Goal: Task Accomplishment & Management: Manage account settings

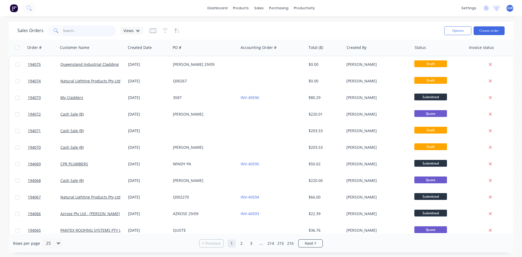
click at [71, 33] on input "text" at bounding box center [89, 30] width 53 height 11
type input "193924"
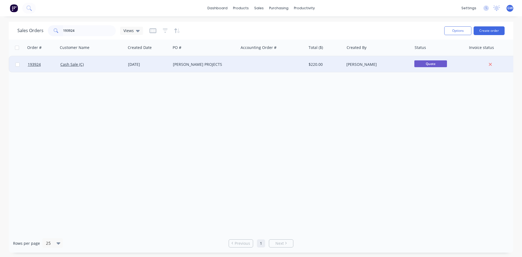
click at [244, 71] on div at bounding box center [272, 64] width 68 height 16
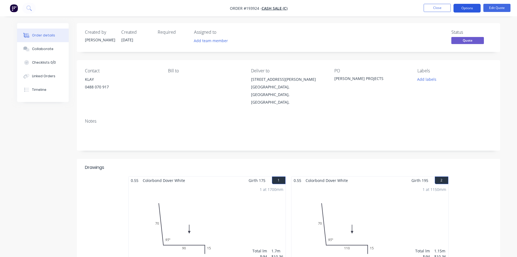
click at [475, 7] on button "Options" at bounding box center [467, 8] width 27 height 9
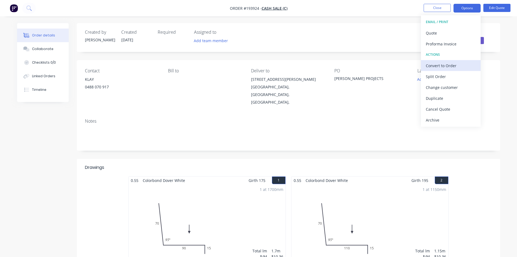
click at [455, 66] on div "Convert to Order" at bounding box center [451, 66] width 50 height 8
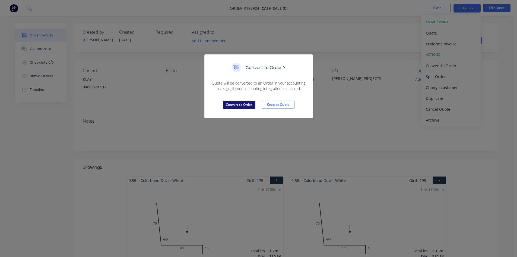
click at [238, 102] on button "Convert to Order" at bounding box center [239, 105] width 33 height 8
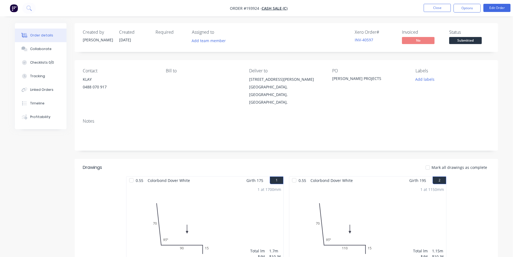
drag, startPoint x: 504, startPoint y: 140, endPoint x: 498, endPoint y: 123, distance: 18.4
click at [504, 140] on div "Order details Collaborate Checklists 0/0 Tracking Linked Orders Timeline Profit…" at bounding box center [257, 243] width 494 height 440
click at [474, 2] on nav "Order #193924 - Cash Sale (C) Close Options Edit Order" at bounding box center [258, 8] width 517 height 16
click at [468, 7] on button "Options" at bounding box center [467, 8] width 27 height 9
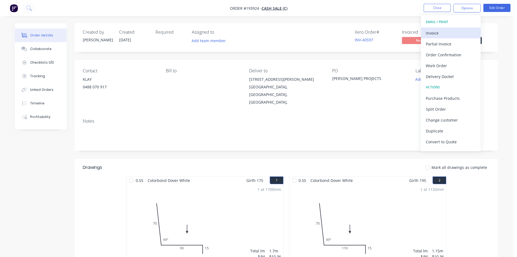
click at [452, 28] on button "Invoice" at bounding box center [451, 32] width 60 height 11
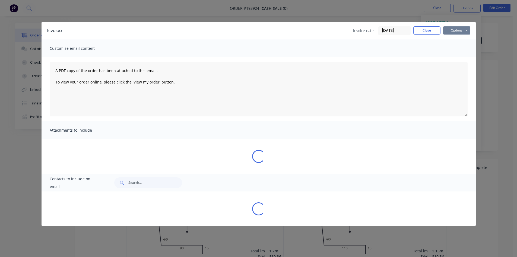
click at [457, 28] on button "Options" at bounding box center [457, 30] width 27 height 8
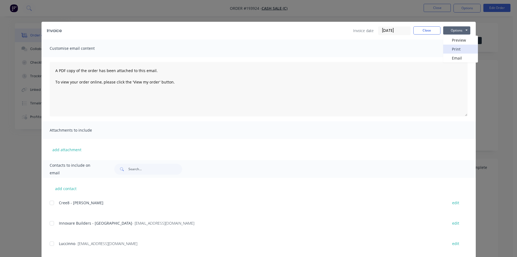
click at [453, 51] on button "Print" at bounding box center [461, 49] width 35 height 9
click at [428, 34] on button "Close" at bounding box center [427, 30] width 27 height 8
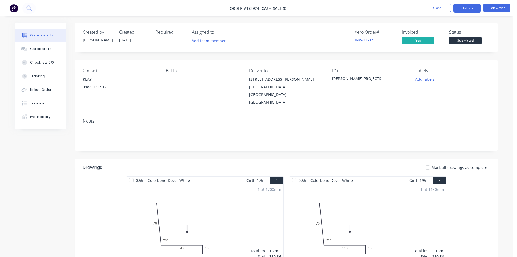
click at [462, 9] on button "Options" at bounding box center [467, 8] width 27 height 9
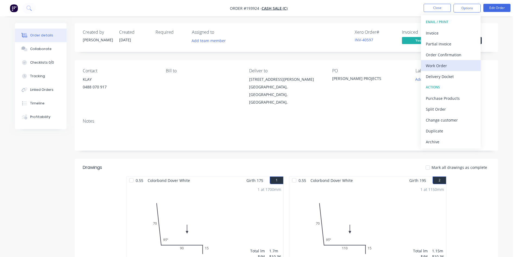
click at [436, 68] on div "Work Order" at bounding box center [451, 66] width 50 height 8
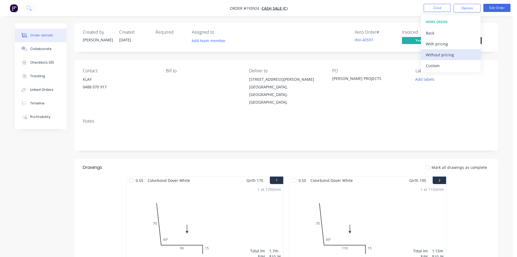
click at [442, 56] on div "Without pricing" at bounding box center [451, 55] width 50 height 8
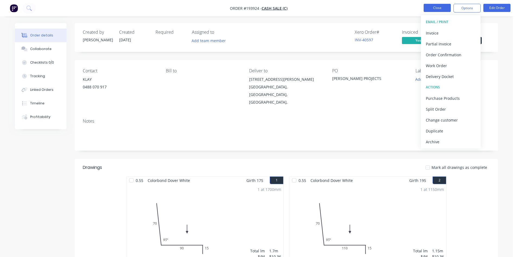
click at [443, 5] on button "Close" at bounding box center [437, 8] width 27 height 8
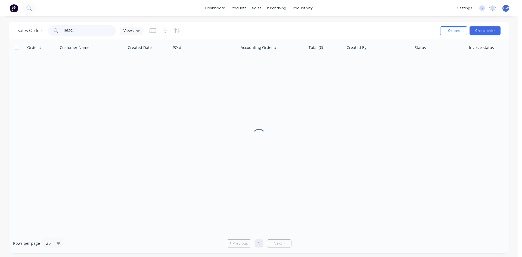
drag, startPoint x: 80, startPoint y: 32, endPoint x: 10, endPoint y: 35, distance: 70.4
click at [10, 35] on div "Sales Orders 193924 Views Options Create order" at bounding box center [259, 31] width 500 height 18
type input "194024"
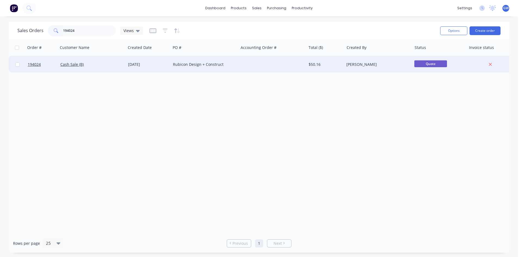
click at [298, 67] on div at bounding box center [272, 64] width 68 height 16
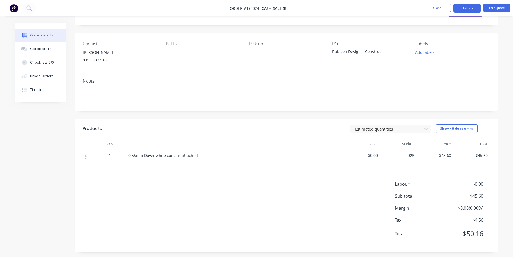
scroll to position [30, 0]
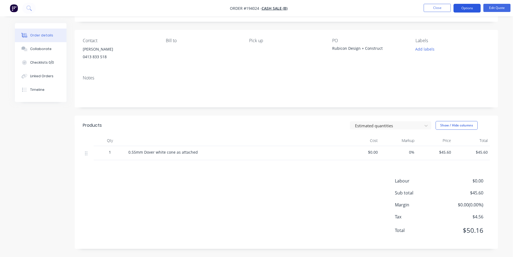
click at [472, 11] on button "Options" at bounding box center [467, 8] width 27 height 9
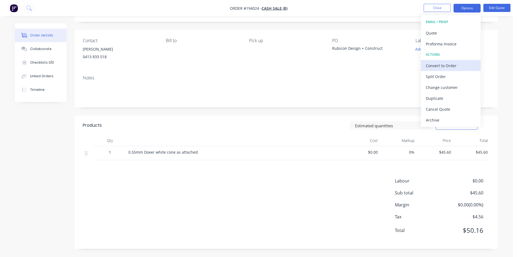
click at [448, 64] on div "Convert to Order" at bounding box center [451, 66] width 50 height 8
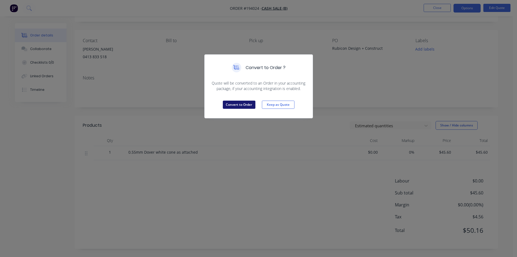
click at [234, 106] on button "Convert to Order" at bounding box center [239, 105] width 33 height 8
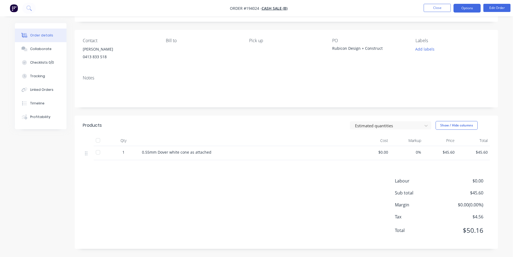
click at [471, 9] on button "Options" at bounding box center [467, 8] width 27 height 9
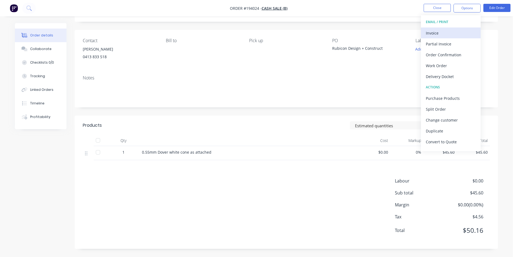
click at [454, 33] on div "Invoice" at bounding box center [451, 33] width 50 height 8
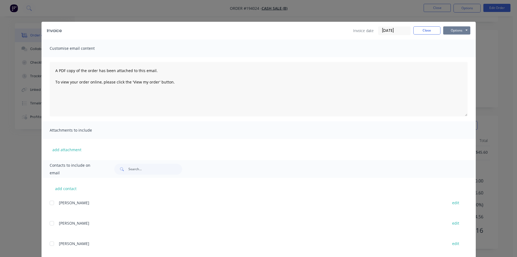
click at [459, 30] on button "Options" at bounding box center [457, 30] width 27 height 8
click at [456, 49] on button "Print" at bounding box center [461, 49] width 35 height 9
click at [431, 32] on button "Close" at bounding box center [427, 30] width 27 height 8
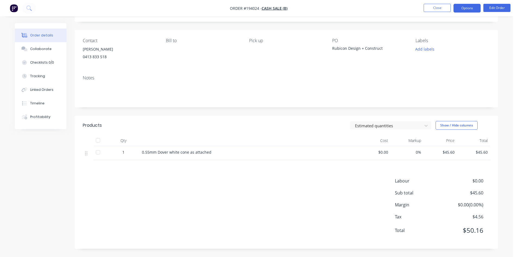
click at [459, 11] on button "Options" at bounding box center [467, 8] width 27 height 9
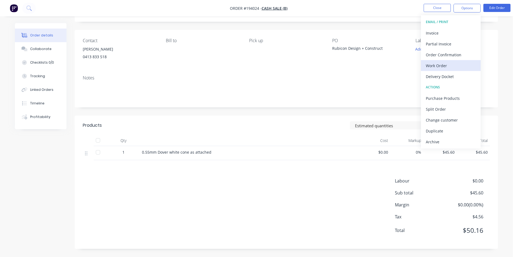
click at [439, 63] on div "Work Order" at bounding box center [451, 66] width 50 height 8
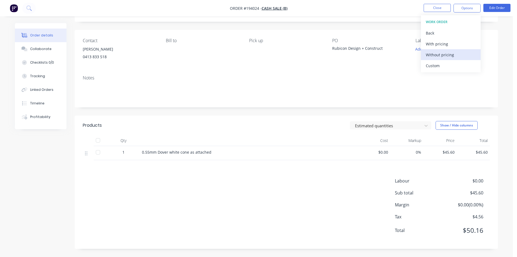
click at [443, 54] on div "Without pricing" at bounding box center [451, 55] width 50 height 8
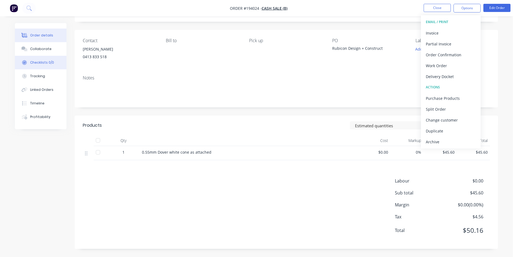
click at [38, 56] on button "Checklists 0/0" at bounding box center [41, 63] width 52 height 14
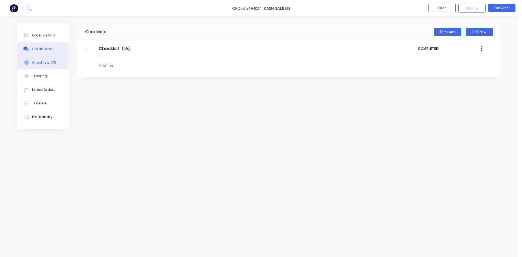
click at [40, 47] on div "Collaborate" at bounding box center [42, 48] width 21 height 5
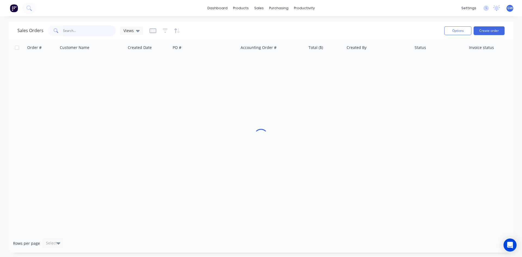
click at [76, 32] on input "text" at bounding box center [89, 30] width 53 height 11
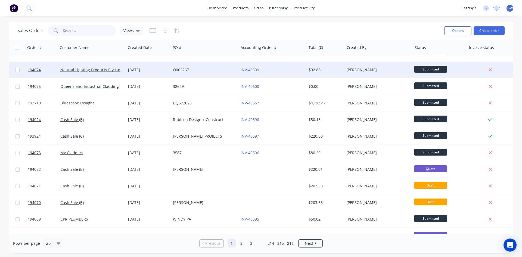
scroll to position [54, 0]
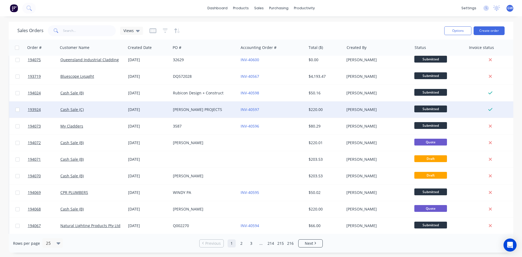
click at [280, 111] on div "INV-40597" at bounding box center [270, 109] width 60 height 5
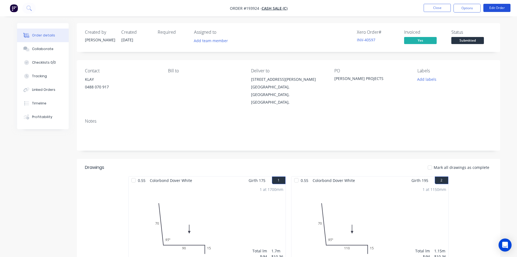
click at [501, 8] on button "Edit Order" at bounding box center [497, 8] width 27 height 8
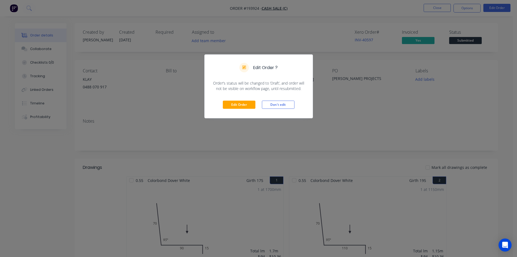
click at [244, 109] on div "Edit Order Don't edit" at bounding box center [259, 104] width 108 height 27
click at [248, 103] on button "Edit Order" at bounding box center [239, 105] width 33 height 8
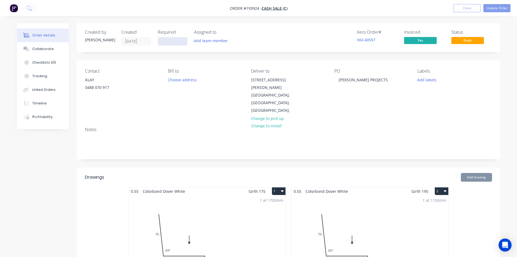
click at [174, 39] on input at bounding box center [172, 41] width 29 height 8
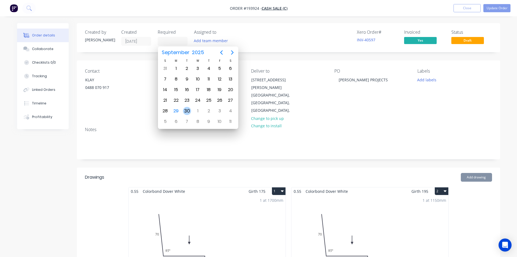
drag, startPoint x: 186, startPoint y: 112, endPoint x: 189, endPoint y: 112, distance: 3.0
click at [186, 112] on div "30" at bounding box center [187, 111] width 8 height 8
type input "[DATE]"
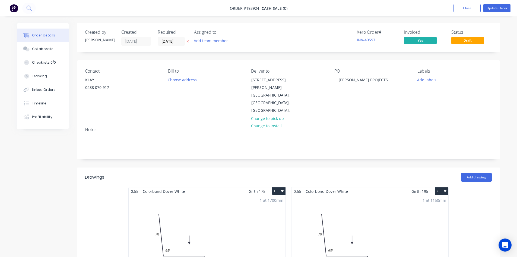
click at [295, 37] on div "Xero Order # INV-40597 Invoiced Yes Status Draft" at bounding box center [371, 38] width 244 height 16
click at [368, 79] on div "RYER PROJECTS" at bounding box center [364, 80] width 58 height 8
click at [309, 43] on div "Xero Order # INV-40597 Invoiced Yes Status Draft" at bounding box center [371, 38] width 244 height 16
click at [499, 10] on button "Update Order" at bounding box center [497, 8] width 27 height 8
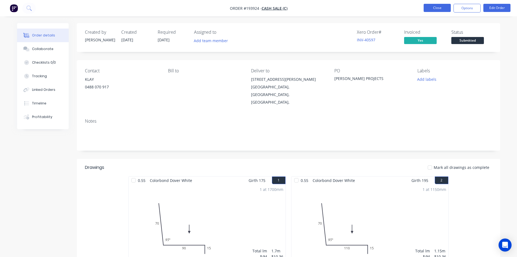
click at [442, 10] on button "Close" at bounding box center [437, 8] width 27 height 8
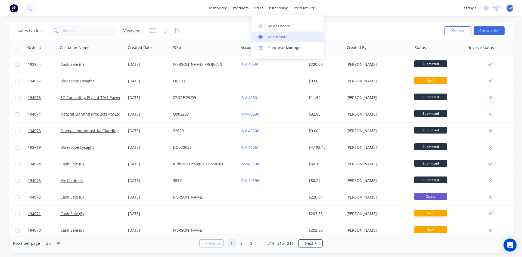
click at [283, 34] on div "Customers" at bounding box center [278, 36] width 20 height 5
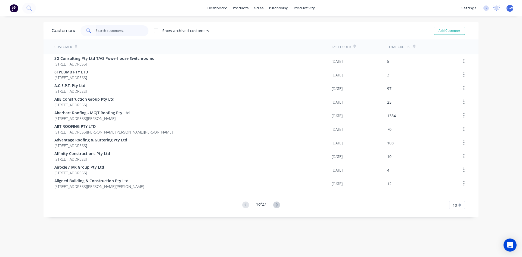
click at [124, 34] on input "text" at bounding box center [122, 30] width 53 height 11
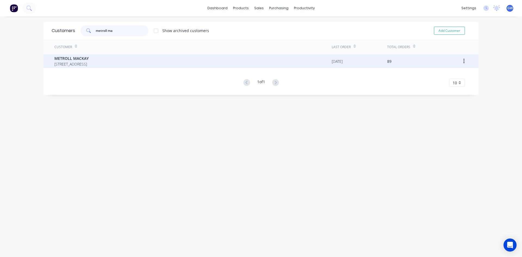
type input "metroll ma"
click at [89, 63] on span "PO BOX 5620 MACKAY MAIL CNT Queensland Australia 4741" at bounding box center [71, 64] width 34 height 6
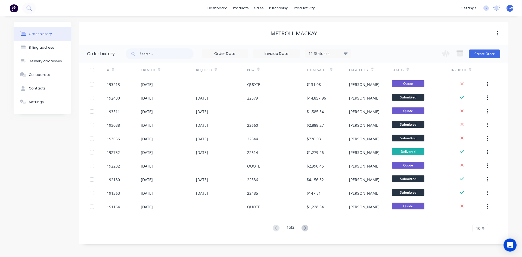
drag, startPoint x: 274, startPoint y: 55, endPoint x: 291, endPoint y: 62, distance: 19.3
click at [274, 54] on input at bounding box center [276, 54] width 46 height 8
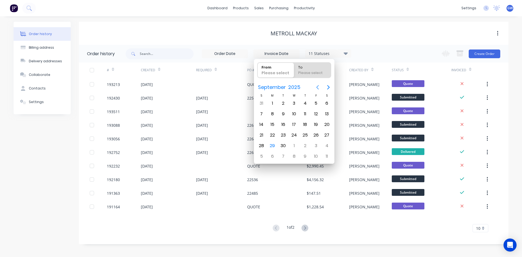
click at [319, 88] on icon "Previous page" at bounding box center [317, 87] width 7 height 7
click at [315, 102] on div "1" at bounding box center [316, 103] width 8 height 8
type input "01/08/25"
radio input "false"
radio input "true"
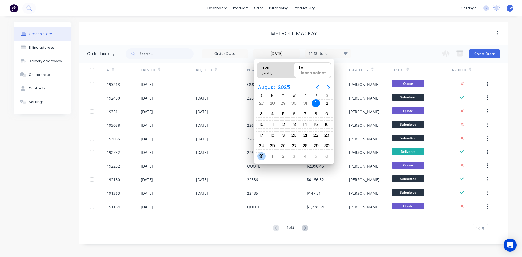
click at [258, 159] on div "31" at bounding box center [261, 156] width 11 height 10
type input "01/08/25 - 31/08/25"
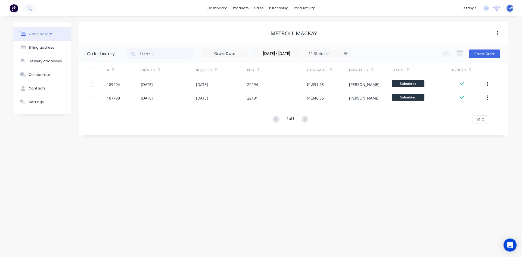
click at [90, 71] on div at bounding box center [91, 70] width 11 height 11
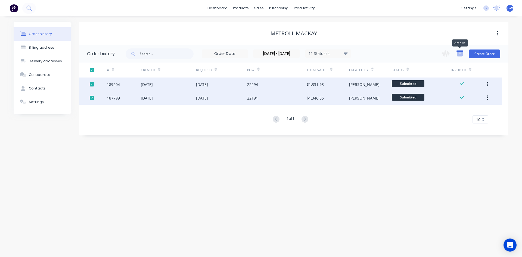
click at [462, 52] on icon "button" at bounding box center [460, 54] width 6 height 5
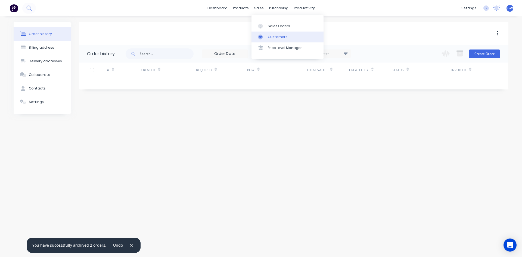
click at [275, 32] on link "Customers" at bounding box center [287, 37] width 72 height 11
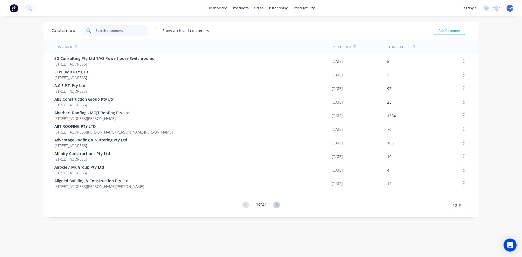
click at [125, 29] on input "text" at bounding box center [122, 30] width 53 height 11
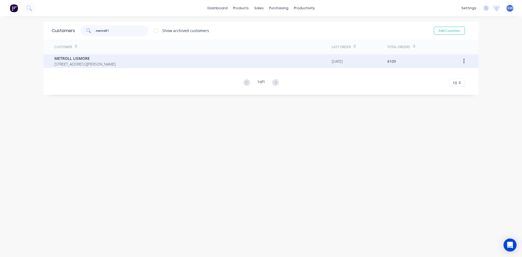
type input "metroll l"
click at [105, 63] on span "29 Krauss Ave South Lismore New South Wales Australia 2480" at bounding box center [84, 64] width 61 height 6
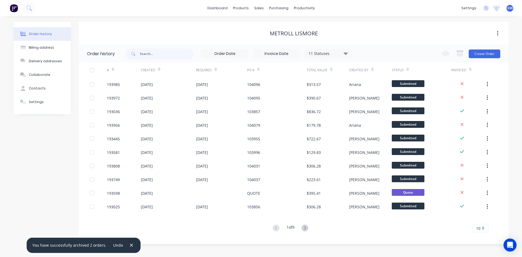
click at [283, 52] on input at bounding box center [276, 54] width 46 height 8
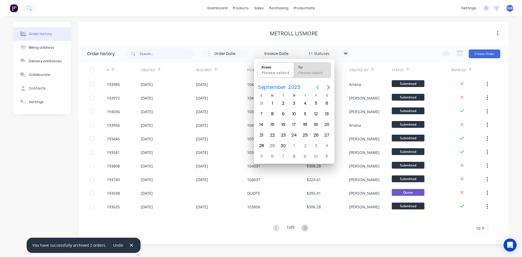
drag, startPoint x: 314, startPoint y: 89, endPoint x: 318, endPoint y: 89, distance: 4.1
click at [314, 89] on button "Previous page" at bounding box center [317, 87] width 11 height 11
drag, startPoint x: 313, startPoint y: 103, endPoint x: 274, endPoint y: 134, distance: 50.5
click at [313, 104] on div "1" at bounding box center [316, 103] width 8 height 8
type input "01/08/25"
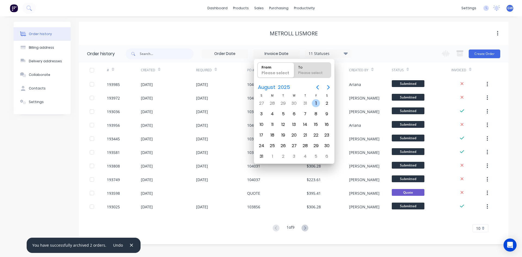
radio input "false"
radio input "true"
click at [260, 156] on div "31" at bounding box center [261, 156] width 8 height 8
type input "01/08/25 - 31/08/25"
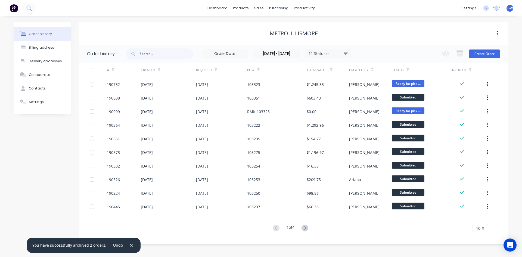
click at [481, 228] on div "10" at bounding box center [480, 228] width 16 height 8
click at [484, 217] on div "35" at bounding box center [479, 219] width 15 height 10
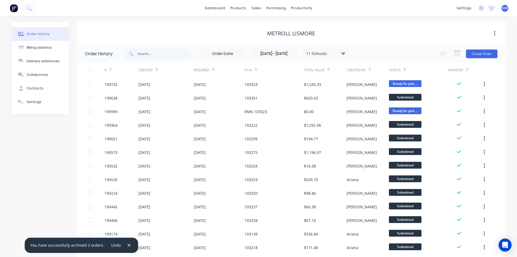
click at [88, 68] on div at bounding box center [89, 70] width 11 height 11
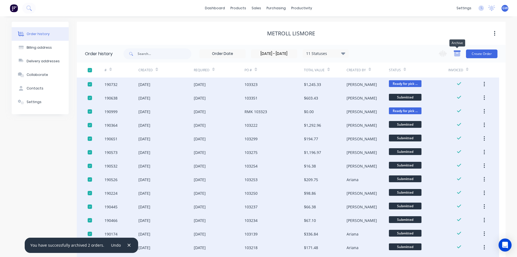
click at [456, 53] on icon "button" at bounding box center [457, 54] width 6 height 5
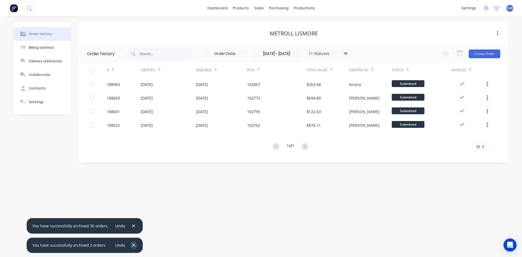
click at [132, 245] on button "button" at bounding box center [133, 244] width 7 height 7
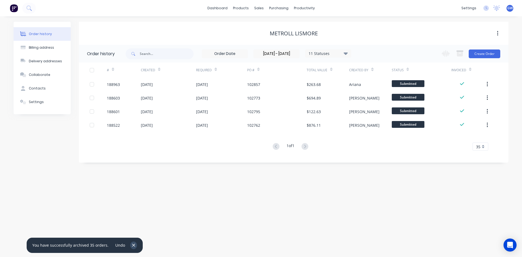
click at [132, 246] on icon "button" at bounding box center [134, 245] width 4 height 5
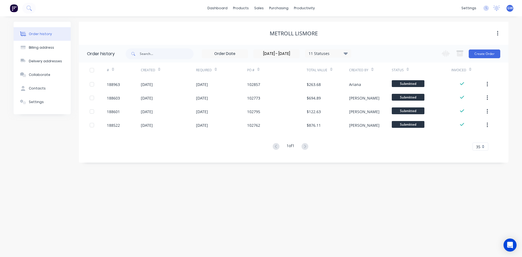
click at [93, 71] on div at bounding box center [91, 70] width 11 height 11
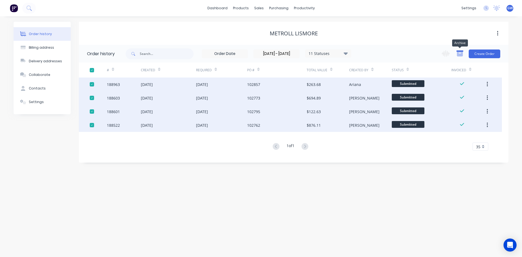
click at [463, 52] on icon "button" at bounding box center [459, 53] width 7 height 7
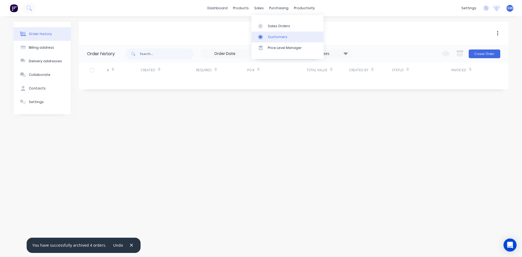
click at [262, 35] on icon at bounding box center [260, 36] width 5 height 5
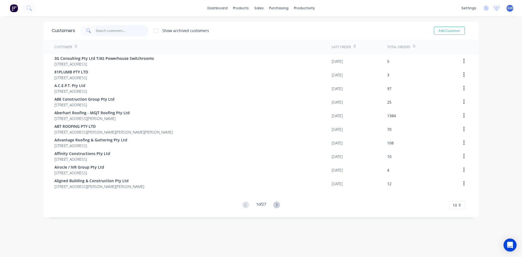
click at [106, 31] on input "text" at bounding box center [122, 30] width 53 height 11
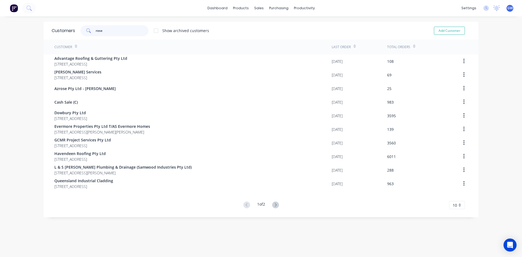
type input "rosen"
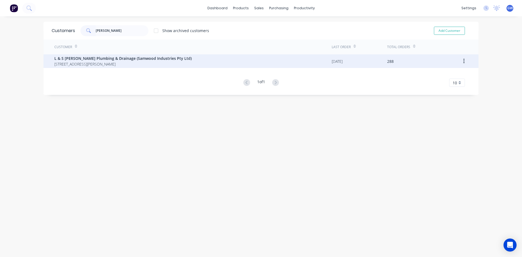
click at [127, 63] on span "13 Zabel Drive Plainland Queensland Australia 4341" at bounding box center [122, 64] width 137 height 6
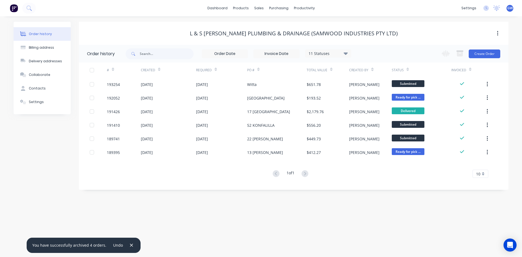
click at [280, 59] on div "11 Statuses Invoice Status Invoiced Not Invoiced Partial Order Status All Archi…" at bounding box center [237, 54] width 225 height 18
click at [282, 58] on div "11 Statuses Invoice Status Invoiced Not Invoiced Partial Order Status All Archi…" at bounding box center [237, 54] width 225 height 18
click at [290, 55] on input at bounding box center [276, 54] width 46 height 8
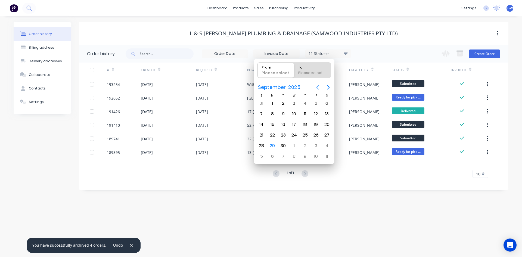
click at [321, 86] on button "Previous page" at bounding box center [317, 87] width 11 height 11
click at [318, 103] on div "1" at bounding box center [316, 103] width 8 height 8
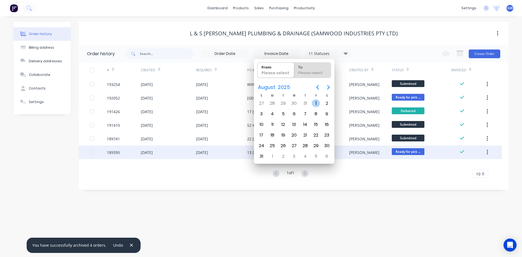
type input "01/08/25"
radio input "false"
radio input "true"
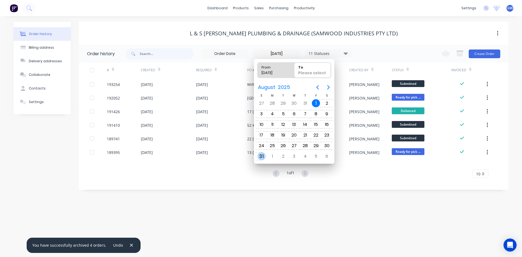
drag, startPoint x: 263, startPoint y: 158, endPoint x: 158, endPoint y: 132, distance: 108.0
click at [263, 158] on div "31" at bounding box center [261, 156] width 8 height 8
type input "01/08/25 - 31/08/25"
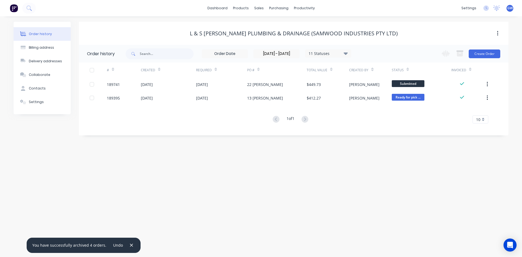
drag, startPoint x: 90, startPoint y: 70, endPoint x: 123, endPoint y: 68, distance: 32.9
click at [90, 70] on div at bounding box center [91, 70] width 11 height 11
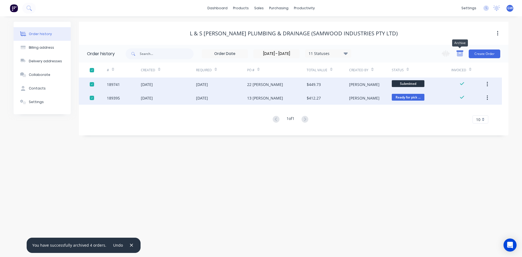
click at [457, 53] on icon "button" at bounding box center [460, 54] width 6 height 5
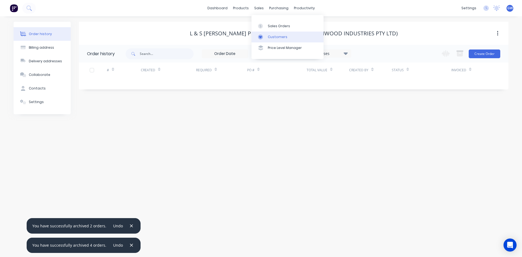
click at [271, 37] on div "Customers" at bounding box center [278, 36] width 20 height 5
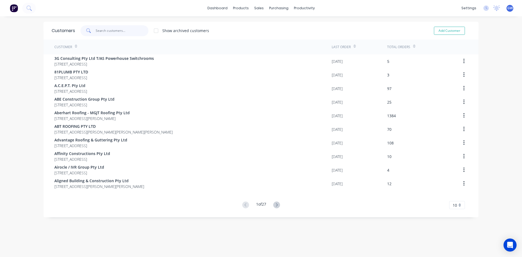
click at [122, 31] on input "text" at bounding box center [122, 30] width 53 height 11
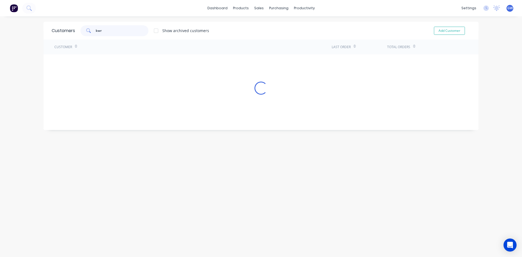
type input "kwr"
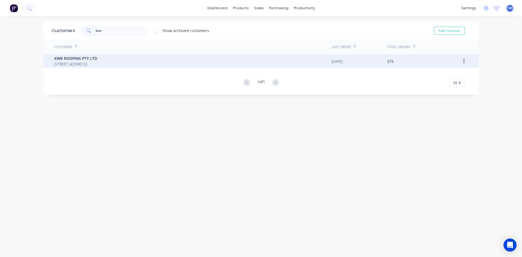
click at [97, 59] on span "KWR ROOFING PTY LTD" at bounding box center [75, 58] width 43 height 6
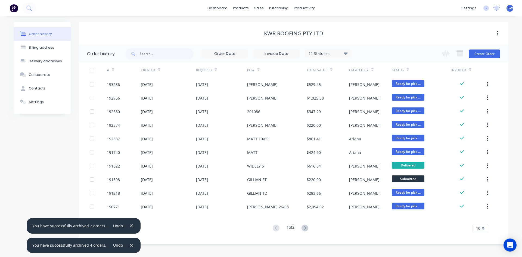
click at [284, 49] on div "11 Statuses Invoice Status Invoiced Not Invoiced Partial Order Status All Archi…" at bounding box center [237, 54] width 225 height 18
drag, startPoint x: 282, startPoint y: 53, endPoint x: 309, endPoint y: 61, distance: 27.8
click at [282, 53] on input at bounding box center [276, 54] width 46 height 8
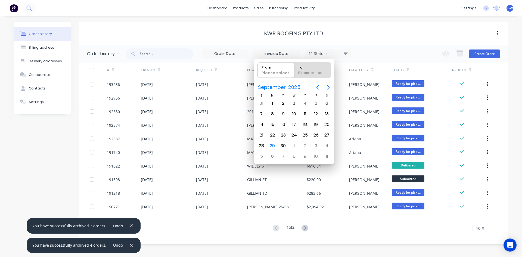
click at [320, 85] on icon "Previous page" at bounding box center [317, 87] width 7 height 7
drag, startPoint x: 312, startPoint y: 103, endPoint x: 298, endPoint y: 118, distance: 20.2
click at [312, 103] on div "1" at bounding box center [316, 103] width 8 height 8
type input "01/08/25"
radio input "false"
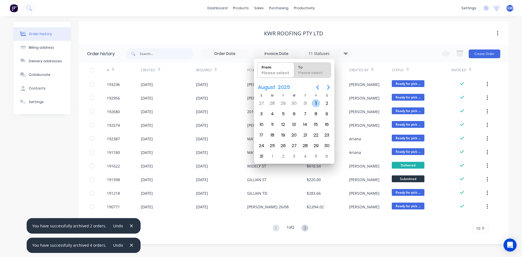
radio input "true"
click at [258, 156] on div "31" at bounding box center [261, 156] width 8 height 8
type input "01/08/25 - 31/08/25"
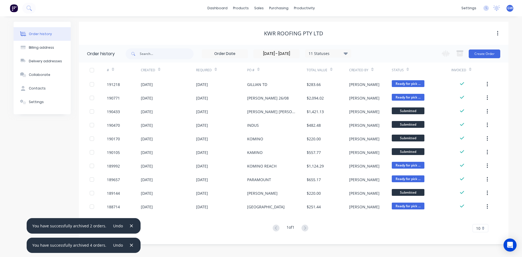
drag, startPoint x: 91, startPoint y: 69, endPoint x: 98, endPoint y: 68, distance: 7.6
click at [91, 69] on div at bounding box center [91, 70] width 11 height 11
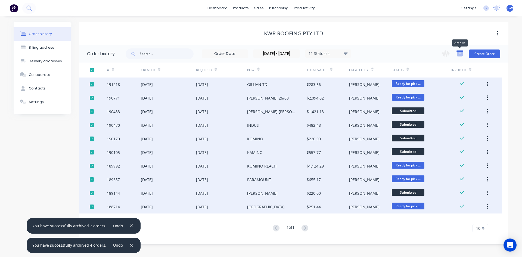
click at [461, 52] on icon "button" at bounding box center [460, 54] width 6 height 5
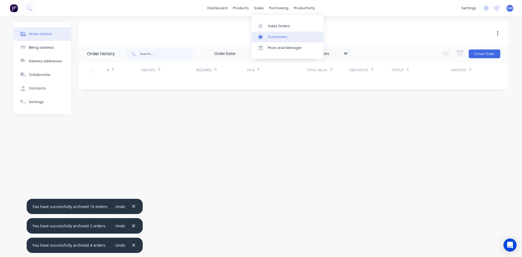
click at [268, 34] on div "Customers" at bounding box center [278, 36] width 20 height 5
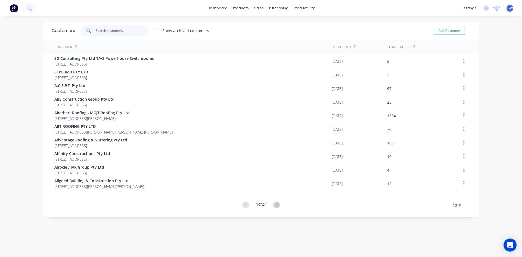
click at [124, 32] on input "text" at bounding box center [122, 30] width 53 height 11
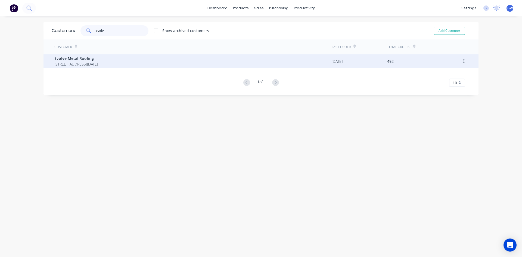
type input "evolv"
click at [98, 61] on span "35 Surrey Street Red Hill Queensland Australia 4059" at bounding box center [75, 64] width 43 height 6
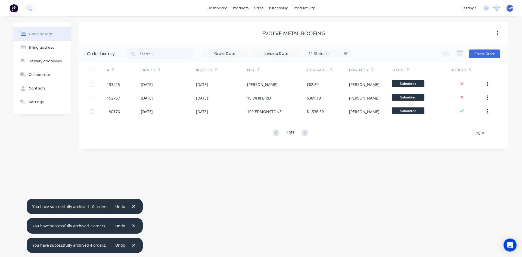
click at [279, 55] on input at bounding box center [276, 54] width 46 height 8
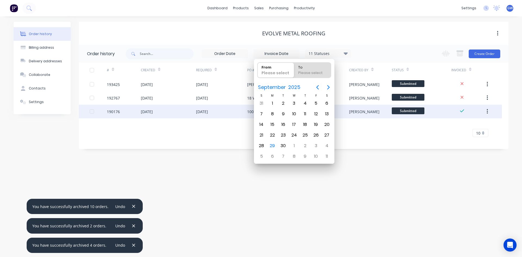
click at [93, 111] on div at bounding box center [91, 111] width 11 height 11
click at [459, 54] on icon "button" at bounding box center [460, 54] width 6 height 5
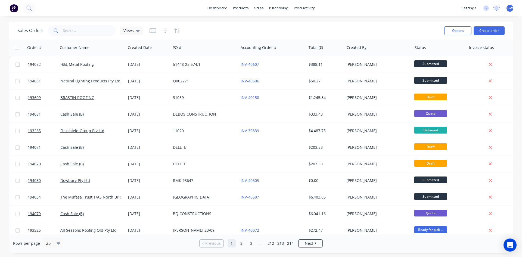
click at [191, 32] on div "Sales Orders Views" at bounding box center [228, 30] width 422 height 13
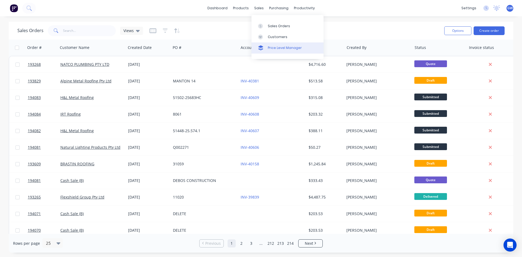
click at [271, 49] on div "Price Level Manager" at bounding box center [285, 47] width 34 height 5
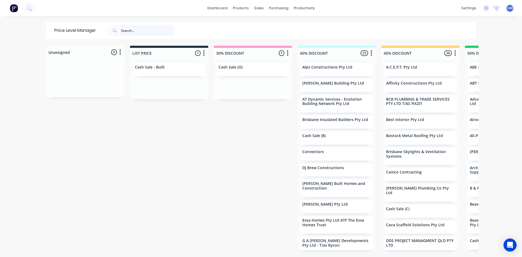
click at [148, 28] on input "text" at bounding box center [148, 30] width 54 height 11
type input "beavis"
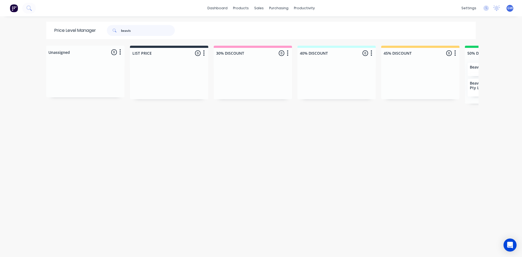
drag, startPoint x: 151, startPoint y: 33, endPoint x: 62, endPoint y: 33, distance: 89.1
click at [62, 32] on div "Price Level Manager beavis" at bounding box center [117, 30] width 142 height 17
type input "best inter"
drag, startPoint x: 156, startPoint y: 32, endPoint x: 0, endPoint y: 36, distance: 155.7
click at [0, 36] on div "dashboard products sales purchasing productivity dashboard products Product Cat…" at bounding box center [261, 128] width 522 height 257
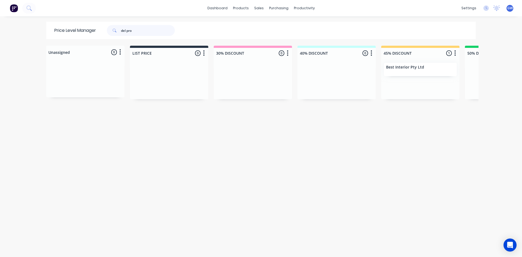
type input "del pro"
drag, startPoint x: 136, startPoint y: 35, endPoint x: 54, endPoint y: 40, distance: 82.2
click at [53, 40] on div "Price Level Manager del pro Unassigned 0 Move all customers LIST PRICE 30% DISC…" at bounding box center [260, 139] width 435 height 234
type input "platt"
drag, startPoint x: 154, startPoint y: 28, endPoint x: 0, endPoint y: 37, distance: 154.0
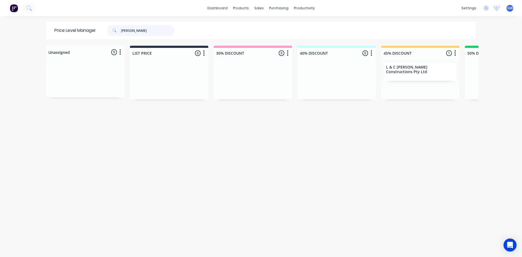
click at [0, 42] on div "dashboard products sales purchasing productivity dashboard products Product Cat…" at bounding box center [261, 128] width 522 height 257
type input "manchester"
drag, startPoint x: 168, startPoint y: 27, endPoint x: 10, endPoint y: 23, distance: 158.7
click at [10, 23] on div "dashboard products sales purchasing productivity dashboard products Product Cat…" at bounding box center [261, 128] width 522 height 257
type input "national"
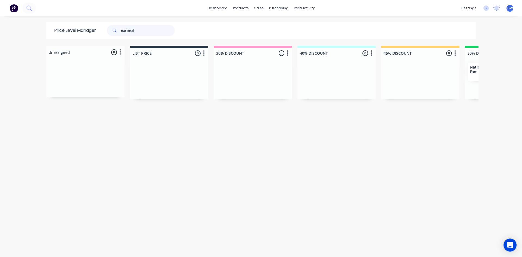
drag, startPoint x: 142, startPoint y: 30, endPoint x: 75, endPoint y: 20, distance: 67.3
click at [76, 20] on div "dashboard products sales purchasing productivity dashboard products Product Cat…" at bounding box center [261, 128] width 522 height 257
type input "rhm"
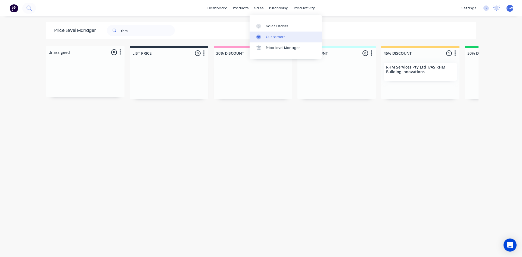
drag, startPoint x: 267, startPoint y: 39, endPoint x: 263, endPoint y: 39, distance: 4.1
click at [267, 39] on link "Customers" at bounding box center [285, 37] width 72 height 11
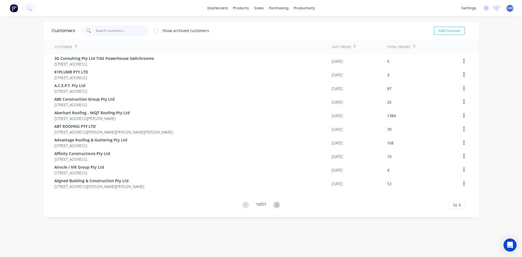
click at [130, 30] on input "text" at bounding box center [122, 30] width 53 height 11
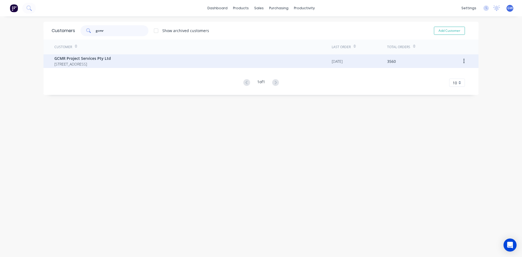
type input "gcmr"
click at [111, 60] on span "GCMR Project Services Pty Ltd" at bounding box center [82, 58] width 56 height 6
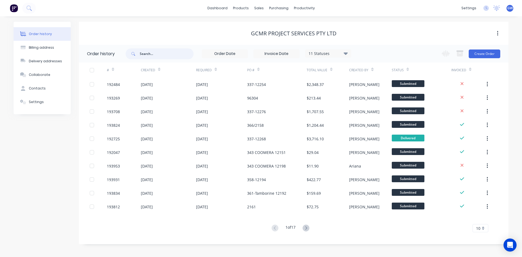
click at [162, 55] on input "text" at bounding box center [167, 53] width 54 height 11
type input "miami"
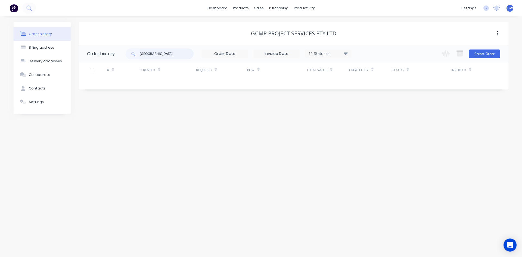
click at [180, 55] on input "miami" at bounding box center [167, 53] width 54 height 11
click at [329, 55] on div "11 Statuses" at bounding box center [328, 54] width 46 height 6
click at [366, 122] on div "All" at bounding box center [339, 119] width 68 height 11
click at [373, 116] on label at bounding box center [373, 116] width 0 height 0
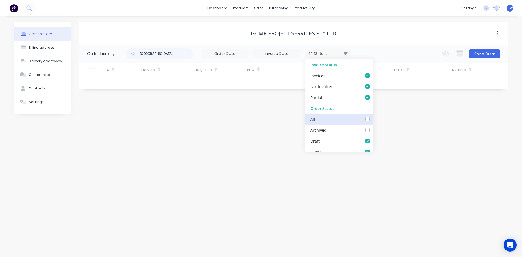
click at [373, 121] on input "checkbox" at bounding box center [375, 118] width 4 height 5
checkbox input "true"
click at [389, 56] on div "miami 12 Statuses Invoice Status Invoiced Not Invoiced Partial Order Status All…" at bounding box center [316, 54] width 382 height 18
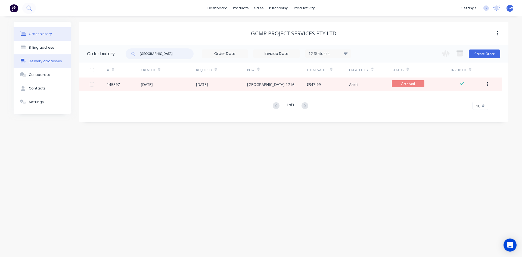
drag, startPoint x: 164, startPoint y: 54, endPoint x: 33, endPoint y: 56, distance: 130.9
click at [34, 56] on div "Order history Billing address Delivery addresses Collaborate Contacts Settings …" at bounding box center [261, 72] width 494 height 100
click at [334, 46] on div "12 Statuses Invoice Status Invoiced Not Invoiced Partial Order Status All Archi…" at bounding box center [237, 54] width 225 height 18
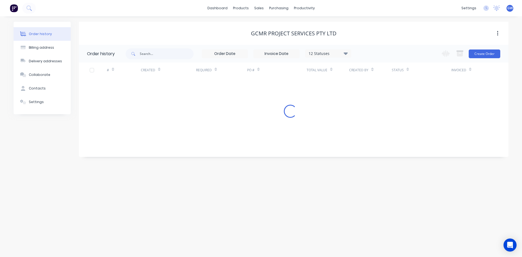
click at [330, 51] on div "12 Statuses" at bounding box center [328, 54] width 46 height 6
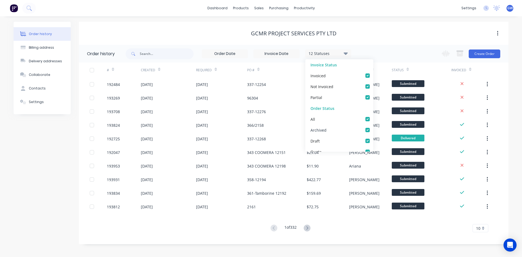
click at [373, 127] on label at bounding box center [373, 127] width 0 height 0
click at [373, 128] on input "checkbox" at bounding box center [375, 129] width 4 height 5
checkbox input "false"
click at [397, 41] on div "GCMR Project Services Pty Ltd" at bounding box center [293, 33] width 429 height 23
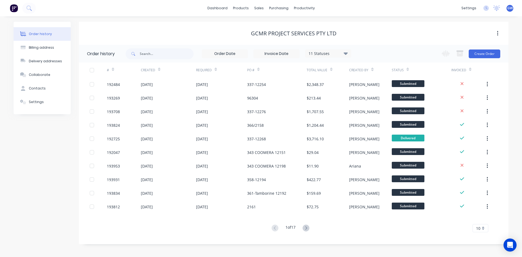
click at [483, 227] on div "10" at bounding box center [480, 228] width 16 height 8
click at [477, 217] on div "35" at bounding box center [479, 219] width 15 height 10
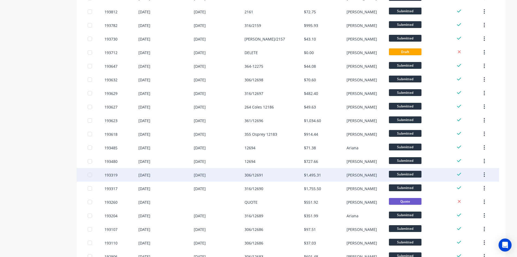
scroll to position [88, 0]
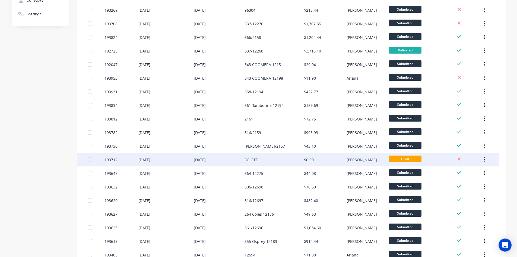
click at [300, 164] on div "DELETE" at bounding box center [274, 160] width 59 height 14
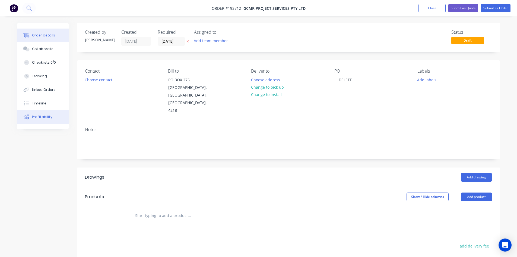
click at [31, 113] on button "Profitability" at bounding box center [43, 117] width 52 height 14
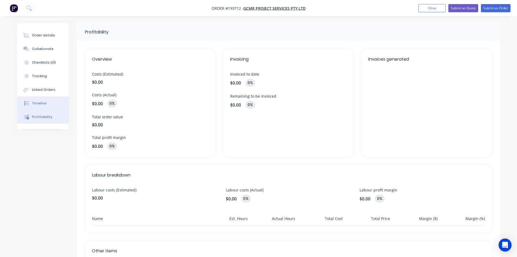
click at [34, 104] on div "Timeline" at bounding box center [39, 103] width 14 height 5
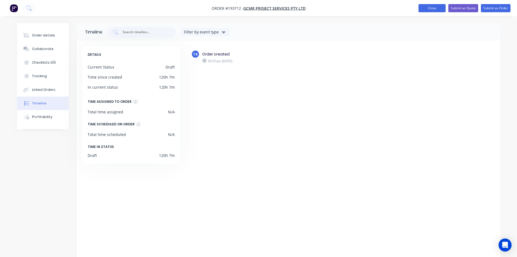
click at [427, 7] on button "Close" at bounding box center [432, 8] width 27 height 8
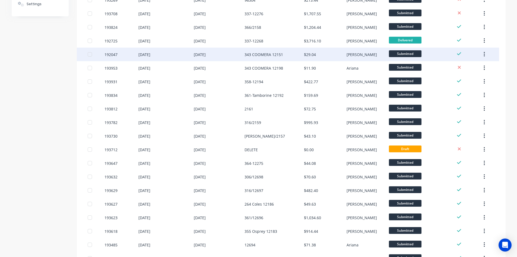
scroll to position [136, 0]
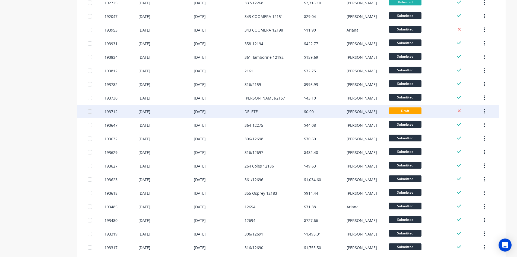
click at [484, 111] on icon "button" at bounding box center [484, 111] width 1 height 6
click at [472, 125] on div "Archive" at bounding box center [465, 126] width 42 height 8
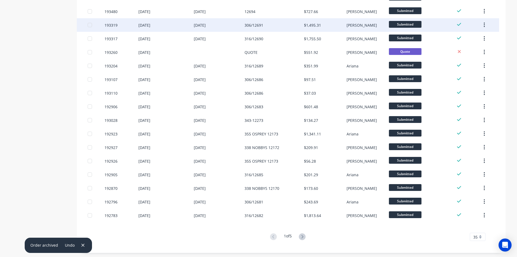
scroll to position [332, 0]
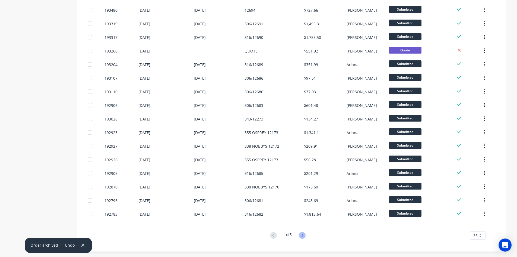
click at [302, 236] on icon at bounding box center [302, 235] width 7 height 7
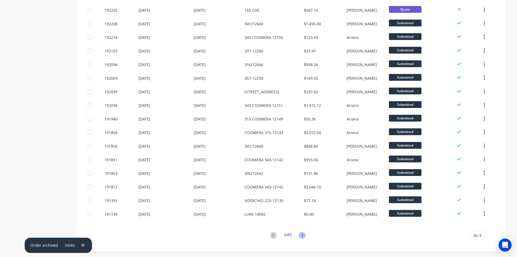
click at [304, 234] on icon at bounding box center [302, 235] width 7 height 7
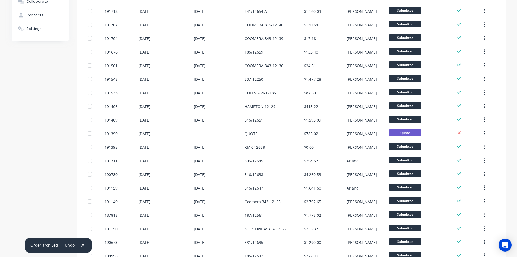
scroll to position [6, 0]
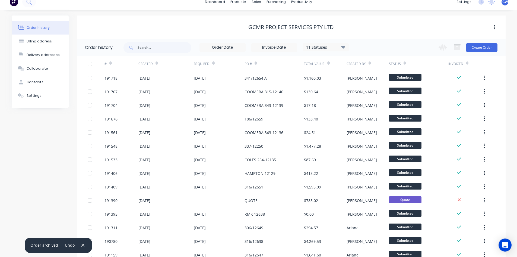
click at [272, 48] on input at bounding box center [275, 47] width 46 height 8
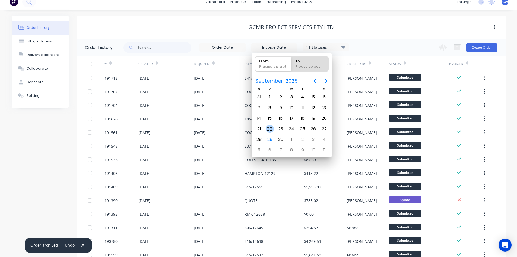
drag, startPoint x: 268, startPoint y: 131, endPoint x: 280, endPoint y: 131, distance: 12.5
click at [268, 132] on div "22" at bounding box center [270, 129] width 8 height 8
type input "22/09/25"
radio input "false"
radio input "true"
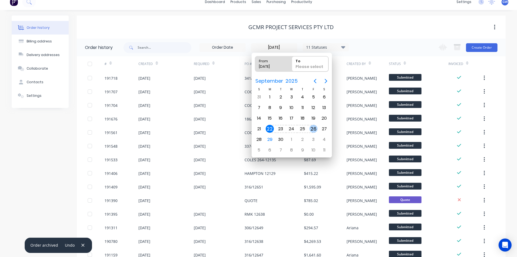
click at [318, 129] on div "26" at bounding box center [313, 129] width 11 height 10
type input "22/09/25 - 26/09/25"
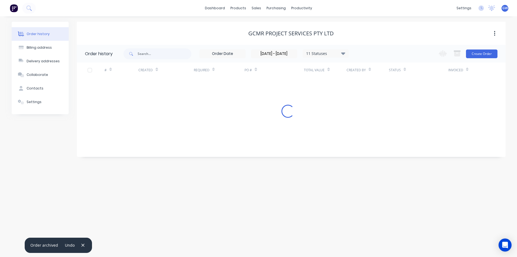
scroll to position [0, 0]
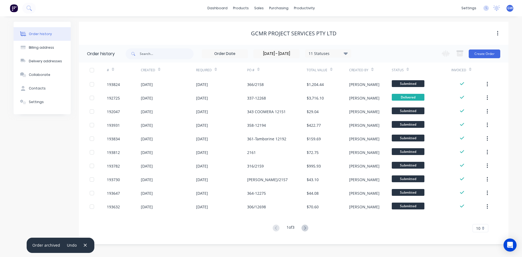
click at [483, 230] on div "10" at bounding box center [480, 228] width 16 height 8
click at [483, 221] on div "35" at bounding box center [479, 219] width 15 height 10
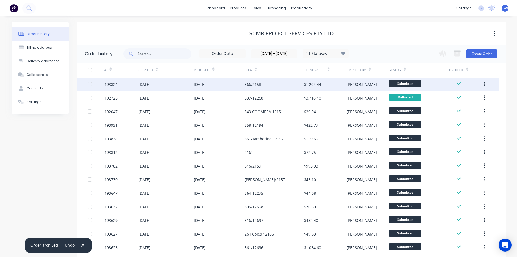
click at [346, 84] on div "$1,204.44" at bounding box center [325, 84] width 42 height 14
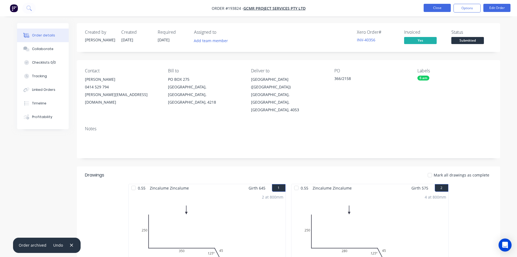
click at [439, 9] on button "Close" at bounding box center [437, 8] width 27 height 8
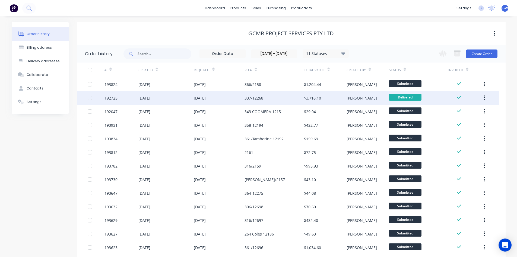
click at [260, 100] on div "337-12268" at bounding box center [254, 98] width 19 height 6
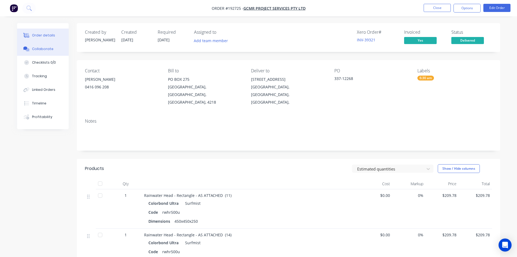
click at [42, 46] on button "Collaborate" at bounding box center [43, 49] width 52 height 14
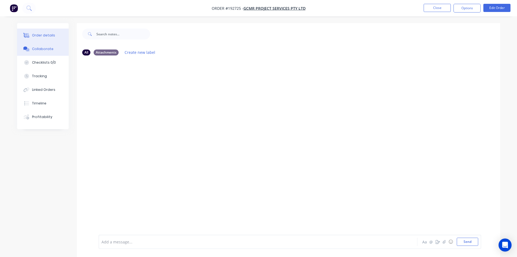
click at [55, 35] on button "Order details" at bounding box center [43, 36] width 52 height 14
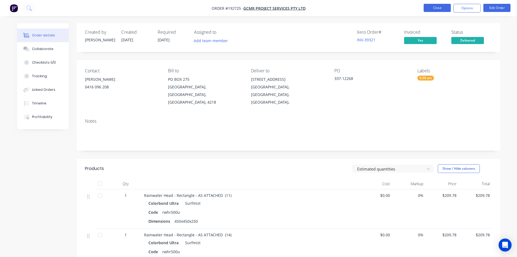
click at [445, 7] on button "Close" at bounding box center [437, 8] width 27 height 8
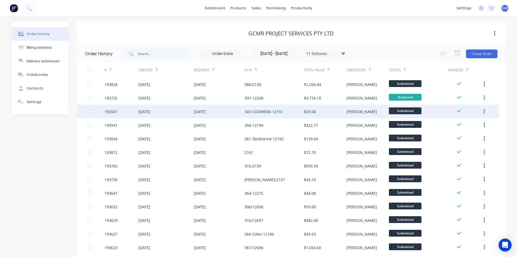
click at [283, 114] on div "343 COOMERA 12151" at bounding box center [274, 112] width 59 height 14
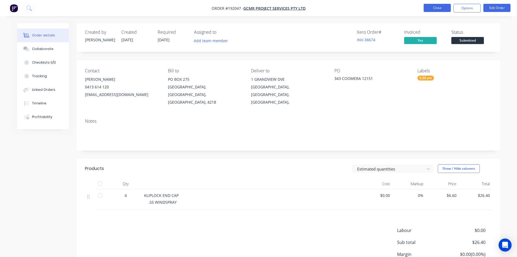
click at [441, 8] on button "Close" at bounding box center [437, 8] width 27 height 8
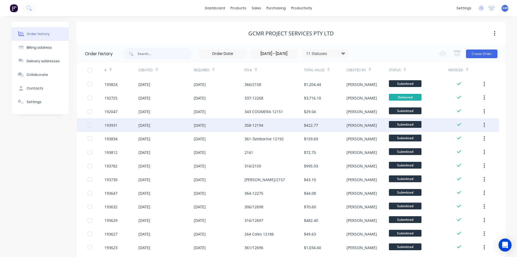
click at [271, 121] on div "358-12194" at bounding box center [274, 125] width 59 height 14
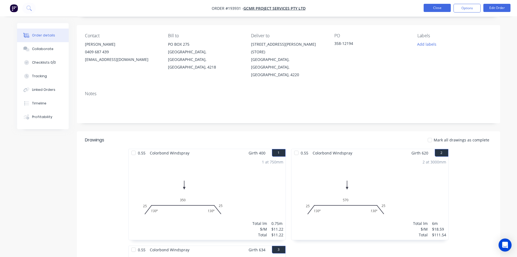
scroll to position [109, 0]
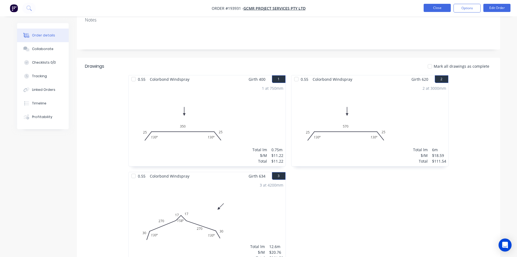
click at [432, 5] on button "Close" at bounding box center [437, 8] width 27 height 8
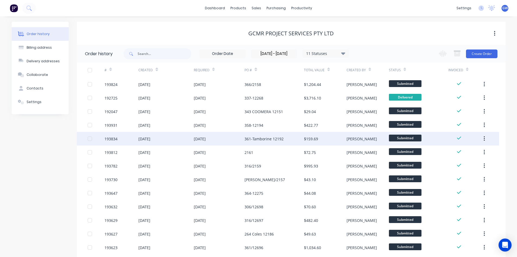
click at [290, 141] on div "361-Tamborine 12192" at bounding box center [274, 139] width 59 height 14
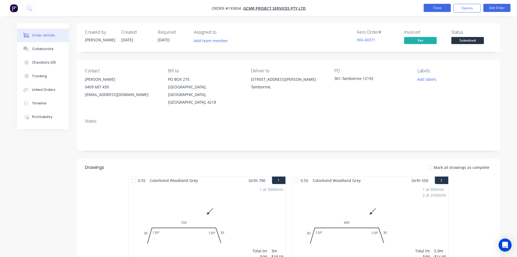
click at [443, 10] on button "Close" at bounding box center [437, 8] width 27 height 8
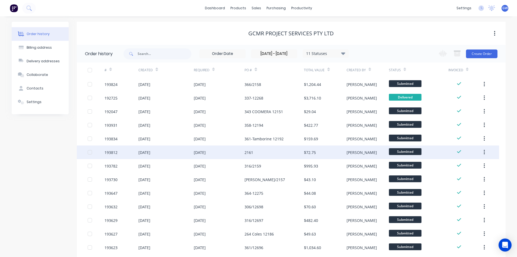
click at [303, 151] on div "2161" at bounding box center [274, 152] width 59 height 14
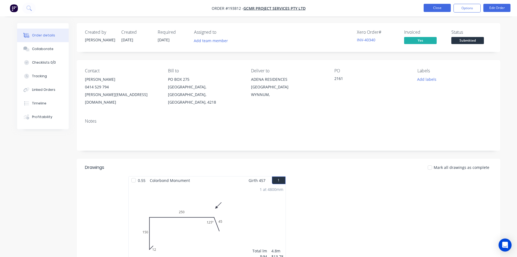
click at [441, 9] on button "Close" at bounding box center [437, 8] width 27 height 8
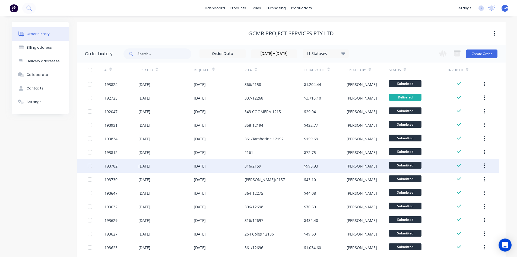
click at [293, 165] on div "316/2159" at bounding box center [274, 166] width 59 height 14
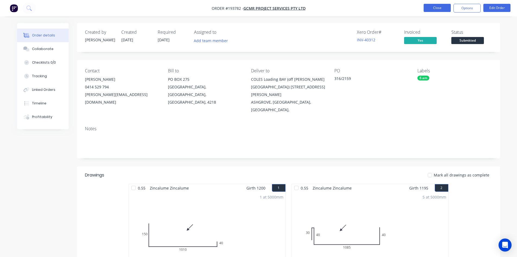
click at [435, 9] on button "Close" at bounding box center [437, 8] width 27 height 8
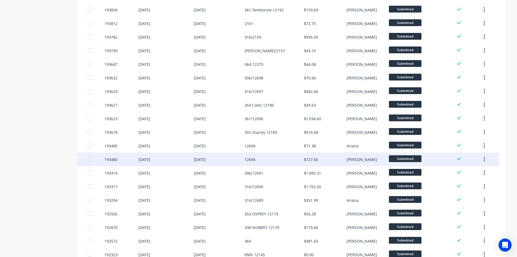
scroll to position [142, 0]
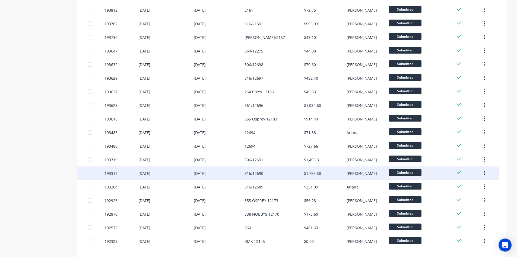
click at [360, 176] on div "Martin" at bounding box center [368, 173] width 42 height 14
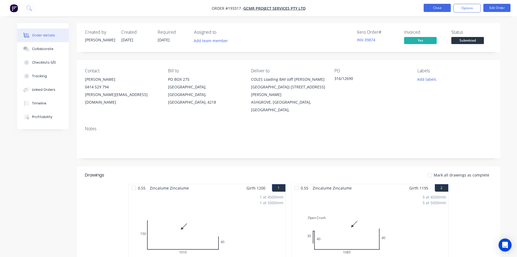
click at [437, 9] on button "Close" at bounding box center [437, 8] width 27 height 8
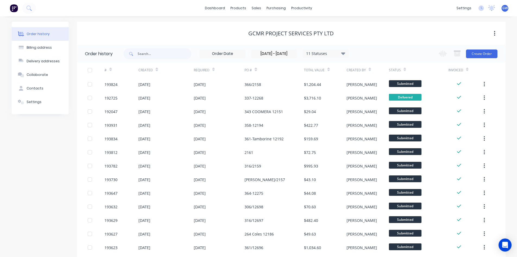
click at [272, 51] on input "22/09/25 - 26/09/25" at bounding box center [275, 54] width 46 height 8
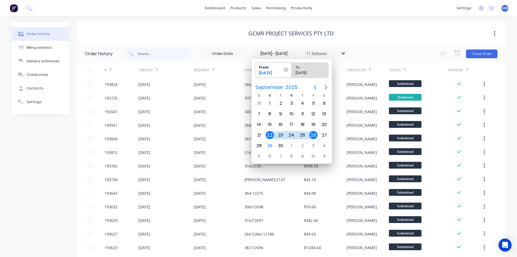
drag, startPoint x: 163, startPoint y: 41, endPoint x: 46, endPoint y: 2, distance: 123.4
click at [162, 41] on div "GCMR Project Services Pty Ltd" at bounding box center [291, 33] width 429 height 23
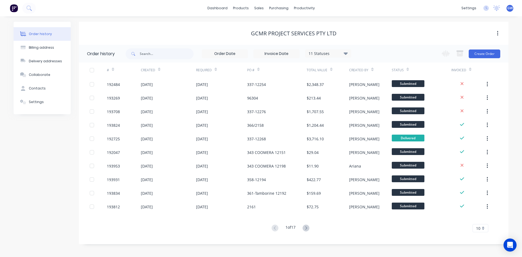
click at [478, 226] on span "10" at bounding box center [478, 228] width 4 height 6
click at [477, 218] on div "35" at bounding box center [479, 219] width 15 height 10
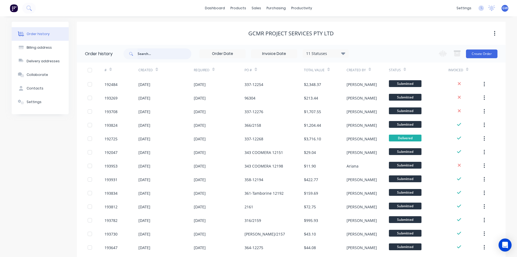
click at [149, 55] on input "text" at bounding box center [165, 53] width 54 height 11
paste input "348-12241"
type input "348-12241"
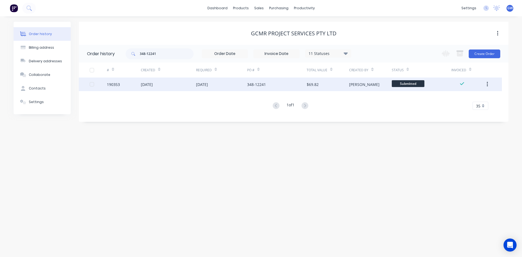
click at [311, 91] on div "$69.82" at bounding box center [327, 84] width 42 height 14
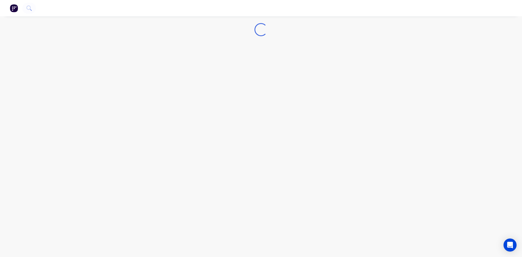
click at [314, 86] on div "Loading..." at bounding box center [261, 128] width 522 height 257
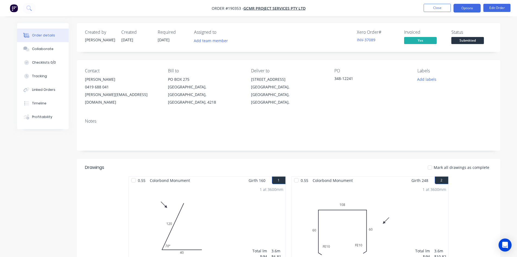
click at [466, 12] on button "Options" at bounding box center [467, 8] width 27 height 9
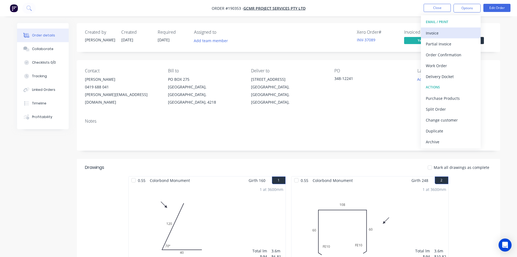
click at [446, 32] on div "Invoice" at bounding box center [451, 33] width 50 height 8
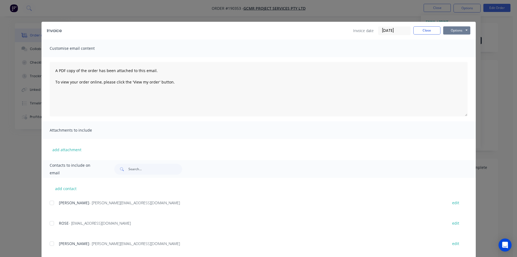
click at [459, 33] on button "Options" at bounding box center [457, 30] width 27 height 8
click at [456, 42] on button "Preview" at bounding box center [461, 40] width 35 height 9
drag, startPoint x: 425, startPoint y: 28, endPoint x: 442, endPoint y: 15, distance: 21.8
click at [426, 28] on button "Close" at bounding box center [427, 30] width 27 height 8
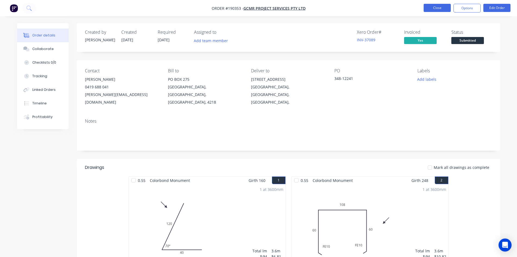
click at [442, 13] on nav "Order #190353 - GCMR Project Services Pty Ltd Close Options Edit Order" at bounding box center [258, 8] width 517 height 16
click at [441, 10] on button "Close" at bounding box center [437, 8] width 27 height 8
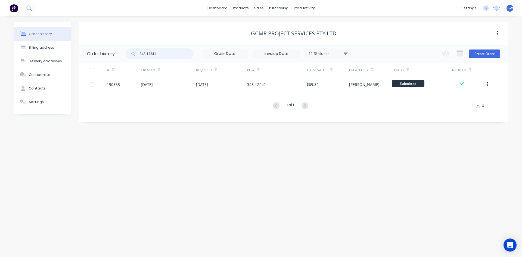
drag, startPoint x: 135, startPoint y: 51, endPoint x: 85, endPoint y: 52, distance: 50.3
click at [85, 52] on header "Order history 348-12241 11 Statuses Invoice Status Invoiced Not Invoiced Partia…" at bounding box center [293, 54] width 429 height 18
click at [214, 37] on div "GCMR Project Services Pty Ltd" at bounding box center [293, 34] width 429 height 10
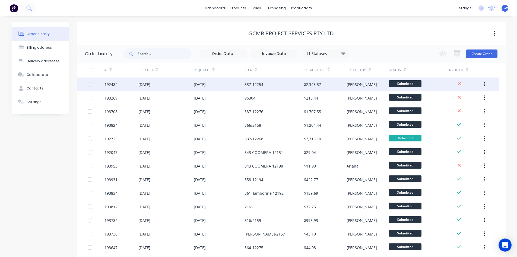
click at [267, 81] on div "337-12254" at bounding box center [274, 84] width 59 height 14
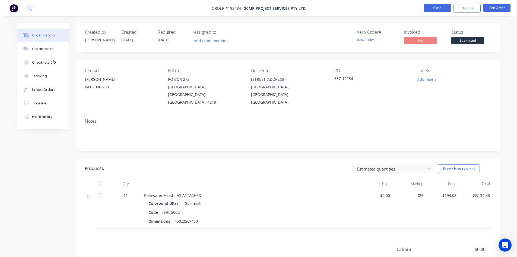
click at [441, 8] on button "Close" at bounding box center [437, 8] width 27 height 8
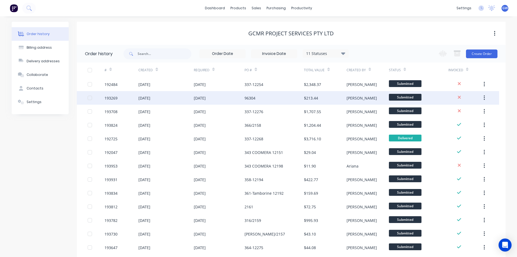
click at [302, 102] on div "96304" at bounding box center [274, 98] width 59 height 14
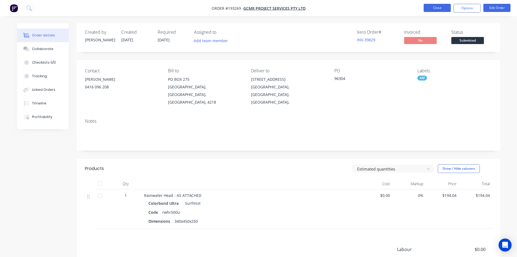
click at [437, 5] on button "Close" at bounding box center [437, 8] width 27 height 8
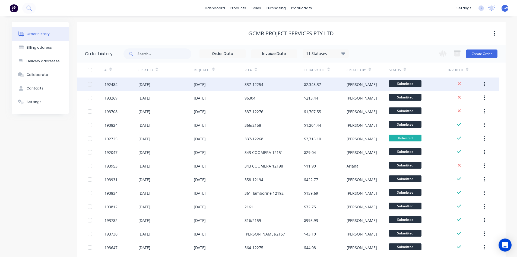
click at [279, 87] on div "337-12254" at bounding box center [274, 84] width 59 height 14
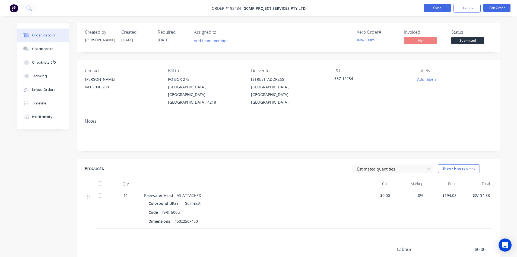
click at [442, 8] on button "Close" at bounding box center [437, 8] width 27 height 8
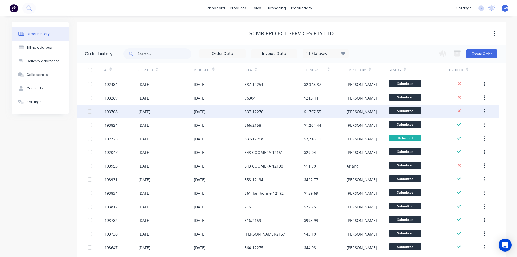
click at [332, 113] on div "$1,707.55" at bounding box center [325, 112] width 42 height 14
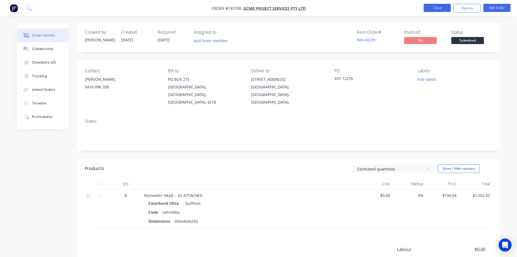
click at [447, 6] on button "Close" at bounding box center [437, 8] width 27 height 8
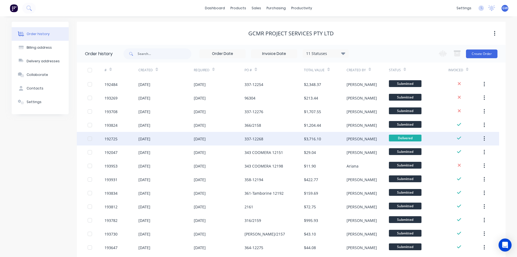
click at [325, 140] on div "$3,716.10" at bounding box center [325, 139] width 42 height 14
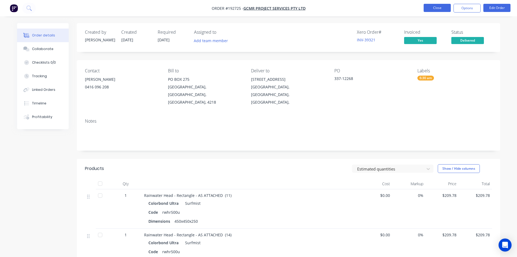
click at [438, 9] on button "Close" at bounding box center [437, 8] width 27 height 8
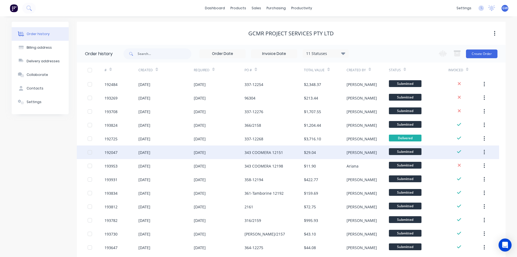
click at [363, 152] on div "[PERSON_NAME]" at bounding box center [368, 152] width 42 height 14
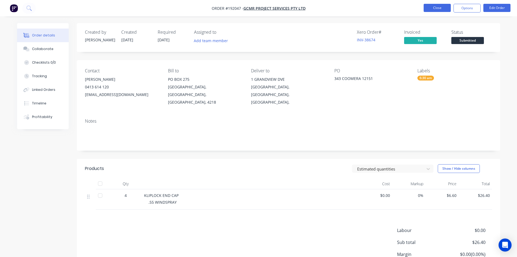
click at [438, 9] on button "Close" at bounding box center [437, 8] width 27 height 8
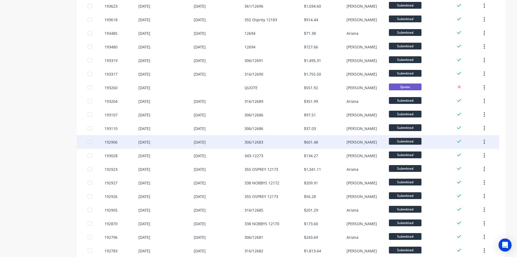
scroll to position [299, 0]
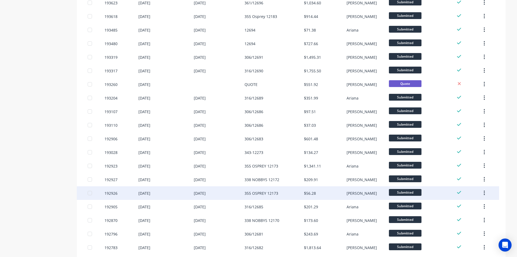
click at [365, 193] on div "[PERSON_NAME]" at bounding box center [368, 193] width 42 height 14
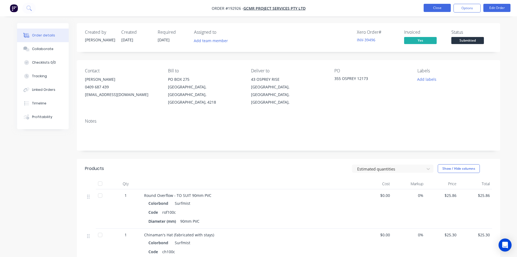
click at [443, 10] on button "Close" at bounding box center [437, 8] width 27 height 8
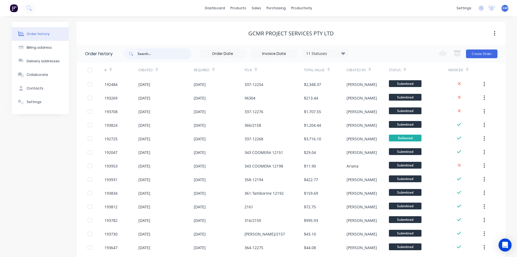
click at [153, 55] on input "text" at bounding box center [165, 53] width 54 height 11
type input "337"
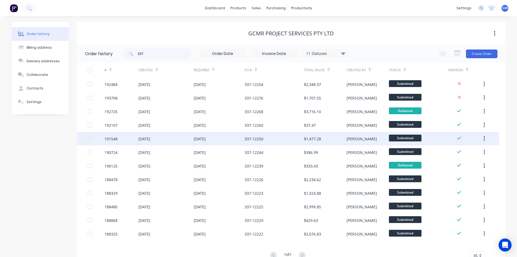
click at [338, 141] on div "$1,477.28" at bounding box center [325, 139] width 42 height 14
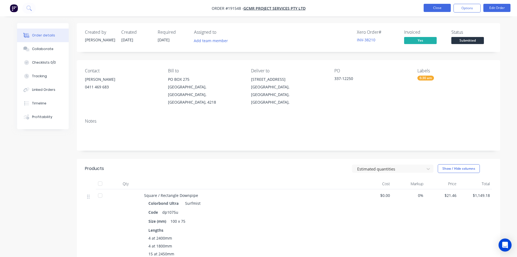
click at [436, 7] on button "Close" at bounding box center [437, 8] width 27 height 8
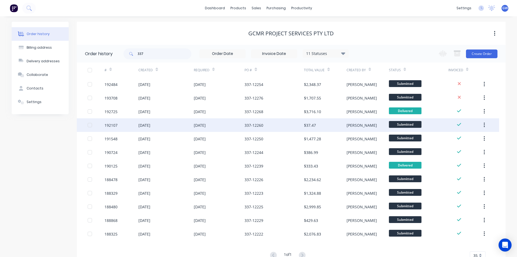
click at [296, 127] on div "337-12260" at bounding box center [274, 125] width 59 height 14
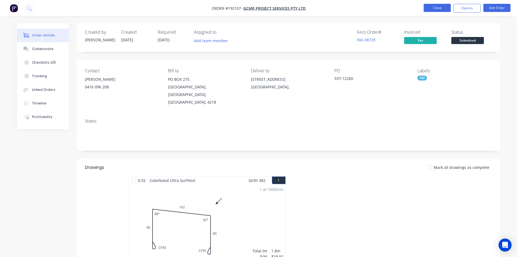
click at [432, 7] on button "Close" at bounding box center [437, 8] width 27 height 8
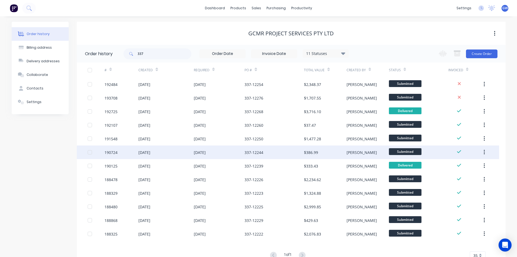
click at [326, 155] on div "$386.99" at bounding box center [325, 152] width 42 height 14
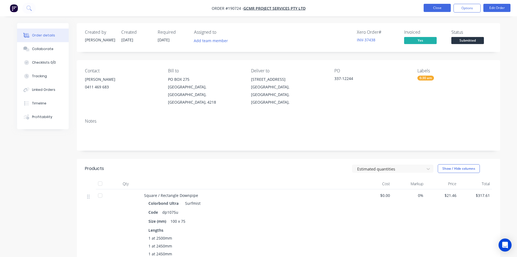
click at [438, 9] on button "Close" at bounding box center [437, 8] width 27 height 8
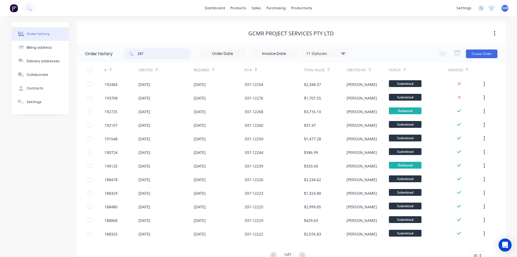
drag, startPoint x: 154, startPoint y: 53, endPoint x: 71, endPoint y: 65, distance: 83.9
click at [71, 65] on div "Order history Billing address Delivery addresses Collaborate Contacts Settings …" at bounding box center [259, 146] width 494 height 249
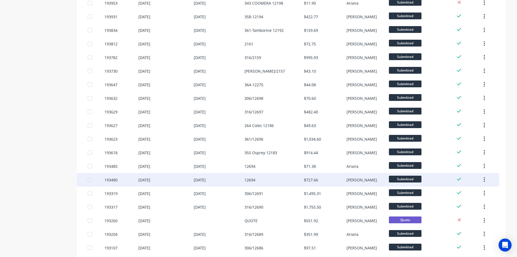
scroll to position [163, 0]
click at [276, 181] on div "12694" at bounding box center [274, 179] width 59 height 14
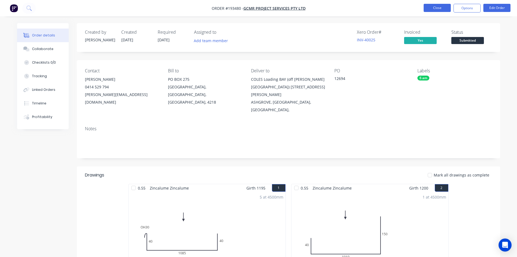
click at [436, 10] on button "Close" at bounding box center [437, 8] width 27 height 8
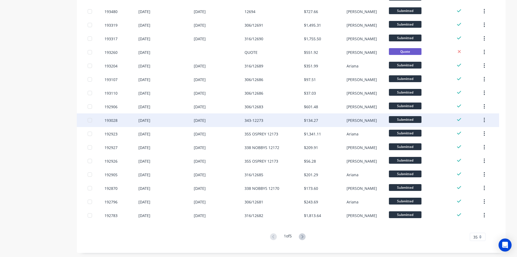
scroll to position [332, 0]
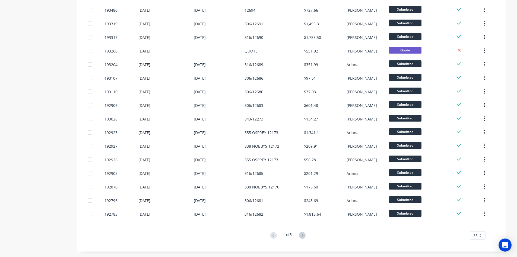
click at [307, 236] on button at bounding box center [302, 235] width 10 height 8
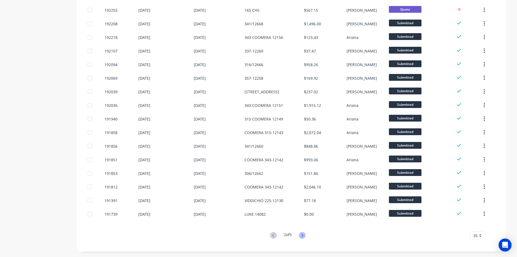
click at [304, 236] on icon at bounding box center [303, 234] width 2 height 3
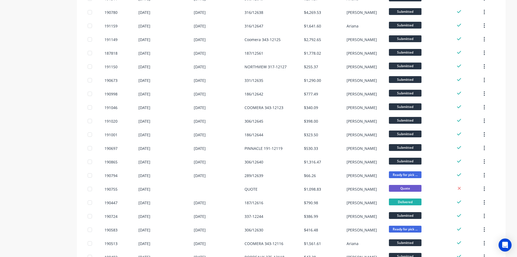
scroll to position [244, 0]
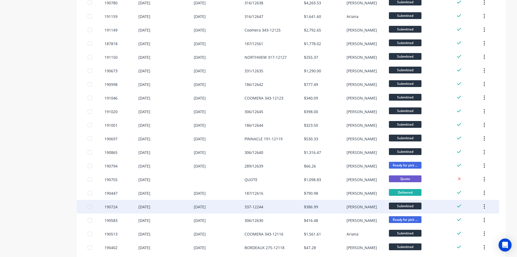
click at [276, 207] on div "337-12244" at bounding box center [274, 207] width 59 height 14
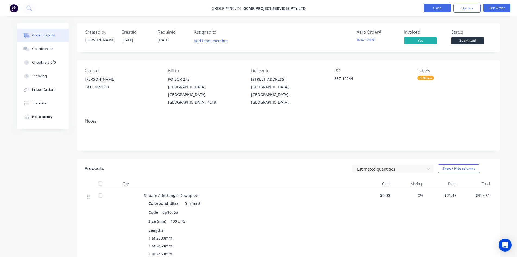
click at [434, 8] on button "Close" at bounding box center [437, 8] width 27 height 8
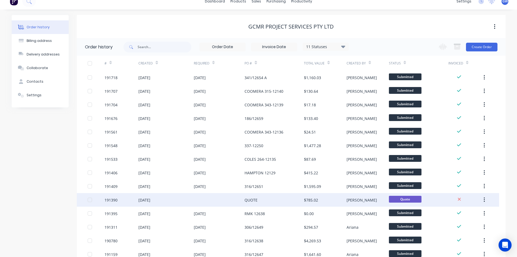
scroll to position [6, 0]
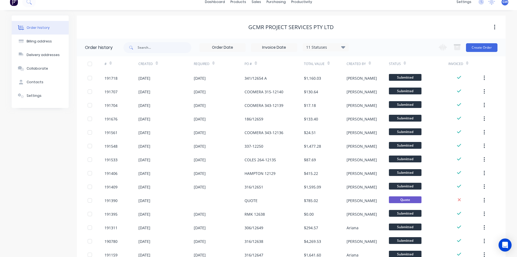
click at [226, 47] on input at bounding box center [223, 47] width 46 height 8
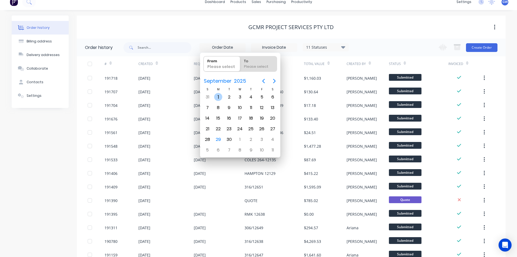
click at [217, 96] on div "1" at bounding box center [218, 97] width 8 height 8
type input "01/09/25"
radio input "false"
radio input "true"
click at [227, 139] on div "30" at bounding box center [229, 139] width 8 height 8
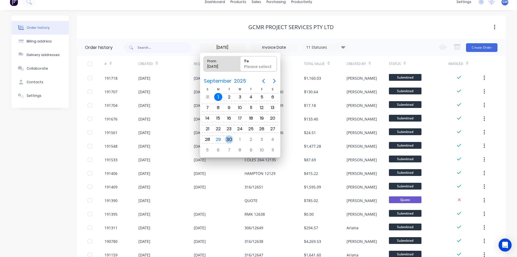
type input "01/09/25 - 30/09/25"
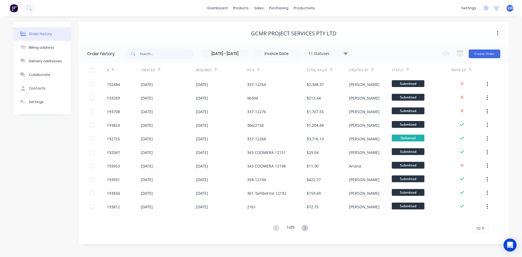
click at [469, 224] on div "1 of 9 10 5 10 15 20 25 30 35" at bounding box center [290, 228] width 423 height 8
click at [478, 230] on span "10" at bounding box center [478, 228] width 4 height 6
click at [477, 221] on div "35" at bounding box center [479, 219] width 15 height 10
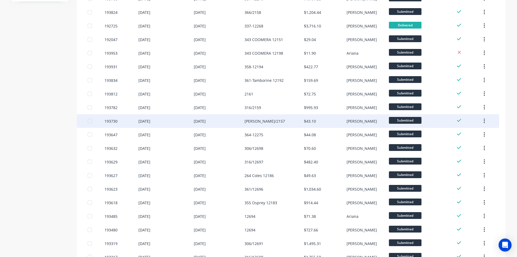
scroll to position [61, 0]
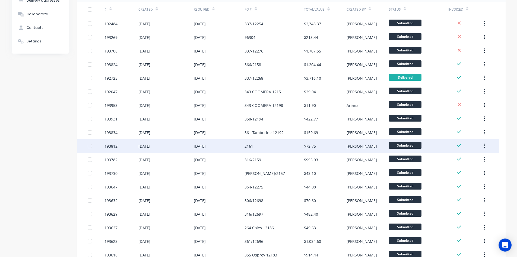
click at [273, 149] on div "2161" at bounding box center [274, 146] width 59 height 14
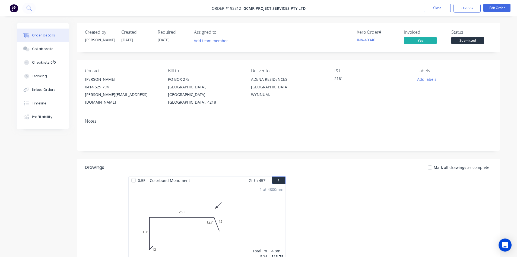
click at [439, 8] on button "Close" at bounding box center [437, 8] width 27 height 8
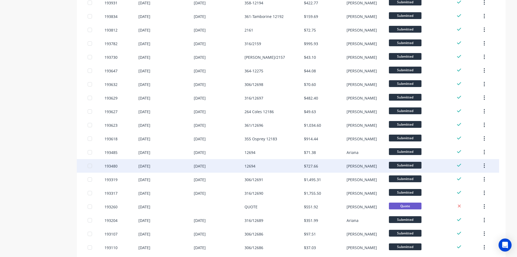
scroll to position [190, 0]
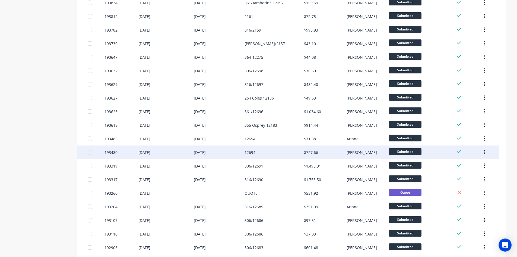
click at [277, 154] on div "12694" at bounding box center [274, 152] width 59 height 14
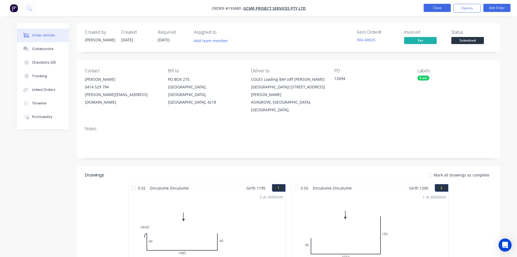
click at [441, 11] on button "Close" at bounding box center [437, 8] width 27 height 8
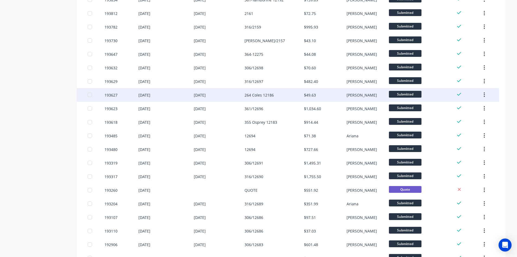
scroll to position [244, 0]
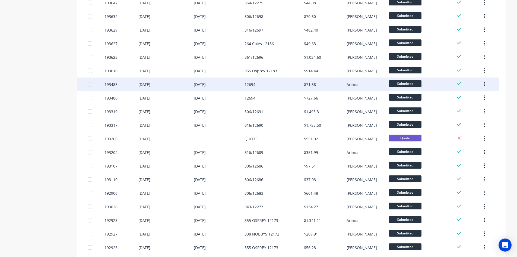
click at [271, 84] on div "12694" at bounding box center [274, 84] width 59 height 14
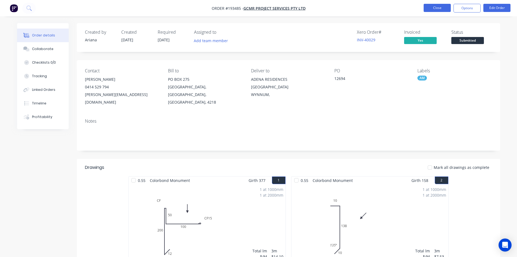
click at [440, 8] on button "Close" at bounding box center [437, 8] width 27 height 8
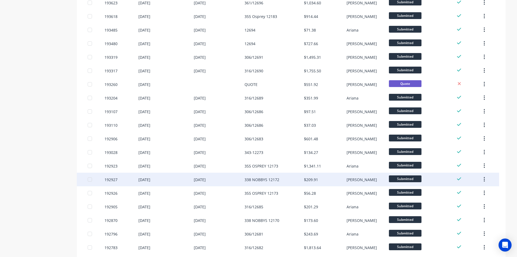
scroll to position [326, 0]
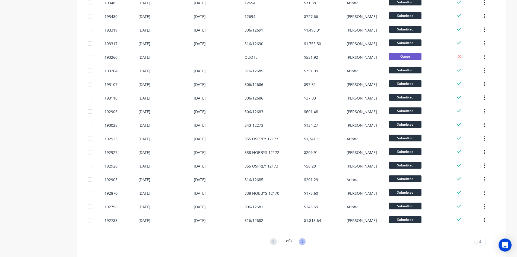
click at [303, 241] on icon at bounding box center [302, 241] width 7 height 7
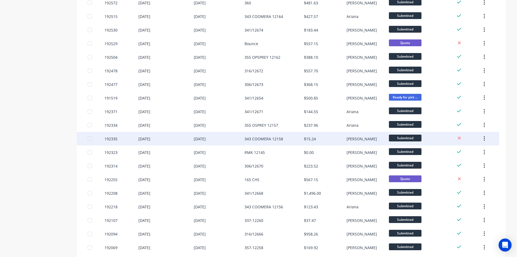
scroll to position [190, 0]
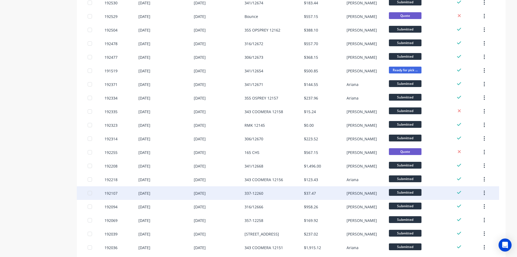
click at [267, 193] on div "337-12260" at bounding box center [274, 193] width 59 height 14
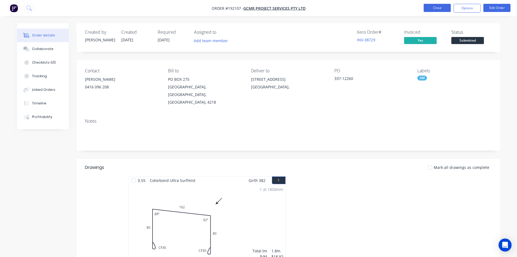
click at [441, 6] on button "Close" at bounding box center [437, 8] width 27 height 8
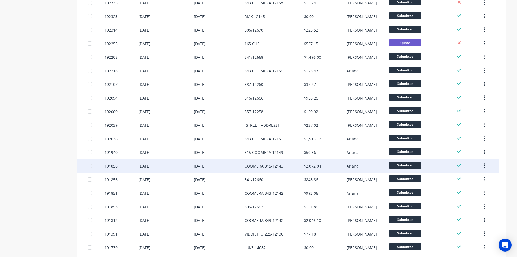
scroll to position [326, 0]
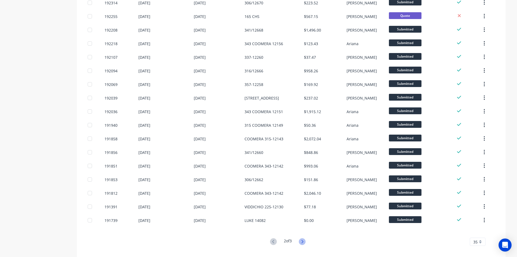
click at [302, 239] on icon at bounding box center [302, 241] width 7 height 7
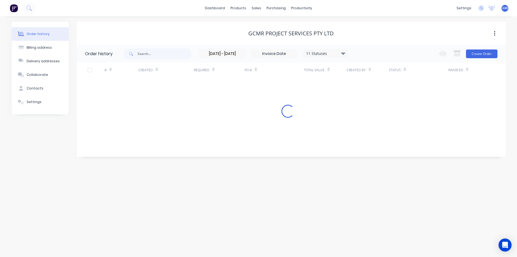
scroll to position [0, 0]
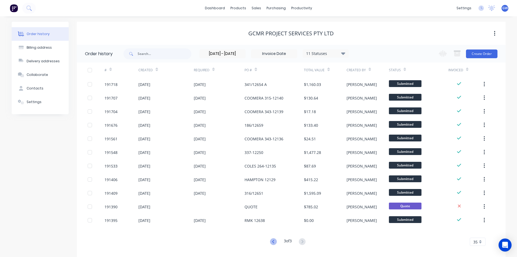
click at [270, 243] on icon at bounding box center [273, 241] width 7 height 7
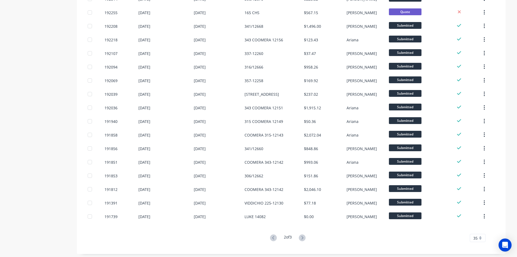
scroll to position [332, 0]
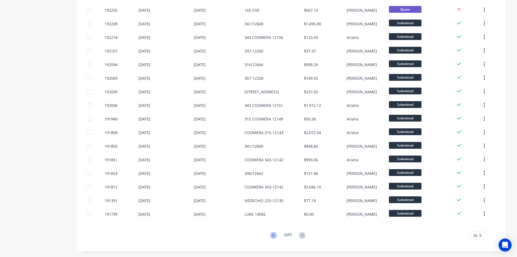
click at [272, 238] on icon at bounding box center [273, 235] width 7 height 7
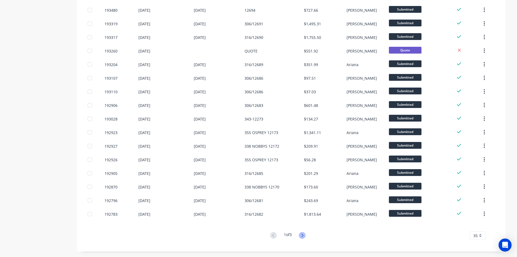
click at [304, 236] on icon at bounding box center [302, 235] width 7 height 7
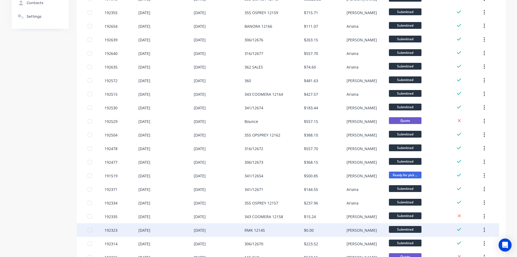
scroll to position [0, 0]
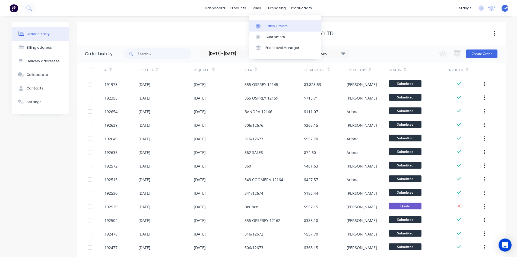
click at [261, 26] on div at bounding box center [260, 26] width 8 height 5
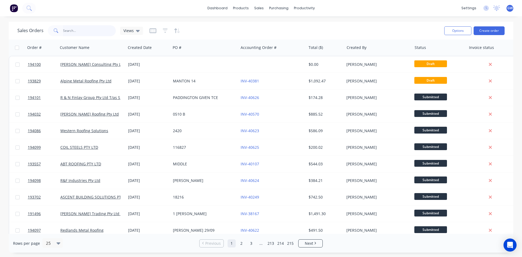
click at [98, 30] on input "text" at bounding box center [89, 30] width 53 height 11
type input "193945"
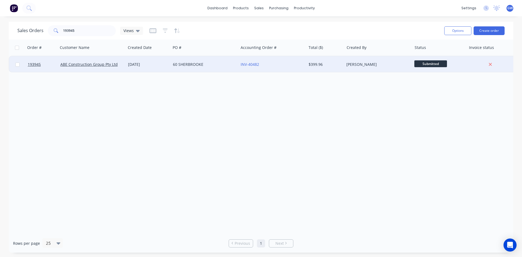
click at [326, 64] on div "$399.96" at bounding box center [324, 64] width 32 height 5
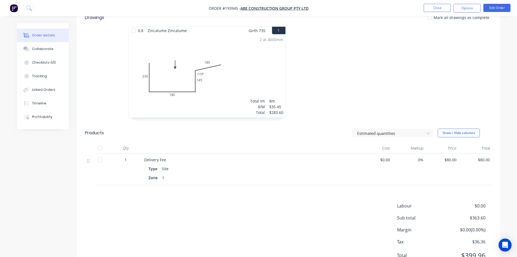
scroll to position [162, 0]
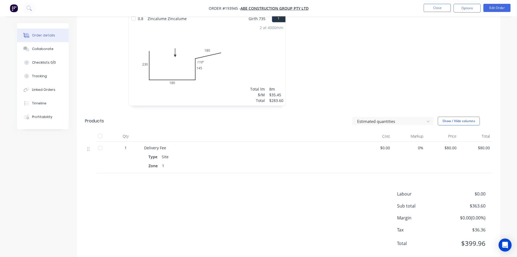
drag, startPoint x: 308, startPoint y: 2, endPoint x: 360, endPoint y: 196, distance: 200.8
click at [360, 196] on div "Labour $0.00 Sub total $363.60 Margin $0.00 ( 0.00 %) Tax $36.36 Total $399.96" at bounding box center [288, 221] width 407 height 63
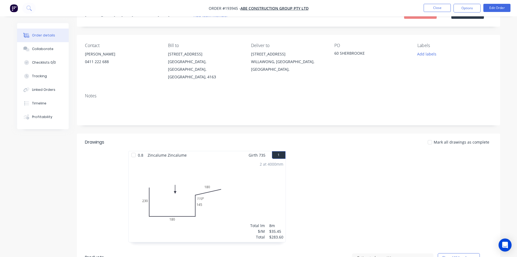
scroll to position [0, 0]
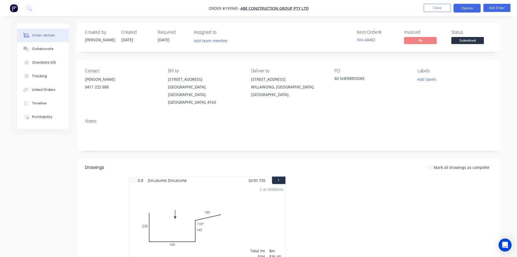
click at [467, 11] on button "Options" at bounding box center [467, 8] width 27 height 9
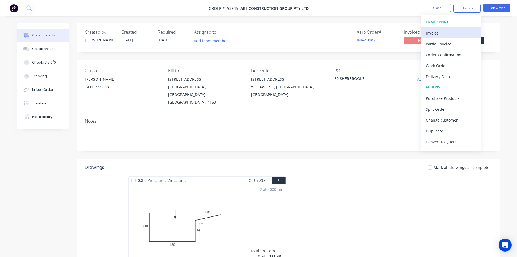
click at [452, 28] on button "Invoice" at bounding box center [451, 32] width 60 height 11
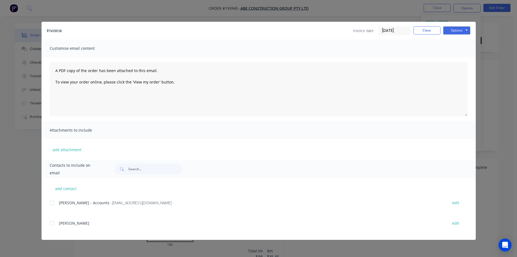
click at [52, 204] on div at bounding box center [51, 202] width 11 height 11
click at [459, 30] on button "Options" at bounding box center [457, 30] width 27 height 8
click at [465, 59] on button "Email" at bounding box center [461, 58] width 35 height 9
click at [428, 33] on button "Close" at bounding box center [427, 30] width 27 height 8
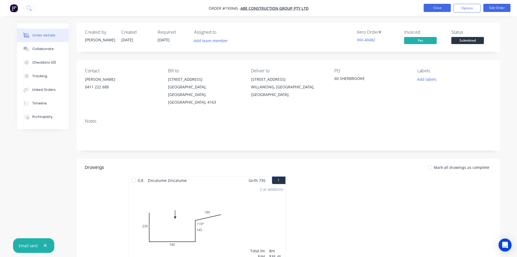
click at [439, 4] on button "Close" at bounding box center [437, 8] width 27 height 8
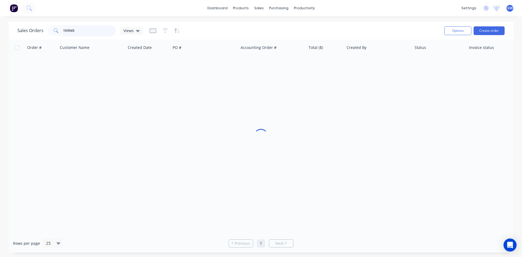
click at [81, 28] on input "193945" at bounding box center [89, 30] width 53 height 11
type input "193976"
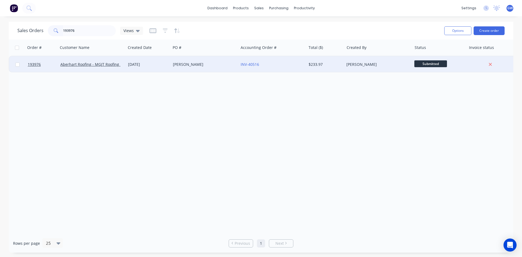
click at [333, 70] on div "$233.97" at bounding box center [325, 64] width 38 height 16
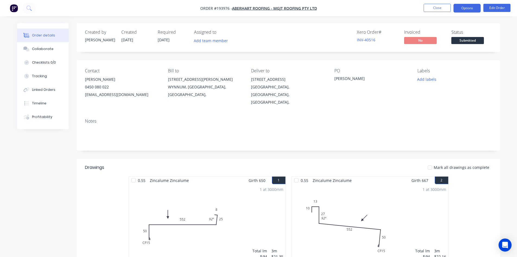
click at [470, 7] on button "Options" at bounding box center [467, 8] width 27 height 9
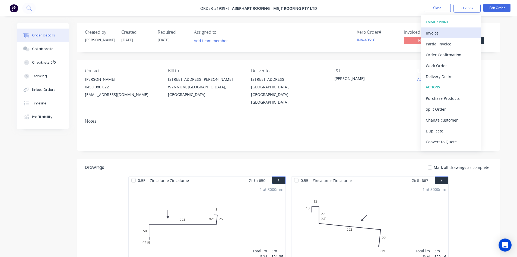
click at [458, 32] on div "Invoice" at bounding box center [451, 33] width 50 height 8
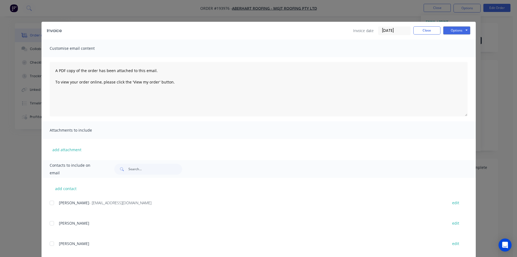
click at [52, 202] on div at bounding box center [51, 202] width 11 height 11
click at [458, 31] on button "Options" at bounding box center [457, 30] width 27 height 8
click at [457, 58] on button "Email" at bounding box center [461, 58] width 35 height 9
click at [434, 29] on button "Close" at bounding box center [427, 30] width 27 height 8
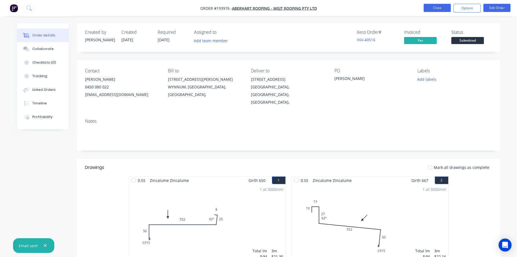
click at [443, 8] on button "Close" at bounding box center [437, 8] width 27 height 8
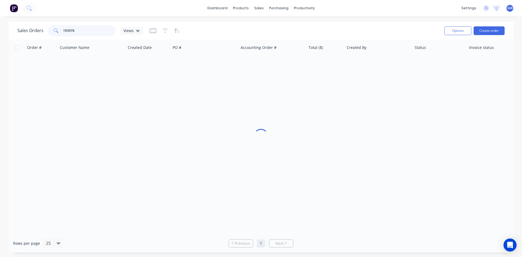
drag, startPoint x: 100, startPoint y: 25, endPoint x: 7, endPoint y: 31, distance: 93.3
click at [7, 31] on div "Sales Orders 193976 Views Options Create order Order # Customer Name Created Da…" at bounding box center [261, 137] width 522 height 231
type input "193967"
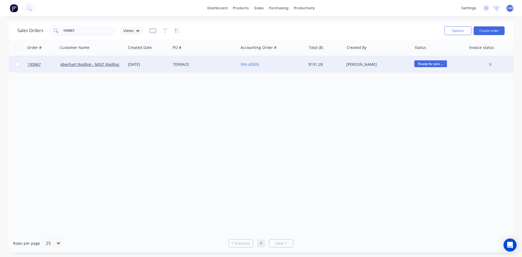
click at [343, 69] on div "$191.28" at bounding box center [325, 64] width 38 height 16
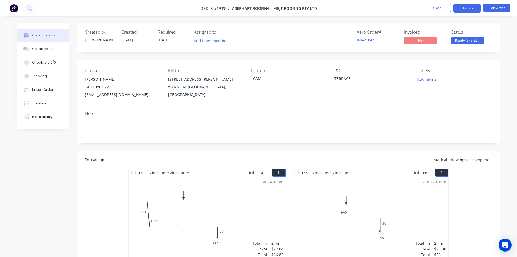
click at [469, 6] on button "Options" at bounding box center [467, 8] width 27 height 9
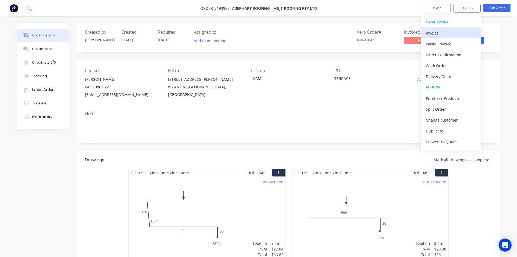
click at [446, 33] on div "Invoice" at bounding box center [451, 33] width 50 height 8
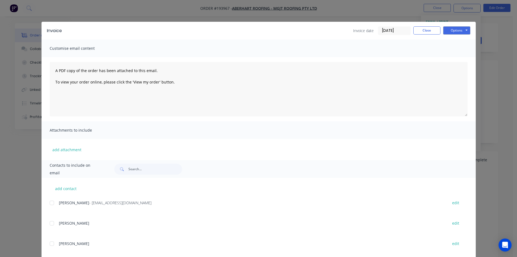
click at [54, 203] on div at bounding box center [51, 202] width 11 height 11
click at [458, 34] on button "Options" at bounding box center [457, 30] width 27 height 8
click at [455, 60] on button "Email" at bounding box center [461, 58] width 35 height 9
click at [425, 32] on button "Close" at bounding box center [427, 30] width 27 height 8
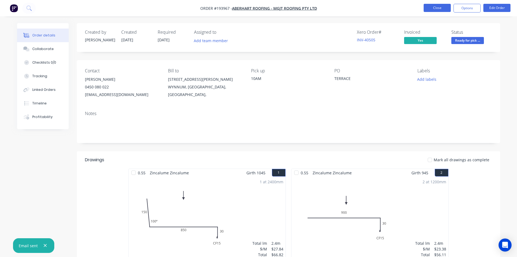
click at [446, 10] on button "Close" at bounding box center [437, 8] width 27 height 8
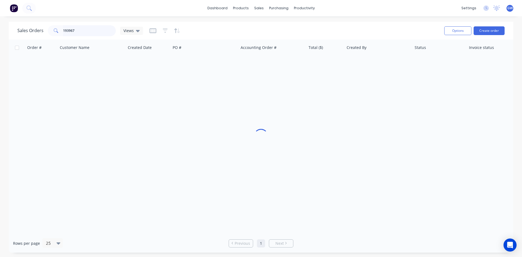
click at [83, 31] on input "193967" at bounding box center [89, 30] width 53 height 11
type input "193978"
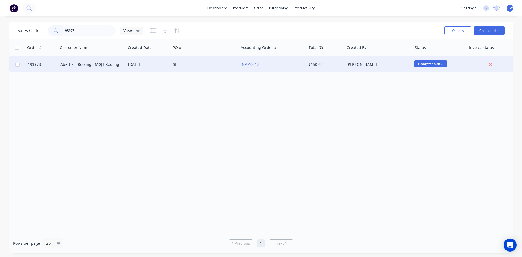
click at [326, 62] on div "$150.64" at bounding box center [324, 64] width 32 height 5
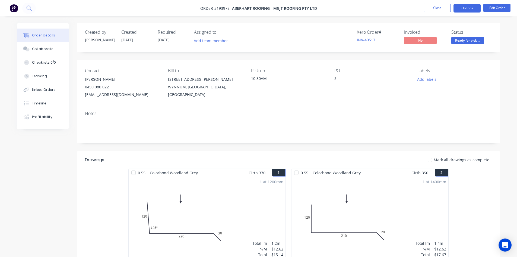
click at [472, 8] on button "Options" at bounding box center [467, 8] width 27 height 9
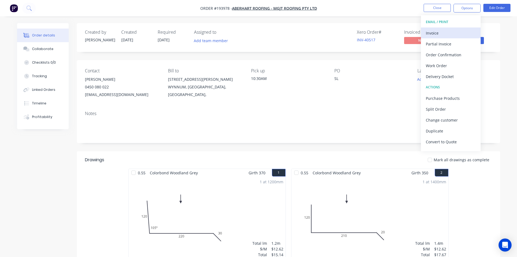
click at [447, 36] on div "Invoice" at bounding box center [451, 33] width 50 height 8
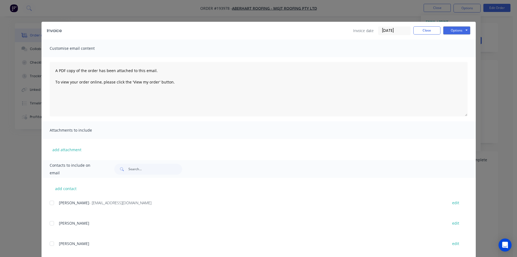
click at [52, 203] on div at bounding box center [51, 202] width 11 height 11
click at [457, 34] on button "Options" at bounding box center [457, 30] width 27 height 8
click at [461, 59] on button "Email" at bounding box center [461, 58] width 35 height 9
click at [433, 30] on button "Close" at bounding box center [427, 30] width 27 height 8
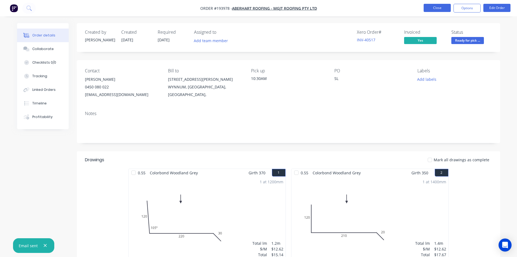
click at [439, 10] on button "Close" at bounding box center [437, 8] width 27 height 8
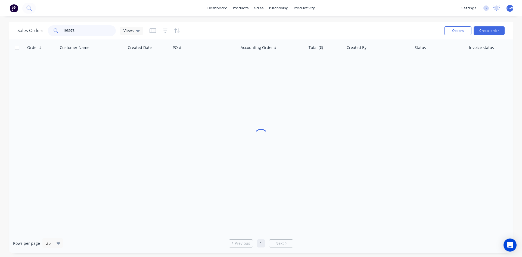
drag, startPoint x: 44, startPoint y: 30, endPoint x: 18, endPoint y: 30, distance: 26.1
click at [18, 30] on div "Sales Orders 193978 Views" at bounding box center [79, 30] width 125 height 11
type input "194035"
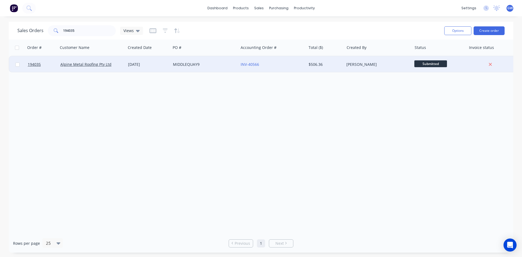
click at [347, 62] on div "[PERSON_NAME]" at bounding box center [376, 64] width 60 height 5
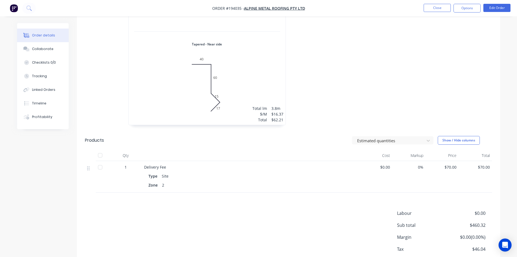
scroll to position [924, 0]
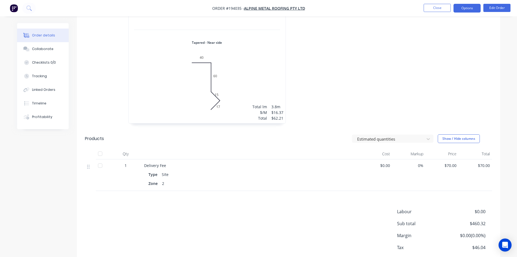
click at [466, 4] on button "Options" at bounding box center [467, 8] width 27 height 9
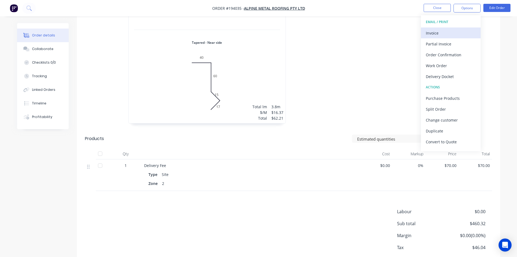
click at [456, 31] on div "Invoice" at bounding box center [451, 33] width 50 height 8
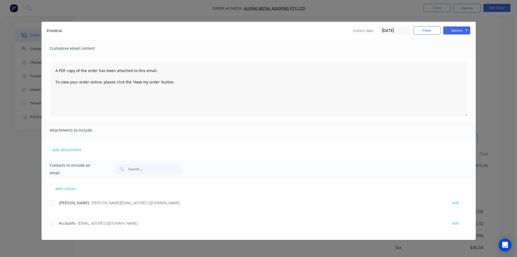
drag, startPoint x: 54, startPoint y: 201, endPoint x: 51, endPoint y: 227, distance: 25.9
click at [54, 202] on div at bounding box center [51, 202] width 11 height 11
drag, startPoint x: 52, startPoint y: 227, endPoint x: 60, endPoint y: 221, distance: 10.9
click at [52, 227] on div at bounding box center [51, 223] width 11 height 11
click at [448, 37] on div "Invoice Invoice date 29/09/25 Close Options Preview Print Email" at bounding box center [259, 31] width 435 height 18
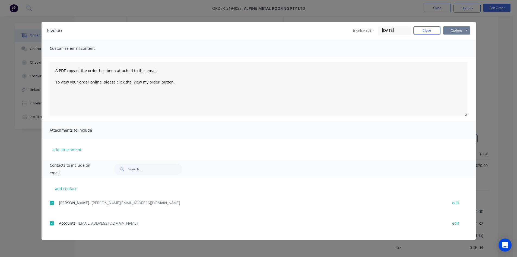
click at [460, 33] on button "Options" at bounding box center [457, 30] width 27 height 8
click at [464, 58] on button "Email" at bounding box center [461, 58] width 35 height 9
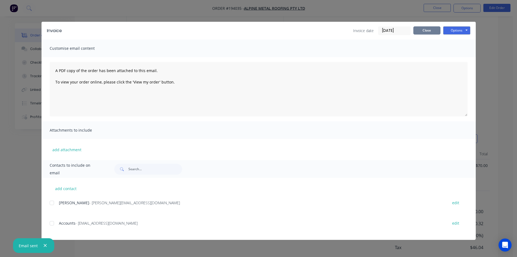
click at [434, 34] on button "Close" at bounding box center [427, 30] width 27 height 8
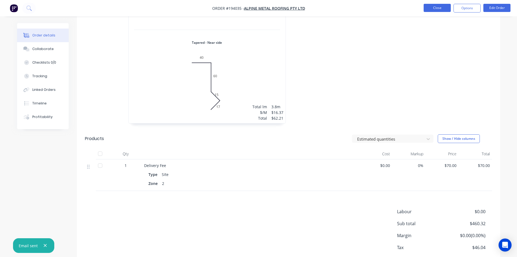
click at [441, 9] on button "Close" at bounding box center [437, 8] width 27 height 8
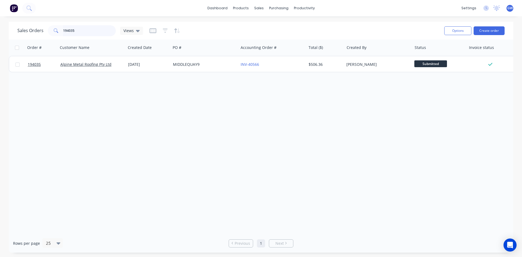
click at [80, 33] on input "194035" at bounding box center [89, 30] width 53 height 11
drag, startPoint x: 80, startPoint y: 33, endPoint x: 84, endPoint y: 31, distance: 4.1
click at [82, 32] on input "194035" at bounding box center [89, 30] width 53 height 11
type input "194045"
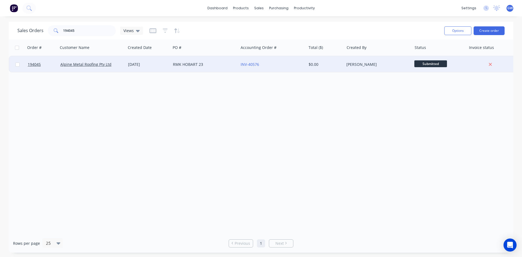
click at [337, 66] on div "$0.00" at bounding box center [324, 64] width 32 height 5
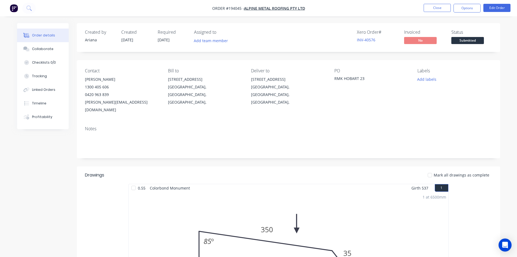
click at [472, 8] on button "Options" at bounding box center [467, 8] width 27 height 9
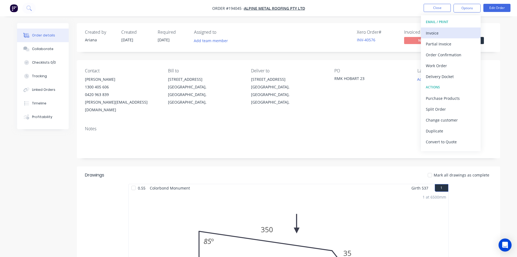
click at [449, 33] on div "Invoice" at bounding box center [451, 33] width 50 height 8
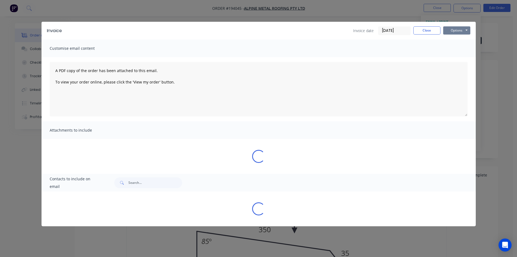
click at [455, 30] on button "Options" at bounding box center [457, 30] width 27 height 8
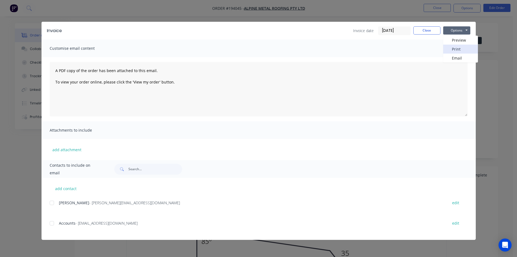
click at [453, 49] on button "Print" at bounding box center [461, 49] width 35 height 9
drag, startPoint x: 431, startPoint y: 33, endPoint x: 439, endPoint y: 14, distance: 21.0
click at [431, 32] on button "Close" at bounding box center [427, 30] width 27 height 8
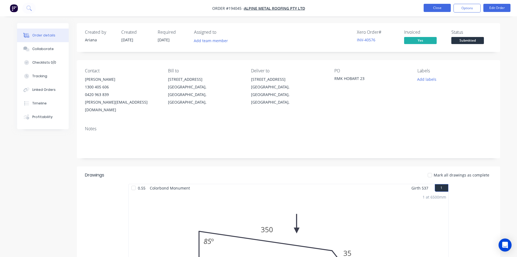
click at [444, 6] on button "Close" at bounding box center [437, 8] width 27 height 8
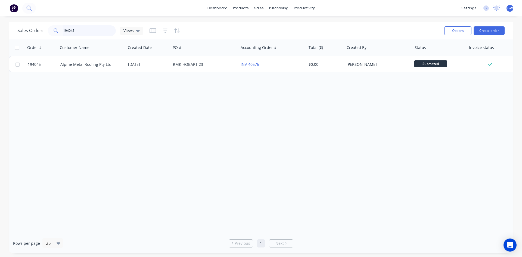
click at [80, 30] on input "194045" at bounding box center [89, 30] width 53 height 11
type input "193996"
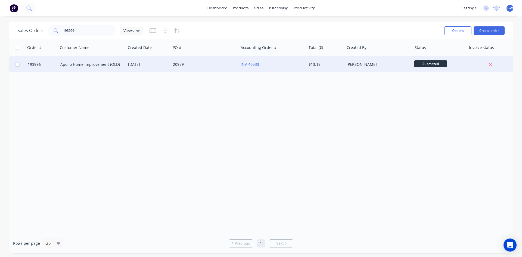
click at [351, 64] on div "[PERSON_NAME]" at bounding box center [376, 64] width 60 height 5
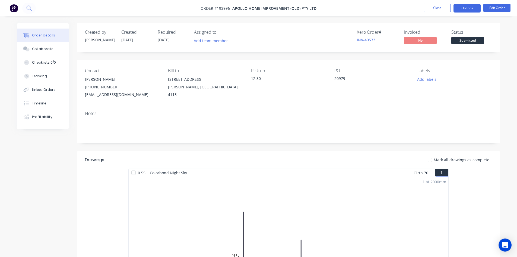
click at [467, 8] on button "Options" at bounding box center [467, 8] width 27 height 9
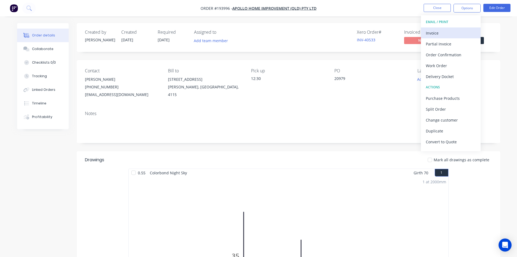
click at [454, 34] on div "Invoice" at bounding box center [451, 33] width 50 height 8
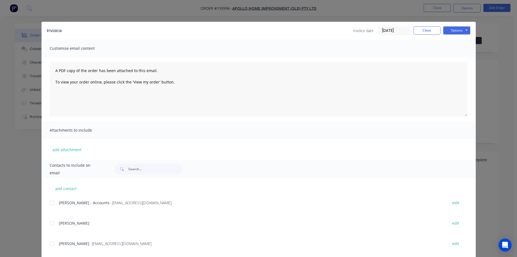
drag, startPoint x: 45, startPoint y: 204, endPoint x: 49, endPoint y: 202, distance: 4.1
click at [45, 204] on div "add contact Leeann Chan - Accounts - accounts@apollopatios.com.au edit Scott Br…" at bounding box center [259, 229] width 435 height 103
click at [49, 202] on div at bounding box center [51, 202] width 11 height 11
click at [458, 29] on button "Options" at bounding box center [457, 30] width 27 height 8
click at [453, 60] on button "Email" at bounding box center [461, 58] width 35 height 9
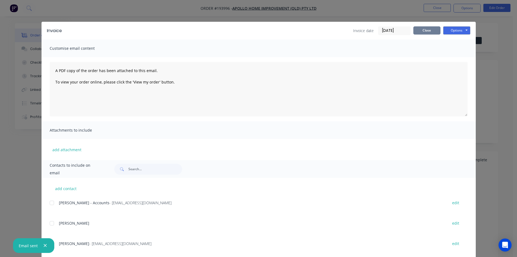
click at [436, 29] on button "Close" at bounding box center [427, 30] width 27 height 8
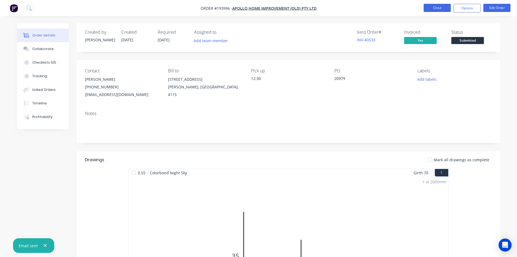
click at [442, 10] on button "Close" at bounding box center [437, 8] width 27 height 8
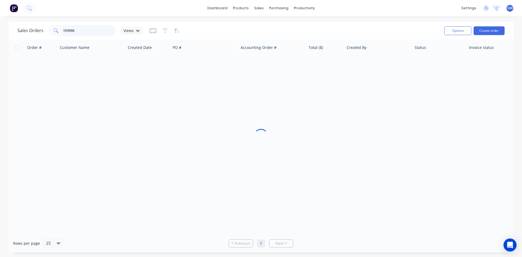
click at [81, 34] on input "193996" at bounding box center [89, 30] width 53 height 11
type input "194040"
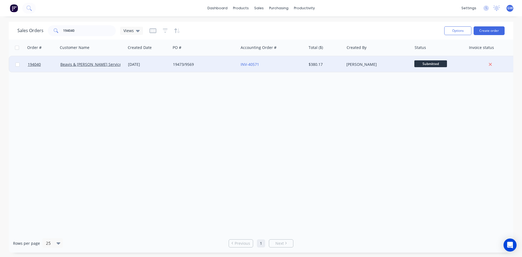
click at [369, 59] on div "[PERSON_NAME]" at bounding box center [378, 64] width 68 height 16
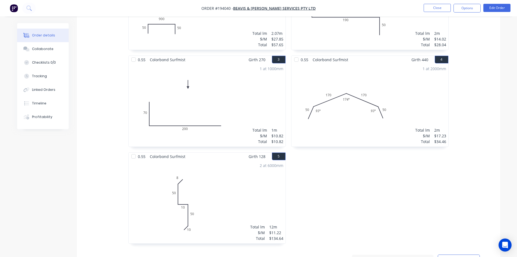
scroll to position [360, 0]
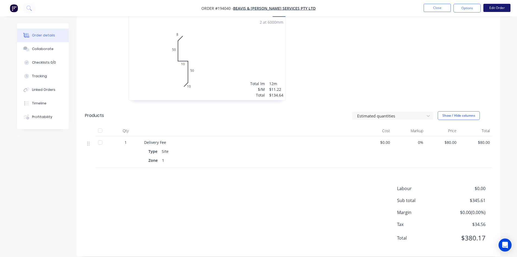
click at [501, 7] on button "Edit Order" at bounding box center [497, 8] width 27 height 8
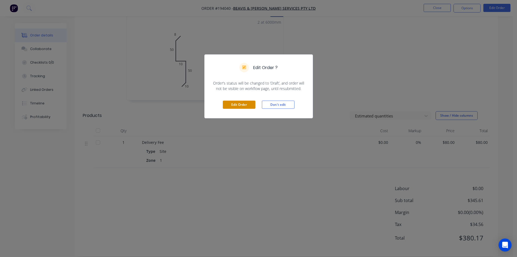
click at [238, 105] on button "Edit Order" at bounding box center [239, 105] width 33 height 8
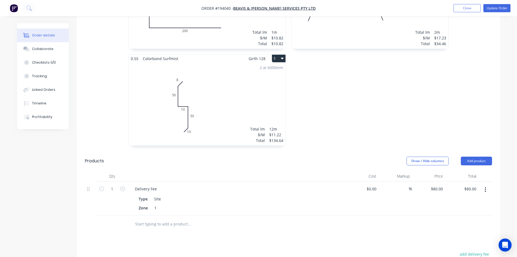
scroll to position [407, 0]
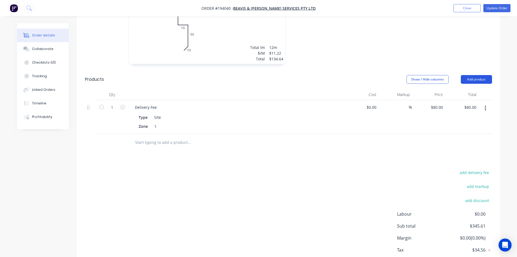
click at [480, 75] on button "Add product" at bounding box center [476, 79] width 31 height 9
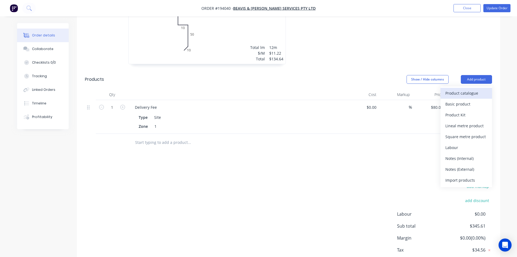
click at [465, 90] on button "Product catalogue" at bounding box center [467, 93] width 52 height 11
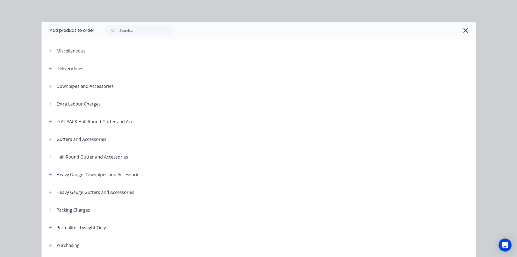
click at [49, 103] on icon "button" at bounding box center [50, 104] width 3 height 4
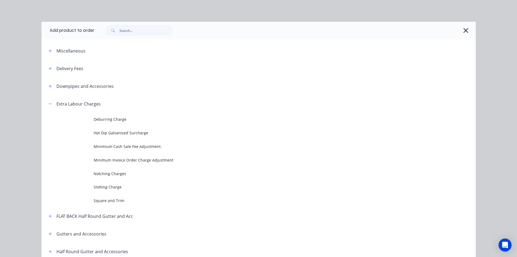
click at [108, 171] on span "Notching Charges" at bounding box center [247, 174] width 306 height 6
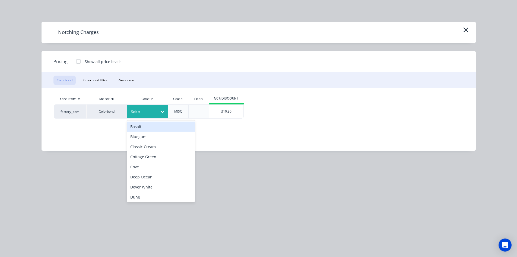
click at [142, 116] on div "Select" at bounding box center [147, 111] width 41 height 13
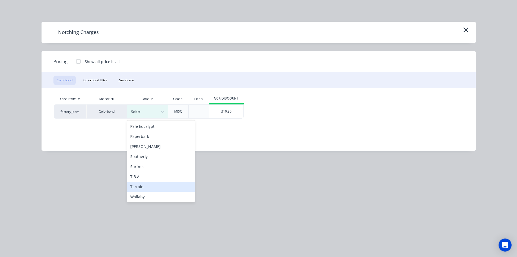
scroll to position [163, 0]
click at [143, 164] on div "Surfmist" at bounding box center [161, 164] width 68 height 10
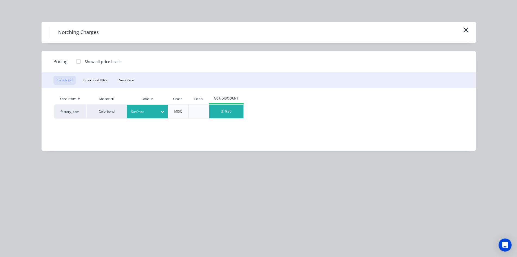
click at [219, 113] on div "$10.80" at bounding box center [226, 112] width 34 height 14
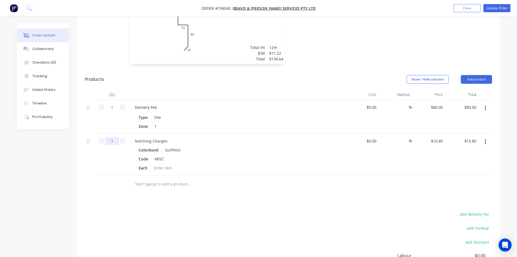
click at [124, 138] on icon "button" at bounding box center [122, 140] width 5 height 5
type input "2"
type input "$21.60"
drag, startPoint x: 89, startPoint y: 101, endPoint x: 94, endPoint y: 153, distance: 53.2
click at [94, 153] on div "1 Delivery Fee Type Site Zone 1 $0.00 $0.00 % $80.00 $80.00 $80.00 $80.00 2 Not…" at bounding box center [288, 137] width 407 height 75
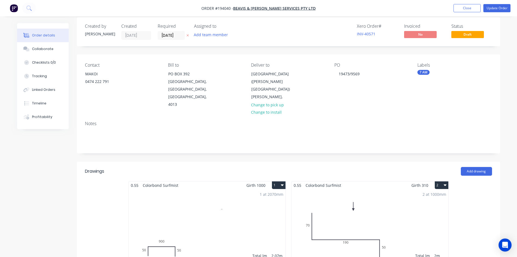
scroll to position [0, 0]
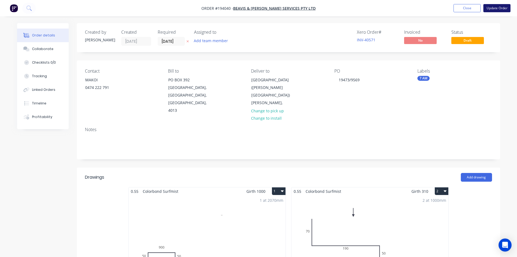
click at [501, 7] on button "Update Order" at bounding box center [497, 8] width 27 height 8
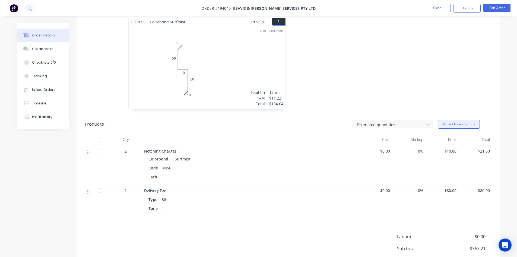
scroll to position [400, 0]
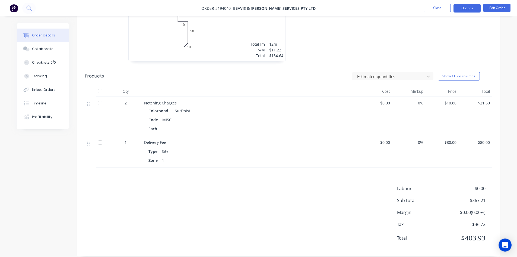
click at [470, 8] on button "Options" at bounding box center [467, 8] width 27 height 9
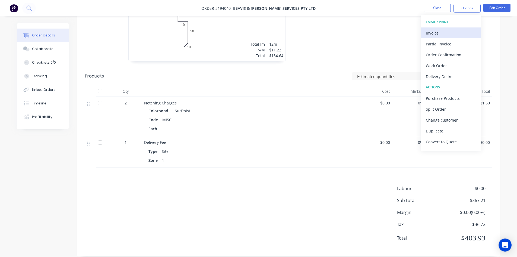
click at [452, 33] on div "Invoice" at bounding box center [451, 33] width 50 height 8
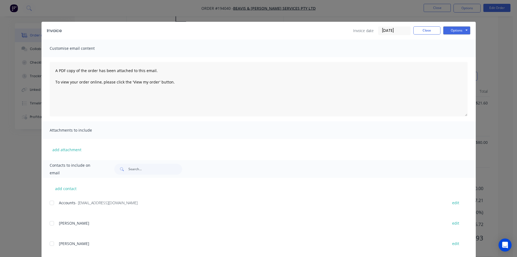
click at [52, 200] on div at bounding box center [51, 202] width 11 height 11
click at [502, 130] on div "Invoice Invoice date 29/09/25 Close Options Preview Print Email Customise email…" at bounding box center [258, 128] width 517 height 257
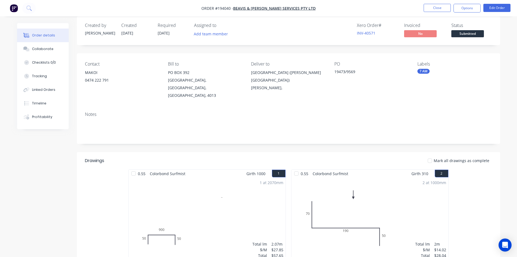
scroll to position [0, 0]
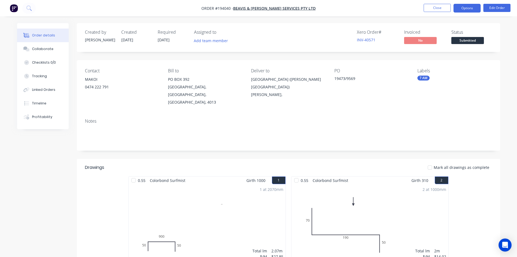
click at [473, 8] on button "Options" at bounding box center [467, 8] width 27 height 9
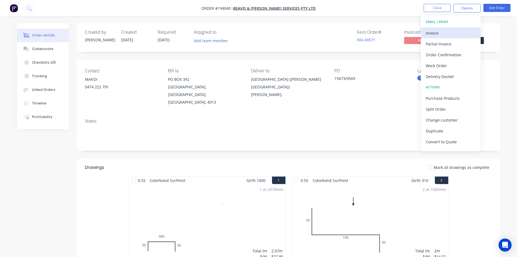
click at [446, 38] on button "Invoice" at bounding box center [451, 32] width 60 height 11
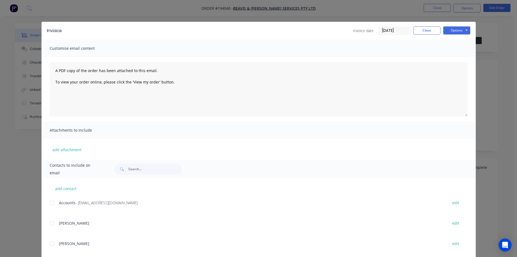
click at [55, 203] on div at bounding box center [51, 202] width 11 height 11
click at [460, 29] on button "Options" at bounding box center [457, 30] width 27 height 8
click at [464, 61] on button "Email" at bounding box center [461, 58] width 35 height 9
drag, startPoint x: 416, startPoint y: 28, endPoint x: 419, endPoint y: 26, distance: 3.1
click at [416, 28] on button "Close" at bounding box center [427, 30] width 27 height 8
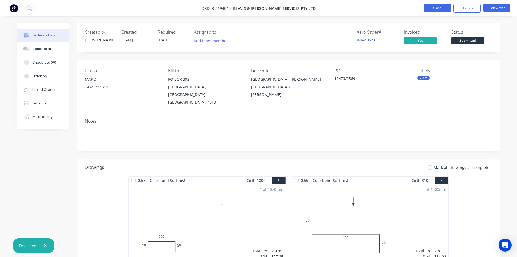
click at [439, 10] on button "Close" at bounding box center [437, 8] width 27 height 8
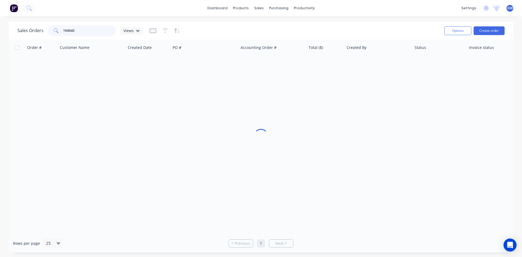
drag, startPoint x: 81, startPoint y: 32, endPoint x: 0, endPoint y: 20, distance: 81.7
click at [0, 20] on div "dashboard products sales purchasing productivity dashboard products Product Cat…" at bounding box center [261, 128] width 522 height 257
type input "193791"
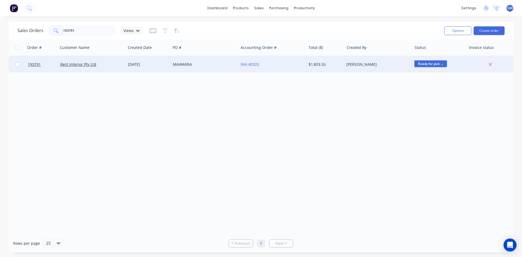
click at [377, 62] on div "[PERSON_NAME]" at bounding box center [376, 64] width 60 height 5
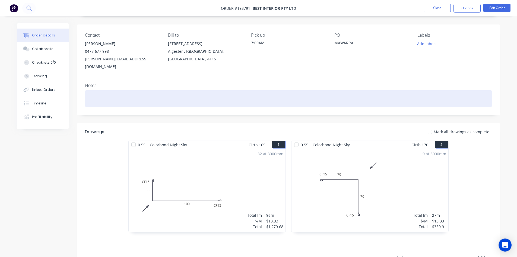
scroll to position [105, 0]
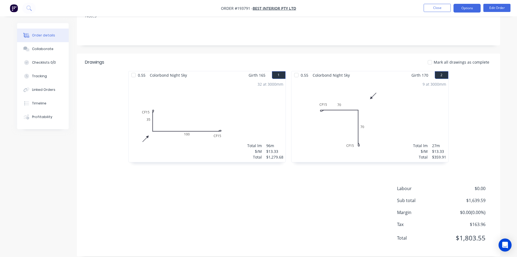
click at [469, 7] on button "Options" at bounding box center [467, 8] width 27 height 9
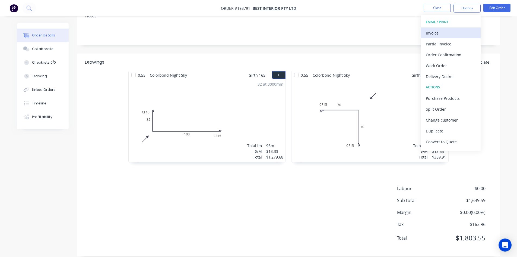
click at [442, 32] on div "Invoice" at bounding box center [451, 33] width 50 height 8
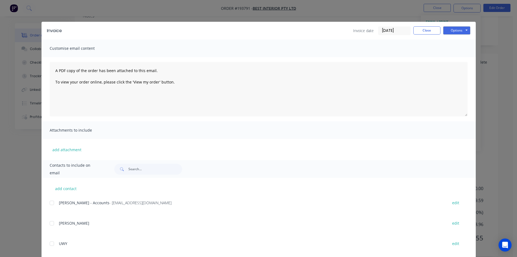
click at [48, 205] on div at bounding box center [51, 202] width 11 height 11
click at [459, 31] on button "Options" at bounding box center [457, 30] width 27 height 8
click at [454, 55] on button "Email" at bounding box center [461, 58] width 35 height 9
click at [431, 33] on button "Close" at bounding box center [427, 30] width 27 height 8
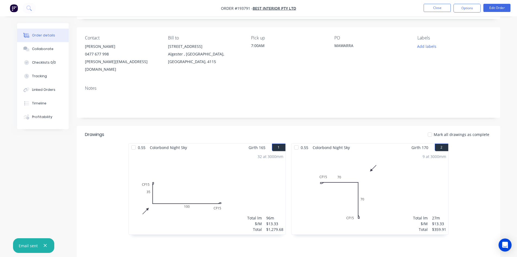
scroll to position [0, 0]
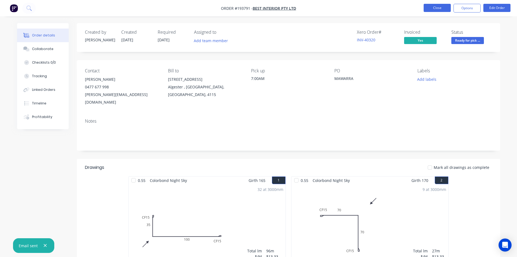
click at [446, 9] on button "Close" at bounding box center [437, 8] width 27 height 8
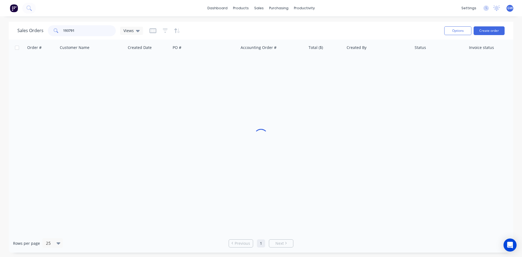
drag, startPoint x: 89, startPoint y: 30, endPoint x: 62, endPoint y: 23, distance: 27.4
click at [62, 23] on div "Sales Orders 193791 Views Options Create order" at bounding box center [261, 31] width 504 height 18
type input "193982"
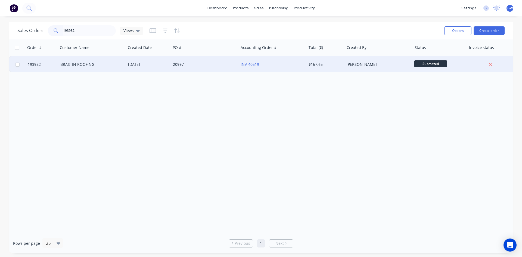
click at [360, 64] on div "[PERSON_NAME]" at bounding box center [376, 64] width 60 height 5
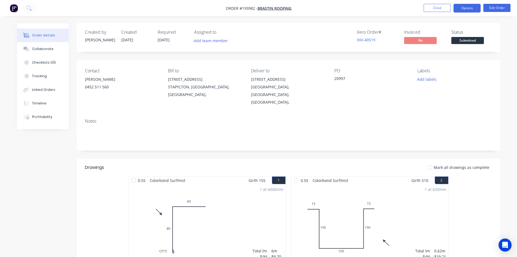
click at [468, 8] on button "Options" at bounding box center [467, 8] width 27 height 9
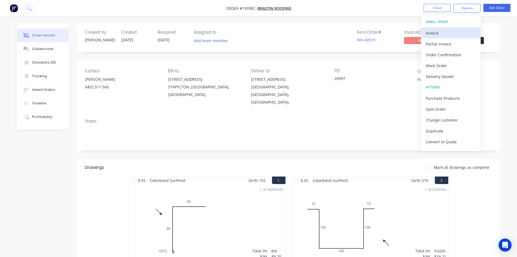
click at [452, 33] on div "Invoice" at bounding box center [451, 33] width 50 height 8
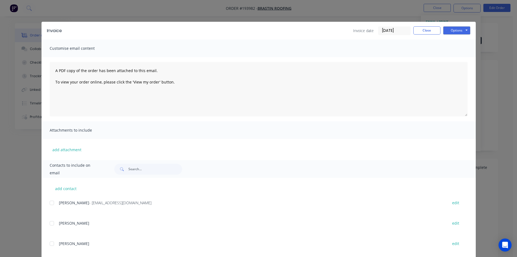
click at [51, 202] on div at bounding box center [51, 202] width 11 height 11
click at [461, 32] on button "Options" at bounding box center [457, 30] width 27 height 8
click at [459, 56] on button "Email" at bounding box center [461, 58] width 35 height 9
click at [417, 31] on button "Close" at bounding box center [427, 30] width 27 height 8
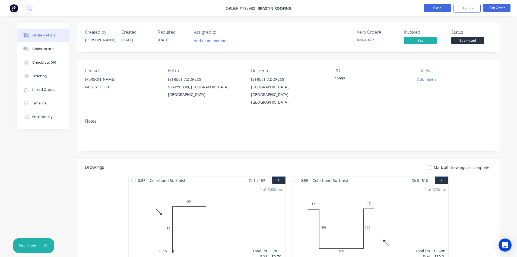
click at [439, 7] on button "Close" at bounding box center [437, 8] width 27 height 8
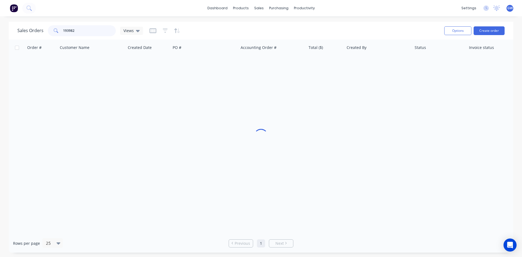
click at [81, 29] on input "193982" at bounding box center [89, 30] width 53 height 11
type input "194012"
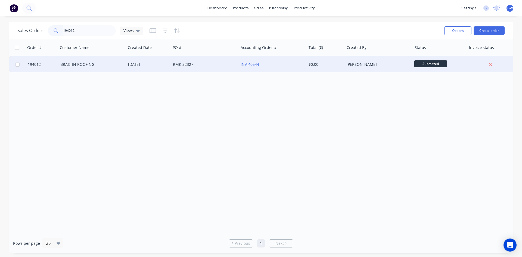
click at [347, 69] on div "[PERSON_NAME]" at bounding box center [378, 64] width 68 height 16
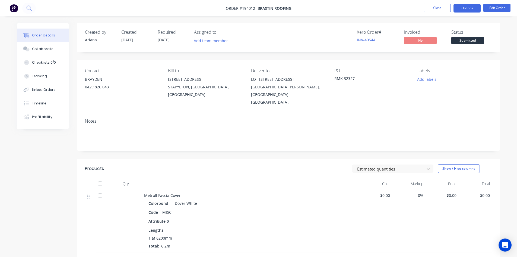
click at [470, 7] on button "Options" at bounding box center [467, 8] width 27 height 9
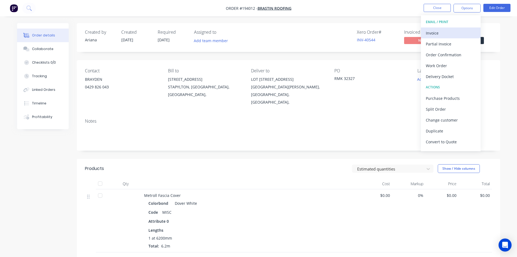
click at [449, 29] on div "Invoice" at bounding box center [451, 33] width 50 height 8
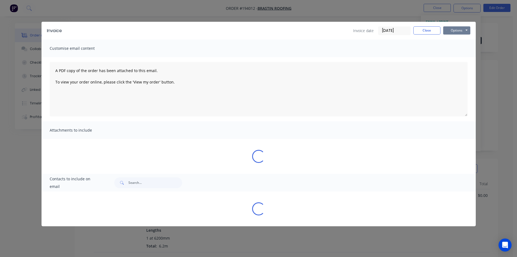
click at [456, 27] on button "Options" at bounding box center [457, 30] width 27 height 8
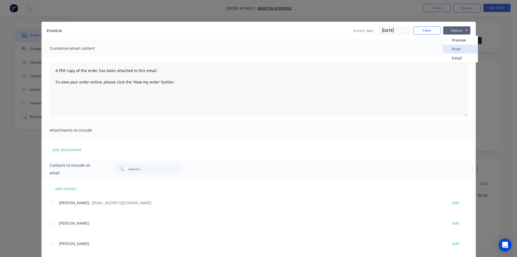
click at [452, 49] on button "Print" at bounding box center [461, 49] width 35 height 9
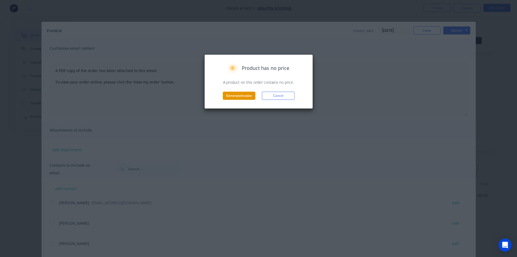
click at [250, 93] on button "Generate invoice" at bounding box center [239, 96] width 33 height 8
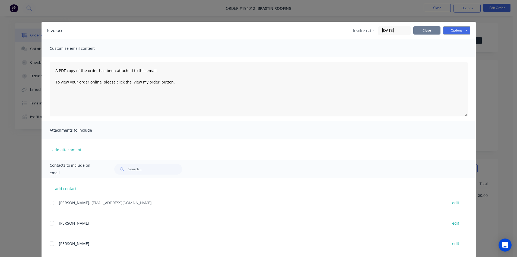
drag, startPoint x: 424, startPoint y: 32, endPoint x: 427, endPoint y: 25, distance: 6.9
click at [424, 30] on button "Close" at bounding box center [427, 30] width 27 height 8
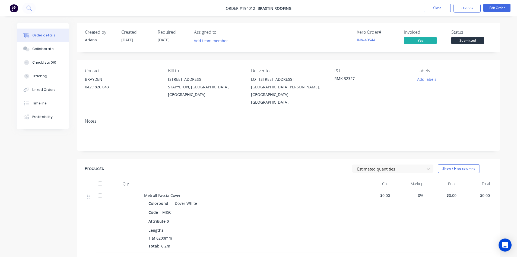
click at [437, 12] on li "Close" at bounding box center [437, 8] width 27 height 9
click at [440, 8] on button "Close" at bounding box center [437, 8] width 27 height 8
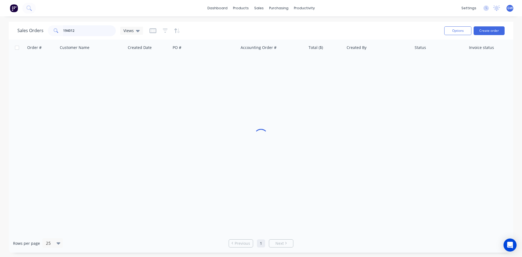
click at [96, 25] on input "194012" at bounding box center [89, 30] width 53 height 11
type input "193877"
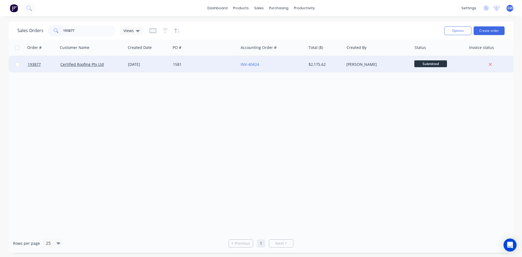
click at [309, 65] on div "$2,175.62" at bounding box center [324, 64] width 32 height 5
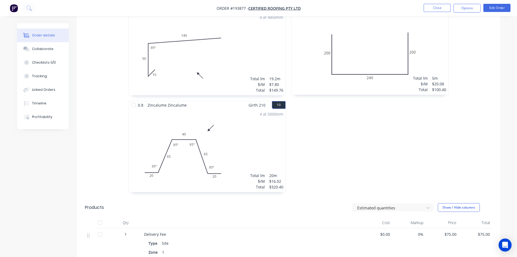
scroll to position [761, 0]
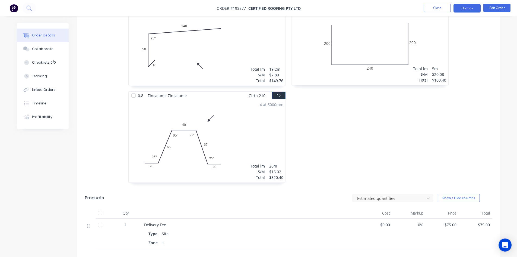
click at [462, 7] on button "Options" at bounding box center [467, 8] width 27 height 9
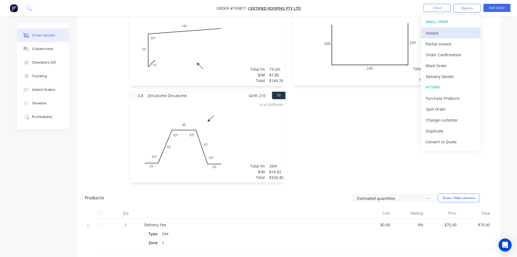
click at [451, 29] on div "Invoice" at bounding box center [451, 33] width 50 height 8
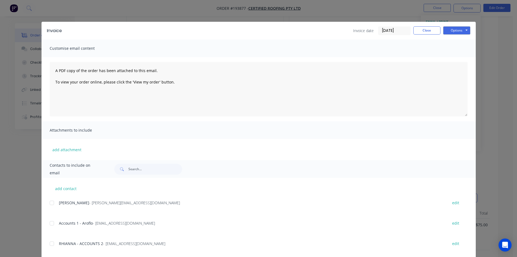
drag, startPoint x: 48, startPoint y: 215, endPoint x: 50, endPoint y: 221, distance: 6.9
drag, startPoint x: 50, startPoint y: 221, endPoint x: 51, endPoint y: 230, distance: 8.7
click at [51, 222] on div at bounding box center [51, 223] width 11 height 11
click at [49, 240] on div at bounding box center [51, 243] width 11 height 11
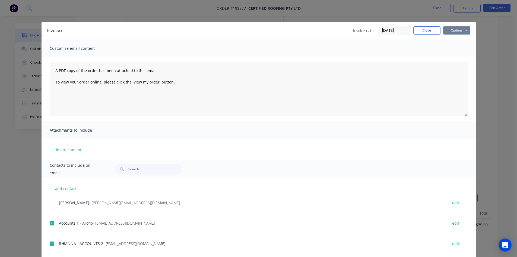
click at [451, 30] on button "Options" at bounding box center [457, 30] width 27 height 8
click at [460, 61] on button "Email" at bounding box center [461, 58] width 35 height 9
drag, startPoint x: 426, startPoint y: 28, endPoint x: 430, endPoint y: 21, distance: 7.7
click at [426, 27] on button "Close" at bounding box center [427, 30] width 27 height 8
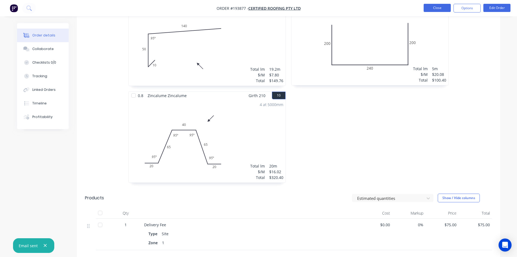
click at [437, 8] on button "Close" at bounding box center [437, 8] width 27 height 8
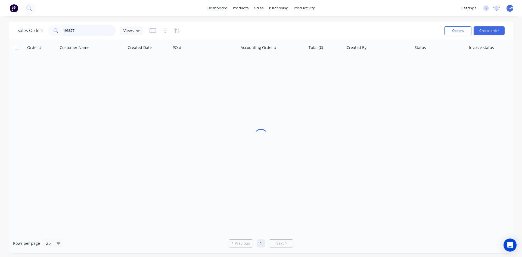
click at [72, 29] on input "193877" at bounding box center [89, 30] width 53 height 11
type input "193962"
click at [359, 62] on div "[PERSON_NAME]" at bounding box center [376, 64] width 60 height 5
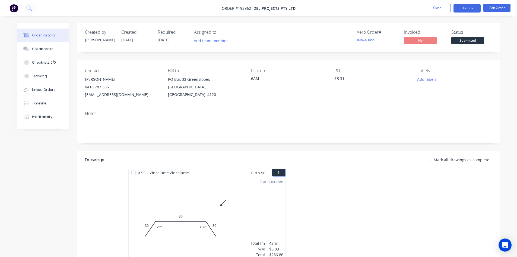
click at [472, 8] on button "Options" at bounding box center [467, 8] width 27 height 9
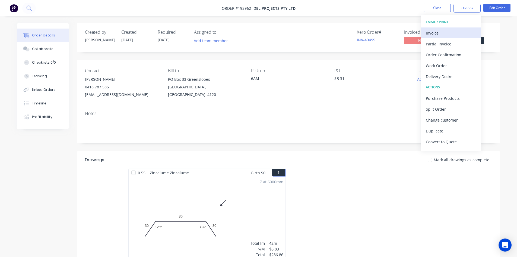
click at [450, 29] on button "Invoice" at bounding box center [451, 32] width 60 height 11
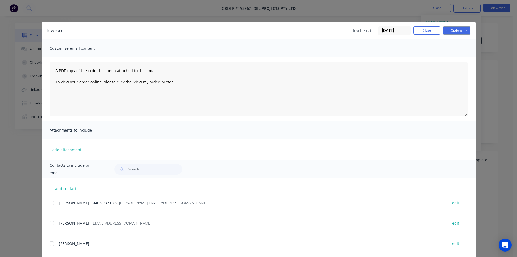
click at [48, 227] on div at bounding box center [51, 223] width 11 height 11
click at [51, 203] on div at bounding box center [51, 202] width 11 height 11
click at [49, 223] on div at bounding box center [51, 223] width 11 height 11
click at [456, 31] on button "Options" at bounding box center [457, 30] width 27 height 8
click at [453, 58] on button "Email" at bounding box center [461, 58] width 35 height 9
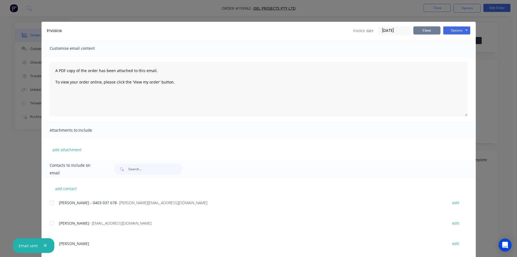
click at [422, 34] on button "Close" at bounding box center [427, 30] width 27 height 8
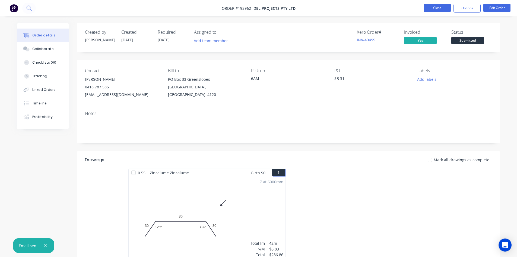
click at [441, 8] on button "Close" at bounding box center [437, 8] width 27 height 8
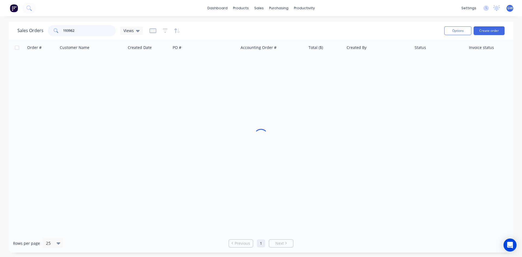
drag, startPoint x: 66, startPoint y: 28, endPoint x: 44, endPoint y: 26, distance: 22.6
click at [44, 26] on div "Sales Orders 193962 Views" at bounding box center [79, 30] width 125 height 11
type input "193845"
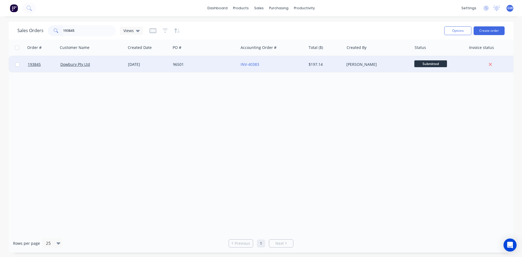
click at [328, 62] on div "$197.14" at bounding box center [324, 64] width 32 height 5
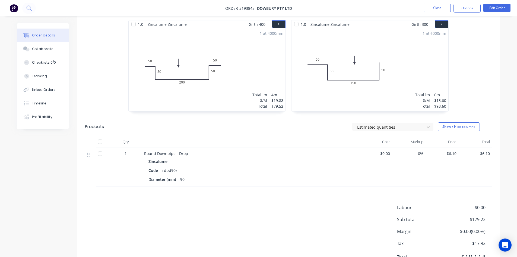
scroll to position [175, 0]
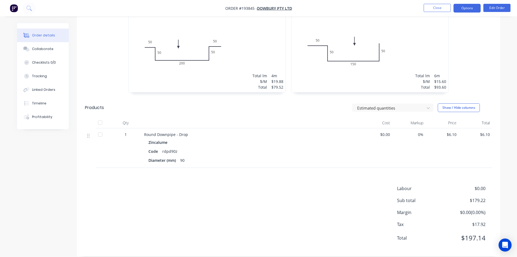
click at [469, 7] on button "Options" at bounding box center [467, 8] width 27 height 9
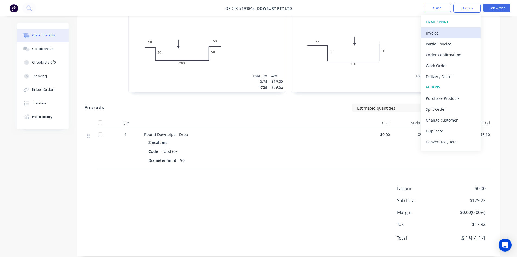
click at [451, 35] on div "Invoice" at bounding box center [451, 33] width 50 height 8
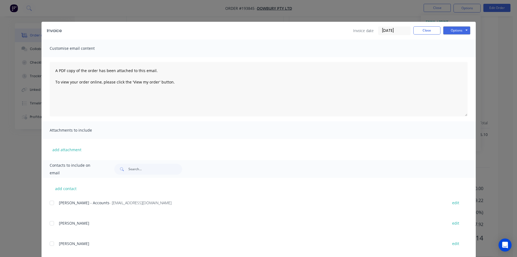
click at [51, 205] on div at bounding box center [51, 202] width 11 height 11
click at [454, 27] on button "Options" at bounding box center [457, 30] width 27 height 8
click at [452, 57] on button "Email" at bounding box center [461, 58] width 35 height 9
drag, startPoint x: 422, startPoint y: 32, endPoint x: 428, endPoint y: 26, distance: 8.8
click at [422, 32] on button "Close" at bounding box center [427, 30] width 27 height 8
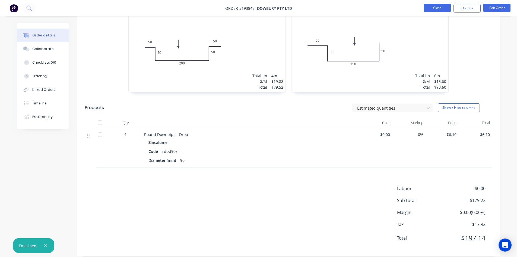
click at [437, 5] on button "Close" at bounding box center [437, 8] width 27 height 8
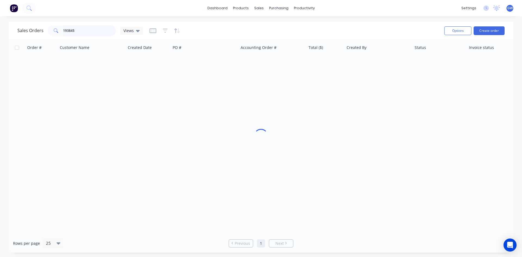
click at [89, 28] on input "193845" at bounding box center [89, 30] width 53 height 11
type input "194011"
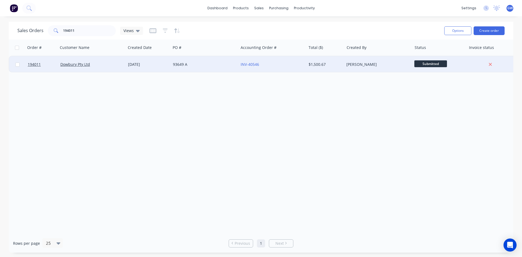
click at [331, 65] on div "$1,500.67" at bounding box center [324, 64] width 32 height 5
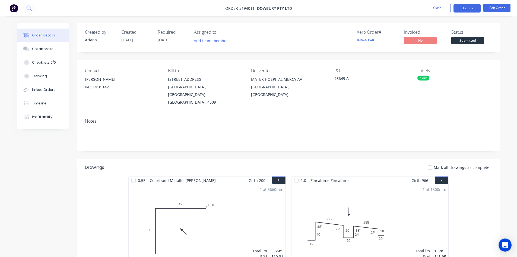
click at [469, 5] on button "Options" at bounding box center [467, 8] width 27 height 9
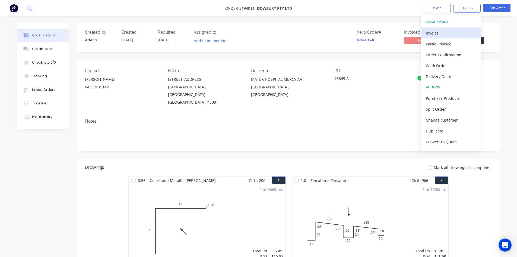
click at [451, 32] on div "Invoice" at bounding box center [451, 33] width 50 height 8
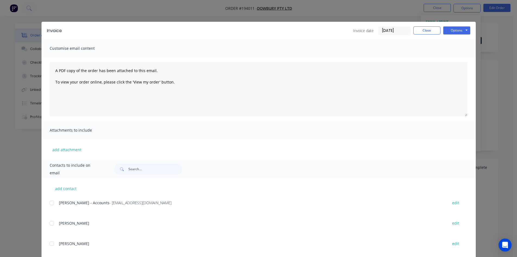
click at [51, 202] on div at bounding box center [51, 202] width 11 height 11
click at [461, 28] on button "Options" at bounding box center [457, 30] width 27 height 8
click at [459, 59] on button "Email" at bounding box center [461, 58] width 35 height 9
click at [420, 34] on button "Close" at bounding box center [427, 30] width 27 height 8
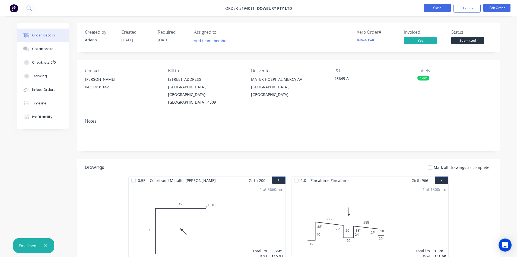
click at [445, 8] on button "Close" at bounding box center [437, 8] width 27 height 8
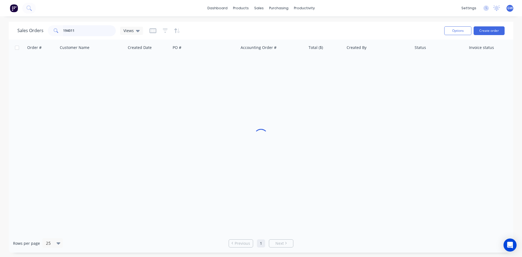
click at [99, 26] on input "194011" at bounding box center [89, 30] width 53 height 11
type input "193997"
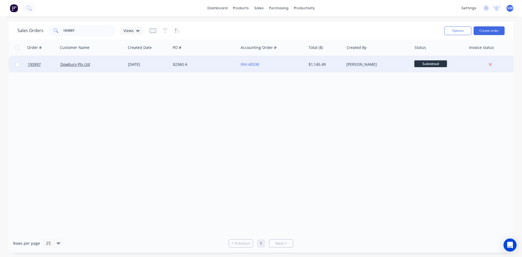
click at [364, 64] on div "[PERSON_NAME]" at bounding box center [376, 64] width 60 height 5
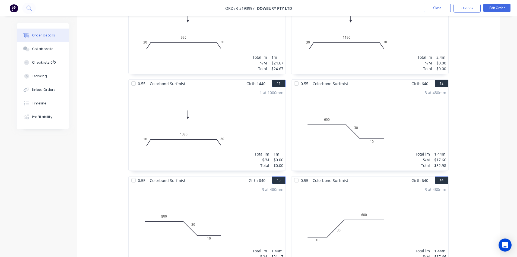
scroll to position [598, 0]
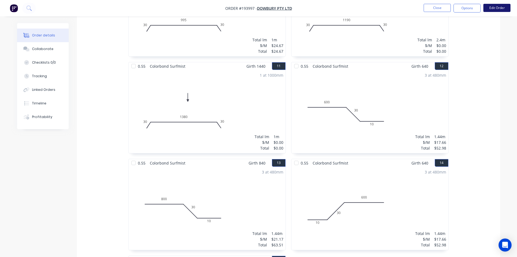
click at [497, 8] on button "Edit Order" at bounding box center [497, 8] width 27 height 8
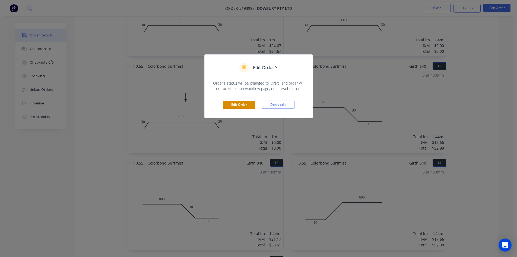
click at [244, 104] on button "Edit Order" at bounding box center [239, 105] width 33 height 8
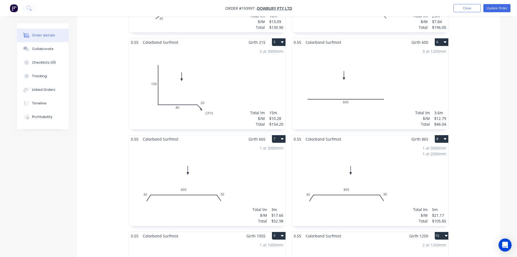
scroll to position [407, 0]
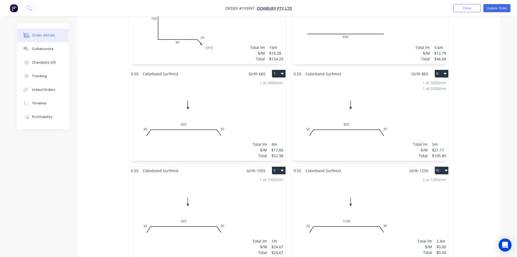
click at [359, 206] on div "2 at 1200mm Total lm $/M Total 2.4m $0.00 $0.00" at bounding box center [370, 215] width 157 height 83
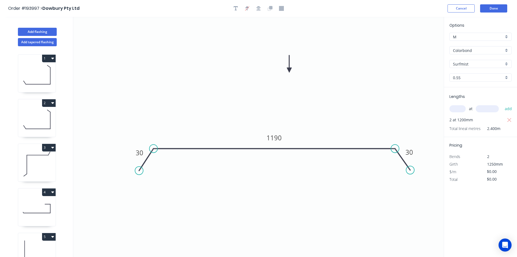
click at [455, 111] on input "text" at bounding box center [458, 108] width 16 height 7
type input "2"
type input "1250"
click at [503, 104] on button "add" at bounding box center [509, 108] width 13 height 9
click at [279, 136] on tspan "1190" at bounding box center [274, 137] width 15 height 9
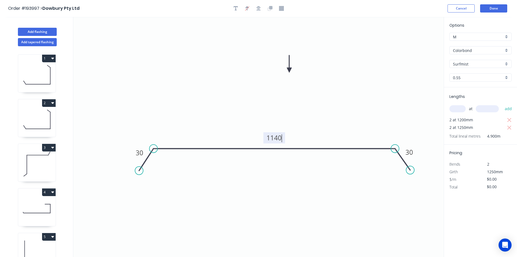
type input "$24.67"
click at [509, 119] on icon "button" at bounding box center [510, 120] width 4 height 4
type input "$61.68"
click at [233, 8] on button "button" at bounding box center [236, 8] width 8 height 8
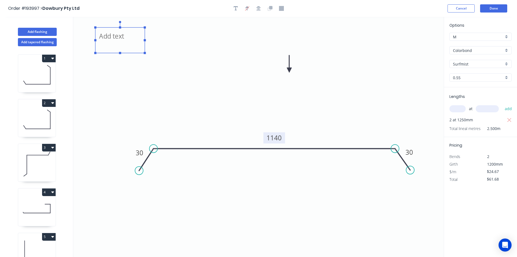
drag, startPoint x: 107, startPoint y: 35, endPoint x: 124, endPoint y: 38, distance: 17.1
click at [124, 38] on textarea at bounding box center [120, 40] width 44 height 20
click at [128, 50] on textarea "Changed for pricing" at bounding box center [125, 41] width 44 height 20
click at [117, 109] on icon "Changed for pricing 30 1140 30" at bounding box center [258, 137] width 371 height 240
type textarea "Changed for pricing"
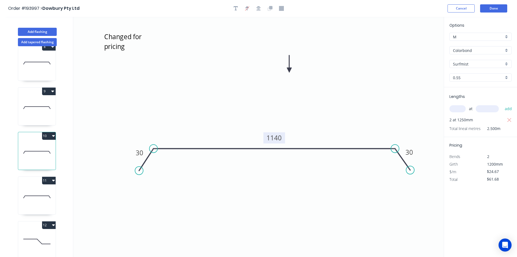
scroll to position [326, 0]
drag, startPoint x: 42, startPoint y: 108, endPoint x: 26, endPoint y: 83, distance: 29.2
click at [42, 108] on icon at bounding box center [36, 105] width 37 height 35
type input "$24.67"
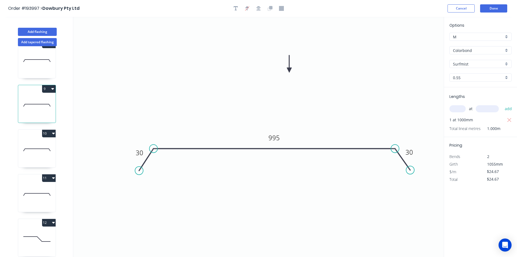
click at [38, 67] on icon at bounding box center [36, 60] width 37 height 35
type input "$21.17"
type input "$105.85"
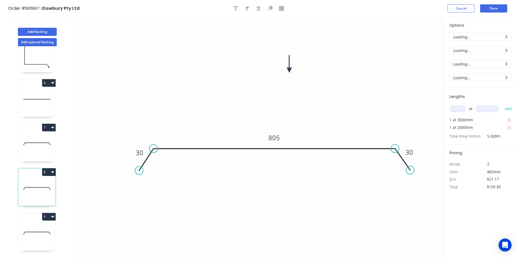
scroll to position [190, 0]
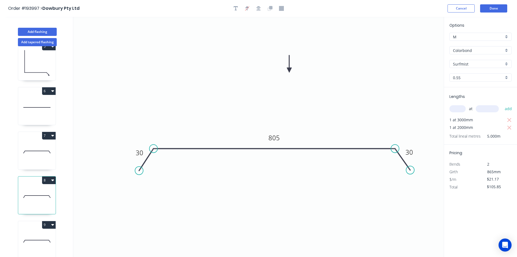
drag, startPoint x: 38, startPoint y: 106, endPoint x: 33, endPoint y: 126, distance: 19.8
click at [38, 106] on icon at bounding box center [36, 107] width 37 height 35
type input "$12.79"
type input "$46.04"
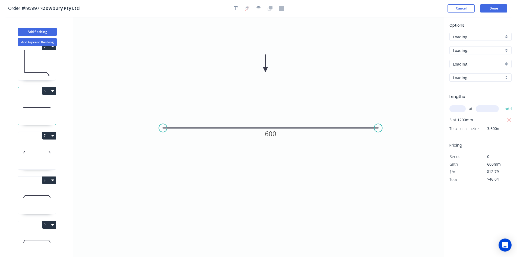
click at [40, 137] on div "7" at bounding box center [36, 136] width 37 height 8
type input "$17.66"
type input "$52.98"
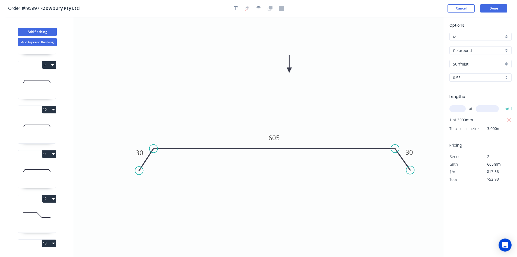
scroll to position [380, 0]
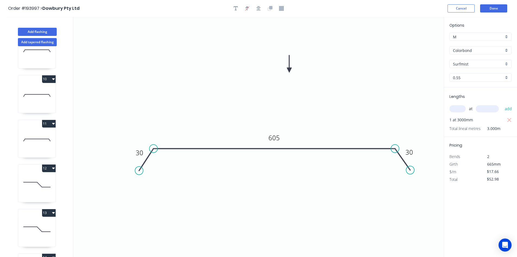
click at [34, 95] on icon at bounding box center [36, 95] width 37 height 35
type input "$24.67"
type input "$61.68"
click at [40, 146] on icon at bounding box center [36, 140] width 37 height 35
type input "$0.00"
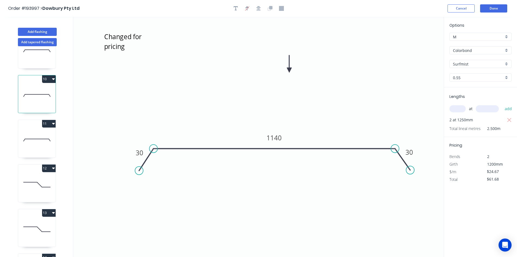
type input "$0.00"
click at [458, 106] on input "text" at bounding box center [458, 108] width 16 height 7
type input "1"
type input "1440"
click at [503, 104] on button "add" at bounding box center [509, 108] width 13 height 9
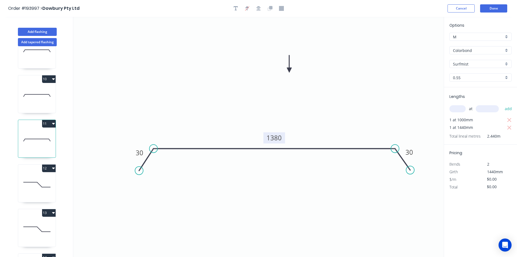
click at [279, 140] on tspan "1380" at bounding box center [274, 137] width 15 height 9
type input "$21.17"
click at [508, 121] on icon "button" at bounding box center [509, 120] width 5 height 7
type input "$30.48"
click at [238, 9] on icon "button" at bounding box center [236, 8] width 4 height 5
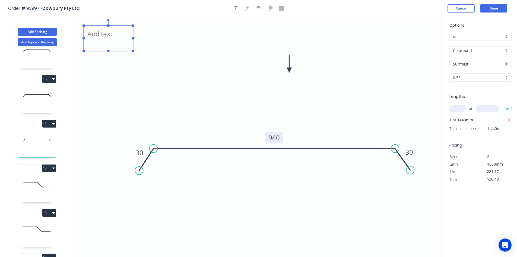
drag, startPoint x: 126, startPoint y: 44, endPoint x: 136, endPoint y: 48, distance: 10.7
click at [130, 48] on textarea at bounding box center [108, 38] width 44 height 20
click at [241, 89] on icon "Changed for pricing 30 940 30" at bounding box center [258, 137] width 371 height 240
type textarea "Changed for pricing"
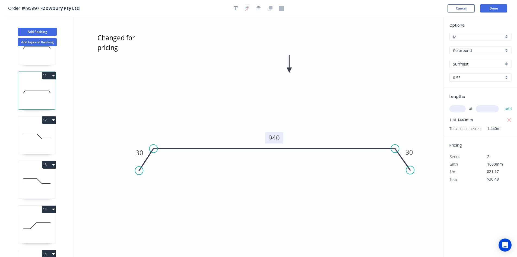
scroll to position [435, 0]
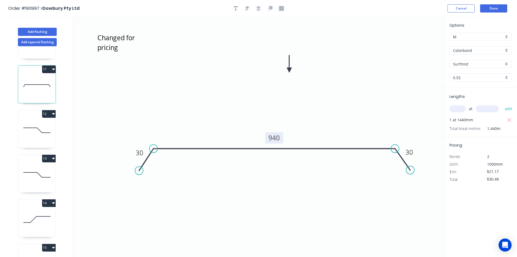
click at [35, 131] on icon at bounding box center [36, 130] width 37 height 35
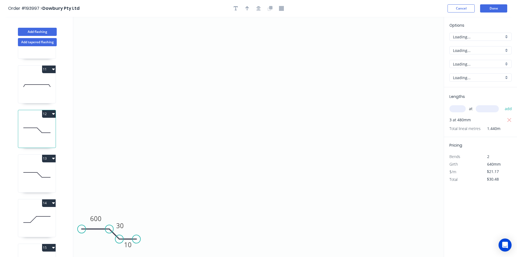
type input "$17.66"
type input "$52.98"
click at [40, 178] on icon at bounding box center [36, 174] width 37 height 35
type input "$21.17"
type input "$63.51"
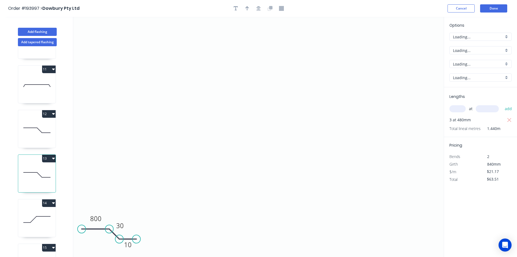
click at [40, 220] on icon at bounding box center [36, 219] width 37 height 35
type input "$17.66"
type input "$52.98"
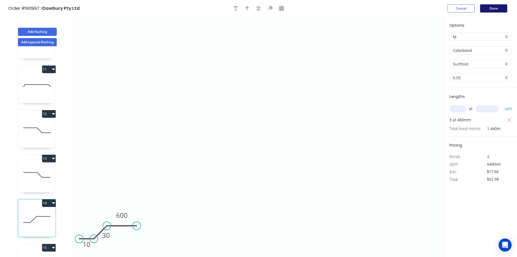
click at [487, 6] on button "Done" at bounding box center [494, 8] width 27 height 8
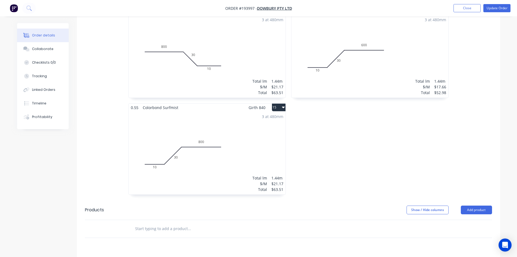
scroll to position [788, 0]
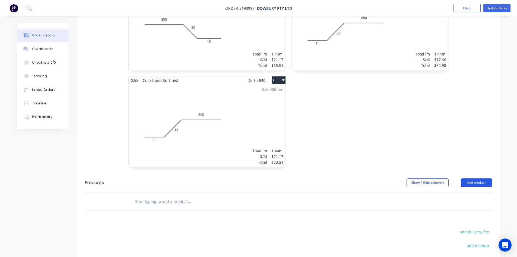
click at [470, 178] on button "Add product" at bounding box center [476, 182] width 31 height 9
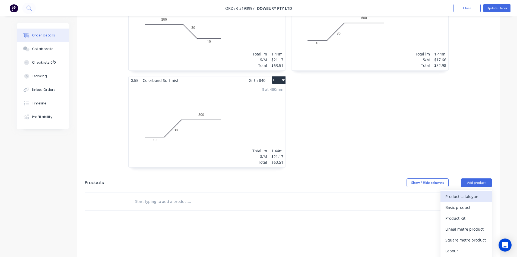
click at [470, 192] on div "Product catalogue" at bounding box center [467, 196] width 42 height 8
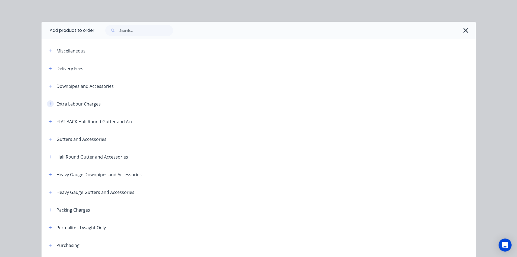
click at [47, 101] on button "button" at bounding box center [50, 103] width 7 height 7
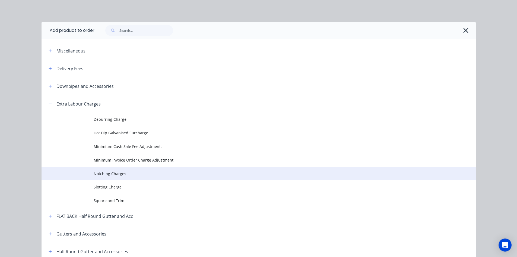
click at [114, 171] on span "Notching Charges" at bounding box center [247, 174] width 306 height 6
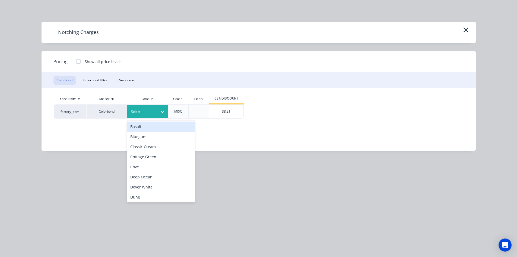
click at [148, 112] on div at bounding box center [143, 112] width 24 height 6
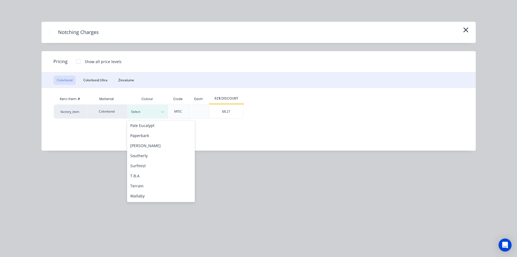
scroll to position [163, 0]
click at [147, 161] on div "Surfmist" at bounding box center [161, 164] width 68 height 10
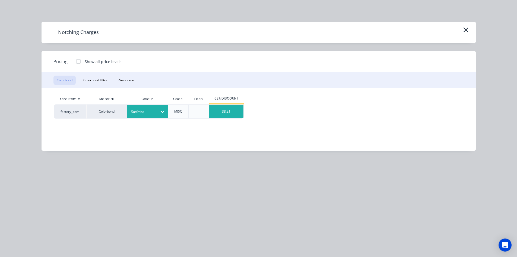
click at [233, 109] on div "$8.21" at bounding box center [226, 112] width 34 height 14
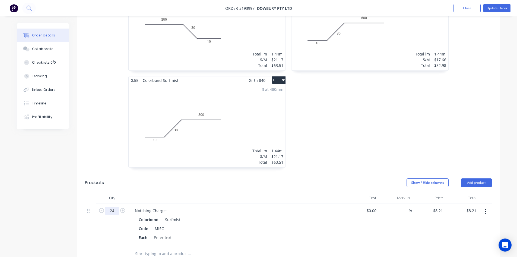
type input "24"
type input "$197.04"
click at [101, 173] on header "Products Show / Hide columns Add product" at bounding box center [289, 183] width 424 height 20
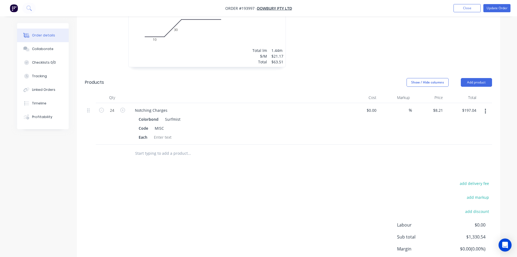
scroll to position [924, 0]
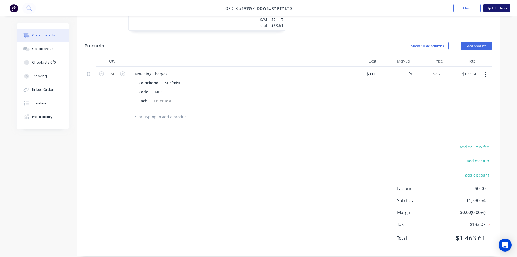
click at [497, 9] on button "Update Order" at bounding box center [497, 8] width 27 height 8
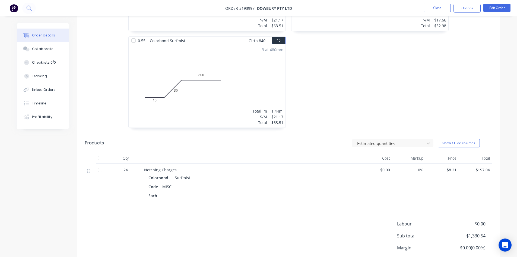
scroll to position [852, 0]
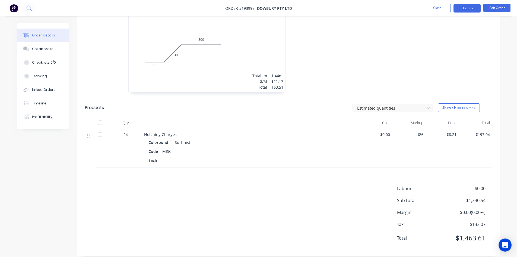
click at [469, 5] on button "Options" at bounding box center [467, 8] width 27 height 9
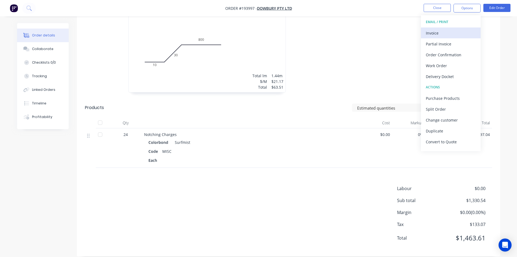
click at [455, 29] on button "Invoice" at bounding box center [451, 32] width 60 height 11
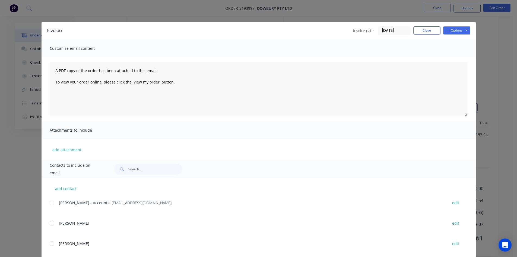
click at [48, 206] on div at bounding box center [51, 202] width 11 height 11
click at [468, 26] on div "Invoice Invoice date 29/09/25 Close Options Preview Print Email" at bounding box center [259, 31] width 435 height 18
click at [462, 30] on button "Options" at bounding box center [457, 30] width 27 height 8
click at [458, 56] on button "Email" at bounding box center [461, 58] width 35 height 9
click at [427, 31] on button "Close" at bounding box center [427, 30] width 27 height 8
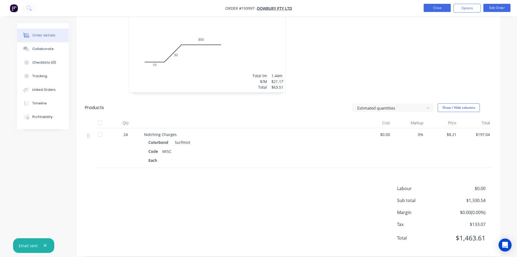
click at [436, 6] on button "Close" at bounding box center [437, 8] width 27 height 8
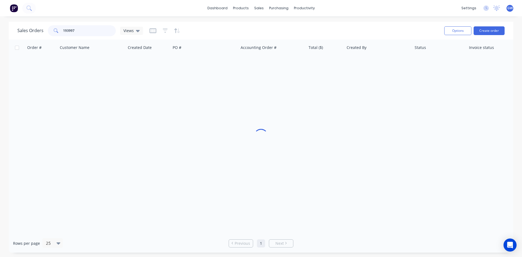
click at [58, 29] on div "193997" at bounding box center [82, 30] width 68 height 11
type input "193991"
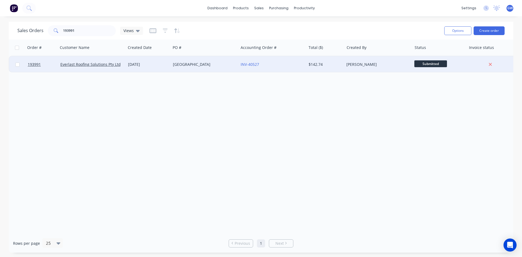
click at [375, 65] on div "[PERSON_NAME]" at bounding box center [376, 64] width 60 height 5
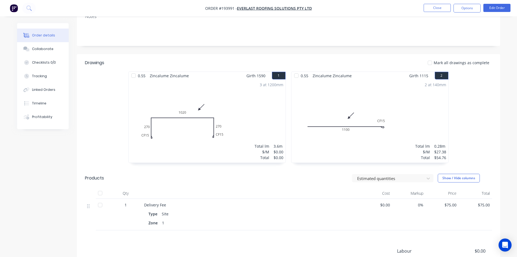
scroll to position [81, 0]
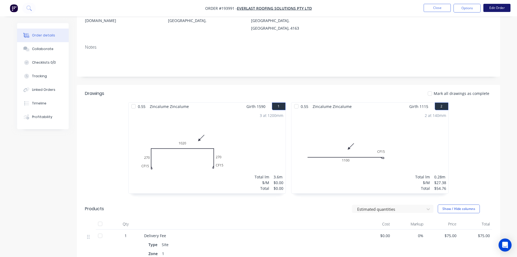
click at [495, 8] on button "Edit Order" at bounding box center [497, 8] width 27 height 8
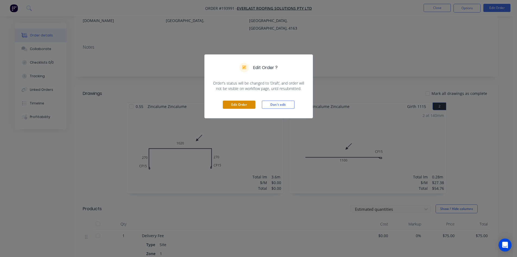
click at [240, 105] on button "Edit Order" at bounding box center [239, 105] width 33 height 8
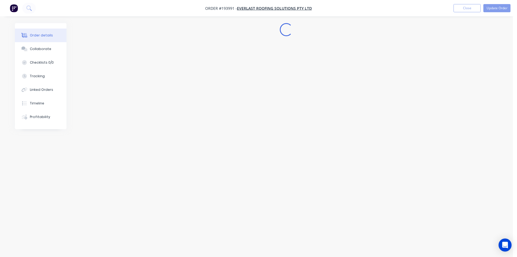
scroll to position [0, 0]
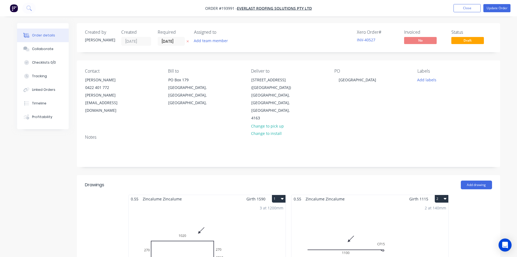
click at [214, 203] on div "3 at 1200mm Total lm $/M Total 3.6m $0.00 $0.00" at bounding box center [207, 244] width 157 height 83
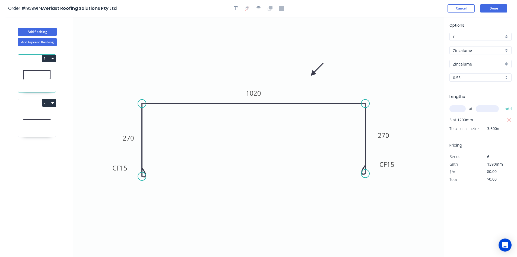
click at [457, 108] on input "text" at bounding box center [458, 108] width 16 height 7
type input "3"
type input "1590"
click at [503, 104] on button "add" at bounding box center [509, 108] width 13 height 9
click at [238, 9] on button "button" at bounding box center [236, 8] width 8 height 8
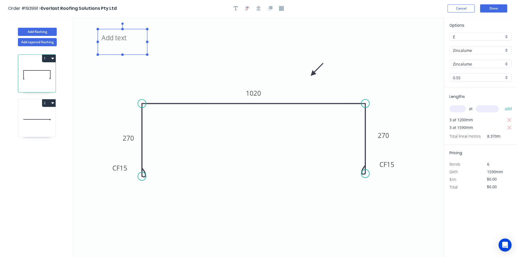
click at [132, 39] on textarea at bounding box center [123, 42] width 44 height 20
click at [257, 171] on icon "Changed for pricing CF 15 270 1020 CF 15 270" at bounding box center [258, 137] width 371 height 240
type textarea "Changed for pricing"
click at [259, 93] on tspan "1020" at bounding box center [253, 93] width 15 height 9
type input "$30.77"
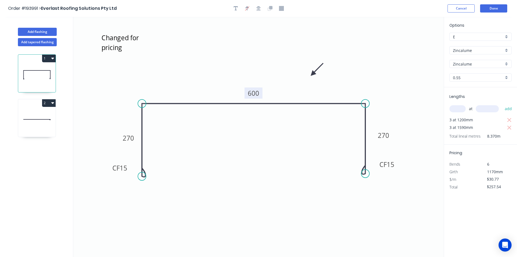
click at [259, 93] on tspan "600" at bounding box center [253, 93] width 11 height 9
click at [509, 120] on icon "button" at bounding box center [510, 120] width 4 height 4
type input "$146.77"
click at [492, 10] on button "Done" at bounding box center [494, 8] width 27 height 8
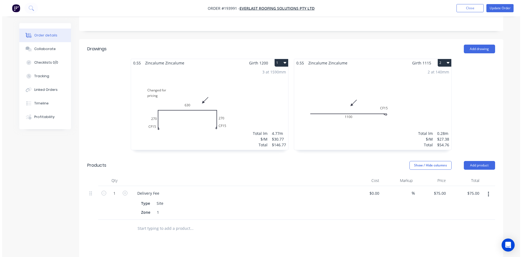
scroll to position [240, 0]
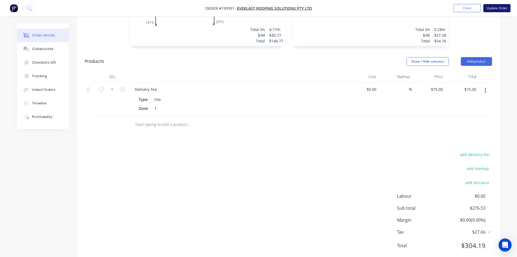
click at [499, 10] on button "Update Order" at bounding box center [497, 8] width 27 height 8
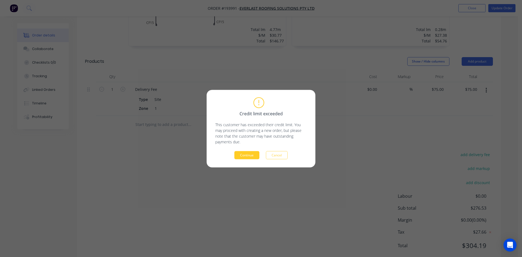
click at [249, 156] on button "Continue" at bounding box center [246, 155] width 25 height 8
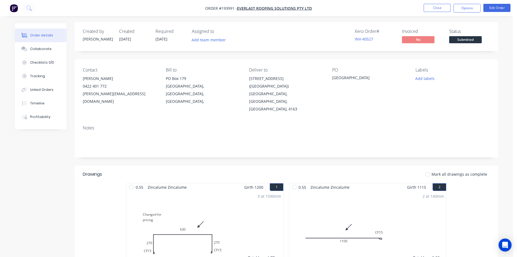
scroll to position [0, 0]
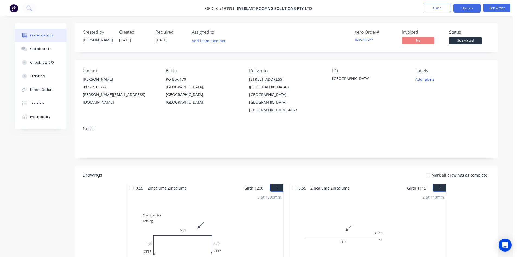
click at [468, 6] on button "Options" at bounding box center [467, 8] width 27 height 9
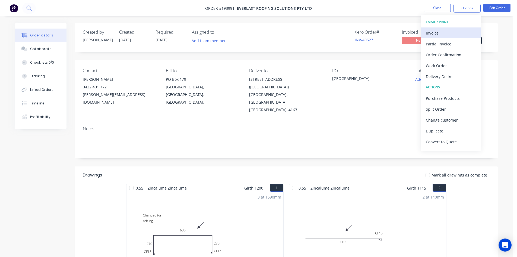
click at [451, 31] on div "Invoice" at bounding box center [451, 33] width 50 height 8
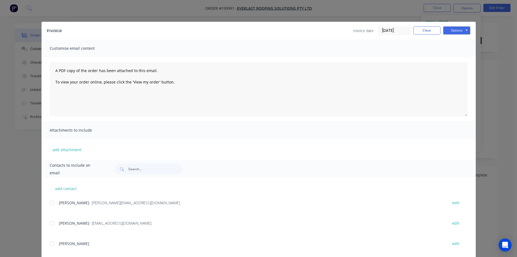
click at [51, 201] on div at bounding box center [51, 202] width 11 height 11
click at [55, 222] on div "Chris - ops@everlastrs.com.au edit" at bounding box center [263, 222] width 426 height 7
click at [51, 222] on div at bounding box center [51, 223] width 11 height 11
drag, startPoint x: 451, startPoint y: 29, endPoint x: 465, endPoint y: 34, distance: 15.4
click at [451, 29] on button "Options" at bounding box center [457, 30] width 27 height 8
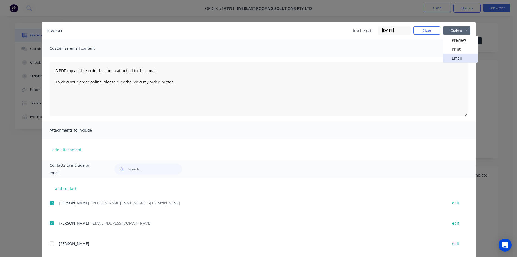
click at [460, 58] on button "Email" at bounding box center [461, 58] width 35 height 9
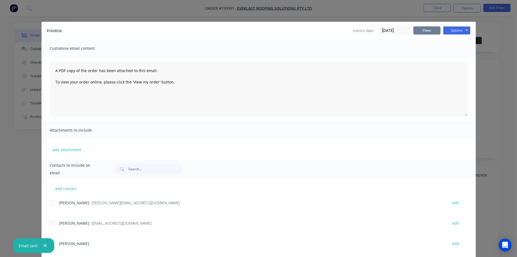
drag, startPoint x: 433, startPoint y: 28, endPoint x: 437, endPoint y: 27, distance: 4.7
click at [432, 30] on button "Close" at bounding box center [427, 30] width 27 height 8
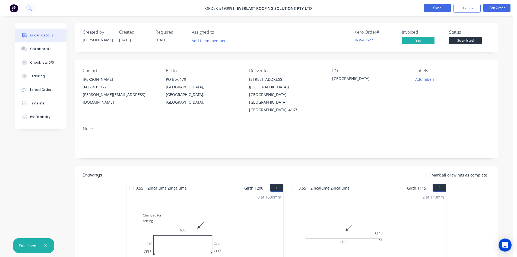
click at [450, 5] on button "Close" at bounding box center [437, 8] width 27 height 8
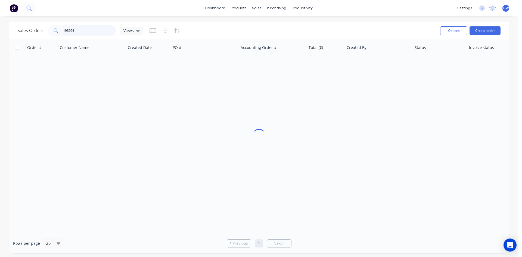
click at [87, 29] on input "193991" at bounding box center [89, 30] width 53 height 11
type input "193953"
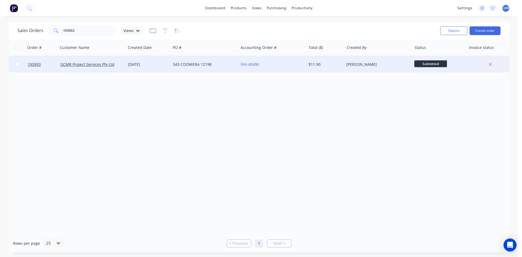
drag, startPoint x: 401, startPoint y: 71, endPoint x: 371, endPoint y: 69, distance: 30.3
click at [371, 69] on div "[PERSON_NAME]" at bounding box center [378, 64] width 68 height 16
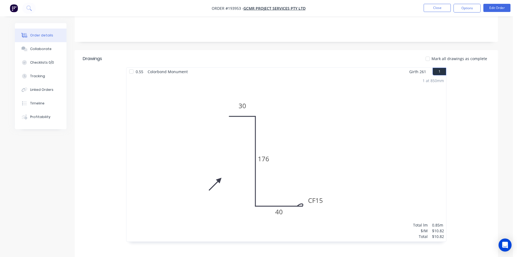
scroll to position [193, 0]
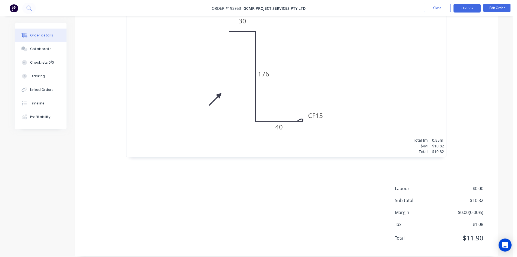
click at [468, 7] on button "Options" at bounding box center [467, 8] width 27 height 9
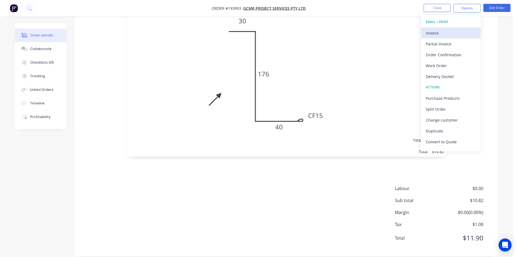
click at [444, 30] on div "Invoice" at bounding box center [451, 33] width 50 height 8
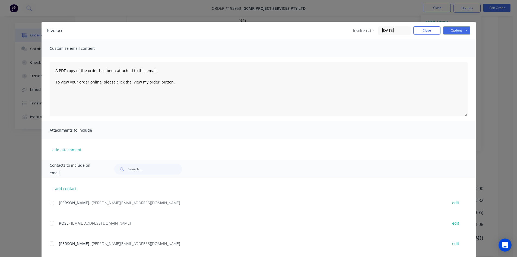
drag, startPoint x: 50, startPoint y: 202, endPoint x: 49, endPoint y: 220, distance: 18.8
click at [50, 202] on div at bounding box center [51, 202] width 11 height 11
click at [49, 220] on div at bounding box center [51, 223] width 11 height 11
click at [451, 32] on button "Options" at bounding box center [457, 30] width 27 height 8
click at [455, 59] on button "Email" at bounding box center [461, 58] width 35 height 9
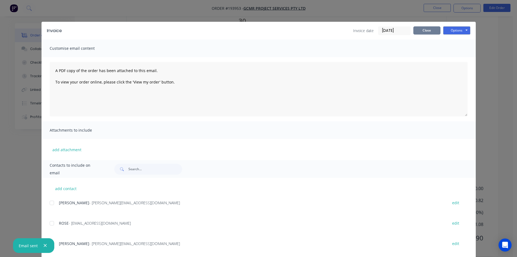
click at [418, 31] on button "Close" at bounding box center [427, 30] width 27 height 8
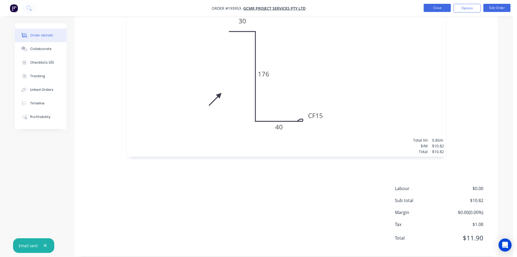
click at [438, 10] on button "Close" at bounding box center [437, 8] width 27 height 8
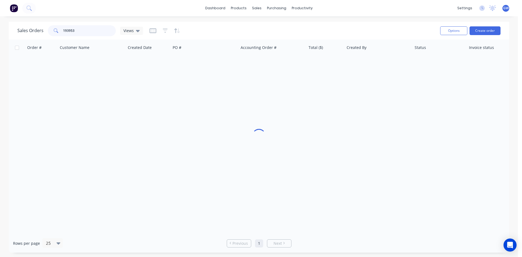
drag, startPoint x: 92, startPoint y: 28, endPoint x: 23, endPoint y: 30, distance: 69.3
click at [23, 30] on div "Sales Orders 193953 Views" at bounding box center [79, 30] width 125 height 11
type input "193805"
click at [359, 64] on div "[PERSON_NAME]" at bounding box center [376, 64] width 60 height 5
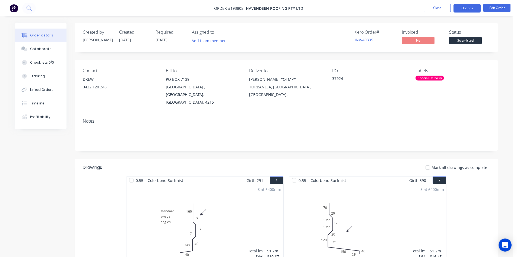
drag, startPoint x: 467, startPoint y: 7, endPoint x: 465, endPoint y: 13, distance: 5.9
click at [467, 8] on button "Options" at bounding box center [467, 8] width 27 height 9
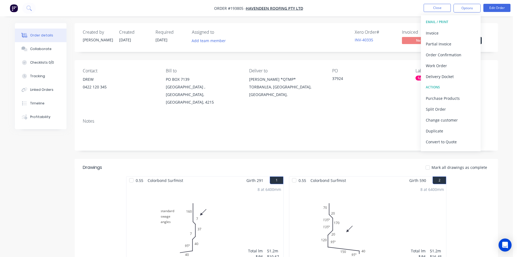
click at [453, 31] on div "Invoice" at bounding box center [451, 33] width 50 height 8
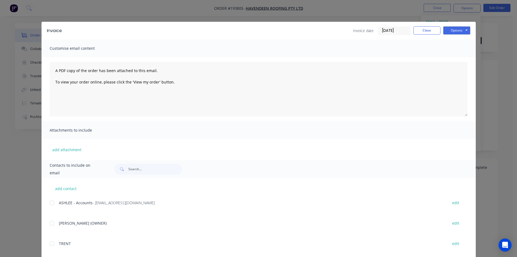
click at [52, 202] on div at bounding box center [51, 202] width 11 height 11
click at [457, 34] on button "Options" at bounding box center [457, 30] width 27 height 8
click at [461, 58] on button "Email" at bounding box center [461, 58] width 35 height 9
click at [421, 26] on button "Close" at bounding box center [427, 30] width 27 height 8
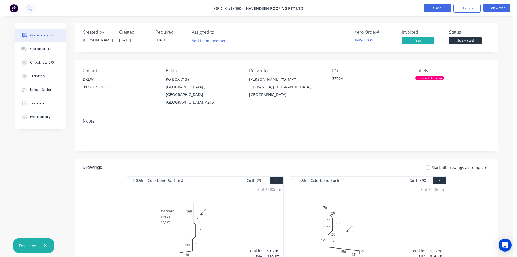
click at [440, 8] on button "Close" at bounding box center [437, 8] width 27 height 8
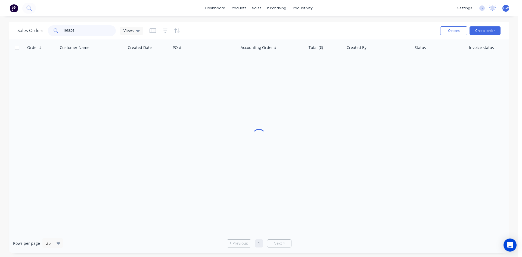
drag, startPoint x: 44, startPoint y: 32, endPoint x: 24, endPoint y: 32, distance: 19.8
click at [24, 32] on div "Sales Orders 193805 Views" at bounding box center [79, 30] width 125 height 11
type input "193954"
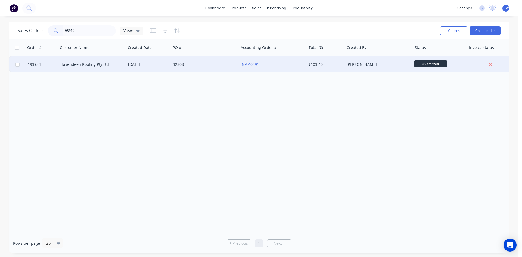
click at [347, 67] on div "Martin Collier" at bounding box center [376, 64] width 60 height 5
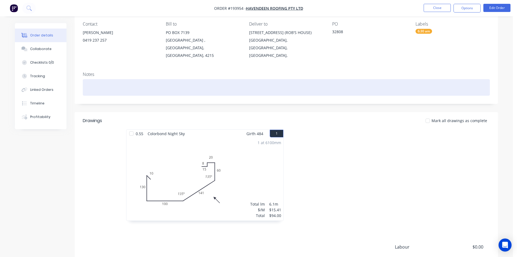
scroll to position [105, 0]
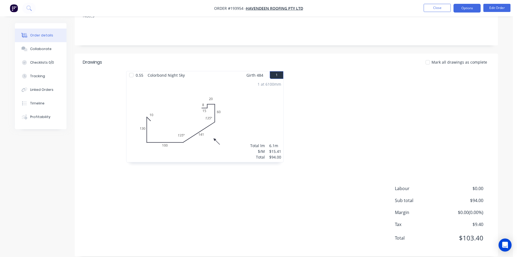
click at [473, 8] on button "Options" at bounding box center [467, 8] width 27 height 9
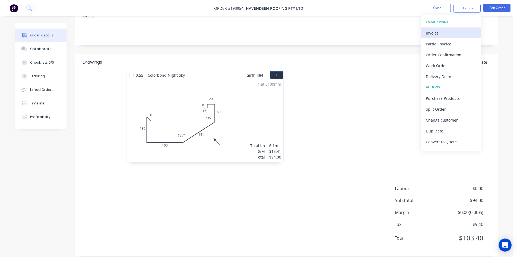
click at [449, 32] on div "Invoice" at bounding box center [451, 33] width 50 height 8
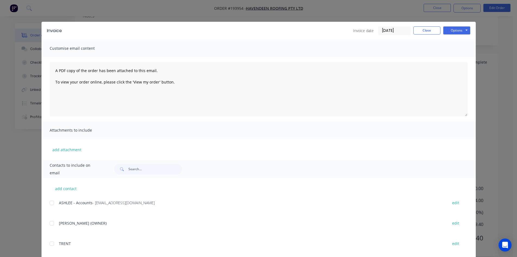
click at [54, 204] on div at bounding box center [51, 202] width 11 height 11
click at [461, 32] on button "Options" at bounding box center [457, 30] width 27 height 8
click at [449, 60] on button "Email" at bounding box center [461, 58] width 35 height 9
click at [425, 30] on button "Close" at bounding box center [427, 30] width 27 height 8
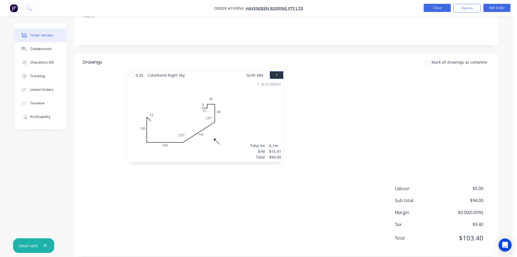
drag, startPoint x: 442, startPoint y: 8, endPoint x: 440, endPoint y: 7, distance: 2.8
click at [440, 7] on button "Close" at bounding box center [437, 8] width 27 height 8
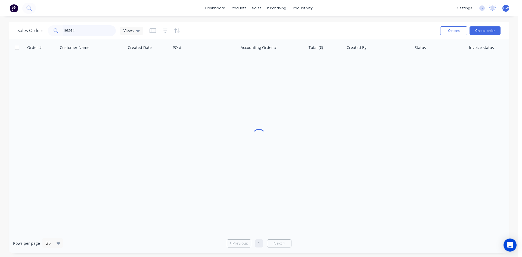
click at [86, 29] on input "193954" at bounding box center [89, 30] width 53 height 11
type input "194028"
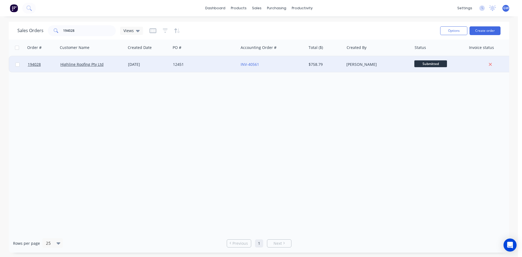
click at [415, 65] on span "Submitted" at bounding box center [430, 63] width 33 height 7
click at [398, 59] on div "[PERSON_NAME]" at bounding box center [378, 64] width 68 height 16
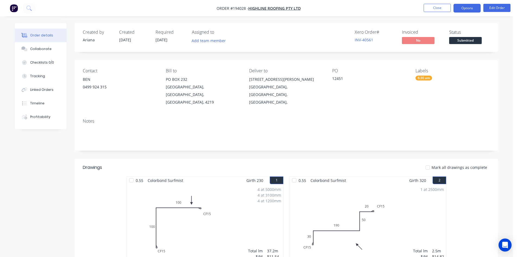
click at [469, 5] on button "Options" at bounding box center [467, 8] width 27 height 9
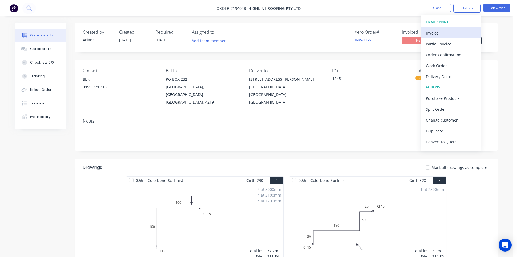
click at [436, 35] on div "Invoice" at bounding box center [451, 33] width 50 height 8
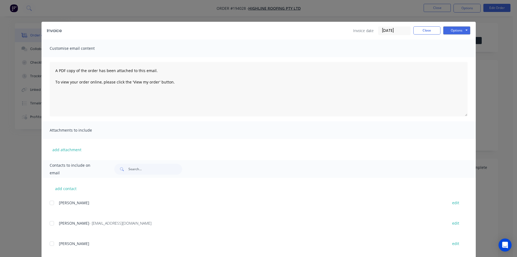
drag, startPoint x: 52, startPoint y: 227, endPoint x: 230, endPoint y: 128, distance: 202.6
click at [52, 226] on div at bounding box center [51, 223] width 11 height 11
click at [457, 28] on button "Options" at bounding box center [457, 30] width 27 height 8
click at [453, 58] on button "Email" at bounding box center [461, 58] width 35 height 9
click at [423, 30] on button "Close" at bounding box center [427, 30] width 27 height 8
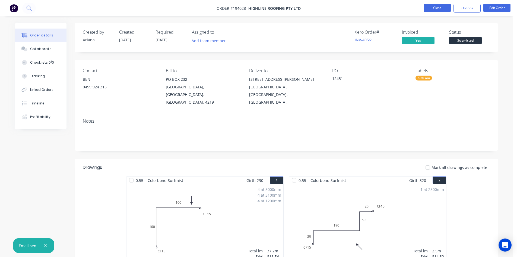
click at [433, 11] on button "Close" at bounding box center [437, 8] width 27 height 8
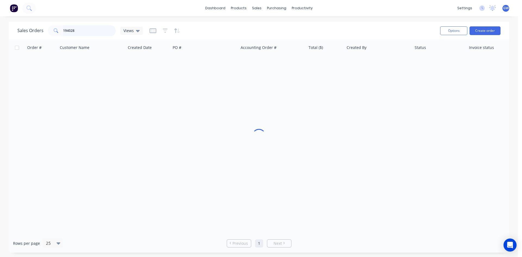
click at [98, 31] on input "194028" at bounding box center [89, 30] width 53 height 11
type input "194046"
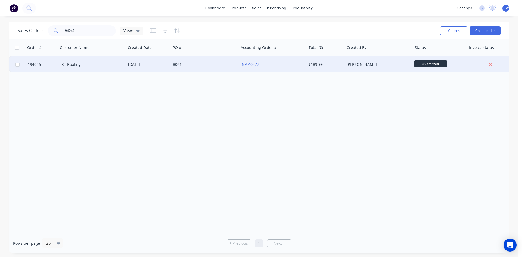
click at [309, 64] on div "$189.99" at bounding box center [324, 64] width 32 height 5
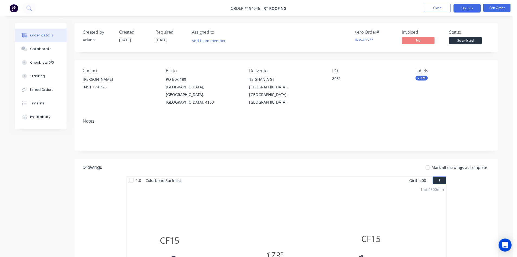
click at [461, 8] on button "Options" at bounding box center [467, 8] width 27 height 9
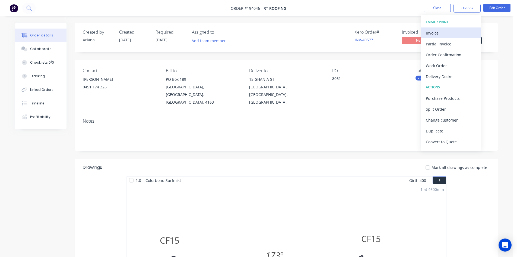
click at [450, 32] on div "Invoice" at bounding box center [451, 33] width 50 height 8
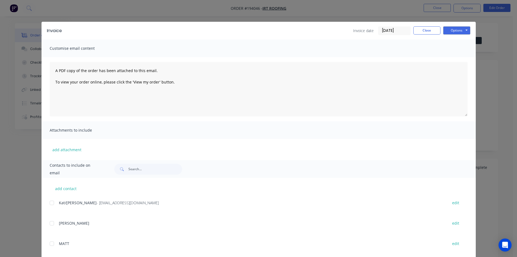
click at [50, 204] on div at bounding box center [51, 202] width 11 height 11
click at [456, 30] on button "Options" at bounding box center [457, 30] width 27 height 8
click at [454, 56] on button "Email" at bounding box center [461, 58] width 35 height 9
drag, startPoint x: 428, startPoint y: 30, endPoint x: 436, endPoint y: 21, distance: 12.5
click at [427, 30] on button "Close" at bounding box center [427, 30] width 27 height 8
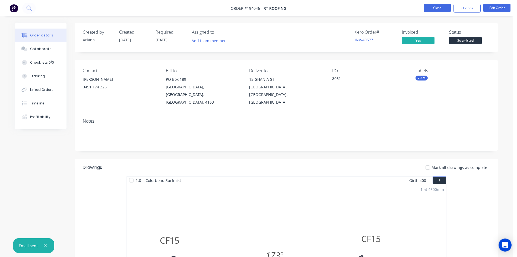
click at [438, 8] on button "Close" at bounding box center [437, 8] width 27 height 8
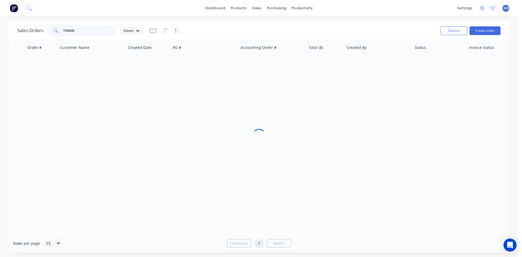
click at [85, 33] on input "194046" at bounding box center [89, 30] width 53 height 11
type input "193378"
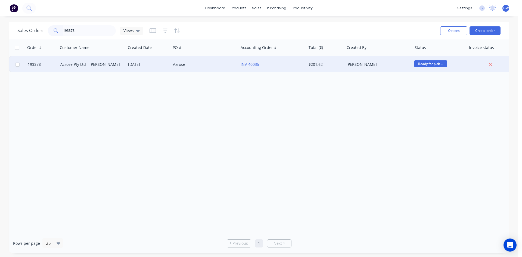
click at [347, 68] on div "Martin Collier" at bounding box center [378, 64] width 68 height 16
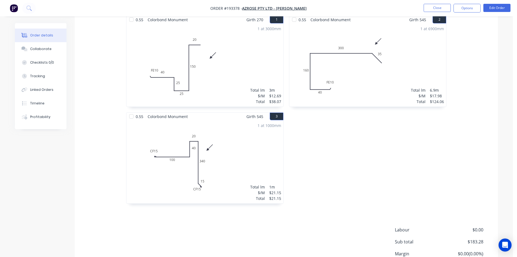
scroll to position [196, 0]
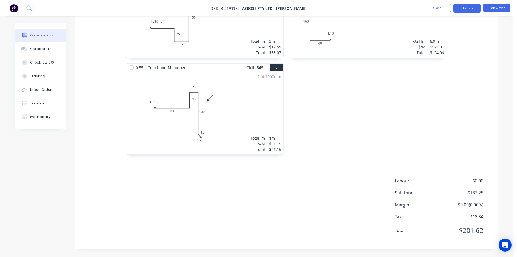
click at [467, 10] on button "Options" at bounding box center [467, 8] width 27 height 9
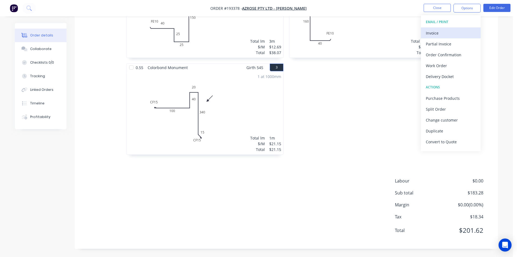
click at [456, 31] on div "Invoice" at bounding box center [451, 33] width 50 height 8
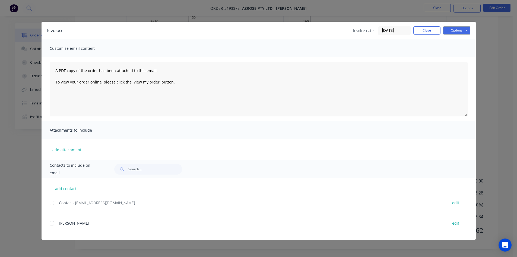
click at [53, 201] on div at bounding box center [51, 202] width 11 height 11
click at [456, 31] on button "Options" at bounding box center [457, 30] width 27 height 8
click at [456, 58] on button "Email" at bounding box center [461, 58] width 35 height 9
drag, startPoint x: 425, startPoint y: 32, endPoint x: 438, endPoint y: 21, distance: 17.0
click at [425, 32] on button "Close" at bounding box center [427, 30] width 27 height 8
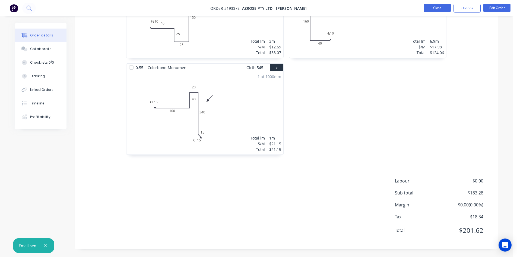
click at [438, 7] on button "Close" at bounding box center [437, 8] width 27 height 8
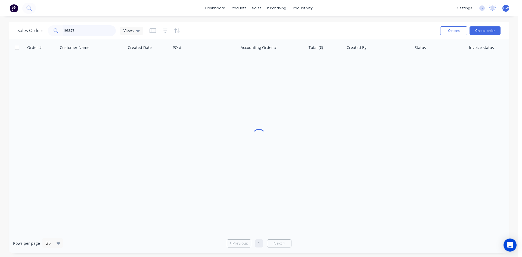
click at [94, 31] on input "193378" at bounding box center [89, 30] width 53 height 11
type input "194051"
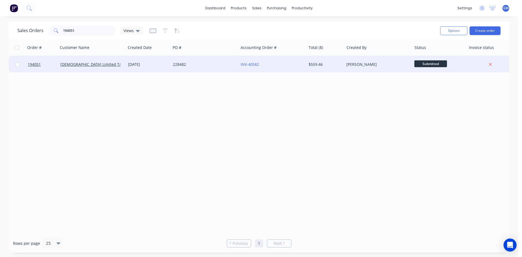
click at [346, 67] on div "[PERSON_NAME]" at bounding box center [378, 64] width 68 height 16
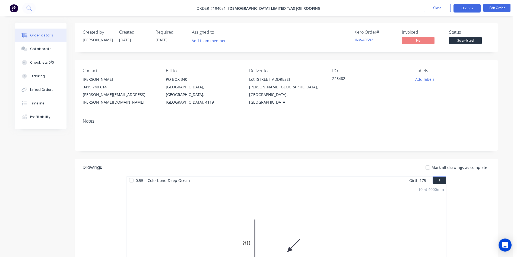
click at [463, 6] on button "Options" at bounding box center [467, 8] width 27 height 9
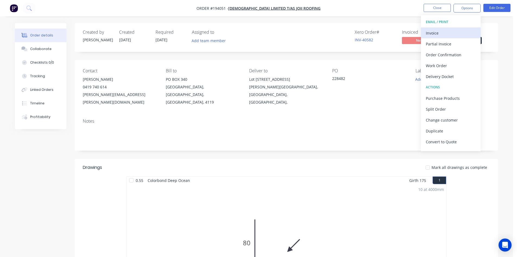
click at [449, 35] on div "Invoice" at bounding box center [451, 33] width 50 height 8
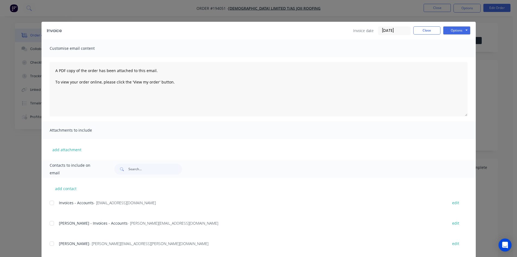
click at [54, 223] on div at bounding box center [51, 223] width 11 height 11
click at [48, 244] on div at bounding box center [51, 243] width 11 height 11
drag, startPoint x: 51, startPoint y: 239, endPoint x: 46, endPoint y: 212, distance: 28.0
click at [51, 239] on div at bounding box center [51, 243] width 11 height 11
drag, startPoint x: 50, startPoint y: 198, endPoint x: 51, endPoint y: 206, distance: 7.9
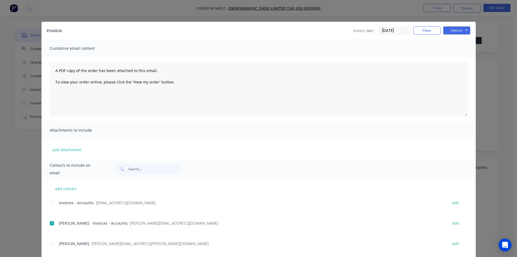
drag, startPoint x: 51, startPoint y: 206, endPoint x: 184, endPoint y: 135, distance: 151.2
click at [51, 206] on div at bounding box center [51, 202] width 11 height 11
click at [456, 33] on button "Options" at bounding box center [457, 30] width 27 height 8
click at [456, 58] on button "Email" at bounding box center [461, 58] width 35 height 9
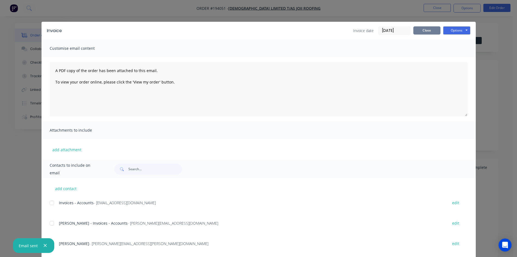
click at [425, 34] on button "Close" at bounding box center [427, 30] width 27 height 8
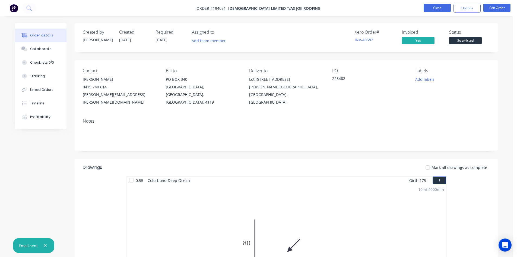
click at [439, 8] on button "Close" at bounding box center [437, 8] width 27 height 8
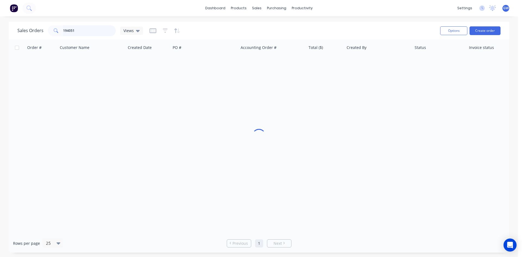
click at [97, 31] on input "194051" at bounding box center [89, 30] width 53 height 11
type input "193837"
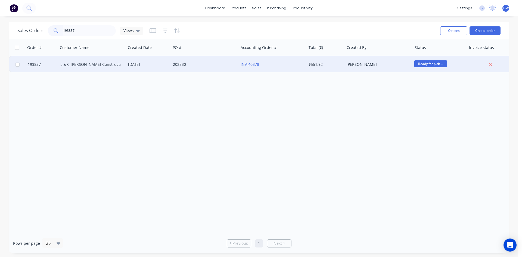
click at [341, 64] on div "$551.92" at bounding box center [325, 64] width 34 height 5
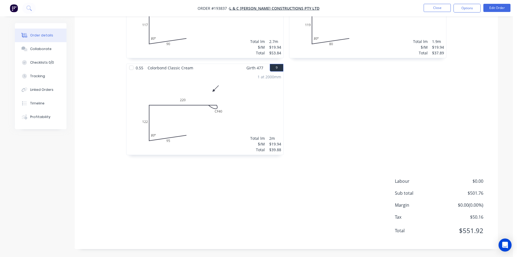
scroll to position [492, 0]
click at [467, 9] on button "Options" at bounding box center [467, 8] width 27 height 9
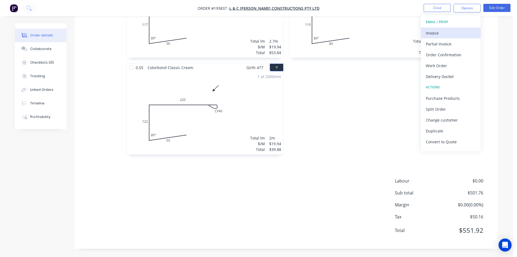
click at [456, 31] on div "Invoice" at bounding box center [451, 33] width 50 height 8
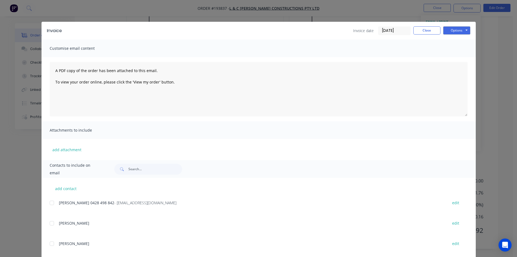
click at [47, 202] on div "add contact Carole 0428 498 842 - lncplatt@bigpond.net.au edit LEON edit JONATH…" at bounding box center [259, 219] width 435 height 82
drag, startPoint x: 50, startPoint y: 206, endPoint x: 76, endPoint y: 199, distance: 27.4
click at [50, 206] on div at bounding box center [51, 202] width 11 height 11
click at [461, 31] on button "Options" at bounding box center [457, 30] width 27 height 8
click at [458, 55] on button "Email" at bounding box center [461, 58] width 35 height 9
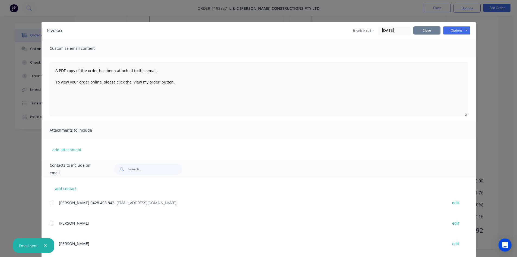
click at [423, 33] on button "Close" at bounding box center [427, 30] width 27 height 8
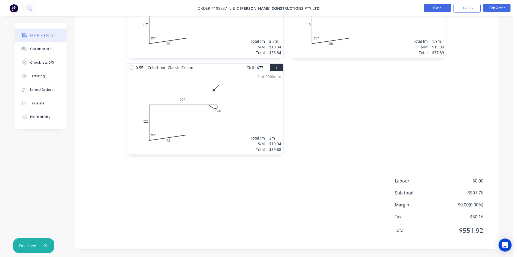
click at [438, 7] on button "Close" at bounding box center [437, 8] width 27 height 8
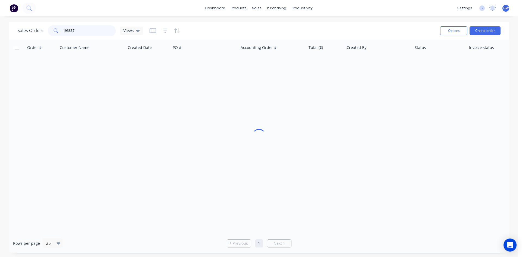
click at [74, 30] on input "193837" at bounding box center [89, 30] width 53 height 11
type input "193944"
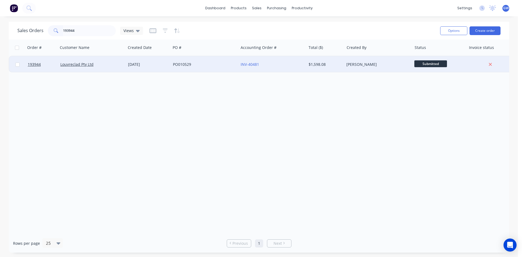
drag, startPoint x: 288, startPoint y: 70, endPoint x: 293, endPoint y: 67, distance: 6.4
click at [293, 67] on div "INV-40481" at bounding box center [272, 64] width 68 height 16
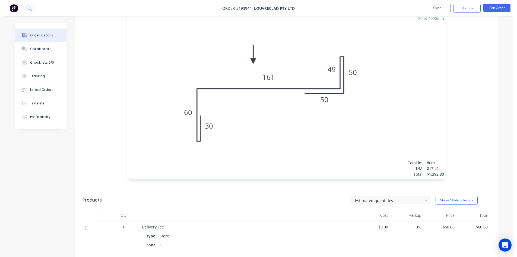
scroll to position [250, 0]
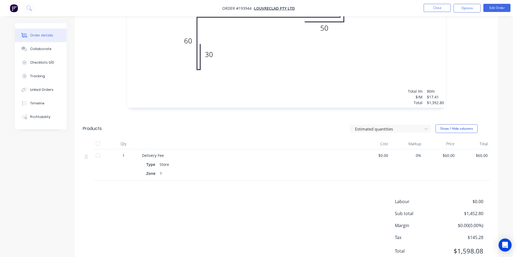
click at [474, 10] on button "Options" at bounding box center [467, 8] width 27 height 9
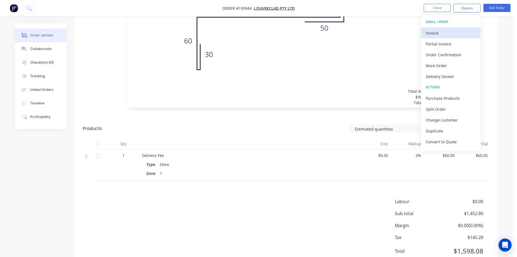
click at [452, 30] on div "Invoice" at bounding box center [451, 33] width 50 height 8
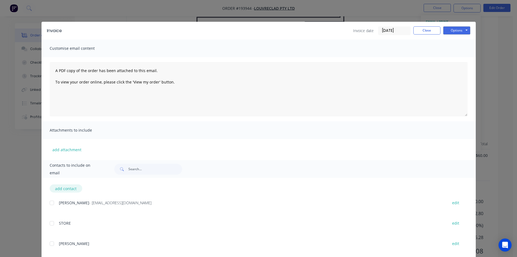
drag, startPoint x: 52, startPoint y: 203, endPoint x: 79, endPoint y: 189, distance: 30.6
click at [52, 203] on div at bounding box center [51, 202] width 11 height 11
click at [464, 33] on button "Options" at bounding box center [457, 30] width 27 height 8
click at [457, 56] on button "Email" at bounding box center [461, 58] width 35 height 9
drag, startPoint x: 425, startPoint y: 33, endPoint x: 436, endPoint y: 26, distance: 12.5
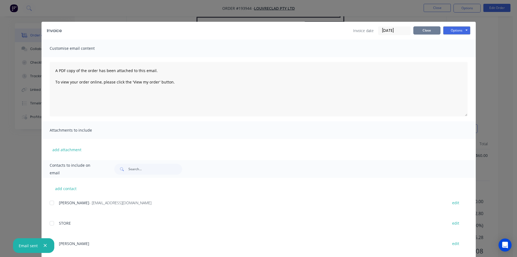
click at [427, 32] on button "Close" at bounding box center [427, 30] width 27 height 8
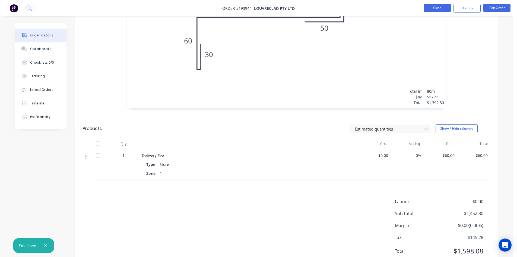
click at [441, 8] on button "Close" at bounding box center [437, 8] width 27 height 8
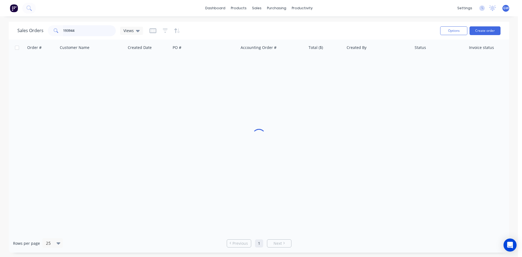
click at [70, 31] on input "193944" at bounding box center [89, 30] width 53 height 11
type input "193992"
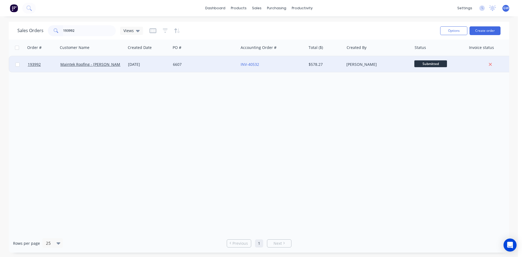
click at [329, 63] on div "$578.27" at bounding box center [324, 64] width 32 height 5
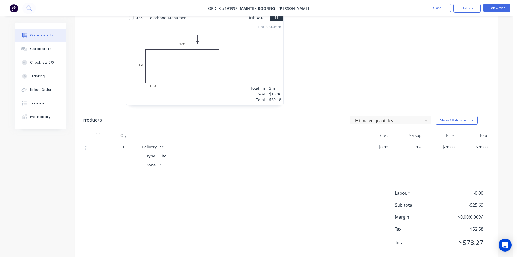
scroll to position [645, 0]
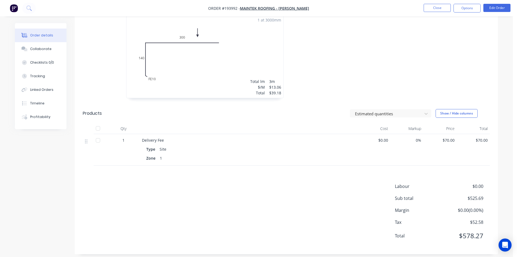
click at [467, 4] on nav "Order #193992 - Maintek Roofing - Shaun Rahurahu Close Options Edit Order" at bounding box center [258, 8] width 517 height 16
click at [463, 7] on button "Options" at bounding box center [467, 8] width 27 height 9
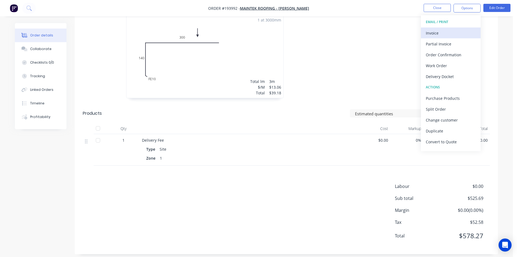
click at [445, 30] on div "Invoice" at bounding box center [451, 33] width 50 height 8
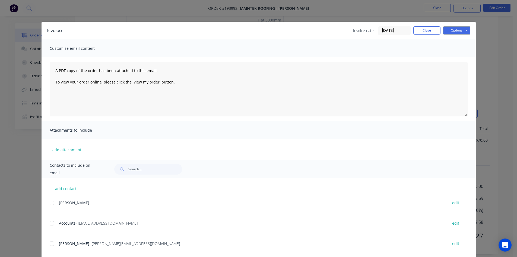
click at [51, 221] on div at bounding box center [51, 223] width 11 height 11
drag, startPoint x: 52, startPoint y: 242, endPoint x: 89, endPoint y: 220, distance: 43.1
click at [52, 241] on div at bounding box center [51, 243] width 11 height 11
click at [462, 31] on button "Options" at bounding box center [457, 30] width 27 height 8
click at [458, 55] on button "Email" at bounding box center [461, 58] width 35 height 9
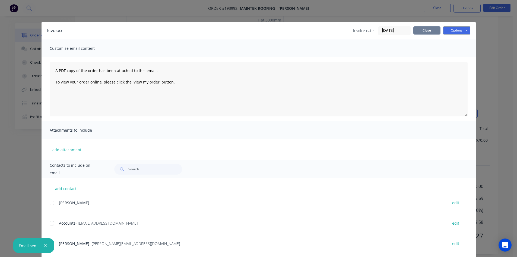
drag, startPoint x: 425, startPoint y: 31, endPoint x: 431, endPoint y: 26, distance: 8.1
click at [425, 31] on button "Close" at bounding box center [427, 30] width 27 height 8
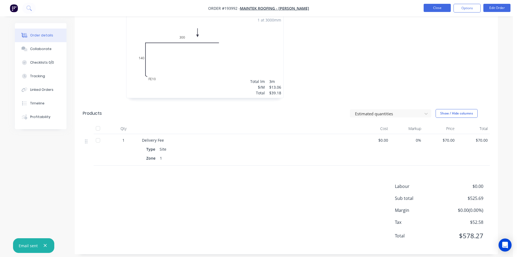
click at [441, 8] on button "Close" at bounding box center [437, 8] width 27 height 8
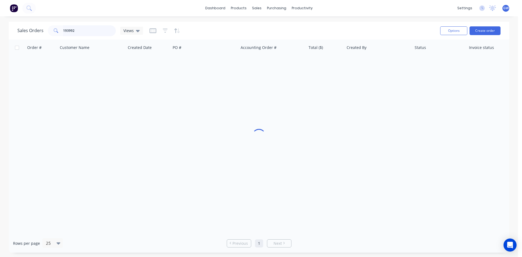
click at [101, 35] on input "193992" at bounding box center [89, 30] width 53 height 11
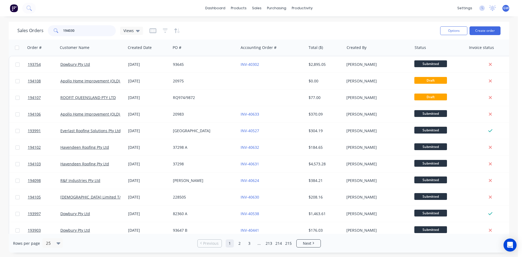
type input "194030"
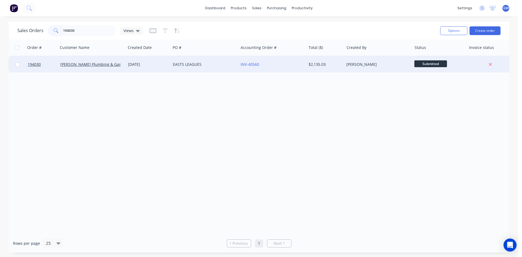
click at [307, 70] on div "$2,135.03" at bounding box center [325, 64] width 38 height 16
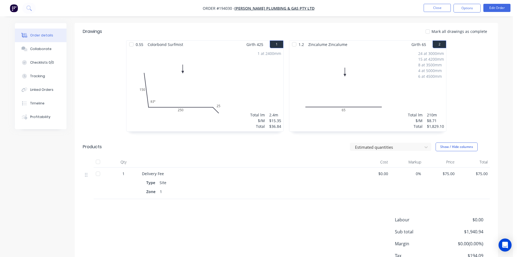
scroll to position [167, 0]
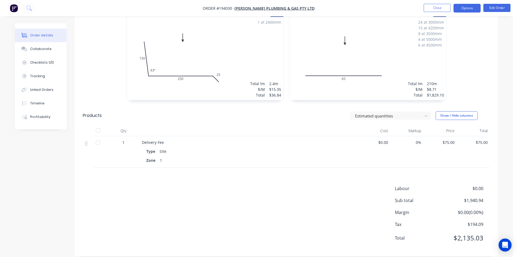
click at [476, 8] on button "Options" at bounding box center [467, 8] width 27 height 9
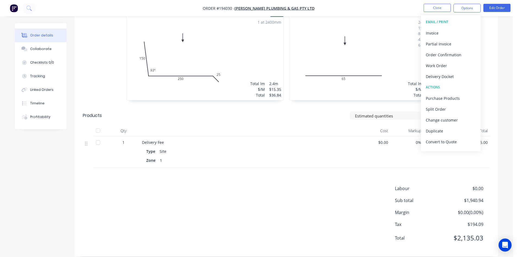
click at [458, 30] on div "Invoice" at bounding box center [451, 33] width 50 height 8
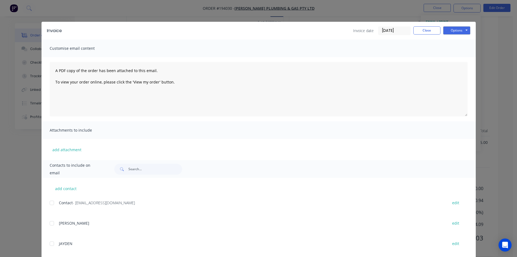
click at [52, 201] on div at bounding box center [51, 202] width 11 height 11
click at [455, 27] on button "Options" at bounding box center [457, 30] width 27 height 8
click at [455, 28] on button "Options" at bounding box center [457, 30] width 27 height 8
click at [464, 34] on div "Invoice Invoice date 29/09/25 Close Options Preview Print Email" at bounding box center [259, 31] width 435 height 18
click at [461, 34] on div "Options Preview Print Email" at bounding box center [457, 30] width 27 height 9
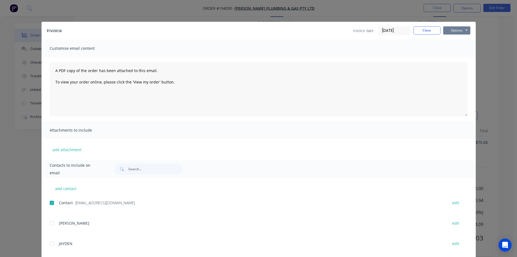
click at [460, 32] on button "Options" at bounding box center [457, 30] width 27 height 8
click at [461, 58] on button "Email" at bounding box center [461, 58] width 35 height 9
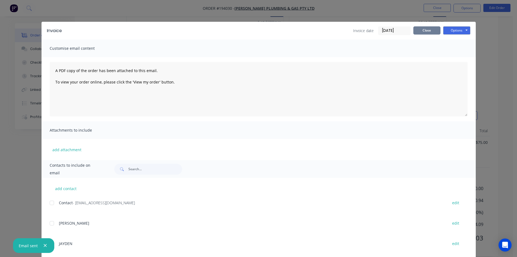
click at [427, 26] on button "Close" at bounding box center [427, 30] width 27 height 8
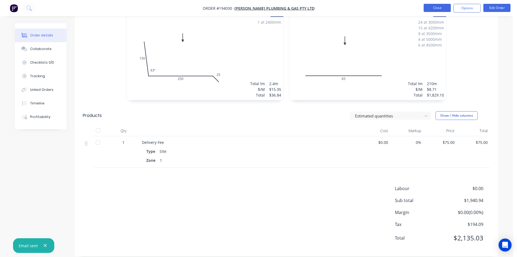
click at [443, 9] on button "Close" at bounding box center [437, 8] width 27 height 8
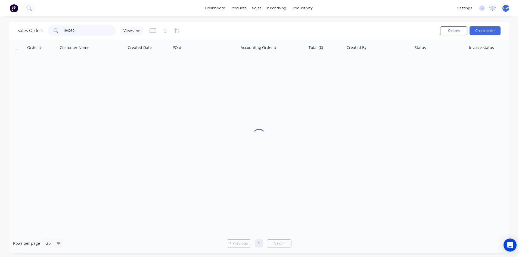
click at [108, 30] on input "194030" at bounding box center [89, 30] width 53 height 11
type input "194020"
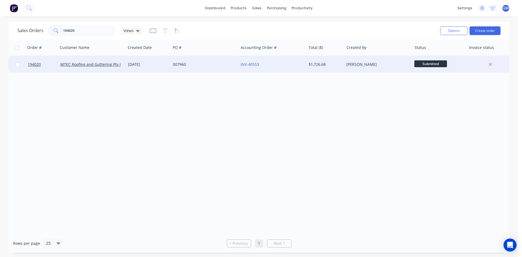
click at [331, 68] on div "$1,726.68" at bounding box center [325, 64] width 38 height 16
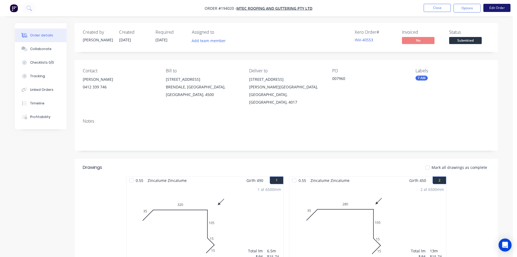
click at [493, 7] on button "Edit Order" at bounding box center [497, 8] width 27 height 8
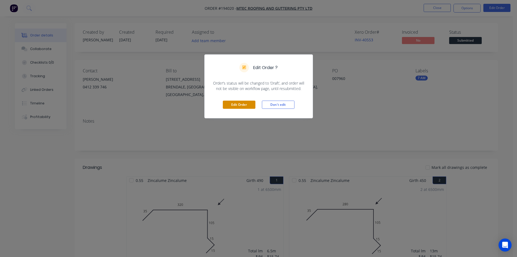
click at [246, 106] on button "Edit Order" at bounding box center [239, 105] width 33 height 8
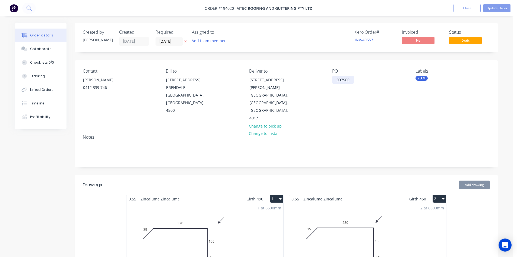
click at [353, 80] on div "007960" at bounding box center [343, 80] width 22 height 8
click at [294, 32] on div "Xero Order # INV-40553 Invoiced No Status Draft" at bounding box center [368, 38] width 244 height 16
click at [495, 8] on button "Update Order" at bounding box center [497, 8] width 27 height 8
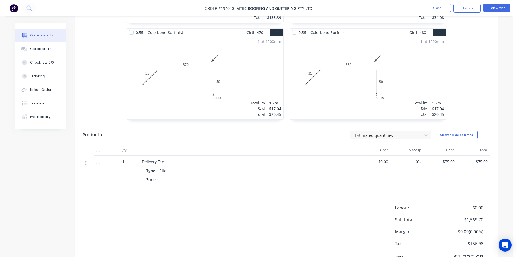
scroll to position [457, 0]
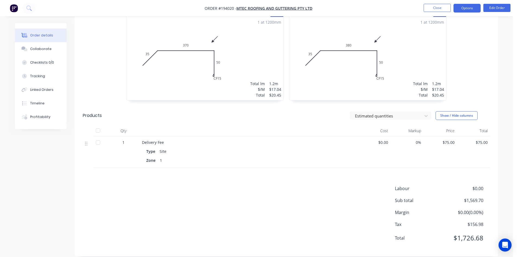
click at [475, 11] on button "Options" at bounding box center [467, 8] width 27 height 9
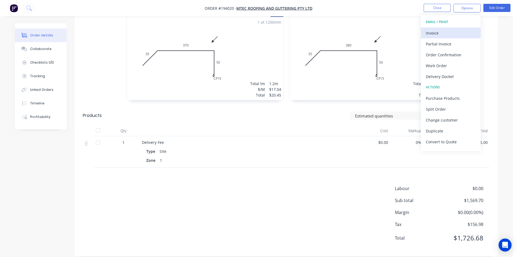
click at [451, 32] on div "Invoice" at bounding box center [451, 33] width 50 height 8
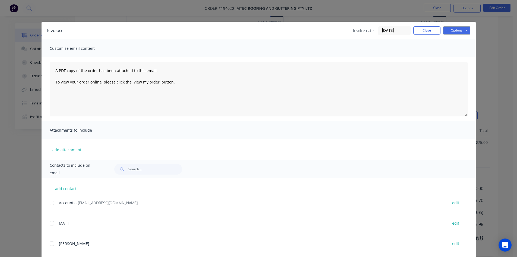
click at [54, 202] on div at bounding box center [51, 202] width 11 height 11
click at [459, 29] on button "Options" at bounding box center [457, 30] width 27 height 8
click at [453, 56] on button "Email" at bounding box center [461, 58] width 35 height 9
click at [430, 29] on button "Close" at bounding box center [427, 30] width 27 height 8
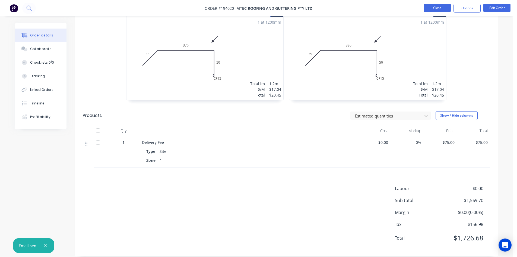
click at [441, 7] on button "Close" at bounding box center [437, 8] width 27 height 8
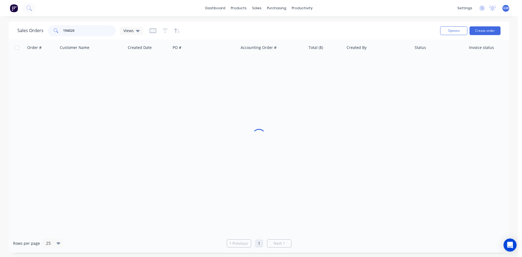
drag, startPoint x: 94, startPoint y: 29, endPoint x: 28, endPoint y: 30, distance: 66.0
click at [28, 30] on div "Sales Orders 194020 Views" at bounding box center [79, 30] width 125 height 11
type input "193963"
click at [365, 61] on div "[PERSON_NAME]" at bounding box center [378, 64] width 68 height 16
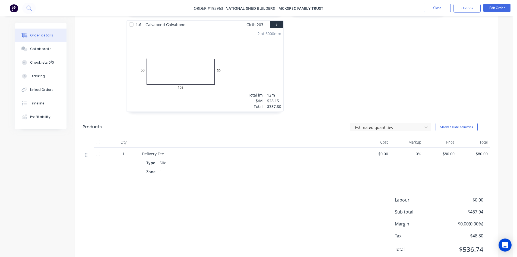
scroll to position [264, 0]
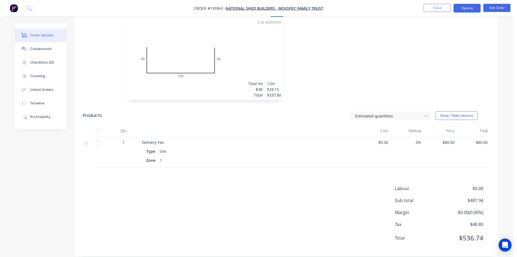
click at [470, 9] on button "Options" at bounding box center [467, 8] width 27 height 9
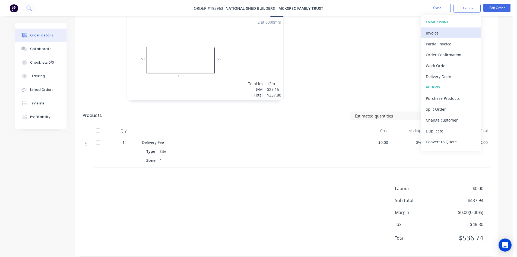
click at [453, 32] on div "Invoice" at bounding box center [451, 33] width 50 height 8
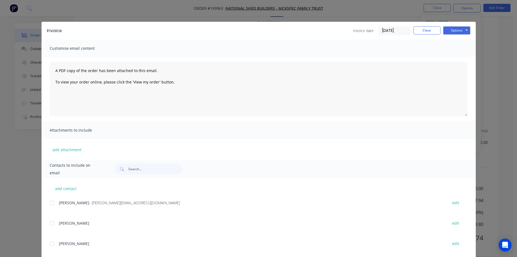
drag, startPoint x: 53, startPoint y: 203, endPoint x: 130, endPoint y: 164, distance: 86.7
click at [53, 203] on div at bounding box center [51, 202] width 11 height 11
click at [456, 26] on button "Options" at bounding box center [457, 30] width 27 height 8
click at [456, 59] on button "Email" at bounding box center [461, 58] width 35 height 9
drag, startPoint x: 410, startPoint y: 31, endPoint x: 415, endPoint y: 30, distance: 5.1
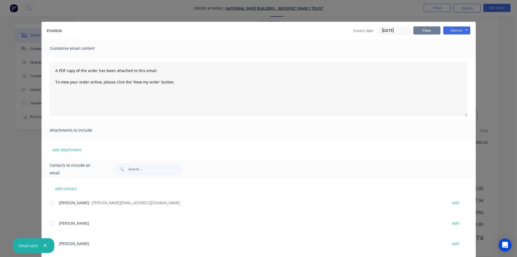
click at [412, 31] on div "Invoice date 29/09/25 Close Options Preview Print Email" at bounding box center [411, 30] width 117 height 9
click at [420, 27] on button "Close" at bounding box center [427, 30] width 27 height 8
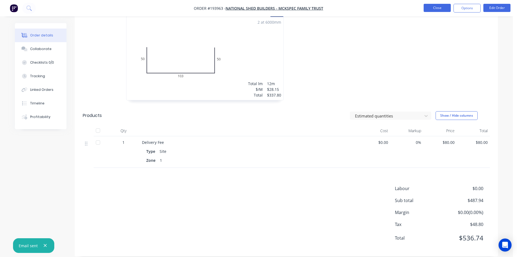
click at [440, 10] on button "Close" at bounding box center [437, 8] width 27 height 8
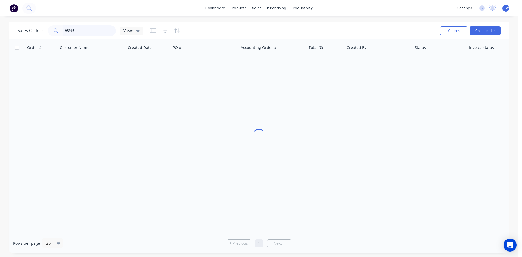
click at [84, 30] on input "193963" at bounding box center [89, 30] width 53 height 11
type input "193934"
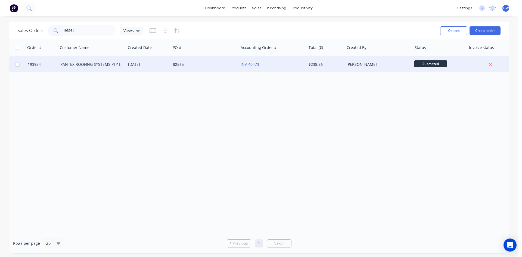
click at [328, 66] on div "$238.86" at bounding box center [324, 64] width 32 height 5
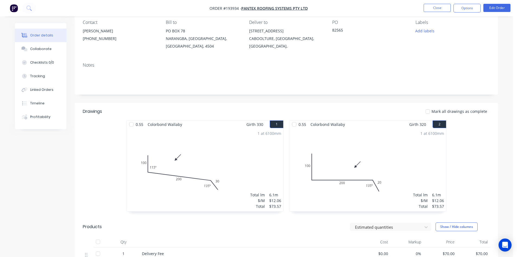
scroll to position [136, 0]
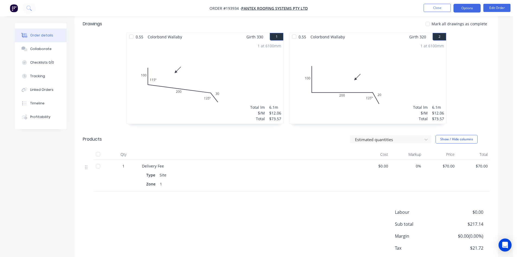
click at [473, 10] on button "Options" at bounding box center [467, 8] width 27 height 9
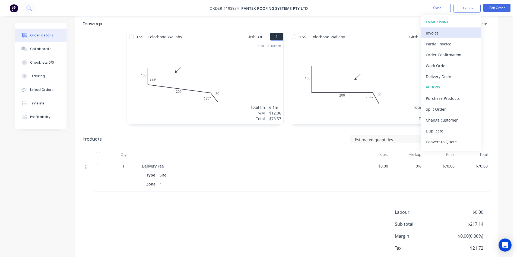
click at [447, 34] on div "Invoice" at bounding box center [451, 33] width 50 height 8
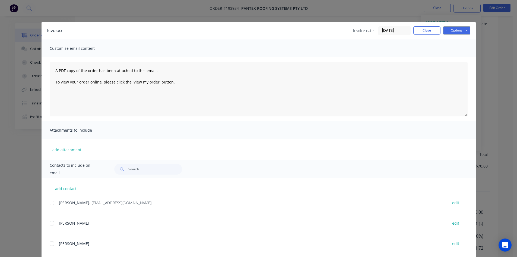
click at [52, 204] on div at bounding box center [51, 202] width 11 height 11
click at [463, 28] on button "Options" at bounding box center [457, 30] width 27 height 8
click at [456, 56] on button "Email" at bounding box center [461, 58] width 35 height 9
drag, startPoint x: 430, startPoint y: 32, endPoint x: 435, endPoint y: 29, distance: 6.2
click at [430, 33] on button "Close" at bounding box center [427, 30] width 27 height 8
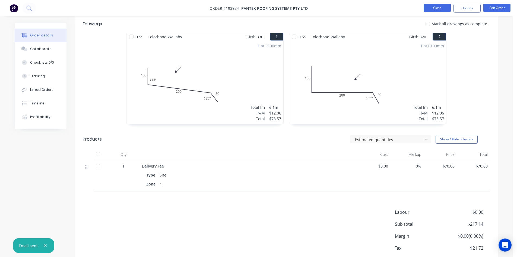
click at [436, 10] on button "Close" at bounding box center [437, 8] width 27 height 8
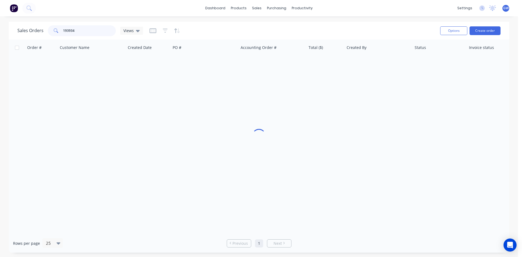
click at [87, 35] on input "193934" at bounding box center [89, 30] width 53 height 11
type input "193971"
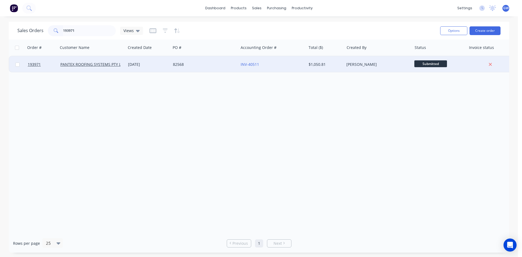
click at [382, 61] on div "[PERSON_NAME]" at bounding box center [378, 64] width 68 height 16
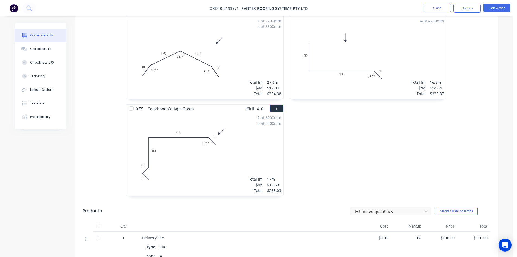
scroll to position [217, 0]
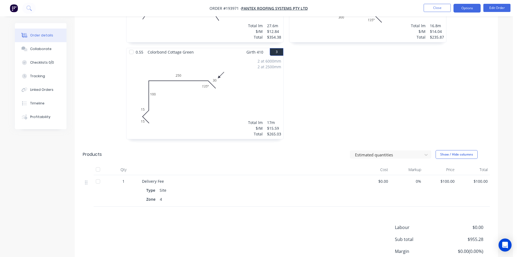
click at [466, 11] on button "Options" at bounding box center [467, 8] width 27 height 9
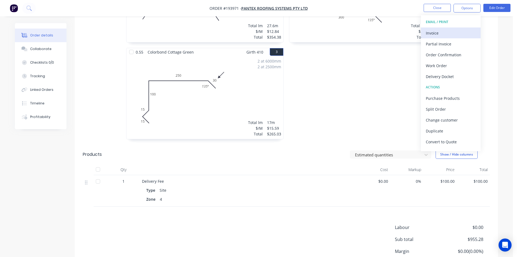
click at [454, 31] on div "Invoice" at bounding box center [451, 33] width 50 height 8
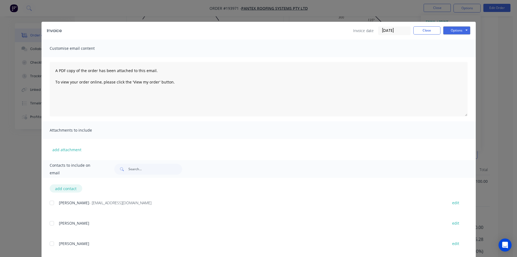
drag, startPoint x: 56, startPoint y: 202, endPoint x: 73, endPoint y: 192, distance: 19.2
click at [55, 203] on div "KERRY - ap@pantexroofing.com.au edit" at bounding box center [263, 202] width 426 height 7
click at [52, 203] on div at bounding box center [51, 202] width 11 height 11
drag, startPoint x: 460, startPoint y: 28, endPoint x: 457, endPoint y: 34, distance: 6.0
click at [460, 28] on button "Options" at bounding box center [457, 30] width 27 height 8
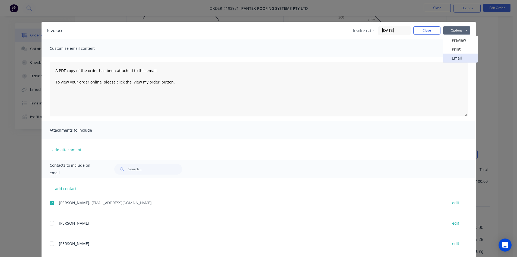
click at [457, 57] on button "Email" at bounding box center [461, 58] width 35 height 9
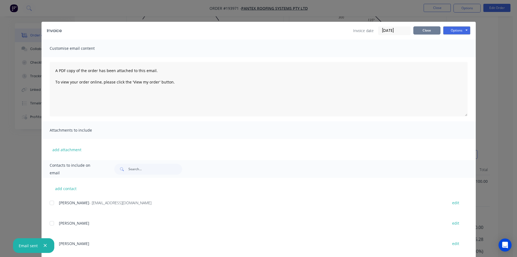
click at [426, 30] on button "Close" at bounding box center [427, 30] width 27 height 8
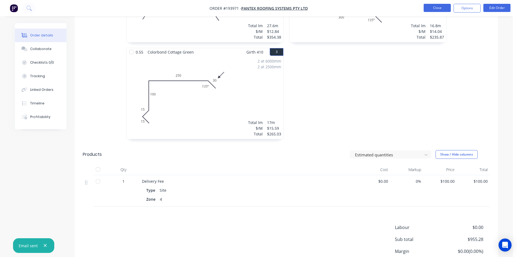
click at [441, 7] on button "Close" at bounding box center [437, 8] width 27 height 8
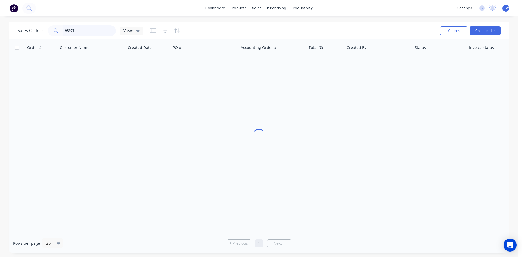
click at [90, 30] on input "193971" at bounding box center [89, 30] width 53 height 11
type input "193930"
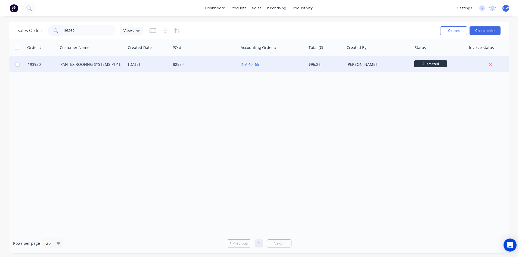
click at [327, 59] on div "$96.26" at bounding box center [325, 64] width 38 height 16
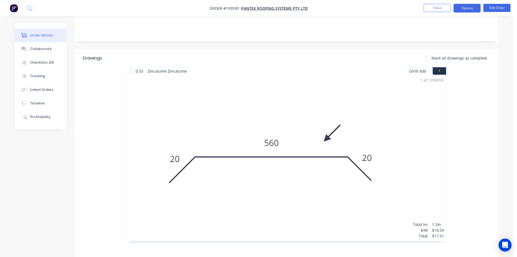
scroll to position [60, 0]
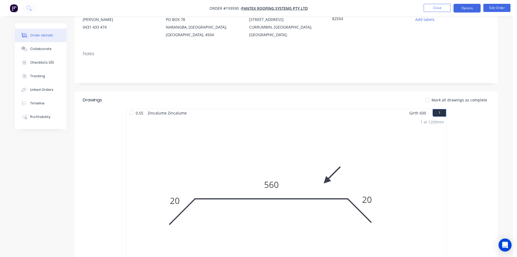
click at [465, 7] on button "Options" at bounding box center [467, 8] width 27 height 9
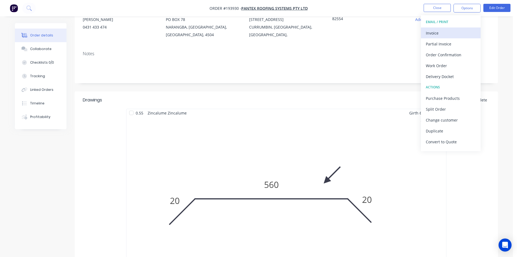
click at [454, 31] on div "Invoice" at bounding box center [451, 33] width 50 height 8
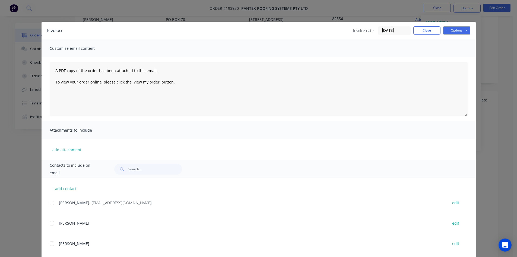
click at [54, 203] on div at bounding box center [51, 202] width 11 height 11
click at [460, 32] on button "Options" at bounding box center [457, 30] width 27 height 8
click at [452, 58] on button "Email" at bounding box center [461, 58] width 35 height 9
click at [429, 30] on button "Close" at bounding box center [427, 30] width 27 height 8
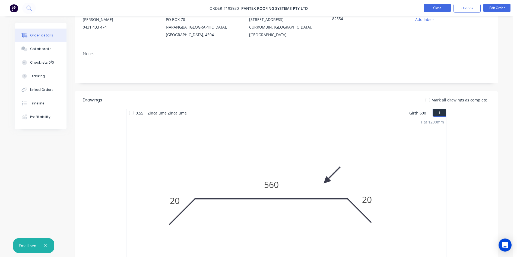
click at [432, 10] on button "Close" at bounding box center [437, 8] width 27 height 8
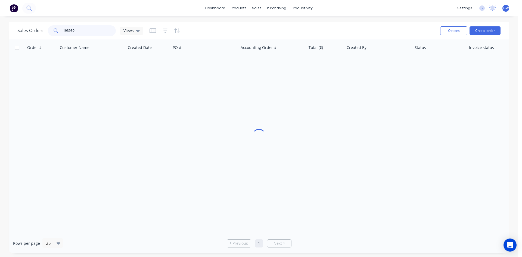
drag, startPoint x: 86, startPoint y: 26, endPoint x: 11, endPoint y: 32, distance: 74.4
click at [11, 32] on div "Sales Orders 193930 Views Options Create order" at bounding box center [259, 31] width 500 height 18
type input "194003"
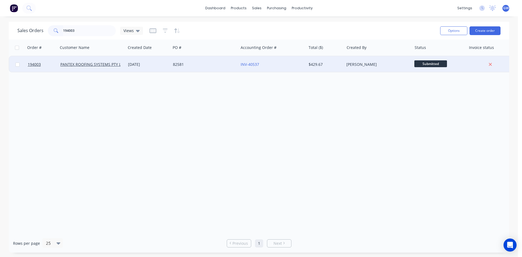
click at [363, 67] on div "[PERSON_NAME]" at bounding box center [378, 64] width 68 height 16
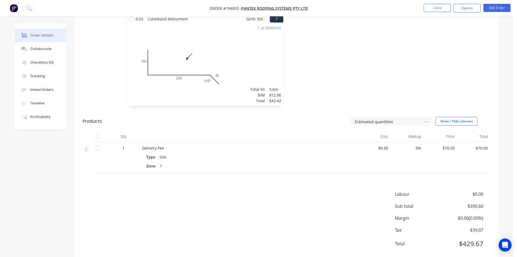
scroll to position [452, 0]
click at [461, 6] on button "Options" at bounding box center [467, 8] width 27 height 9
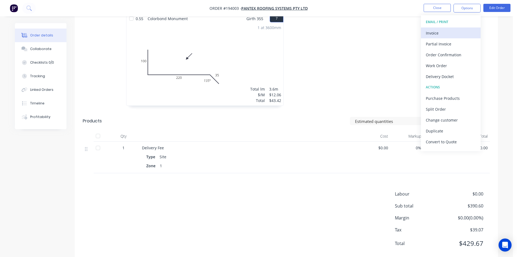
click at [444, 30] on button "Invoice" at bounding box center [451, 32] width 60 height 11
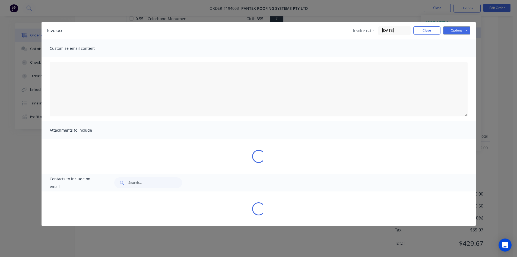
type textarea "A PDF copy of the order has been attached to this email. To view your order onl…"
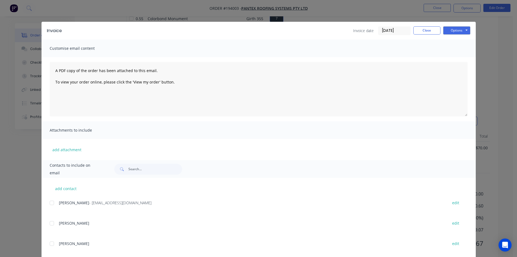
click at [51, 204] on div at bounding box center [51, 202] width 11 height 11
click at [452, 32] on button "Options" at bounding box center [457, 30] width 27 height 8
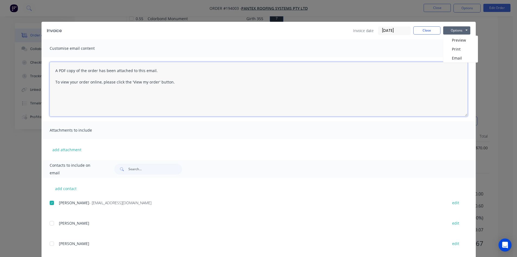
click at [455, 62] on textarea "A PDF copy of the order has been attached to this email. To view your order onl…" at bounding box center [259, 89] width 418 height 54
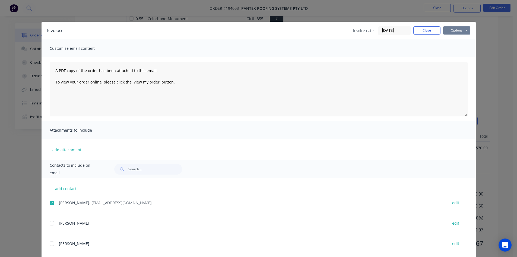
click at [453, 30] on button "Options" at bounding box center [457, 30] width 27 height 8
click at [448, 56] on button "Email" at bounding box center [461, 58] width 35 height 9
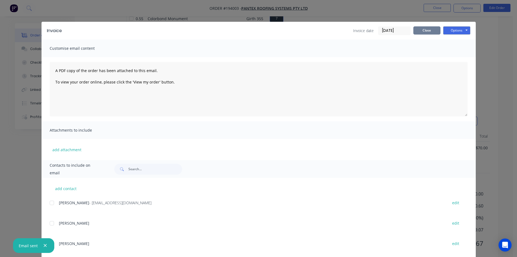
click at [424, 30] on button "Close" at bounding box center [427, 30] width 27 height 8
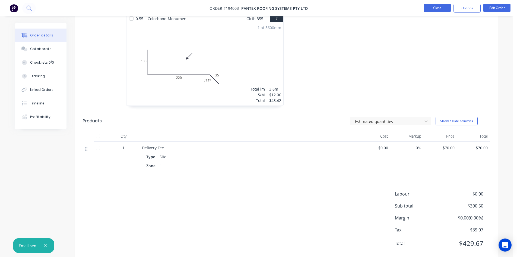
click at [437, 10] on button "Close" at bounding box center [437, 8] width 27 height 8
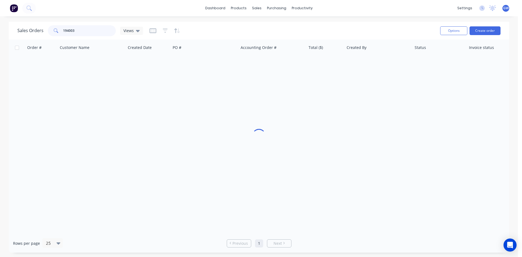
click at [85, 27] on input "194003" at bounding box center [89, 30] width 53 height 11
type input "193975"
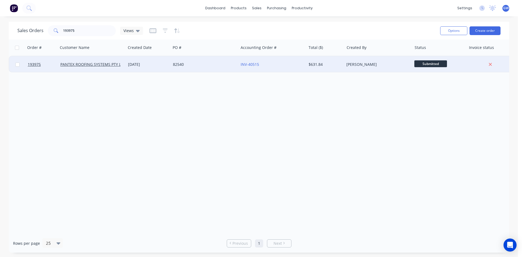
click at [279, 67] on div "INV-40515" at bounding box center [270, 64] width 60 height 5
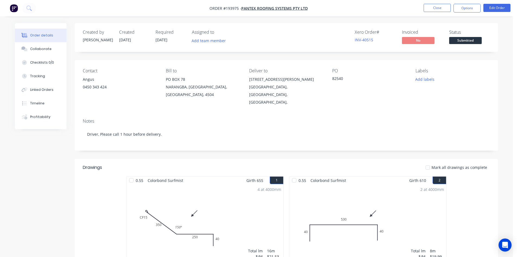
scroll to position [162, 0]
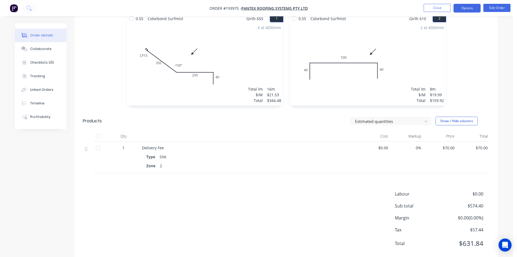
click at [468, 7] on button "Options" at bounding box center [467, 8] width 27 height 9
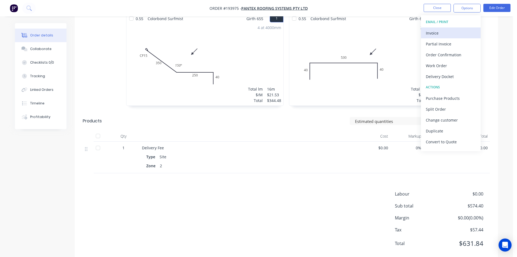
click at [448, 31] on div "Invoice" at bounding box center [451, 33] width 50 height 8
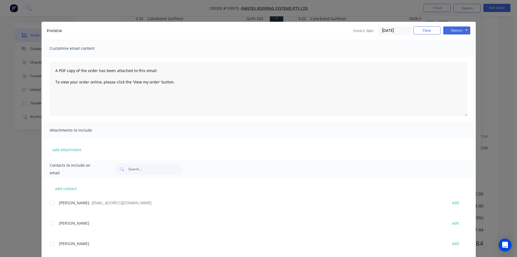
click at [49, 202] on div at bounding box center [51, 202] width 11 height 11
drag, startPoint x: 448, startPoint y: 32, endPoint x: 451, endPoint y: 34, distance: 4.2
click at [448, 32] on button "Options" at bounding box center [457, 30] width 27 height 8
click at [458, 57] on button "Email" at bounding box center [461, 58] width 35 height 9
drag, startPoint x: 423, startPoint y: 29, endPoint x: 421, endPoint y: 20, distance: 10.1
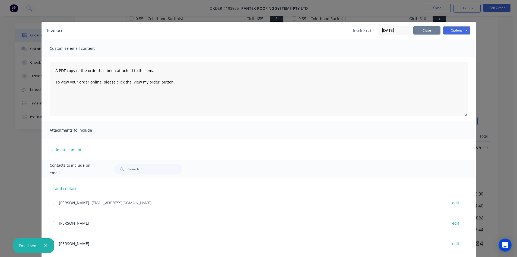
click at [422, 26] on div "Invoice Invoice date 29/09/25 Close Options Preview Print Email" at bounding box center [259, 31] width 435 height 18
click at [430, 33] on button "Close" at bounding box center [427, 30] width 27 height 8
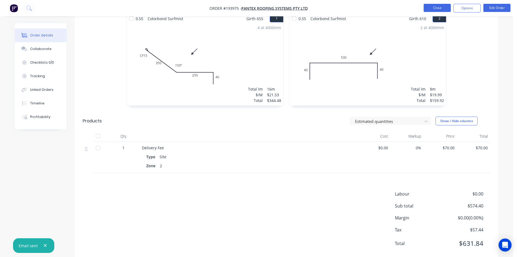
click at [435, 9] on button "Close" at bounding box center [437, 8] width 27 height 8
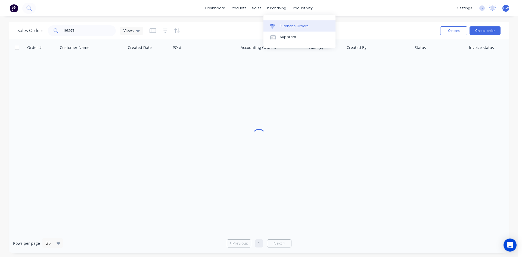
click at [286, 27] on div "Purchase Orders" at bounding box center [294, 26] width 29 height 5
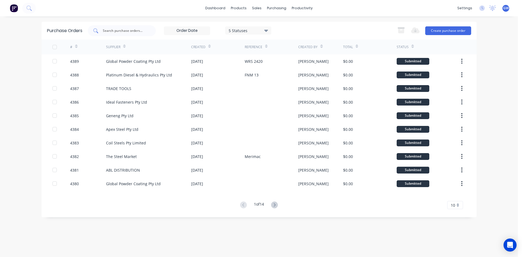
click at [118, 26] on div at bounding box center [122, 30] width 68 height 11
type input "3011"
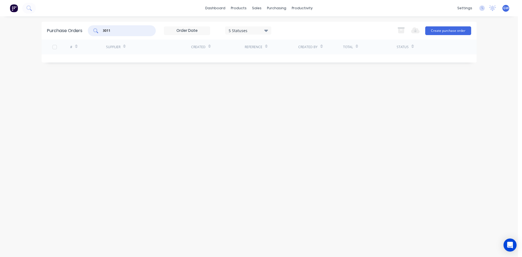
click at [262, 31] on div "5 Statuses" at bounding box center [247, 30] width 39 height 6
drag, startPoint x: 286, startPoint y: 54, endPoint x: 325, endPoint y: 28, distance: 47.1
click at [287, 54] on div at bounding box center [284, 55] width 11 height 11
click at [326, 28] on div "3011 5 Statuses 5 Statuses Export to Excel (XLSX) Create purchase order" at bounding box center [279, 30] width 383 height 11
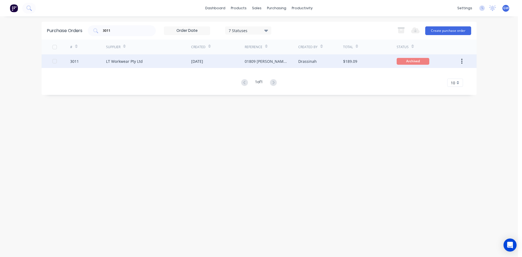
click at [305, 62] on div "Drassinah" at bounding box center [307, 61] width 18 height 6
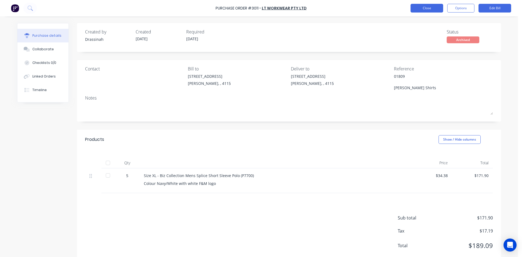
click at [420, 10] on button "Close" at bounding box center [426, 8] width 33 height 9
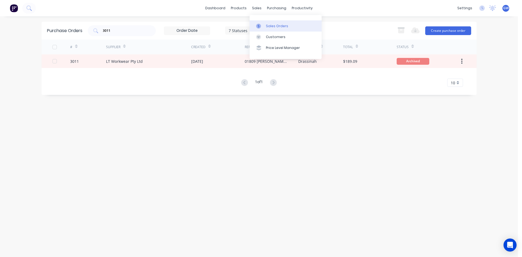
click at [258, 25] on icon at bounding box center [258, 26] width 5 height 5
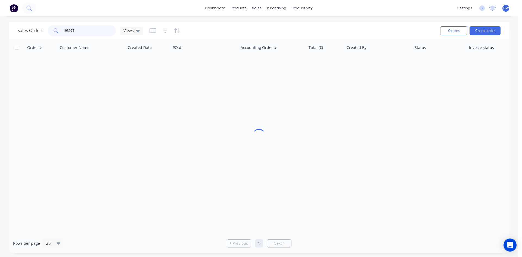
drag, startPoint x: 97, startPoint y: 27, endPoint x: 48, endPoint y: 26, distance: 48.9
click at [48, 26] on div "193975" at bounding box center [82, 30] width 68 height 11
type input "193869"
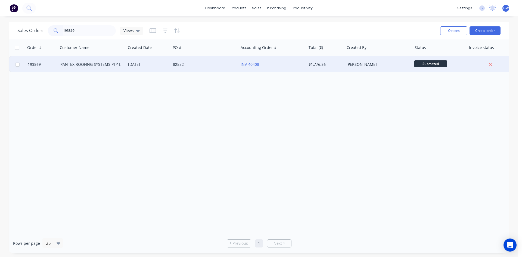
click at [303, 67] on div "INV-40408" at bounding box center [271, 64] width 63 height 5
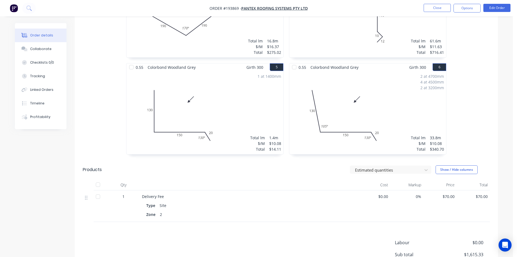
scroll to position [353, 0]
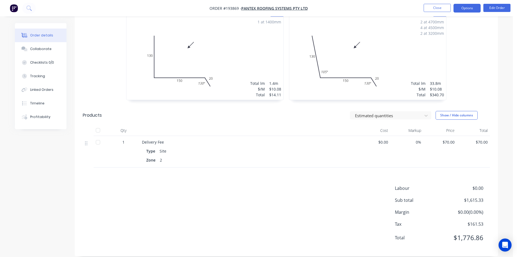
click at [467, 7] on button "Options" at bounding box center [467, 8] width 27 height 9
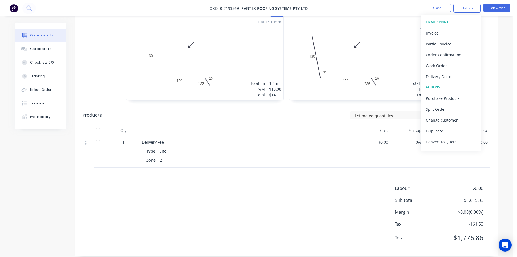
click at [445, 26] on button "EMAIL / PRINT" at bounding box center [451, 22] width 60 height 11
click at [440, 30] on div "Invoice" at bounding box center [451, 33] width 50 height 8
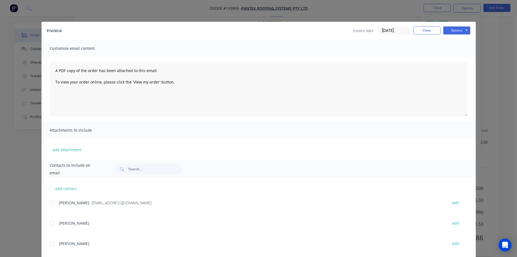
click at [51, 199] on div at bounding box center [51, 202] width 11 height 11
drag, startPoint x: 459, startPoint y: 28, endPoint x: 459, endPoint y: 35, distance: 7.6
click at [460, 29] on button "Options" at bounding box center [457, 30] width 27 height 8
click at [453, 57] on button "Email" at bounding box center [461, 58] width 35 height 9
click at [430, 29] on button "Close" at bounding box center [427, 30] width 27 height 8
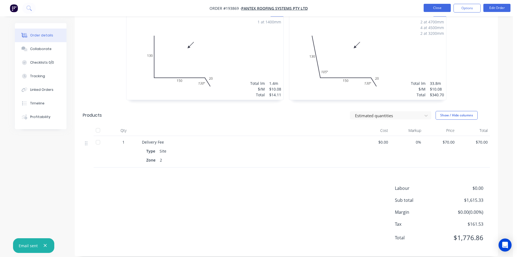
click at [437, 7] on button "Close" at bounding box center [437, 8] width 27 height 8
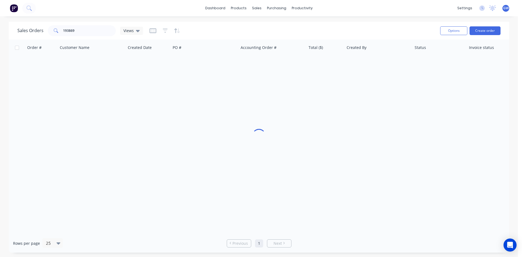
click at [101, 25] on div "Sales Orders 193869 Views" at bounding box center [226, 30] width 418 height 13
drag, startPoint x: 101, startPoint y: 25, endPoint x: 90, endPoint y: 31, distance: 12.4
click at [100, 25] on div "Sales Orders 193869 Views" at bounding box center [226, 30] width 418 height 13
click at [90, 31] on input "193869" at bounding box center [89, 30] width 53 height 11
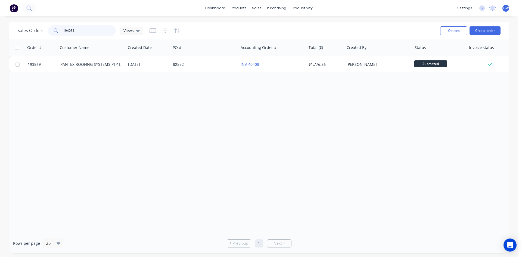
type input "194031"
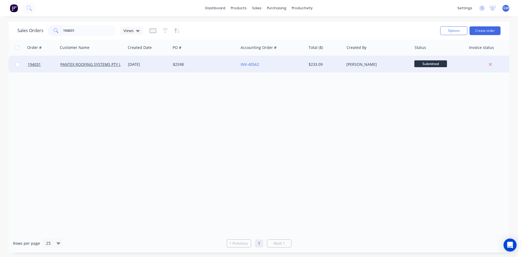
click at [305, 61] on div "INV-40562" at bounding box center [272, 64] width 68 height 16
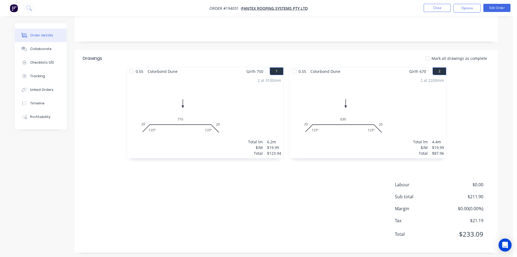
scroll to position [105, 0]
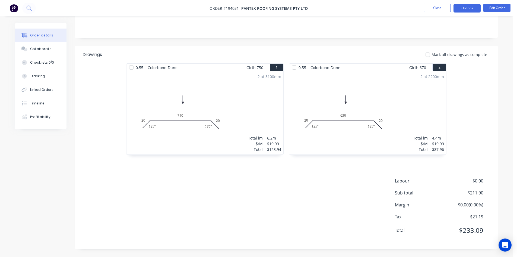
click at [460, 5] on button "Options" at bounding box center [467, 8] width 27 height 9
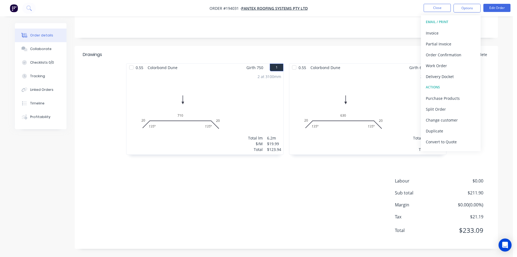
click at [445, 26] on button "EMAIL / PRINT" at bounding box center [451, 22] width 60 height 11
click at [441, 32] on div "Invoice" at bounding box center [451, 33] width 50 height 8
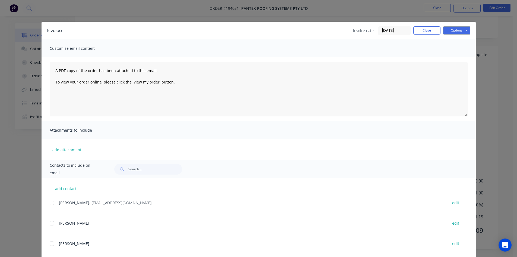
click at [50, 202] on div at bounding box center [51, 202] width 11 height 11
click at [460, 32] on button "Options" at bounding box center [457, 30] width 27 height 8
click at [456, 56] on button "Email" at bounding box center [461, 58] width 35 height 9
drag, startPoint x: 424, startPoint y: 28, endPoint x: 434, endPoint y: 17, distance: 15.0
click at [424, 27] on button "Close" at bounding box center [427, 30] width 27 height 8
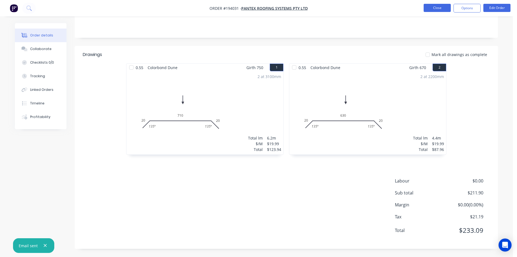
click at [445, 7] on button "Close" at bounding box center [437, 8] width 27 height 8
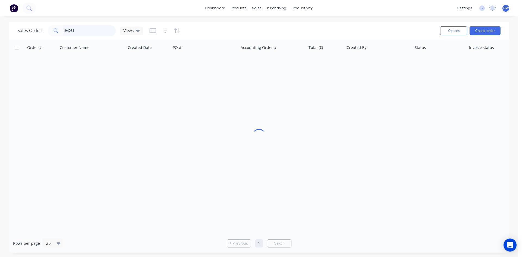
click at [79, 32] on input "194031" at bounding box center [89, 30] width 53 height 11
type input "194047"
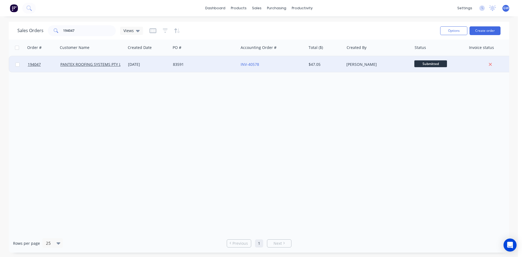
click at [321, 63] on div "$47.05" at bounding box center [324, 64] width 32 height 5
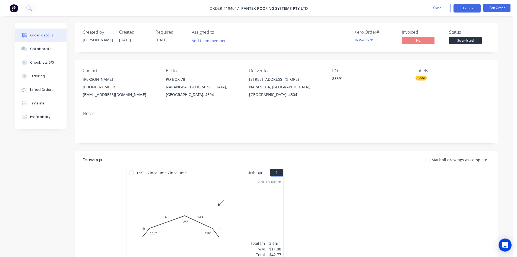
click at [459, 8] on button "Options" at bounding box center [467, 8] width 27 height 9
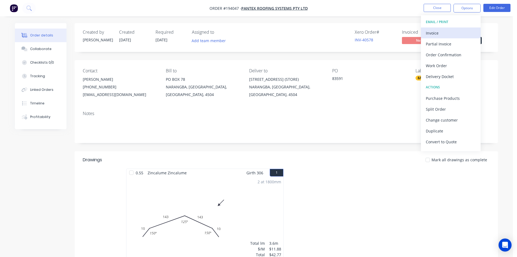
drag, startPoint x: 456, startPoint y: 31, endPoint x: 453, endPoint y: 36, distance: 5.9
click at [453, 36] on div "Invoice" at bounding box center [451, 33] width 50 height 8
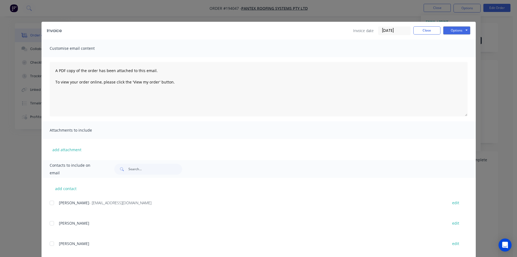
click at [49, 202] on div at bounding box center [51, 202] width 11 height 11
click at [458, 30] on button "Options" at bounding box center [457, 30] width 27 height 8
click at [454, 55] on button "Email" at bounding box center [461, 58] width 35 height 9
click at [427, 31] on button "Close" at bounding box center [427, 30] width 27 height 8
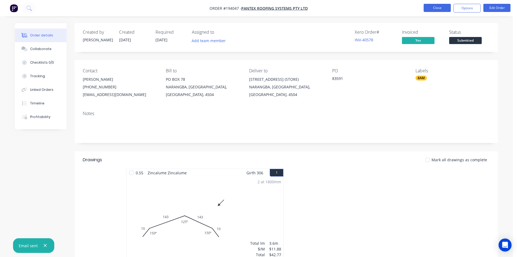
click at [441, 9] on button "Close" at bounding box center [437, 8] width 27 height 8
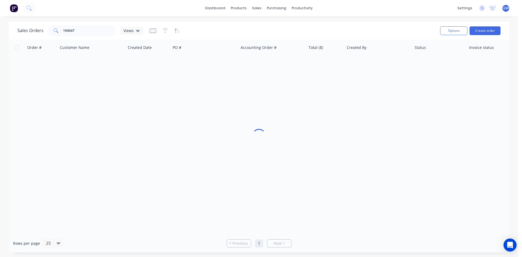
drag, startPoint x: 78, startPoint y: 24, endPoint x: 45, endPoint y: 27, distance: 32.4
click at [45, 27] on div "Sales Orders 194047 Views" at bounding box center [226, 30] width 418 height 13
drag, startPoint x: 77, startPoint y: 29, endPoint x: 41, endPoint y: 29, distance: 35.6
click at [41, 29] on div "Sales Orders 194047 Views" at bounding box center [79, 30] width 125 height 11
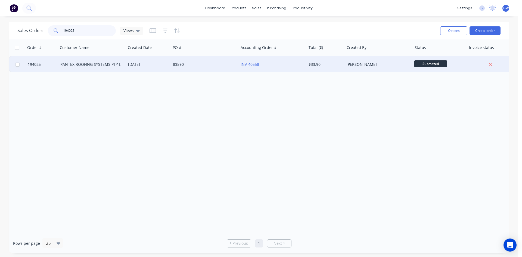
type input "194025"
click at [303, 66] on div "INV-40558" at bounding box center [271, 64] width 63 height 5
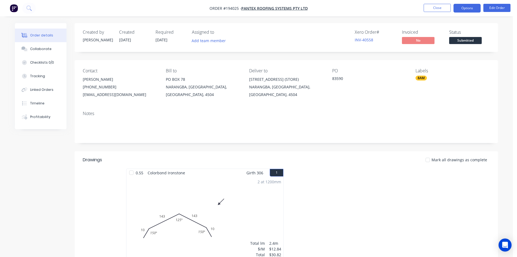
click at [477, 9] on button "Options" at bounding box center [467, 8] width 27 height 9
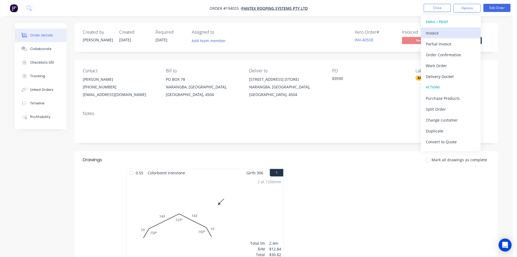
click at [441, 32] on div "Invoice" at bounding box center [451, 33] width 50 height 8
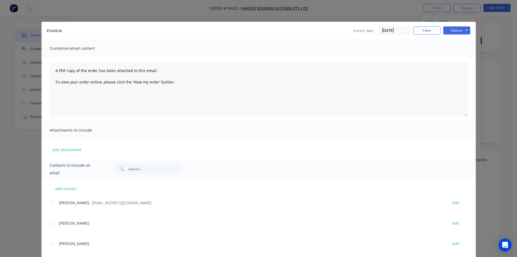
click at [50, 203] on div at bounding box center [51, 202] width 11 height 11
click at [467, 32] on button "Options" at bounding box center [457, 30] width 27 height 8
click at [452, 59] on button "Email" at bounding box center [461, 58] width 35 height 9
click at [431, 31] on button "Close" at bounding box center [427, 30] width 27 height 8
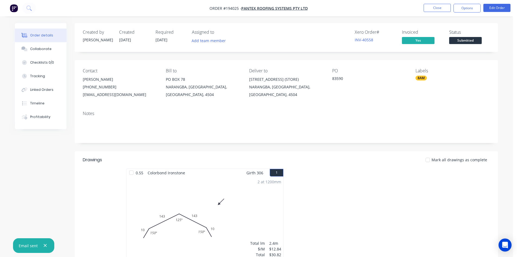
click at [438, 1] on nav "Order #194025 - PANTEX ROOFING SYSTEMS PTY LTD Close Options Edit Order" at bounding box center [258, 8] width 517 height 16
click at [433, 5] on button "Close" at bounding box center [437, 8] width 27 height 8
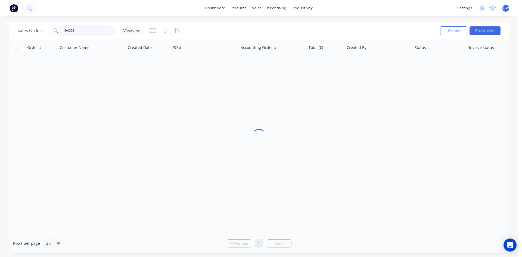
click at [86, 34] on input "194025" at bounding box center [89, 30] width 53 height 11
type input "193734"
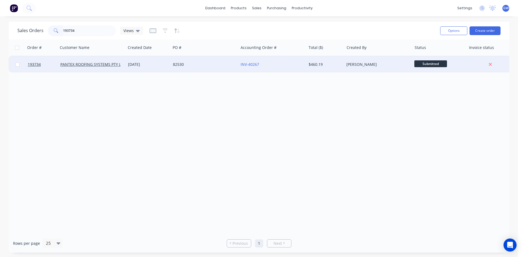
click at [360, 67] on div "[PERSON_NAME]" at bounding box center [376, 64] width 60 height 5
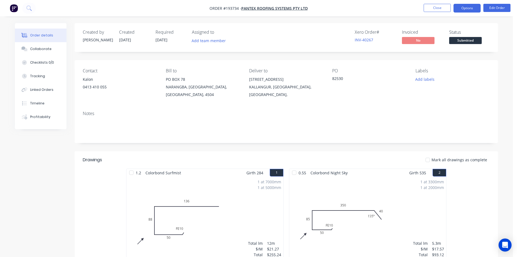
click at [464, 7] on button "Options" at bounding box center [467, 8] width 27 height 9
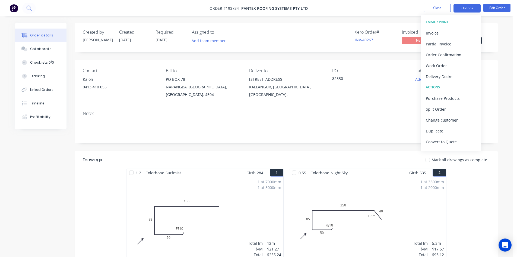
click at [451, 34] on div "Invoice" at bounding box center [451, 33] width 50 height 8
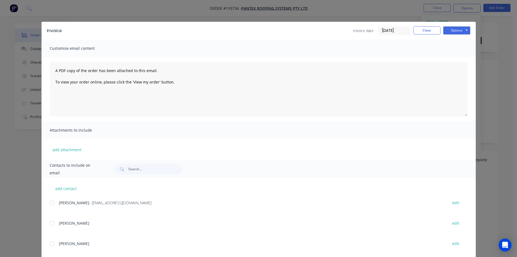
click at [48, 202] on div "add contact KERRY - ap@pantexroofing.com.au edit MAKAYLA BRUNT edit RHYS edit D…" at bounding box center [259, 253] width 435 height 150
click at [49, 203] on div at bounding box center [51, 202] width 11 height 11
click at [452, 31] on button "Options" at bounding box center [457, 30] width 27 height 8
click at [454, 55] on button "Email" at bounding box center [461, 58] width 35 height 9
click at [434, 29] on button "Close" at bounding box center [427, 30] width 27 height 8
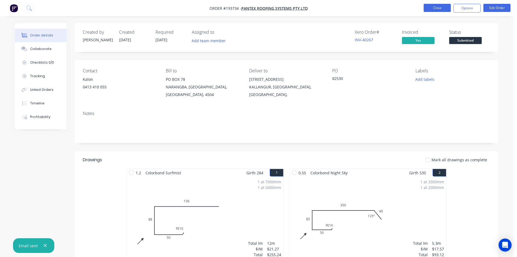
click at [437, 4] on button "Close" at bounding box center [437, 8] width 27 height 8
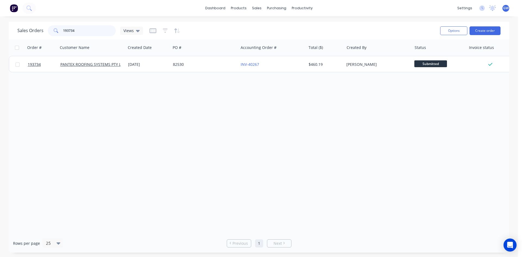
click at [93, 30] on input "193734" at bounding box center [89, 30] width 53 height 11
type input "194049"
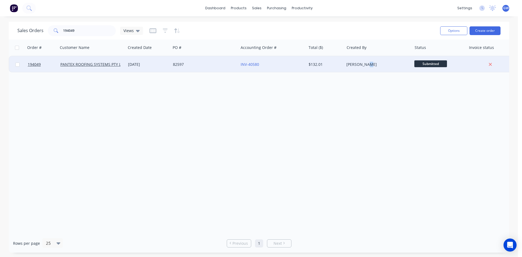
click at [366, 68] on div "[PERSON_NAME]" at bounding box center [378, 64] width 68 height 16
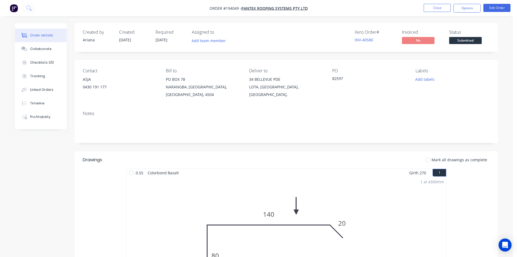
click at [469, 13] on nav "Order #194049 - PANTEX ROOFING SYSTEMS PTY LTD Close Options Edit Order" at bounding box center [258, 8] width 517 height 16
click at [470, 11] on button "Options" at bounding box center [467, 8] width 27 height 9
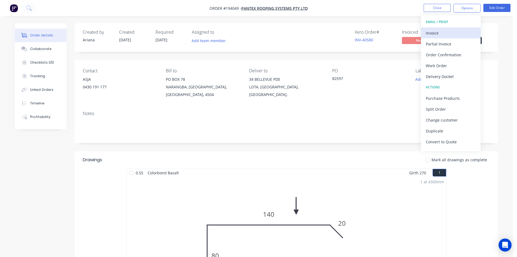
click at [456, 30] on div "Invoice" at bounding box center [451, 33] width 50 height 8
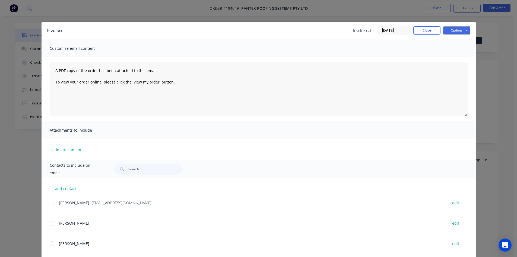
drag, startPoint x: 54, startPoint y: 203, endPoint x: 290, endPoint y: 121, distance: 250.8
click at [54, 203] on div at bounding box center [51, 202] width 11 height 11
click at [463, 30] on button "Options" at bounding box center [457, 30] width 27 height 8
click at [459, 58] on button "Email" at bounding box center [461, 58] width 35 height 9
click at [430, 31] on button "Close" at bounding box center [427, 30] width 27 height 8
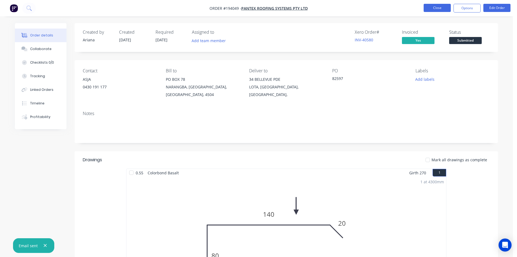
click at [438, 8] on button "Close" at bounding box center [437, 8] width 27 height 8
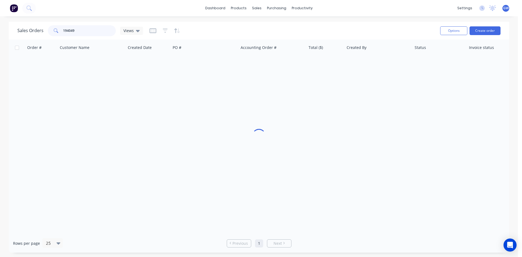
click at [103, 34] on input "194049" at bounding box center [89, 30] width 53 height 11
type input "194042"
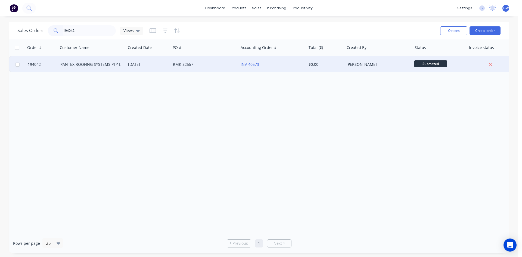
click at [335, 64] on div "$0.00" at bounding box center [324, 64] width 32 height 5
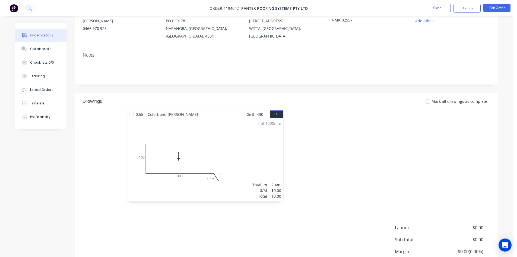
scroll to position [100, 0]
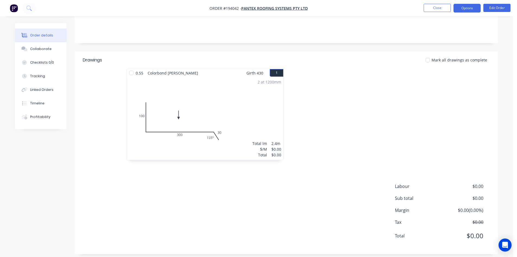
click at [460, 9] on button "Options" at bounding box center [467, 8] width 27 height 9
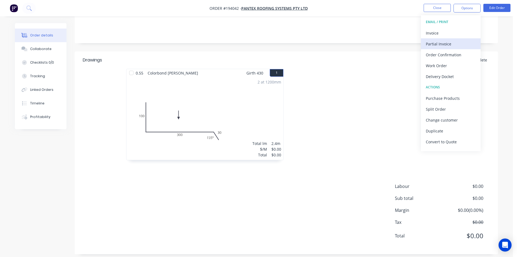
click at [451, 38] on button "Partial Invoice" at bounding box center [451, 43] width 60 height 11
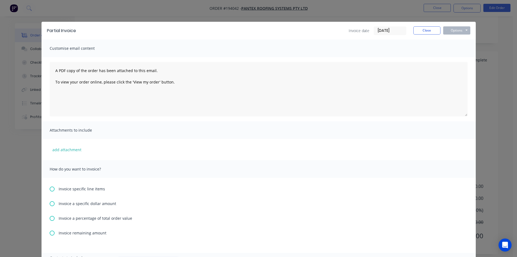
click at [462, 12] on div "Partial Invoice Invoice date 29/09/25 Close Options Preview Print Email Customi…" at bounding box center [258, 128] width 517 height 257
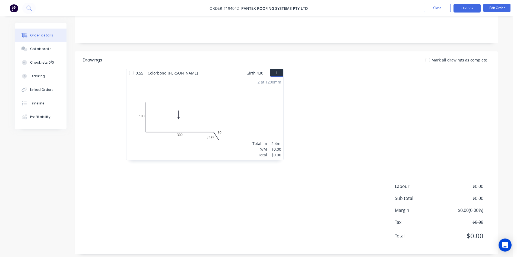
click at [469, 8] on button "Options" at bounding box center [467, 8] width 27 height 9
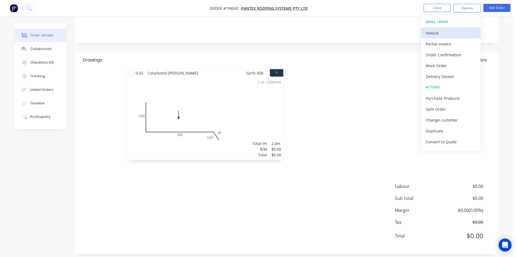
click at [449, 34] on div "Invoice" at bounding box center [451, 33] width 50 height 8
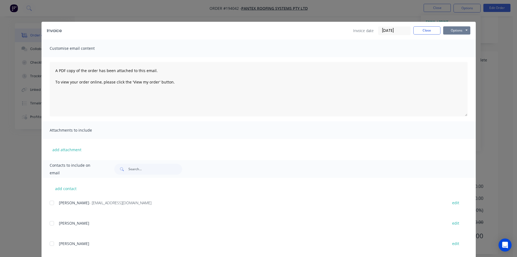
drag, startPoint x: 449, startPoint y: 34, endPoint x: 459, endPoint y: 34, distance: 10.1
click at [457, 32] on button "Options" at bounding box center [457, 30] width 27 height 8
click at [459, 49] on button "Print" at bounding box center [461, 49] width 35 height 9
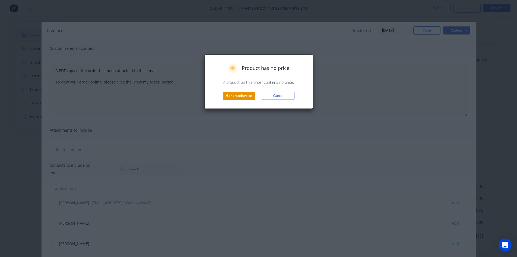
click at [231, 93] on button "Generate invoice" at bounding box center [239, 96] width 33 height 8
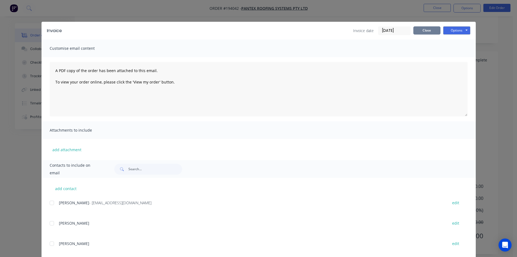
click at [423, 29] on button "Close" at bounding box center [427, 30] width 27 height 8
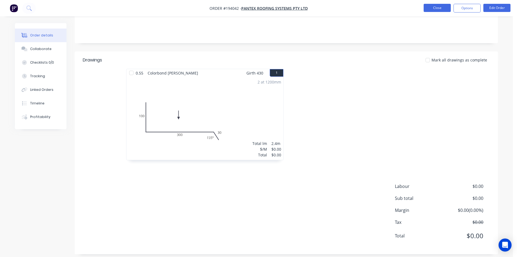
drag, startPoint x: 433, startPoint y: 2, endPoint x: 432, endPoint y: 5, distance: 3.2
click at [433, 2] on nav "Order #194042 - PANTEX ROOFING SYSTEMS PTY LTD Close Options Edit Order" at bounding box center [258, 8] width 517 height 16
click at [435, 6] on button "Close" at bounding box center [437, 8] width 27 height 8
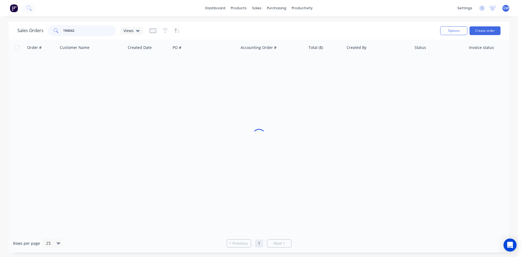
drag, startPoint x: 92, startPoint y: 29, endPoint x: 19, endPoint y: 29, distance: 73.1
click at [19, 29] on div "Sales Orders 194042 Views" at bounding box center [79, 30] width 125 height 11
type input "194022"
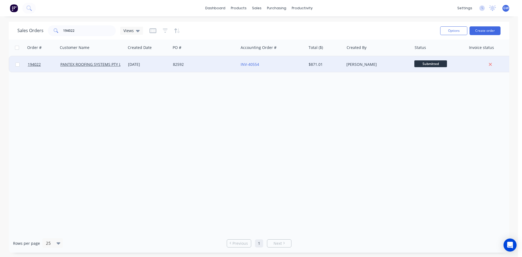
click at [388, 61] on div "[PERSON_NAME]" at bounding box center [378, 64] width 68 height 16
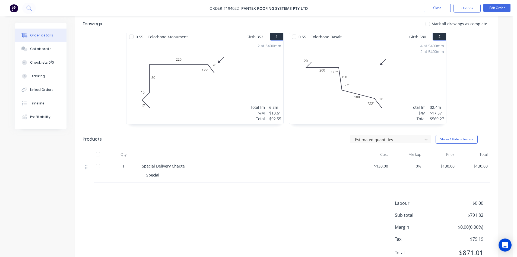
scroll to position [158, 0]
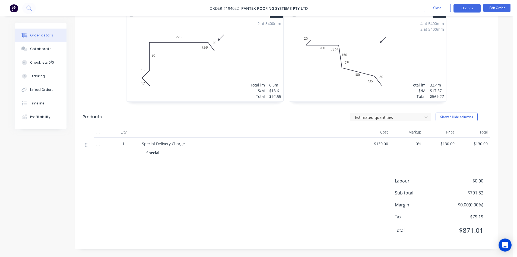
click at [472, 7] on button "Options" at bounding box center [467, 8] width 27 height 9
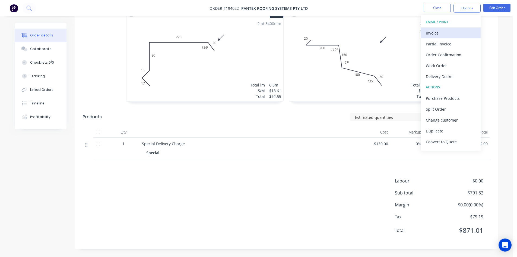
click at [453, 33] on div "Invoice" at bounding box center [451, 33] width 50 height 8
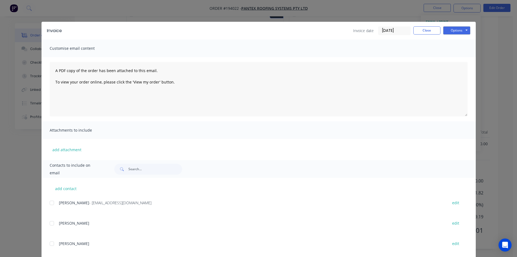
click at [47, 201] on div "add contact KERRY - ap@pantexroofing.com.au edit MAKAYLA BRUNT edit RHYS edit D…" at bounding box center [259, 253] width 435 height 150
click at [46, 206] on div "add contact KERRY - ap@pantexroofing.com.au edit MAKAYLA BRUNT edit RHYS edit D…" at bounding box center [259, 253] width 435 height 150
click at [50, 205] on div at bounding box center [51, 202] width 11 height 11
drag, startPoint x: 466, startPoint y: 29, endPoint x: 458, endPoint y: 35, distance: 9.7
click at [465, 30] on button "Options" at bounding box center [457, 30] width 27 height 8
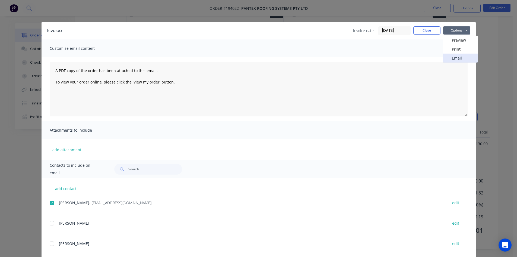
click at [454, 57] on button "Email" at bounding box center [461, 58] width 35 height 9
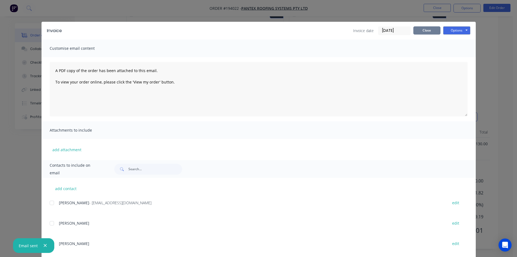
click at [425, 29] on button "Close" at bounding box center [427, 30] width 27 height 8
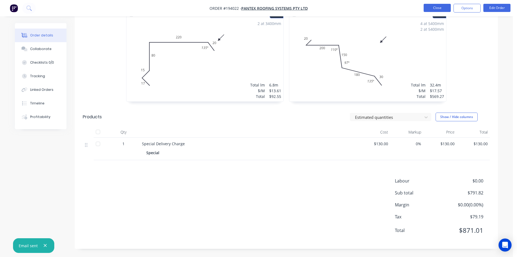
click at [439, 6] on button "Close" at bounding box center [437, 8] width 27 height 8
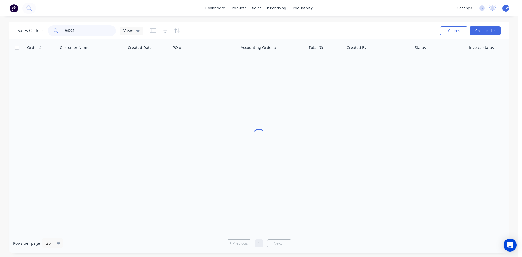
drag, startPoint x: 34, startPoint y: 30, endPoint x: 17, endPoint y: 31, distance: 16.8
click at [18, 31] on div "Sales Orders 194022 Views" at bounding box center [79, 30] width 125 height 11
type input "193960"
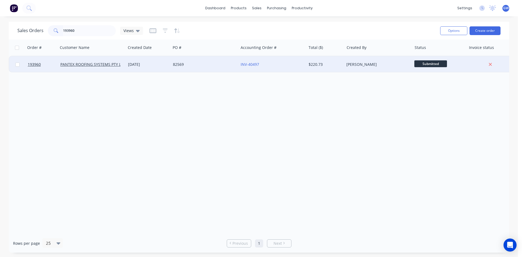
click at [334, 66] on div "$220.73" at bounding box center [324, 64] width 32 height 5
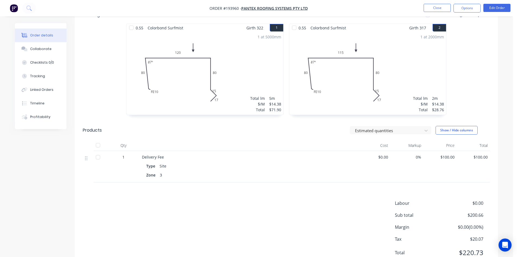
scroll to position [162, 0]
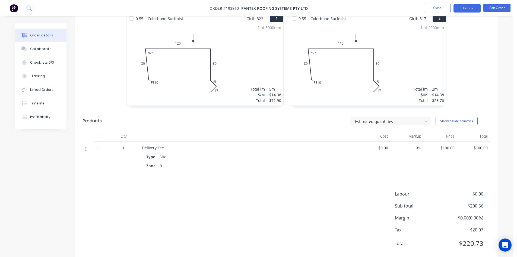
click at [468, 8] on button "Options" at bounding box center [467, 8] width 27 height 9
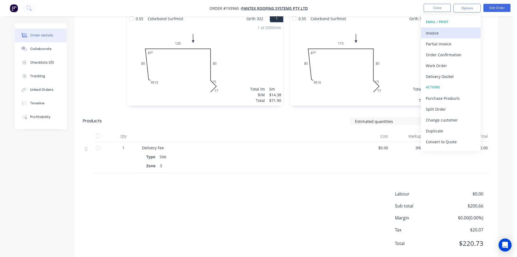
click at [450, 33] on div "Invoice" at bounding box center [451, 33] width 50 height 8
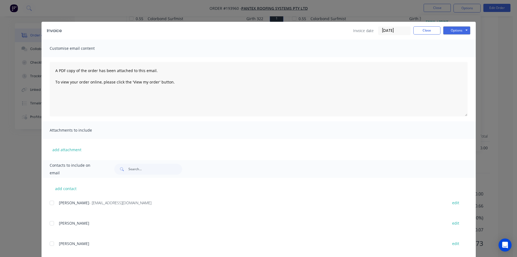
click at [48, 208] on div "add contact KERRY - ap@pantexroofing.com.au edit MAKAYLA BRUNT edit RHYS edit D…" at bounding box center [259, 253] width 435 height 150
drag, startPoint x: 52, startPoint y: 205, endPoint x: 103, endPoint y: 172, distance: 60.1
click at [52, 205] on div at bounding box center [51, 202] width 11 height 11
click at [456, 29] on button "Options" at bounding box center [457, 30] width 27 height 8
click at [454, 57] on button "Email" at bounding box center [461, 58] width 35 height 9
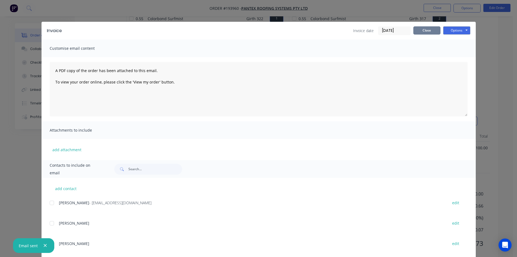
click at [426, 31] on button "Close" at bounding box center [427, 30] width 27 height 8
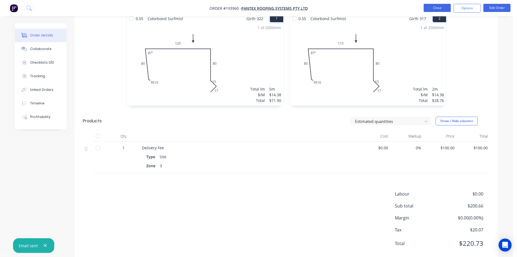
click at [439, 7] on button "Close" at bounding box center [437, 8] width 27 height 8
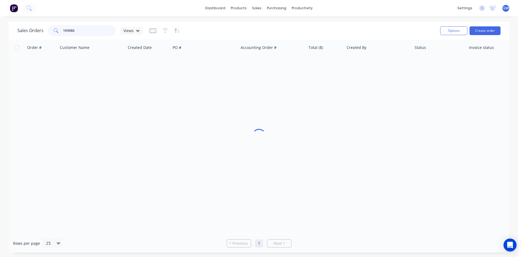
drag, startPoint x: 90, startPoint y: 32, endPoint x: 42, endPoint y: 32, distance: 47.3
click at [42, 32] on div "Sales Orders 193960 Views" at bounding box center [79, 30] width 125 height 11
type input "193965"
click at [345, 65] on div "[PERSON_NAME]" at bounding box center [378, 64] width 68 height 16
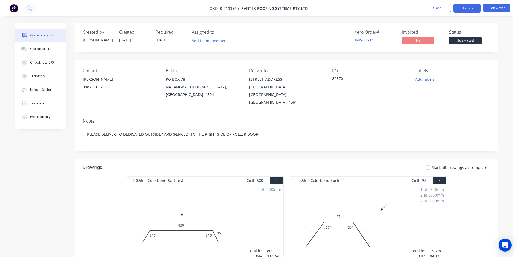
click at [467, 10] on button "Options" at bounding box center [467, 8] width 27 height 9
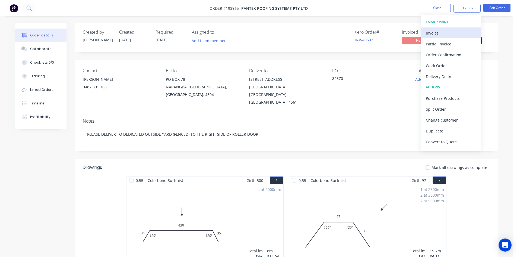
click at [442, 31] on div "Invoice" at bounding box center [451, 33] width 50 height 8
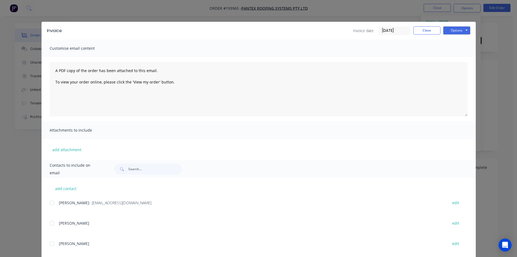
click at [47, 203] on div "add contact KERRY - ap@pantexroofing.com.au edit MAKAYLA BRUNT edit RHYS edit D…" at bounding box center [259, 253] width 435 height 150
click at [48, 203] on div at bounding box center [51, 202] width 11 height 11
click at [462, 30] on button "Options" at bounding box center [457, 30] width 27 height 8
click at [452, 61] on button "Email" at bounding box center [461, 58] width 35 height 9
click at [431, 32] on button "Close" at bounding box center [427, 30] width 27 height 8
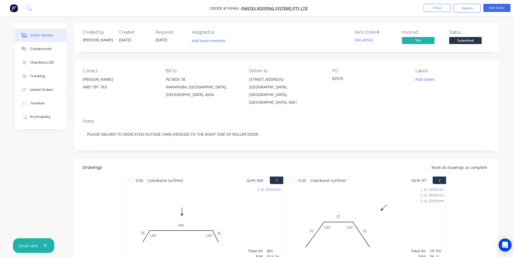
drag, startPoint x: 440, startPoint y: 12, endPoint x: 465, endPoint y: 0, distance: 27.6
click at [442, 11] on nav "Order #193965 - PANTEX ROOFING SYSTEMS PTY LTD Close Options Edit Order" at bounding box center [258, 8] width 517 height 16
click at [438, 9] on button "Close" at bounding box center [437, 8] width 27 height 8
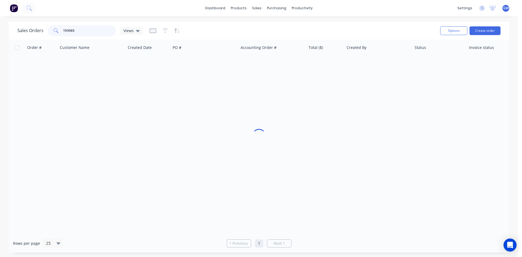
drag, startPoint x: 90, startPoint y: 28, endPoint x: 36, endPoint y: 30, distance: 54.7
click at [36, 30] on div "Sales Orders 193965 Views" at bounding box center [79, 30] width 125 height 11
type input "194041"
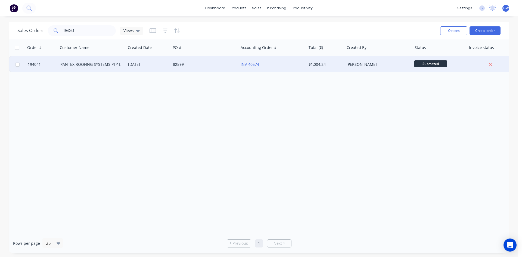
click at [331, 68] on div "$1,004.24" at bounding box center [325, 64] width 38 height 16
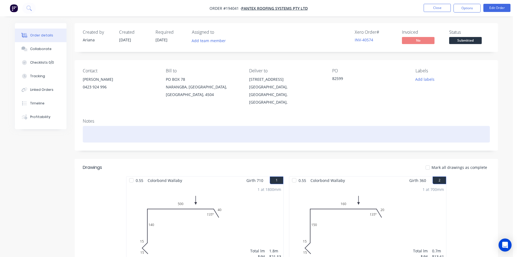
click at [233, 126] on div at bounding box center [286, 134] width 407 height 17
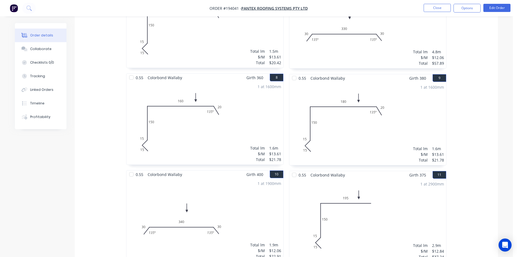
scroll to position [353, 0]
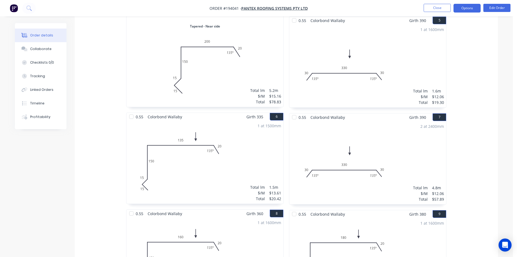
click at [470, 4] on button "Options" at bounding box center [467, 8] width 27 height 9
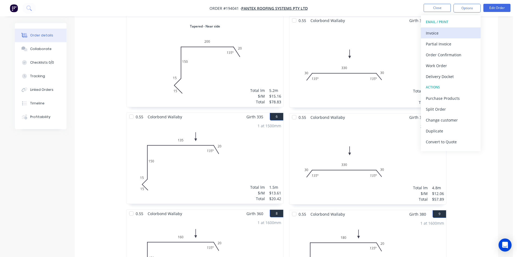
click at [446, 28] on button "Invoice" at bounding box center [451, 32] width 60 height 11
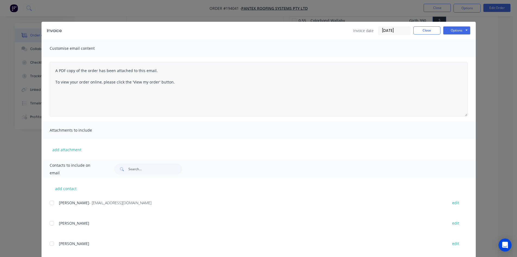
drag, startPoint x: 51, startPoint y: 205, endPoint x: 340, endPoint y: 72, distance: 318.1
click at [52, 204] on div at bounding box center [51, 202] width 11 height 11
click at [453, 30] on button "Options" at bounding box center [457, 30] width 27 height 8
click at [461, 59] on button "Email" at bounding box center [461, 58] width 35 height 9
click at [416, 32] on button "Close" at bounding box center [427, 30] width 27 height 8
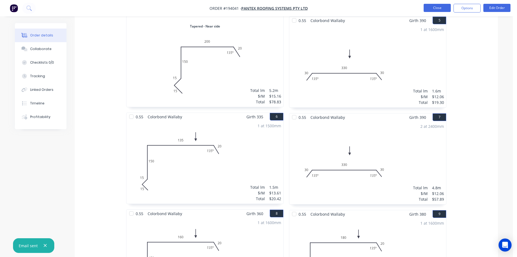
click at [440, 8] on button "Close" at bounding box center [437, 8] width 27 height 8
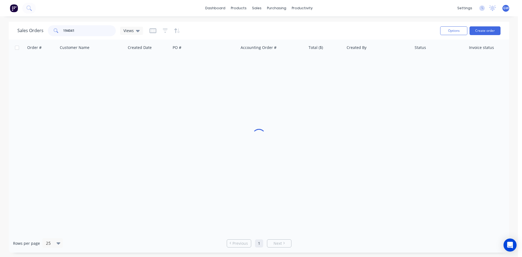
click at [88, 29] on input "194041" at bounding box center [89, 30] width 53 height 11
type input "193925"
click at [391, 62] on div "[PERSON_NAME]" at bounding box center [376, 64] width 60 height 5
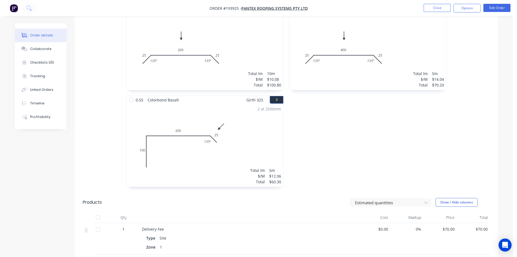
scroll to position [258, 0]
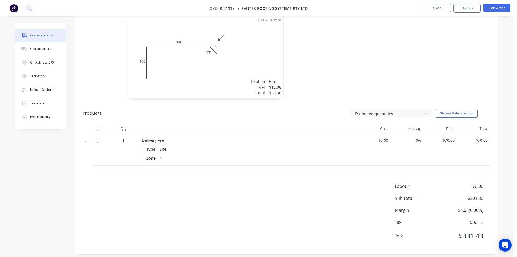
drag, startPoint x: 471, startPoint y: 9, endPoint x: 464, endPoint y: 14, distance: 8.0
click at [471, 9] on button "Options" at bounding box center [467, 8] width 27 height 9
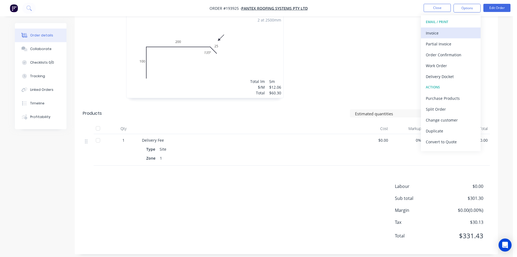
drag, startPoint x: 447, startPoint y: 31, endPoint x: 443, endPoint y: 34, distance: 5.0
click at [443, 34] on div "Invoice" at bounding box center [451, 33] width 50 height 8
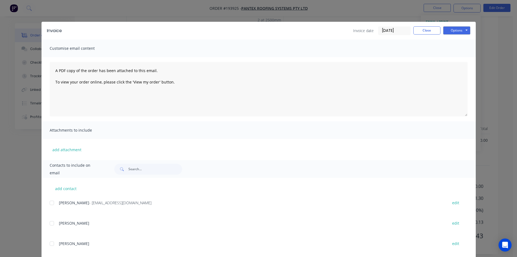
click at [51, 205] on div at bounding box center [51, 202] width 11 height 11
drag, startPoint x: 457, startPoint y: 29, endPoint x: 456, endPoint y: 34, distance: 5.2
click at [457, 30] on button "Options" at bounding box center [457, 30] width 27 height 8
click at [451, 56] on button "Email" at bounding box center [461, 58] width 35 height 9
drag, startPoint x: 419, startPoint y: 30, endPoint x: 521, endPoint y: 49, distance: 103.9
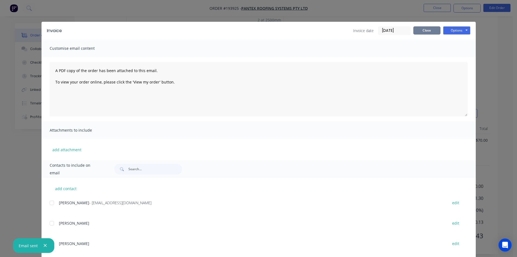
click at [419, 30] on button "Close" at bounding box center [427, 30] width 27 height 8
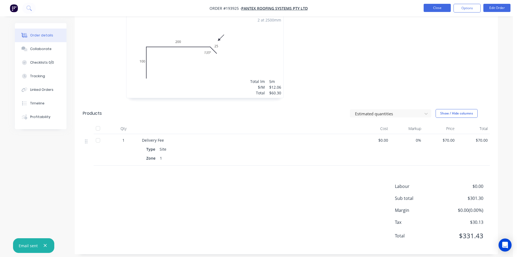
click at [442, 8] on button "Close" at bounding box center [437, 8] width 27 height 8
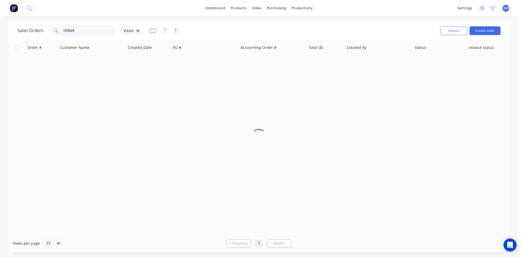
click at [87, 29] on input "193925" at bounding box center [89, 30] width 53 height 11
type input "193981"
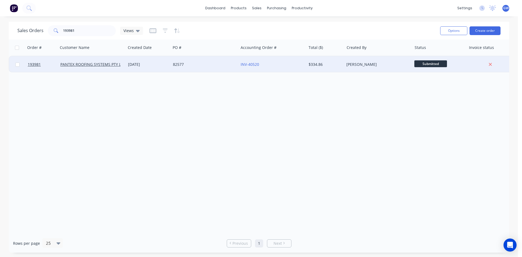
click at [331, 66] on div "$334.86" at bounding box center [324, 64] width 32 height 5
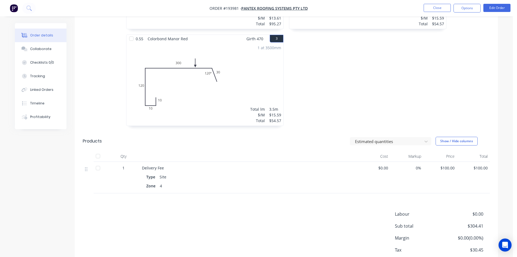
scroll to position [244, 0]
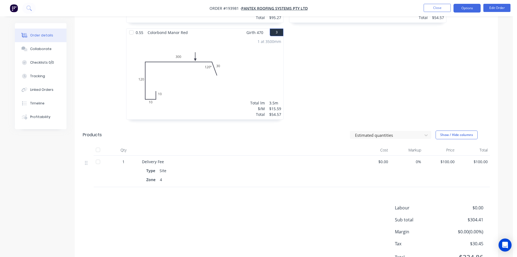
click at [469, 6] on button "Options" at bounding box center [467, 8] width 27 height 9
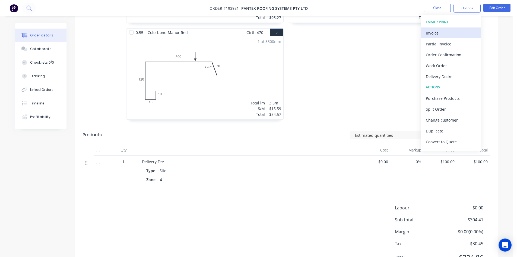
click at [449, 32] on div "Invoice" at bounding box center [451, 33] width 50 height 8
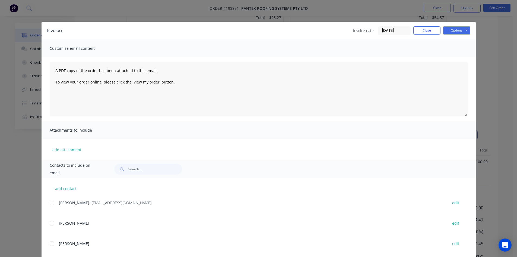
click at [54, 205] on div at bounding box center [51, 202] width 11 height 11
drag, startPoint x: 460, startPoint y: 29, endPoint x: 460, endPoint y: 35, distance: 6.3
click at [461, 29] on button "Options" at bounding box center [457, 30] width 27 height 8
click at [457, 59] on button "Email" at bounding box center [461, 58] width 35 height 9
click at [414, 29] on button "Close" at bounding box center [427, 30] width 27 height 8
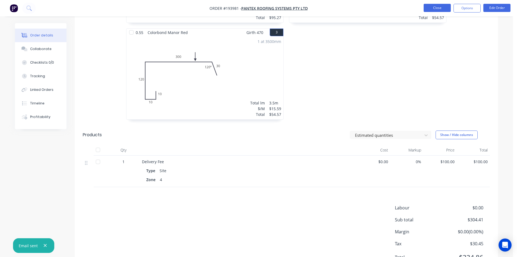
click at [437, 11] on button "Close" at bounding box center [437, 8] width 27 height 8
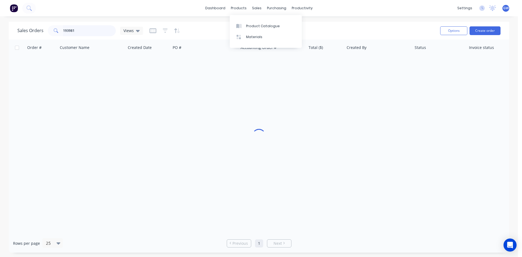
click at [80, 32] on input "193981" at bounding box center [89, 30] width 53 height 11
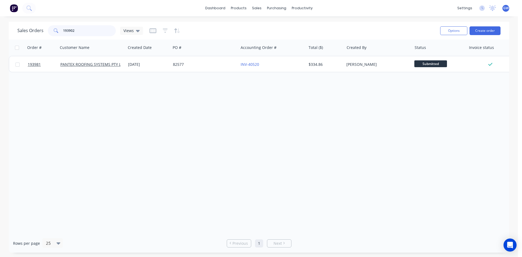
type input "193902"
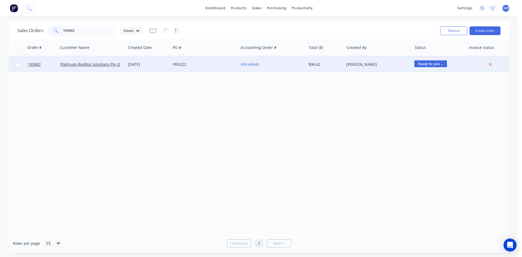
click at [304, 62] on div "INV-40440" at bounding box center [271, 64] width 63 height 5
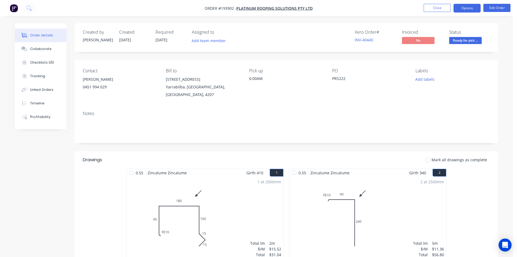
click at [472, 7] on button "Options" at bounding box center [467, 8] width 27 height 9
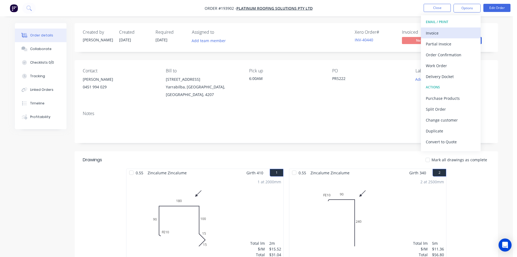
click at [456, 35] on div "Invoice" at bounding box center [451, 33] width 50 height 8
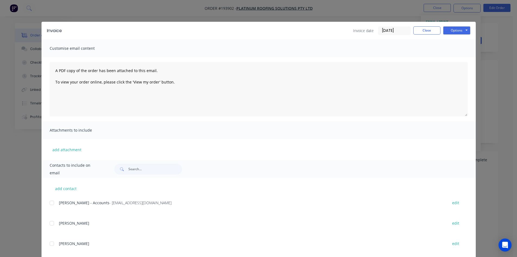
click at [50, 206] on div at bounding box center [51, 202] width 11 height 11
click at [459, 33] on button "Options" at bounding box center [457, 30] width 27 height 8
click at [462, 60] on button "Email" at bounding box center [461, 58] width 35 height 9
click at [425, 34] on button "Close" at bounding box center [427, 30] width 27 height 8
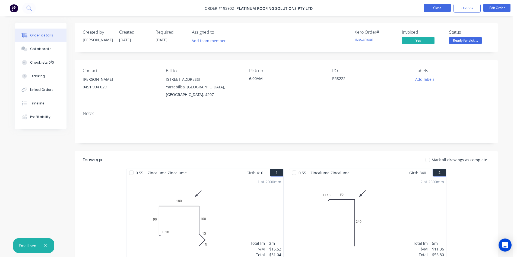
click at [436, 12] on nav "Order #193902 - Platinum Roofing Solutions Pty Ltd Close Options Edit Order" at bounding box center [258, 8] width 517 height 16
click at [438, 10] on button "Close" at bounding box center [437, 8] width 27 height 8
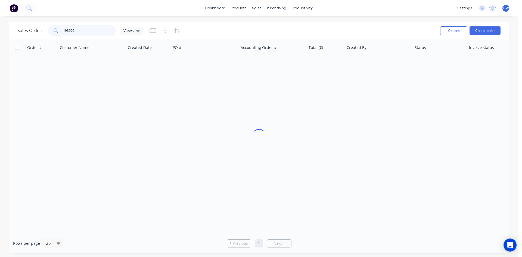
drag, startPoint x: 83, startPoint y: 29, endPoint x: 31, endPoint y: 27, distance: 51.9
click at [31, 27] on div "Sales Orders 193902 Views" at bounding box center [79, 30] width 125 height 11
type input "194044"
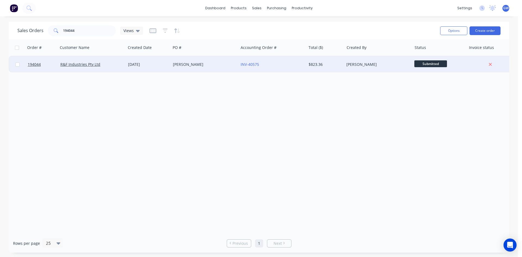
click at [329, 61] on div "$823.36" at bounding box center [325, 64] width 38 height 16
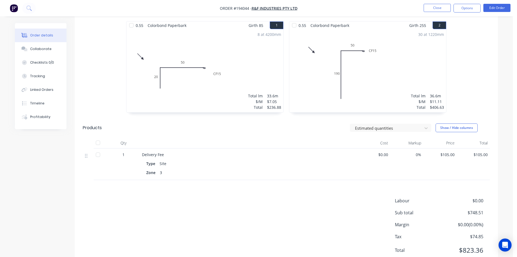
scroll to position [167, 0]
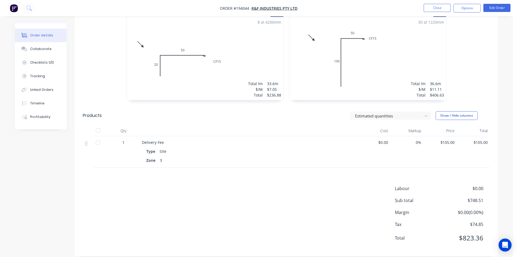
drag, startPoint x: 466, startPoint y: 10, endPoint x: 466, endPoint y: 12, distance: 3.0
click at [467, 10] on button "Options" at bounding box center [467, 8] width 27 height 9
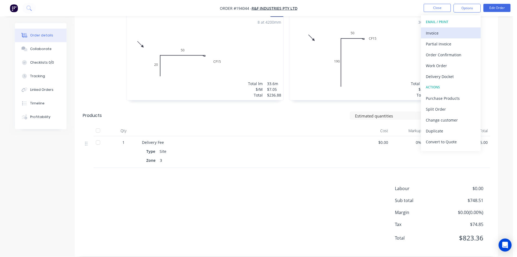
click at [453, 30] on div "Invoice" at bounding box center [451, 33] width 50 height 8
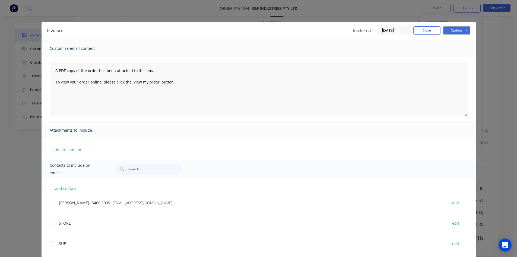
click at [52, 201] on div at bounding box center [51, 202] width 11 height 11
drag, startPoint x: 454, startPoint y: 30, endPoint x: 456, endPoint y: 34, distance: 4.3
click at [455, 30] on button "Options" at bounding box center [457, 30] width 27 height 8
click at [453, 56] on button "Email" at bounding box center [461, 58] width 35 height 9
click at [434, 31] on button "Close" at bounding box center [427, 30] width 27 height 8
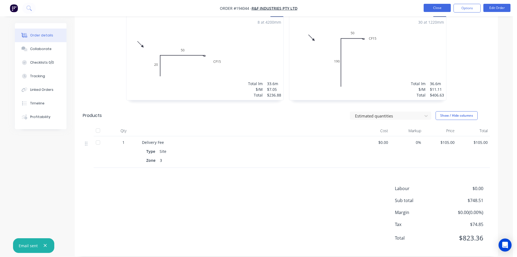
click at [441, 7] on button "Close" at bounding box center [437, 8] width 27 height 8
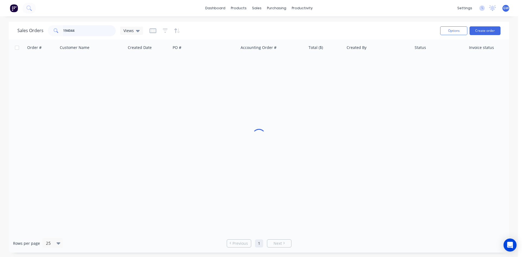
click at [90, 30] on input "194044" at bounding box center [89, 30] width 53 height 11
type input "194001"
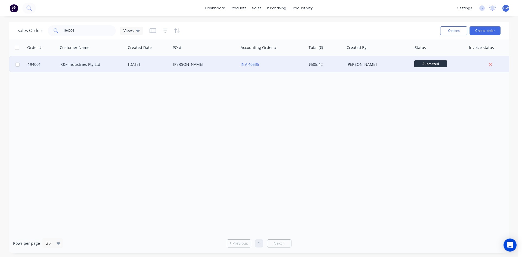
click at [356, 61] on div "[PERSON_NAME]" at bounding box center [378, 64] width 68 height 16
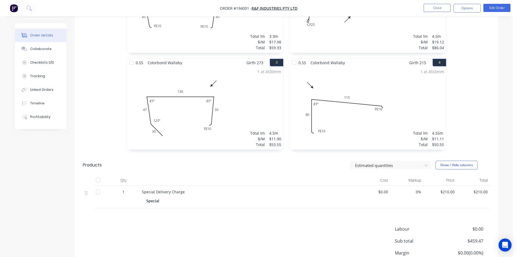
scroll to position [146, 0]
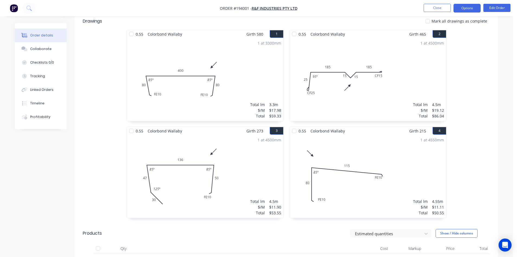
click at [470, 7] on button "Options" at bounding box center [467, 8] width 27 height 9
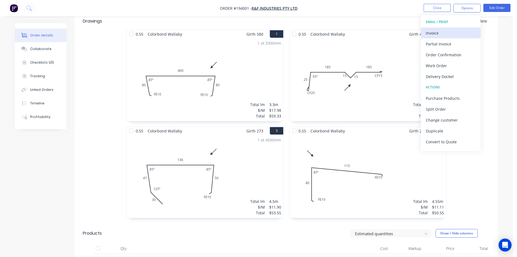
click at [448, 29] on div "Invoice" at bounding box center [451, 33] width 50 height 8
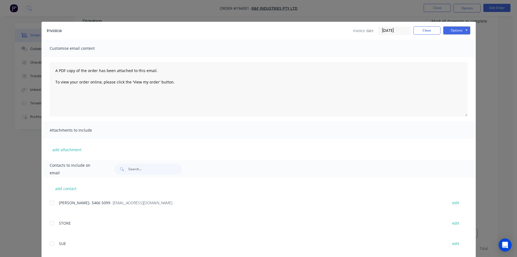
click at [52, 204] on div at bounding box center [51, 202] width 11 height 11
click at [455, 27] on button "Options" at bounding box center [457, 30] width 27 height 8
click at [451, 58] on button "Email" at bounding box center [461, 58] width 35 height 9
drag, startPoint x: 422, startPoint y: 30, endPoint x: 428, endPoint y: 19, distance: 13.1
click at [422, 27] on button "Close" at bounding box center [427, 30] width 27 height 8
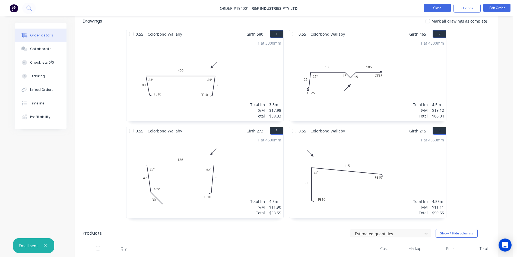
click at [439, 7] on button "Close" at bounding box center [437, 8] width 27 height 8
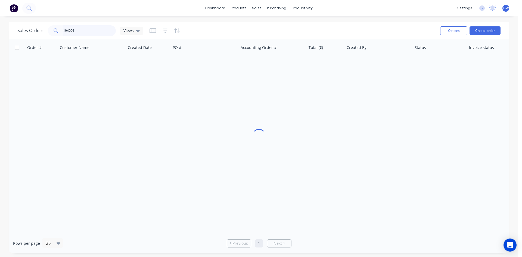
click at [92, 32] on input "194001" at bounding box center [89, 30] width 53 height 11
type input "193966"
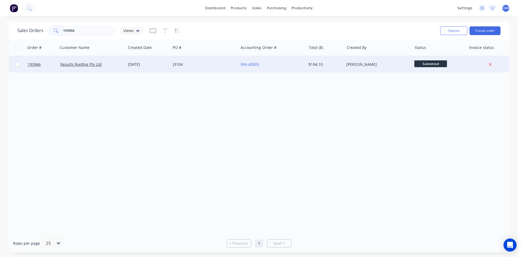
click at [345, 71] on div "[PERSON_NAME]" at bounding box center [378, 64] width 68 height 16
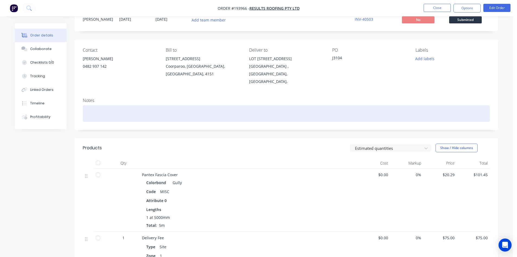
scroll to position [109, 0]
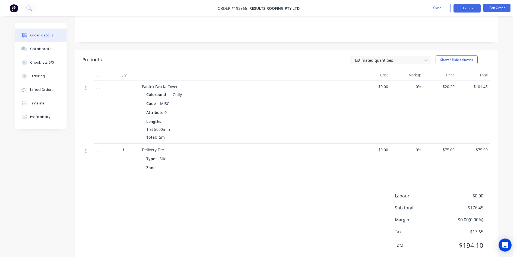
click at [464, 11] on button "Options" at bounding box center [467, 8] width 27 height 9
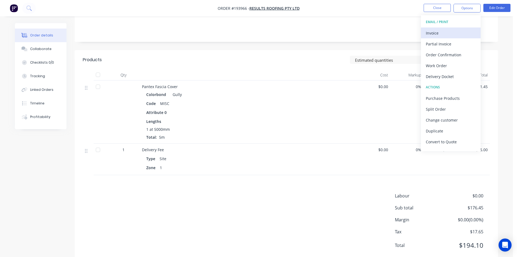
click at [449, 32] on div "Invoice" at bounding box center [451, 33] width 50 height 8
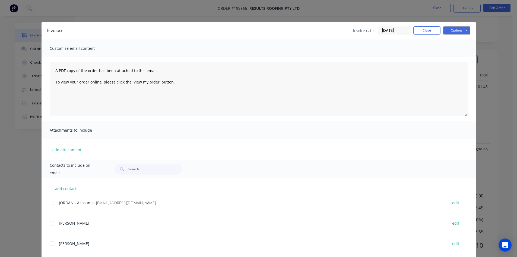
click at [54, 205] on div at bounding box center [51, 202] width 11 height 11
drag, startPoint x: 450, startPoint y: 28, endPoint x: 452, endPoint y: 34, distance: 6.9
click at [450, 28] on button "Options" at bounding box center [457, 30] width 27 height 8
click at [454, 59] on button "Email" at bounding box center [461, 58] width 35 height 9
click at [438, 28] on button "Close" at bounding box center [427, 30] width 27 height 8
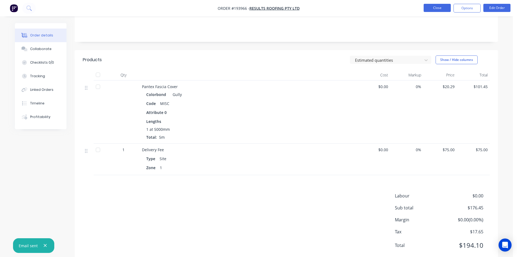
click at [438, 10] on button "Close" at bounding box center [437, 8] width 27 height 8
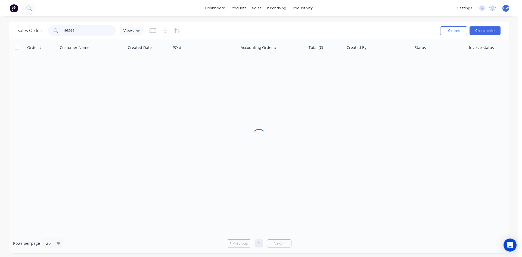
click at [79, 34] on input "193966" at bounding box center [89, 30] width 53 height 11
type input "194018"
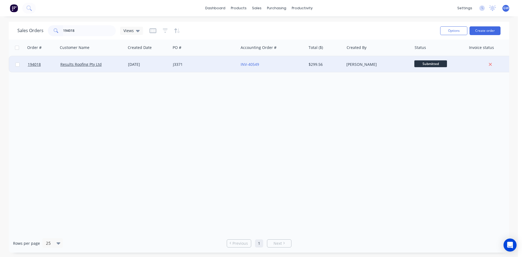
click at [356, 61] on div "[PERSON_NAME]" at bounding box center [378, 64] width 68 height 16
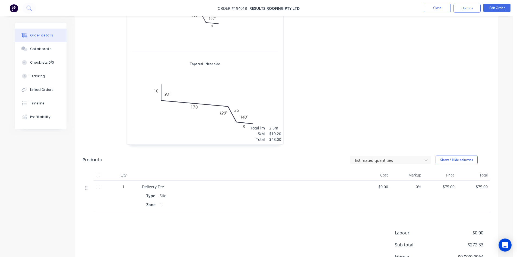
scroll to position [407, 0]
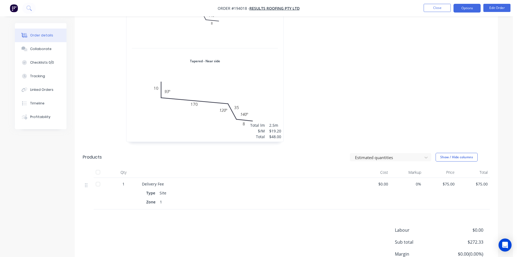
click at [469, 7] on button "Options" at bounding box center [467, 8] width 27 height 9
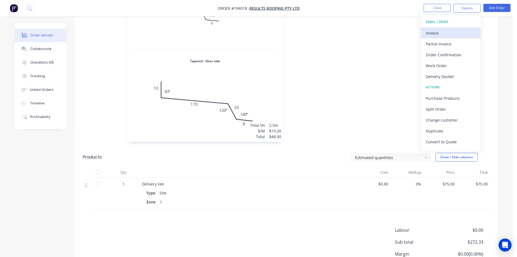
click at [437, 30] on div "Invoice" at bounding box center [451, 33] width 50 height 8
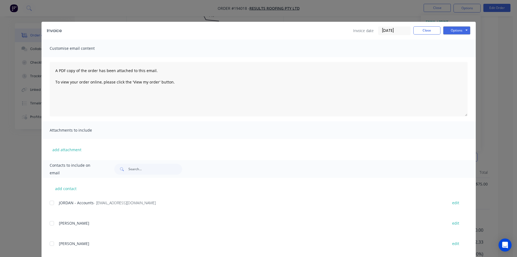
click at [52, 204] on div at bounding box center [51, 202] width 11 height 11
drag, startPoint x: 444, startPoint y: 28, endPoint x: 448, endPoint y: 29, distance: 4.2
click at [445, 28] on button "Options" at bounding box center [457, 30] width 27 height 8
click at [452, 55] on button "Email" at bounding box center [461, 58] width 35 height 9
click at [433, 34] on button "Close" at bounding box center [427, 30] width 27 height 8
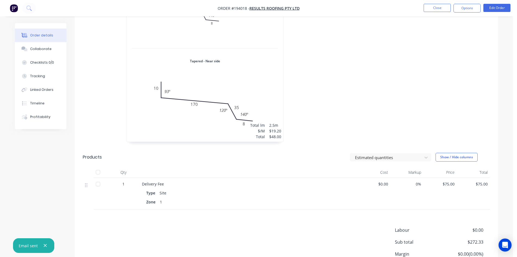
drag, startPoint x: 434, startPoint y: 33, endPoint x: 438, endPoint y: 21, distance: 12.6
click at [441, 7] on button "Close" at bounding box center [437, 8] width 27 height 8
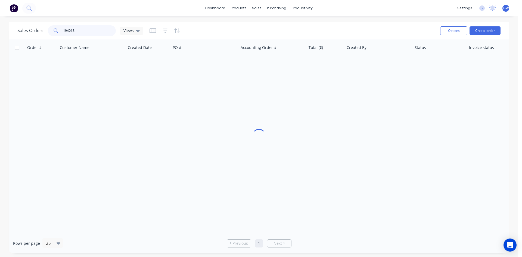
drag, startPoint x: 40, startPoint y: 26, endPoint x: 26, endPoint y: 26, distance: 14.1
click at [26, 26] on div "Sales Orders 194018 Views" at bounding box center [79, 30] width 125 height 11
type input "194048"
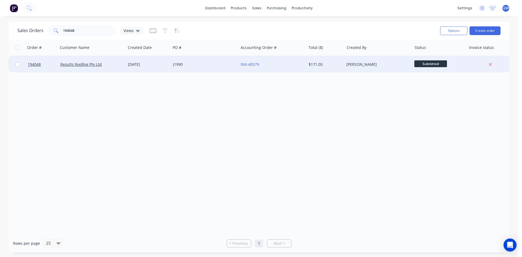
click at [354, 69] on div "[PERSON_NAME]" at bounding box center [378, 64] width 68 height 16
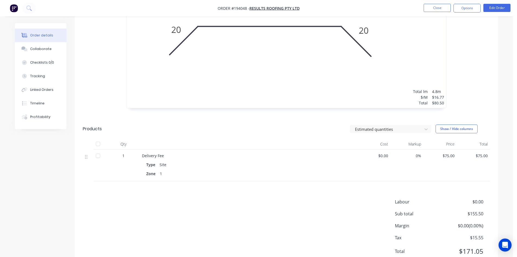
scroll to position [244, 0]
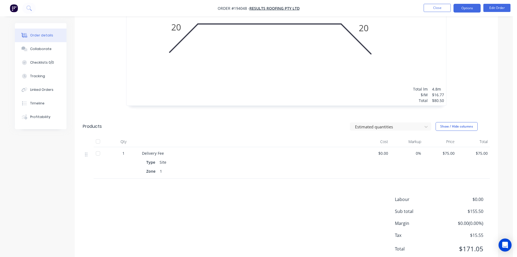
drag, startPoint x: 475, startPoint y: 13, endPoint x: 472, endPoint y: 11, distance: 3.5
click at [474, 12] on nav "Order #194048 - Results Roofing Pty Ltd Close Options Edit Order" at bounding box center [258, 8] width 517 height 16
click at [468, 9] on button "Options" at bounding box center [467, 8] width 27 height 9
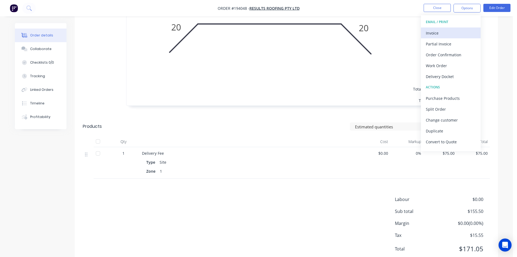
click at [441, 33] on div "Invoice" at bounding box center [451, 33] width 50 height 8
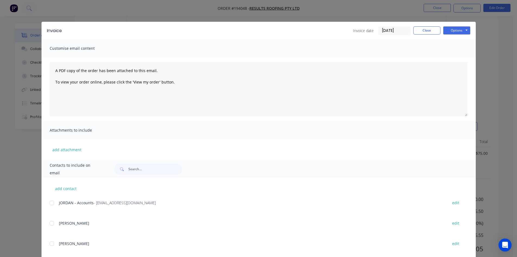
drag, startPoint x: 49, startPoint y: 200, endPoint x: 77, endPoint y: 199, distance: 28.0
click at [49, 201] on div at bounding box center [51, 202] width 11 height 11
click at [459, 31] on button "Options" at bounding box center [457, 30] width 27 height 8
click at [452, 57] on button "Email" at bounding box center [461, 58] width 35 height 9
click at [422, 30] on button "Close" at bounding box center [427, 30] width 27 height 8
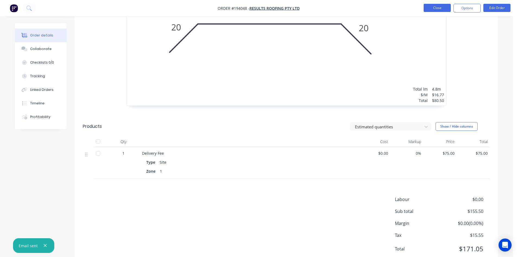
click at [444, 9] on button "Close" at bounding box center [437, 8] width 27 height 8
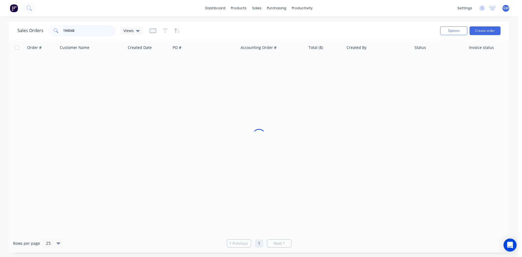
click at [84, 34] on input "194048" at bounding box center [89, 30] width 53 height 11
type input "193909"
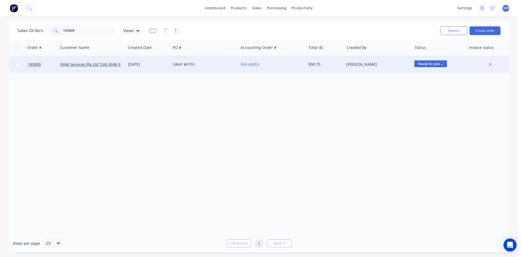
click at [350, 64] on div "[PERSON_NAME]" at bounding box center [376, 64] width 60 height 5
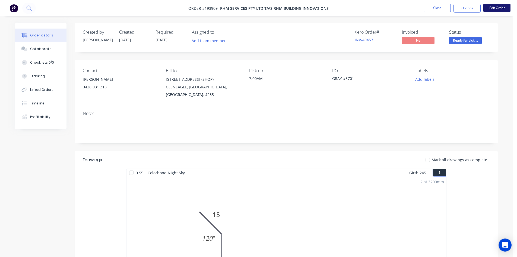
click at [503, 10] on button "Edit Order" at bounding box center [497, 8] width 27 height 8
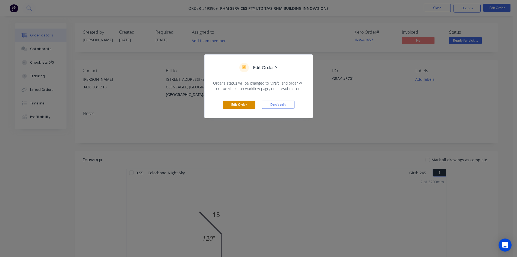
click at [244, 102] on button "Edit Order" at bounding box center [239, 105] width 33 height 8
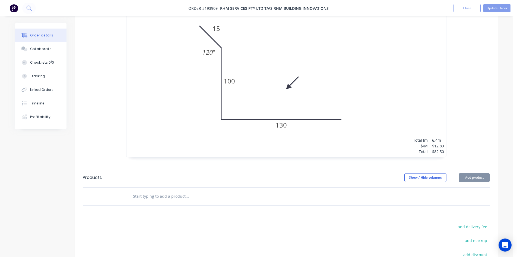
scroll to position [291, 0]
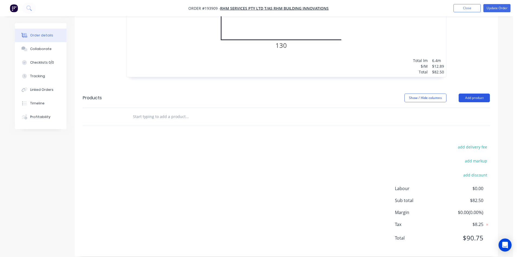
click at [482, 93] on button "Add product" at bounding box center [474, 97] width 31 height 9
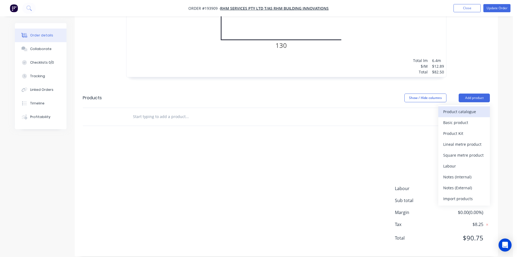
click at [473, 108] on div "Product catalogue" at bounding box center [465, 112] width 42 height 8
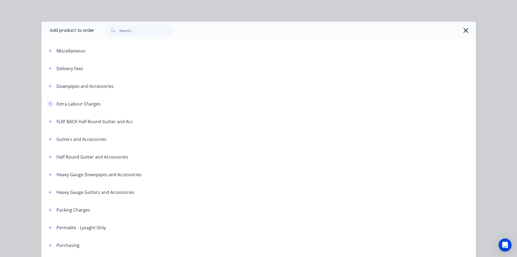
click at [51, 104] on button "button" at bounding box center [50, 103] width 7 height 7
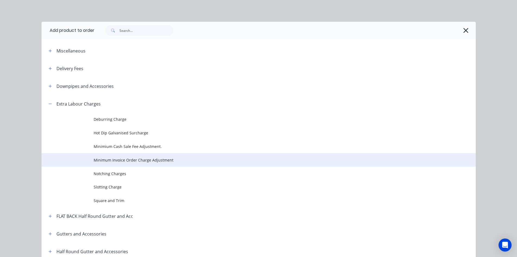
click at [107, 161] on span "Minimum Invoice Order Charge Adjustment" at bounding box center [247, 160] width 306 height 6
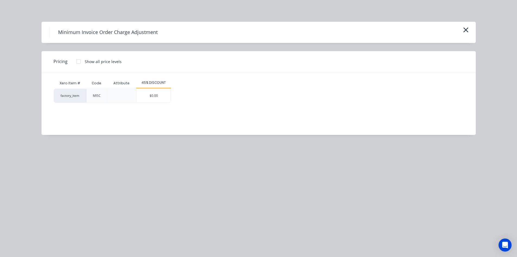
click at [150, 97] on div "$0.00" at bounding box center [154, 96] width 34 height 14
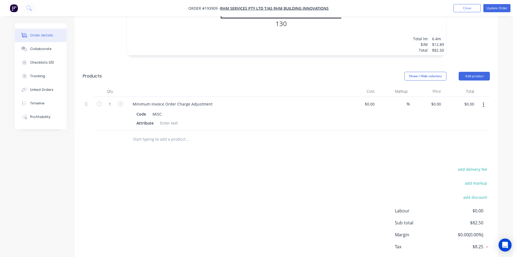
scroll to position [335, 0]
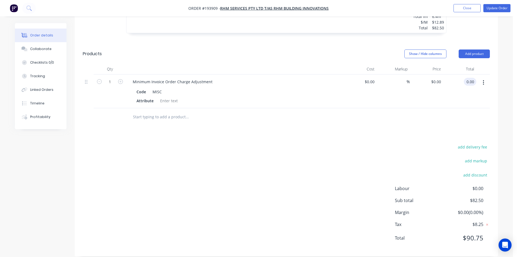
click at [470, 78] on input "0.00" at bounding box center [471, 82] width 10 height 8
type input "117.50"
type input "$117.50"
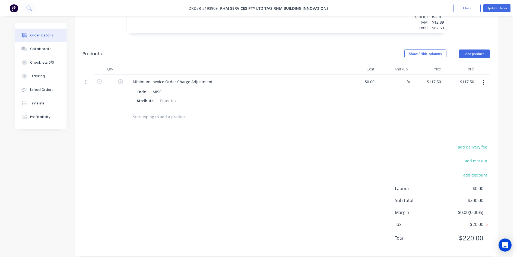
click at [431, 143] on div "add delivery fee" at bounding box center [456, 150] width 68 height 14
click at [509, 12] on button "Update Order" at bounding box center [497, 8] width 27 height 8
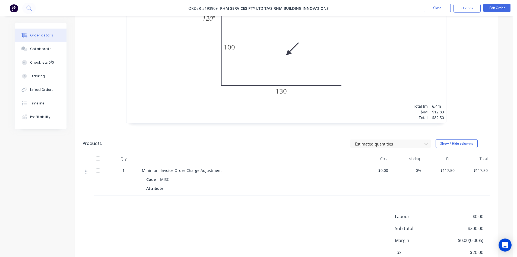
scroll to position [168, 0]
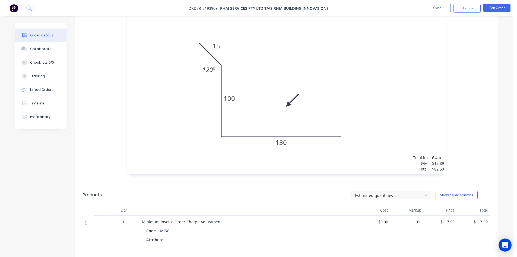
drag, startPoint x: 464, startPoint y: 5, endPoint x: 464, endPoint y: 13, distance: 7.6
click at [464, 6] on button "Options" at bounding box center [467, 8] width 27 height 9
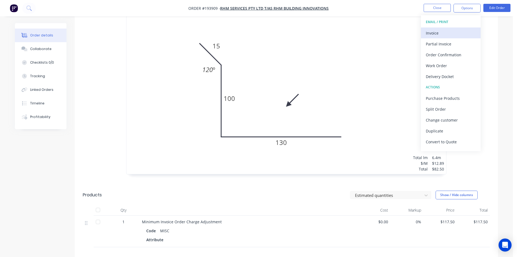
click at [440, 33] on div "Invoice" at bounding box center [451, 33] width 50 height 8
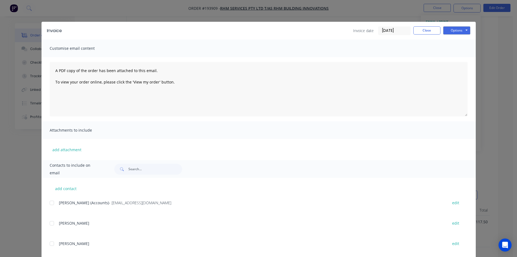
click at [49, 205] on div at bounding box center [51, 202] width 11 height 11
click at [454, 30] on button "Options" at bounding box center [457, 30] width 27 height 8
click at [456, 56] on button "Email" at bounding box center [461, 58] width 35 height 9
click at [431, 27] on button "Close" at bounding box center [427, 30] width 27 height 8
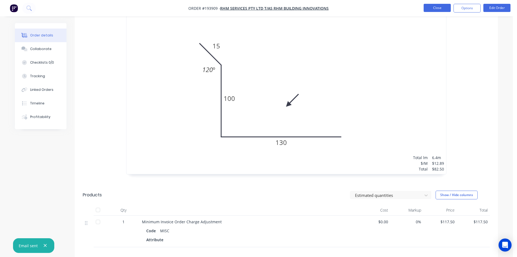
click at [442, 10] on button "Close" at bounding box center [437, 8] width 27 height 8
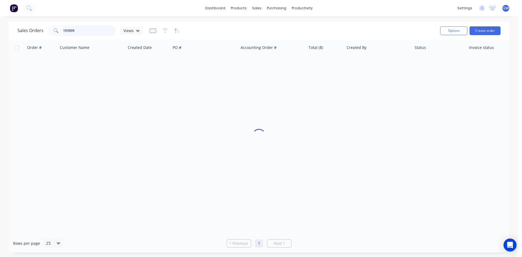
click at [91, 27] on input "193909" at bounding box center [89, 30] width 53 height 11
type input "194023"
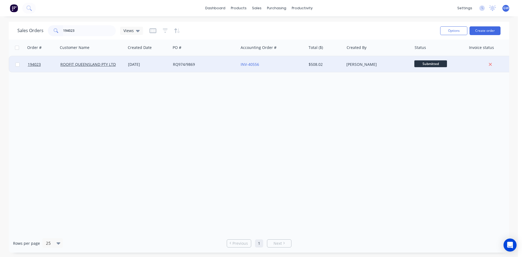
click at [318, 64] on div "$508.02" at bounding box center [324, 64] width 32 height 5
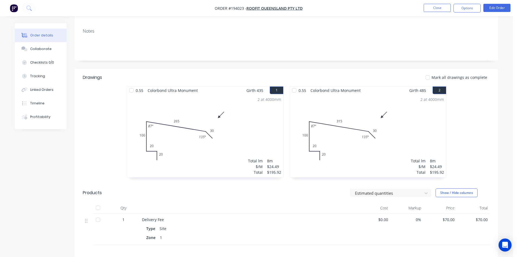
scroll to position [4, 0]
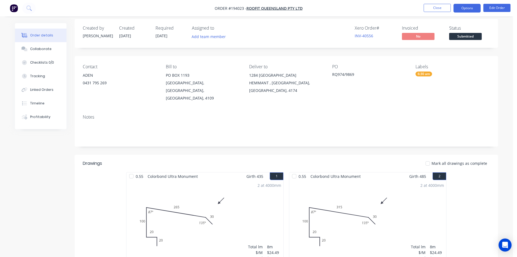
click at [467, 8] on button "Options" at bounding box center [467, 8] width 27 height 9
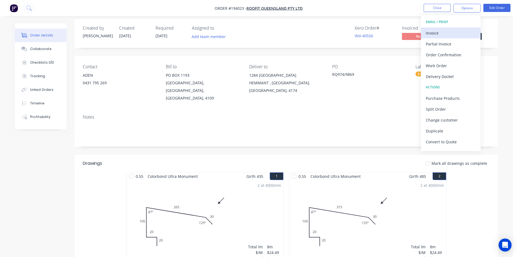
click at [440, 28] on button "Invoice" at bounding box center [451, 32] width 60 height 11
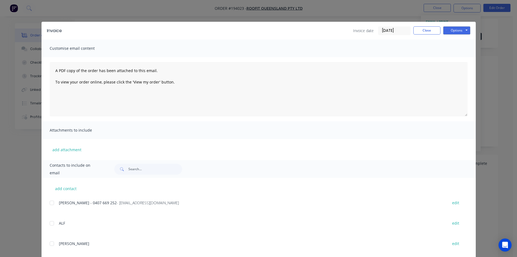
click at [48, 203] on div at bounding box center [51, 202] width 11 height 11
click at [454, 31] on button "Options" at bounding box center [457, 30] width 27 height 8
click at [458, 58] on button "Email" at bounding box center [461, 58] width 35 height 9
click at [428, 32] on button "Close" at bounding box center [427, 30] width 27 height 8
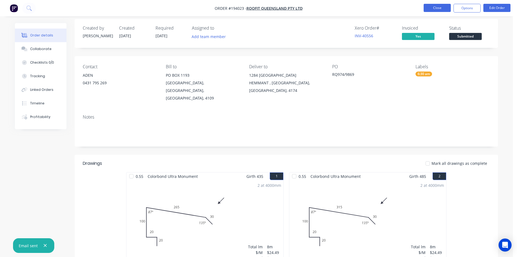
click at [441, 8] on button "Close" at bounding box center [437, 8] width 27 height 8
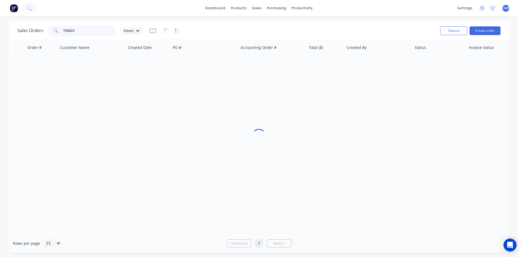
drag, startPoint x: 86, startPoint y: 28, endPoint x: 44, endPoint y: 27, distance: 41.6
click at [44, 27] on div "Sales Orders 194023 Views" at bounding box center [79, 30] width 125 height 11
type input "194019"
click at [343, 62] on div "$1,046.86" at bounding box center [325, 64] width 38 height 16
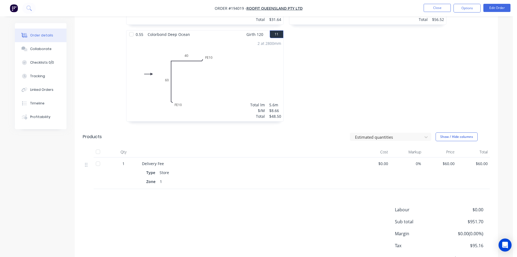
scroll to position [651, 0]
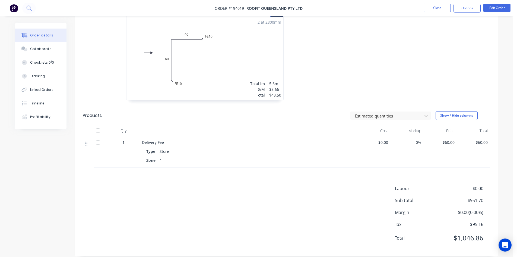
drag, startPoint x: 470, startPoint y: 11, endPoint x: 466, endPoint y: 14, distance: 5.0
click at [470, 11] on button "Options" at bounding box center [467, 8] width 27 height 9
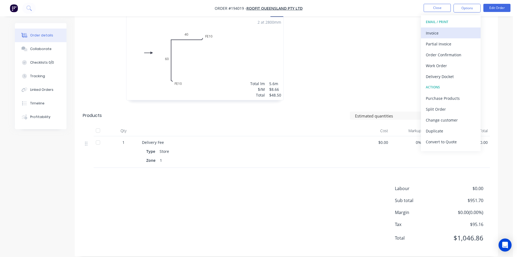
click at [445, 37] on button "Invoice" at bounding box center [451, 32] width 60 height 11
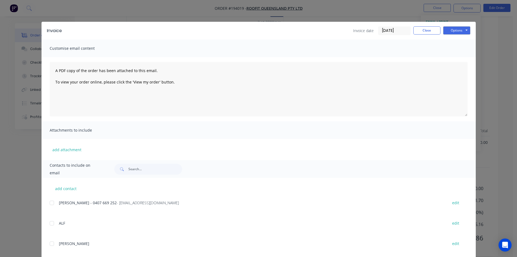
click at [53, 204] on div at bounding box center [51, 202] width 11 height 11
click at [460, 32] on button "Options" at bounding box center [457, 30] width 27 height 8
click at [460, 61] on button "Email" at bounding box center [461, 58] width 35 height 9
click at [426, 27] on button "Close" at bounding box center [427, 30] width 27 height 8
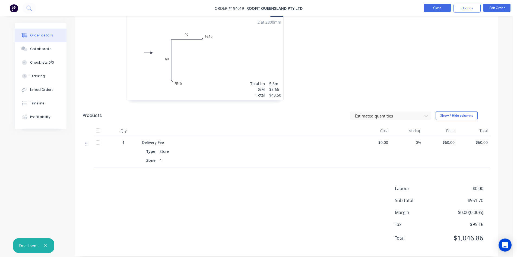
click at [437, 11] on button "Close" at bounding box center [437, 8] width 27 height 8
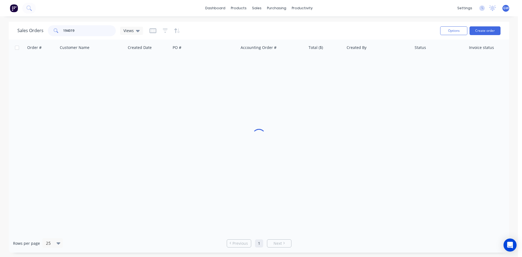
drag, startPoint x: 92, startPoint y: 29, endPoint x: 30, endPoint y: 29, distance: 61.4
click at [33, 30] on div "Sales Orders 194019 Views" at bounding box center [79, 30] width 125 height 11
type input "193678"
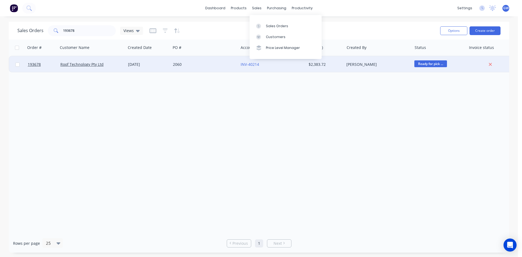
click at [315, 61] on div "$2,383.72" at bounding box center [325, 64] width 38 height 16
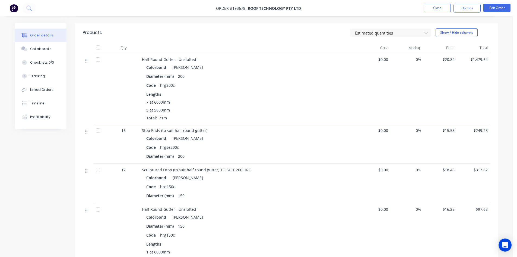
scroll to position [274, 0]
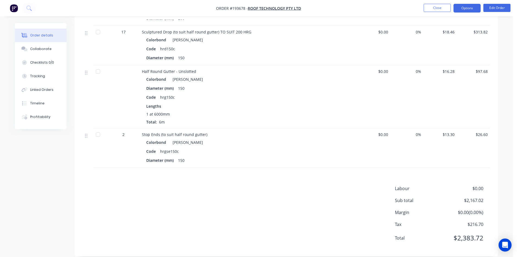
click at [472, 6] on button "Options" at bounding box center [467, 8] width 27 height 9
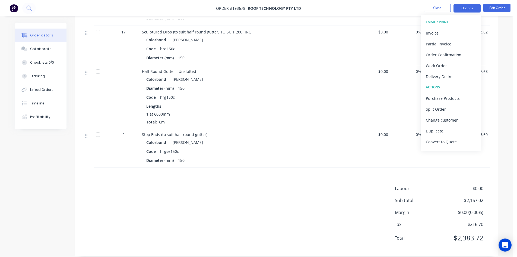
click at [452, 33] on div "Invoice" at bounding box center [451, 33] width 50 height 8
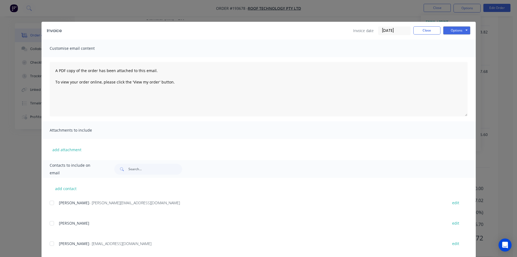
click at [48, 201] on div at bounding box center [51, 202] width 11 height 11
click at [445, 33] on button "Options" at bounding box center [457, 30] width 27 height 8
click at [459, 59] on button "Email" at bounding box center [461, 58] width 35 height 9
drag, startPoint x: 430, startPoint y: 30, endPoint x: 514, endPoint y: 93, distance: 104.3
click at [430, 30] on button "Close" at bounding box center [427, 30] width 27 height 8
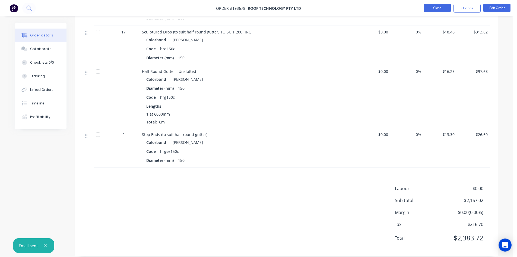
click at [432, 5] on button "Close" at bounding box center [437, 8] width 27 height 8
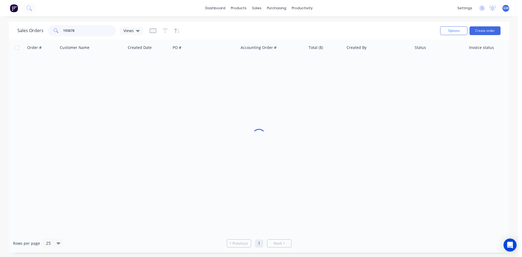
drag, startPoint x: 84, startPoint y: 33, endPoint x: 47, endPoint y: 29, distance: 37.7
click at [47, 29] on div "Sales Orders 193678 Views" at bounding box center [79, 30] width 125 height 11
type input "194026"
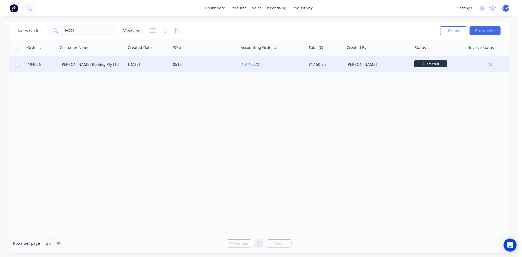
click at [330, 62] on div "$1,150.50" at bounding box center [324, 64] width 32 height 5
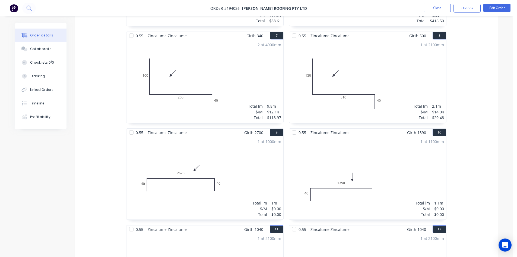
scroll to position [516, 0]
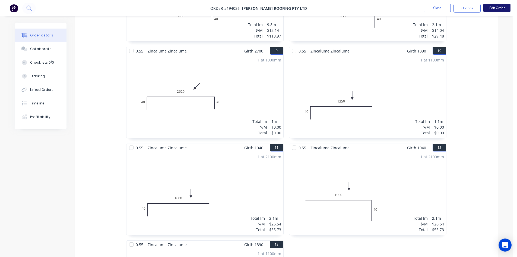
click at [495, 6] on button "Edit Order" at bounding box center [497, 8] width 27 height 8
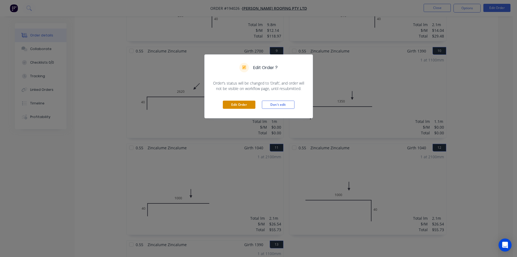
click at [243, 105] on button "Edit Order" at bounding box center [239, 105] width 33 height 8
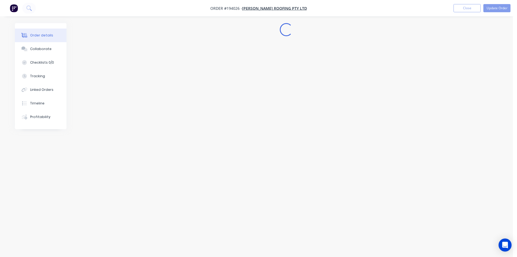
scroll to position [0, 0]
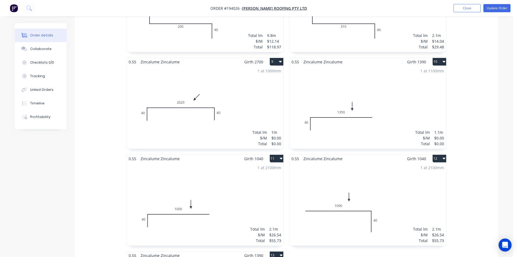
click at [263, 103] on div "1 at 1000mm Total lm $/M Total 1m $0.00 $0.00" at bounding box center [205, 107] width 157 height 83
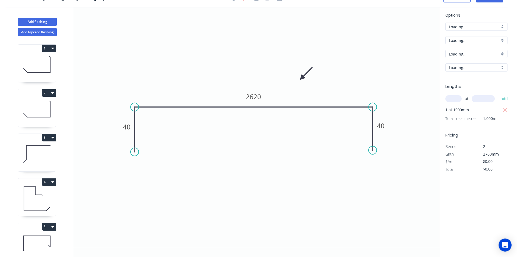
scroll to position [10, 0]
click at [456, 98] on input "text" at bounding box center [454, 98] width 16 height 7
type input "1"
type input "2700"
click at [498, 94] on button "add" at bounding box center [504, 98] width 13 height 9
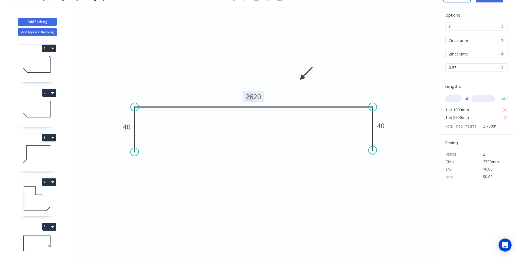
click at [253, 96] on tspan "2620" at bounding box center [253, 96] width 15 height 9
click at [260, 95] on tspan "92020" at bounding box center [253, 96] width 19 height 9
type input "$23.57"
click at [507, 109] on icon "button" at bounding box center [505, 110] width 5 height 7
type input "$63.64"
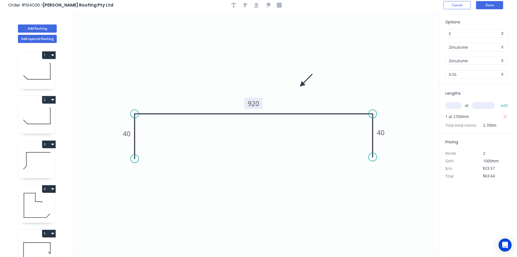
scroll to position [0, 0]
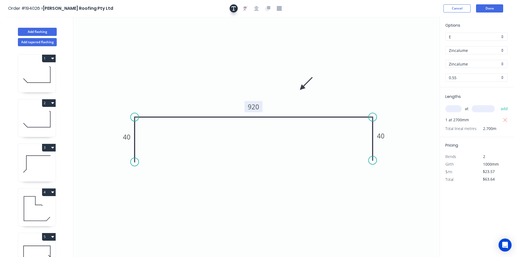
click at [235, 7] on icon "button" at bounding box center [234, 8] width 4 height 5
click at [114, 45] on textarea at bounding box center [109, 41] width 44 height 20
click at [208, 92] on icon "Changed for pricing 40 920 40" at bounding box center [256, 137] width 367 height 240
type textarea "Changed for pricing"
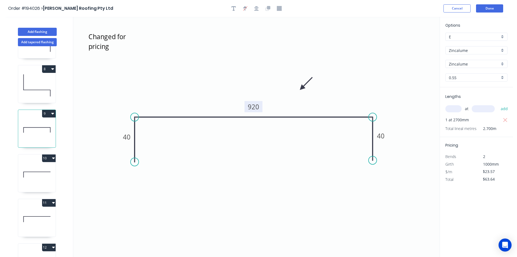
scroll to position [353, 0]
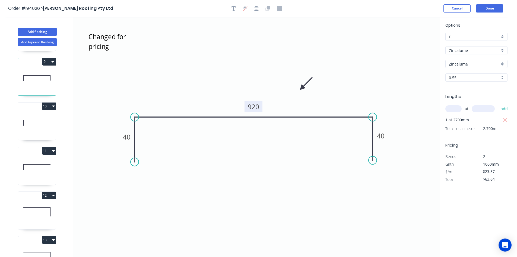
click at [30, 126] on icon at bounding box center [36, 122] width 37 height 35
type input "$0.00"
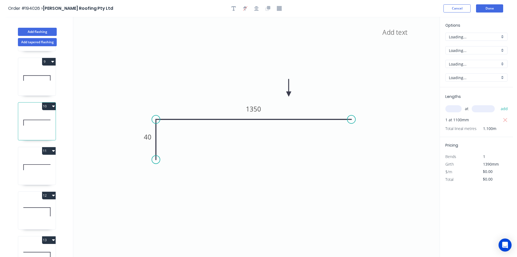
click at [29, 168] on icon at bounding box center [36, 167] width 37 height 35
type input "$26.54"
type input "$55.73"
click at [30, 133] on icon at bounding box center [36, 122] width 37 height 35
type input "$0.00"
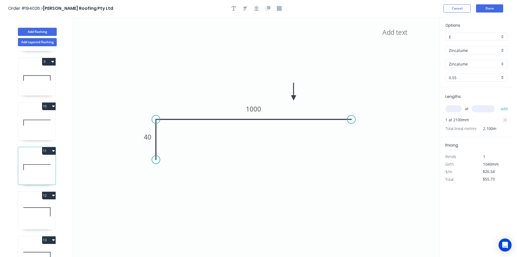
type input "$0.00"
click at [451, 108] on input "text" at bounding box center [454, 108] width 16 height 7
type input "1"
type input "1390"
click at [498, 104] on button "add" at bounding box center [504, 108] width 13 height 9
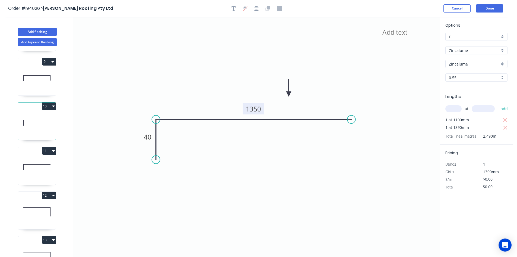
click at [252, 105] on tspan "1350" at bounding box center [253, 108] width 15 height 9
type input "$26.54"
click at [503, 119] on icon "button" at bounding box center [505, 120] width 5 height 7
type input "$36.89"
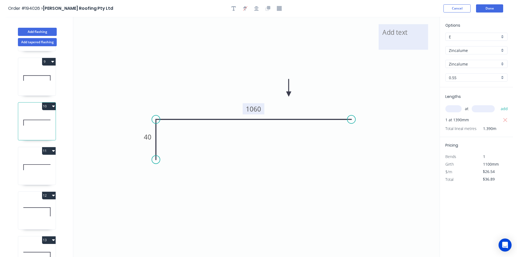
click at [399, 35] on textarea at bounding box center [404, 37] width 44 height 20
click at [390, 86] on icon "Changed for pricing 40 1060" at bounding box center [256, 137] width 367 height 240
type textarea "Changed for pricing"
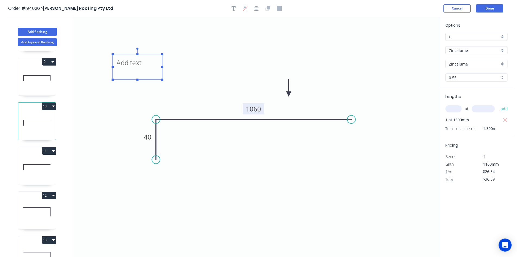
drag, startPoint x: 414, startPoint y: 36, endPoint x: 149, endPoint y: 63, distance: 266.5
click at [149, 63] on textarea "Changed for pricing" at bounding box center [137, 67] width 44 height 20
click at [362, 48] on icon "Changed for pricing 40 1060" at bounding box center [256, 137] width 367 height 240
click at [484, 11] on button "Done" at bounding box center [489, 8] width 27 height 8
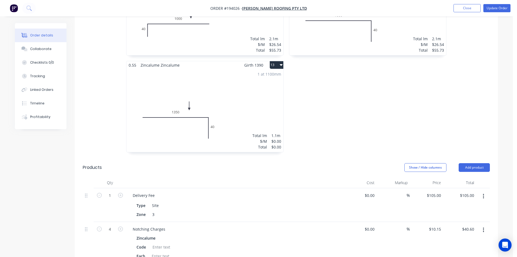
click at [209, 99] on div "1 at 1100mm Total lm $/M Total 1.1m $0.00 $0.00" at bounding box center [205, 110] width 157 height 83
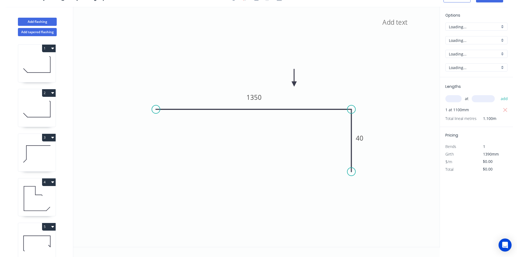
scroll to position [10, 0]
click at [455, 101] on input "text" at bounding box center [454, 98] width 16 height 7
type input "1"
type input "1390"
click at [498, 94] on button "add" at bounding box center [504, 98] width 13 height 9
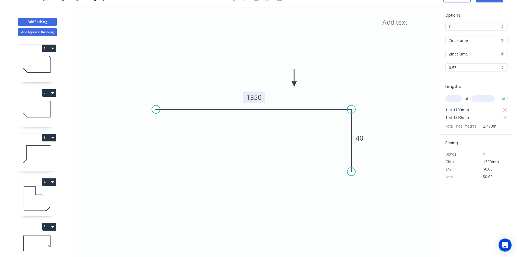
click at [261, 93] on tspan "1350" at bounding box center [254, 97] width 15 height 9
type input "$22.72"
type input "$56.57"
click at [253, 98] on tspan "960" at bounding box center [254, 97] width 11 height 9
type input "$26.54"
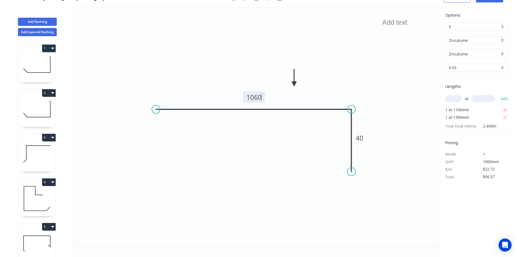
type input "$66.08"
click at [509, 109] on div "Lengths at add 1 at 1100mm 1 at 1390mm Total lineal metres 2.490m" at bounding box center [476, 105] width 73 height 57
drag, startPoint x: 288, startPoint y: 41, endPoint x: 184, endPoint y: 41, distance: 103.8
click at [184, 41] on textarea at bounding box center [178, 43] width 44 height 20
click at [340, 32] on icon "Changed for pricing 1060 40" at bounding box center [256, 127] width 367 height 240
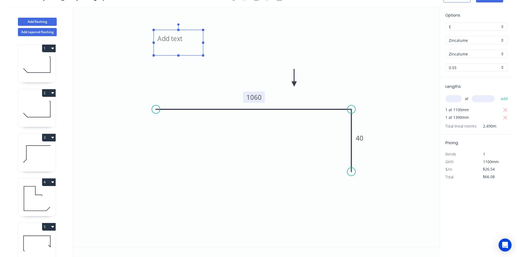
type textarea "Changed for pricing"
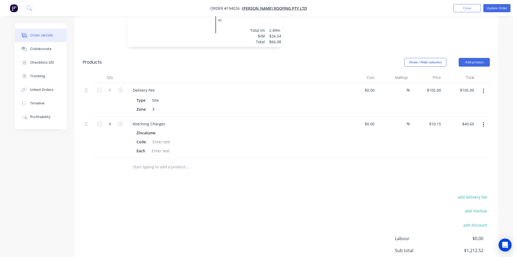
scroll to position [815, 0]
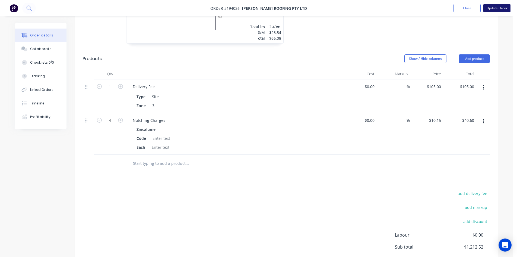
click at [491, 4] on button "Update Order" at bounding box center [497, 8] width 27 height 8
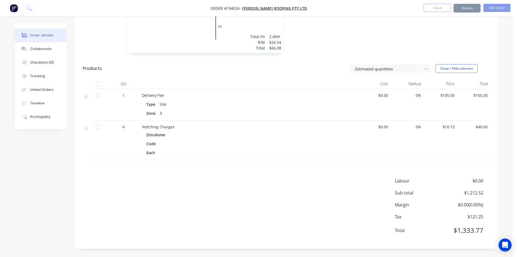
scroll to position [0, 0]
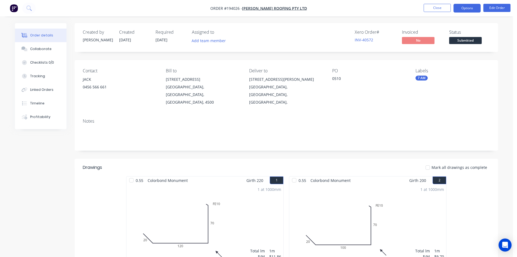
click at [472, 9] on button "Options" at bounding box center [467, 8] width 27 height 9
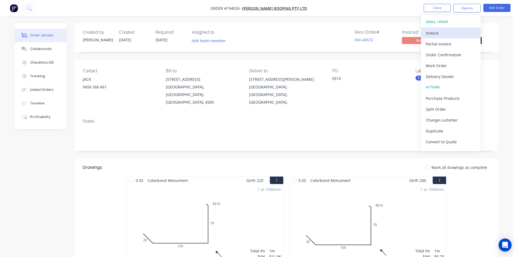
click at [450, 33] on div "Invoice" at bounding box center [451, 33] width 50 height 8
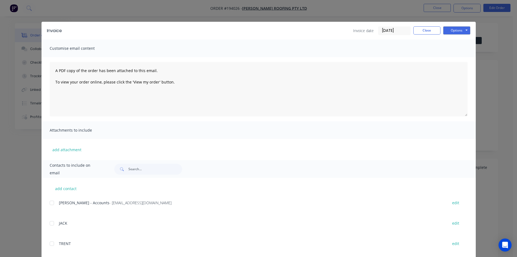
click at [54, 203] on div at bounding box center [51, 202] width 11 height 11
drag, startPoint x: 456, startPoint y: 28, endPoint x: 457, endPoint y: 34, distance: 6.0
click at [456, 29] on button "Options" at bounding box center [457, 30] width 27 height 8
click at [459, 58] on button "Email" at bounding box center [461, 58] width 35 height 9
click at [433, 31] on button "Close" at bounding box center [427, 30] width 27 height 8
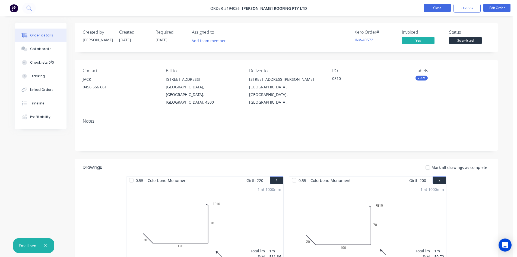
click at [439, 4] on button "Close" at bounding box center [437, 8] width 27 height 8
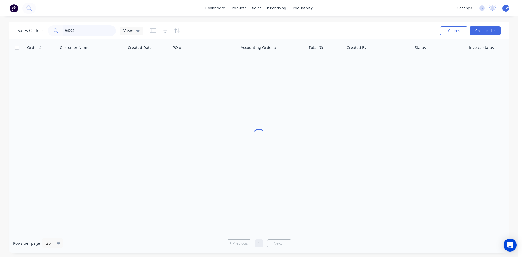
click at [83, 26] on input "194026" at bounding box center [89, 30] width 53 height 11
type input "194033"
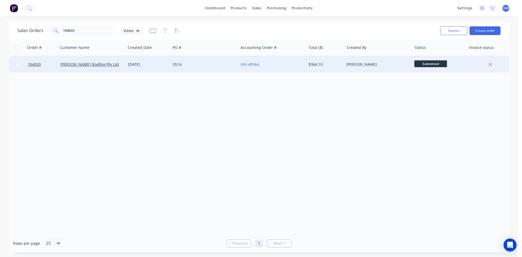
click at [326, 65] on div "$364.10" at bounding box center [324, 64] width 32 height 5
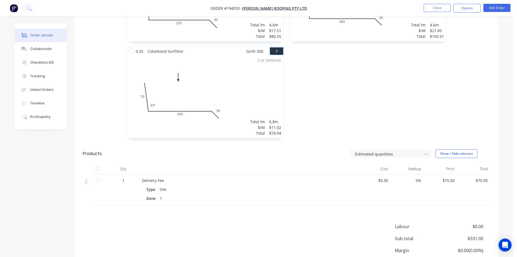
scroll to position [264, 0]
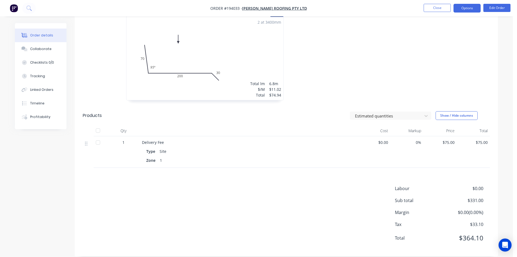
click at [464, 8] on button "Options" at bounding box center [467, 8] width 27 height 9
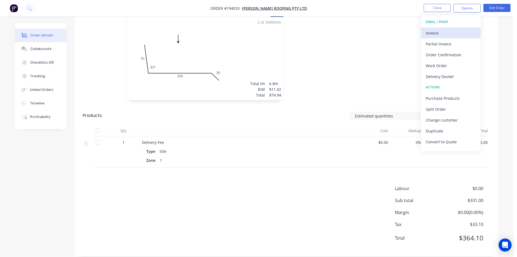
click at [453, 31] on div "Invoice" at bounding box center [451, 33] width 50 height 8
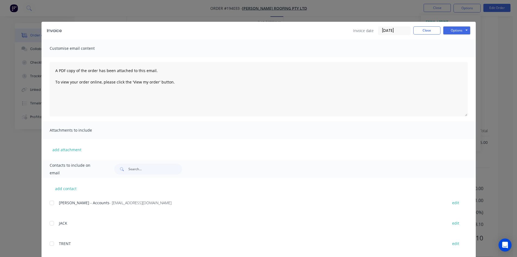
drag, startPoint x: 47, startPoint y: 202, endPoint x: 216, endPoint y: 139, distance: 180.8
click at [48, 202] on div "add contact Gabby Sumner - Accounts - accounts@simpsonroofing.com.au edit JACK …" at bounding box center [259, 260] width 435 height 164
click at [52, 201] on div at bounding box center [51, 202] width 11 height 11
click at [460, 31] on button "Options" at bounding box center [457, 30] width 27 height 8
click at [460, 61] on button "Email" at bounding box center [461, 58] width 35 height 9
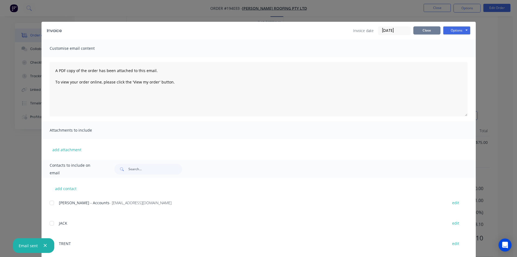
click at [428, 30] on button "Close" at bounding box center [427, 30] width 27 height 8
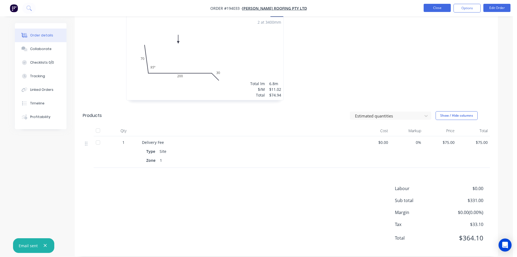
click at [441, 4] on button "Close" at bounding box center [437, 8] width 27 height 8
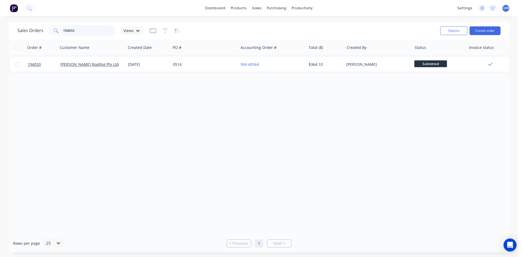
click at [102, 32] on input "194033" at bounding box center [89, 30] width 53 height 11
type input "194004"
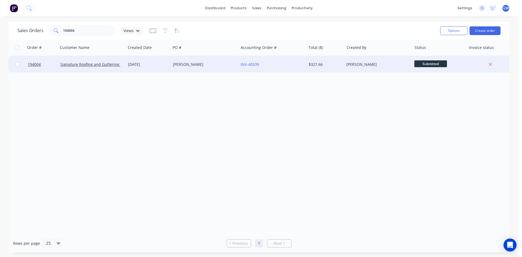
click at [362, 67] on div "[PERSON_NAME]" at bounding box center [376, 64] width 60 height 5
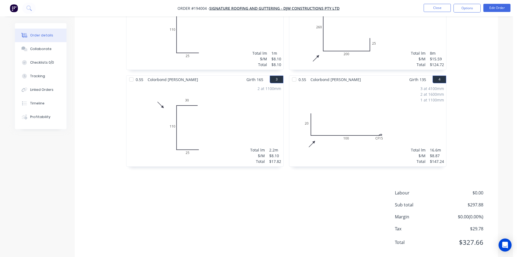
scroll to position [202, 0]
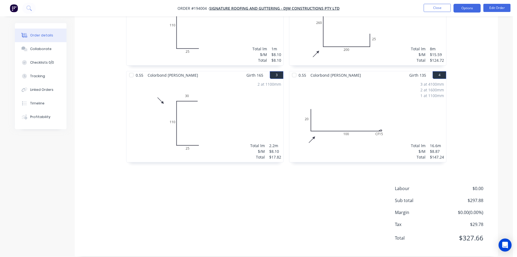
click at [467, 7] on button "Options" at bounding box center [467, 8] width 27 height 9
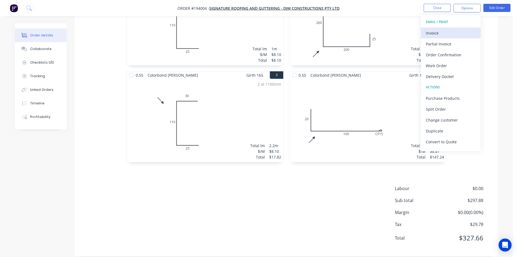
click at [452, 29] on div "Invoice" at bounding box center [451, 33] width 50 height 8
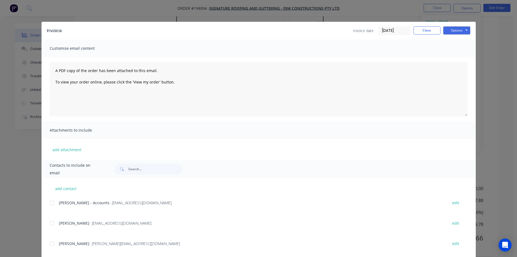
drag, startPoint x: 52, startPoint y: 205, endPoint x: 55, endPoint y: 204, distance: 3.2
click at [53, 205] on div at bounding box center [51, 202] width 11 height 11
click at [459, 31] on button "Options" at bounding box center [457, 30] width 27 height 8
click at [465, 59] on button "Email" at bounding box center [461, 58] width 35 height 9
click at [422, 27] on button "Close" at bounding box center [427, 30] width 27 height 8
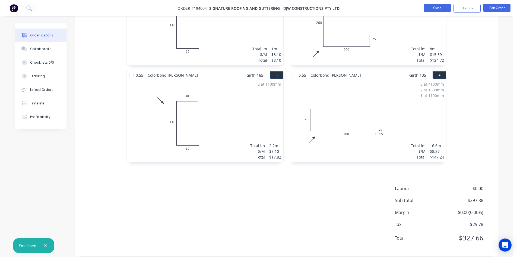
click at [441, 10] on button "Close" at bounding box center [437, 8] width 27 height 8
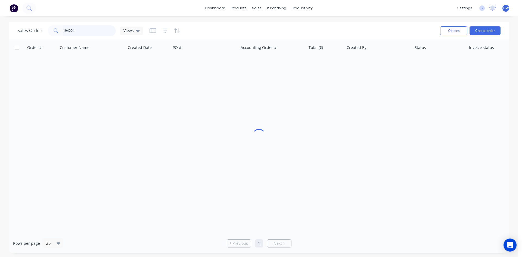
click at [79, 33] on input "194004" at bounding box center [89, 30] width 53 height 11
click at [80, 33] on input "194004" at bounding box center [89, 30] width 53 height 11
type input "194038"
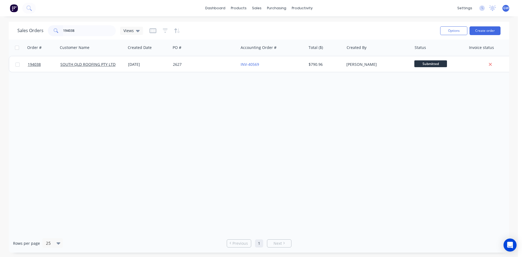
click at [342, 62] on div "$790.96" at bounding box center [325, 64] width 38 height 16
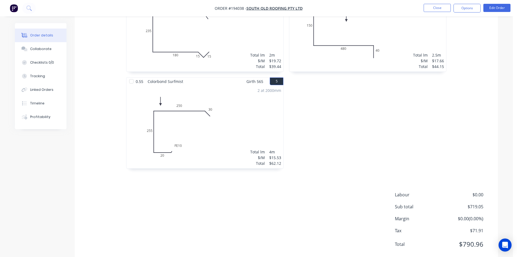
scroll to position [299, 0]
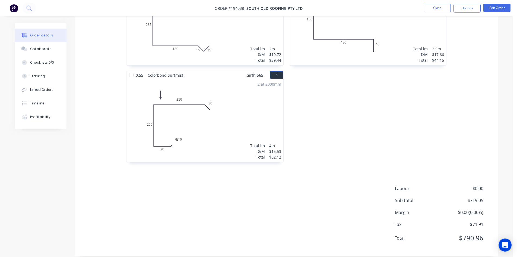
drag, startPoint x: 469, startPoint y: 7, endPoint x: 466, endPoint y: 15, distance: 8.0
click at [469, 7] on button "Options" at bounding box center [467, 8] width 27 height 9
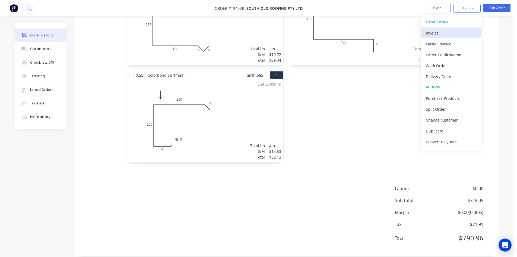
click at [458, 31] on div "Invoice" at bounding box center [451, 33] width 50 height 8
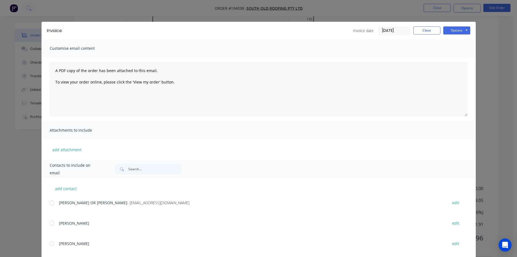
click at [51, 206] on div "add contact Tracey OR Tahnee - ap@sqr.net.au edit JUSTIN FLACK edit TIM FULLER …" at bounding box center [259, 253] width 435 height 150
click at [51, 206] on div at bounding box center [51, 202] width 11 height 11
click at [461, 33] on button "Options" at bounding box center [457, 30] width 27 height 8
click at [470, 57] on button "Email" at bounding box center [461, 58] width 35 height 9
click at [425, 31] on button "Close" at bounding box center [427, 30] width 27 height 8
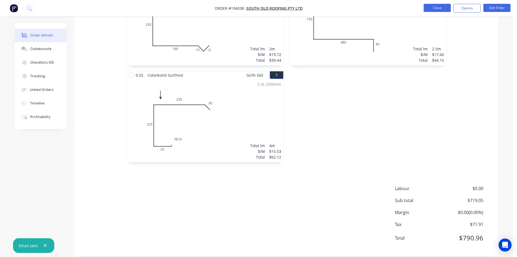
click at [438, 9] on button "Close" at bounding box center [437, 8] width 27 height 8
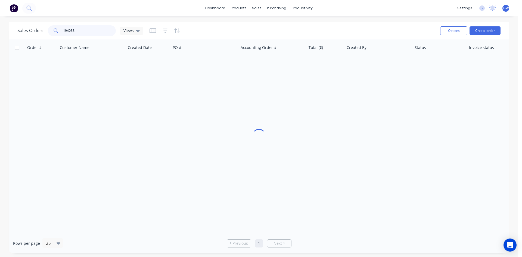
click at [89, 31] on input "194038" at bounding box center [89, 30] width 53 height 11
type input "194036"
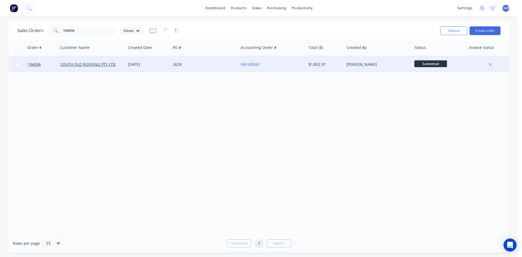
click at [373, 64] on div "[PERSON_NAME]" at bounding box center [376, 64] width 60 height 5
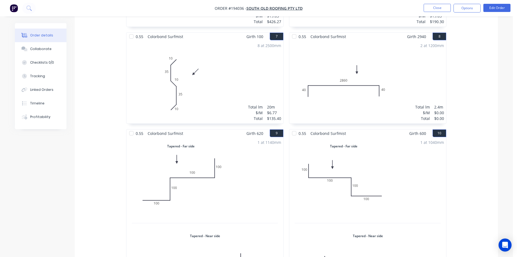
scroll to position [435, 0]
click at [498, 10] on button "Edit Order" at bounding box center [497, 8] width 27 height 8
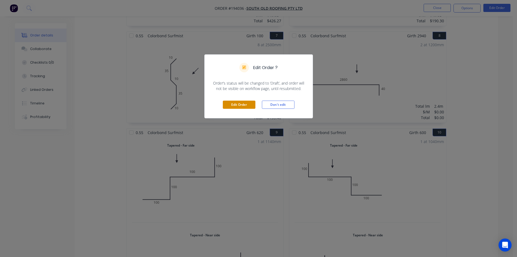
click at [233, 105] on button "Edit Order" at bounding box center [239, 105] width 33 height 8
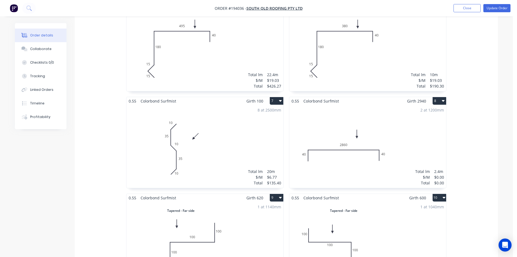
click at [393, 129] on div "2 at 1200mm Total lm $/M Total 2.4m $0.00 $0.00" at bounding box center [368, 146] width 157 height 83
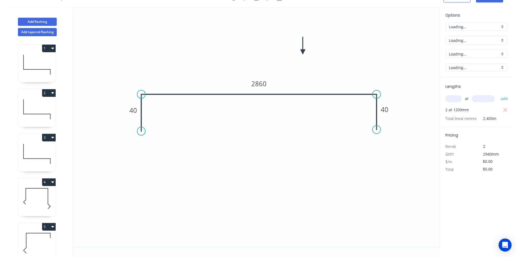
click at [450, 99] on input "text" at bounding box center [454, 98] width 16 height 7
type input "2"
type input "2940"
click at [498, 94] on button "add" at bounding box center [504, 98] width 13 height 9
click at [256, 84] on tspan "2860" at bounding box center [259, 83] width 15 height 9
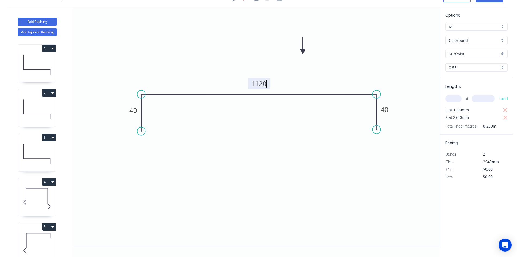
type input "$24.67"
click at [502, 110] on div "2 at 1200mm" at bounding box center [477, 110] width 63 height 8
drag, startPoint x: 507, startPoint y: 110, endPoint x: 294, endPoint y: 92, distance: 213.5
click at [505, 110] on icon "button" at bounding box center [505, 110] width 5 height 7
type input "$145.06"
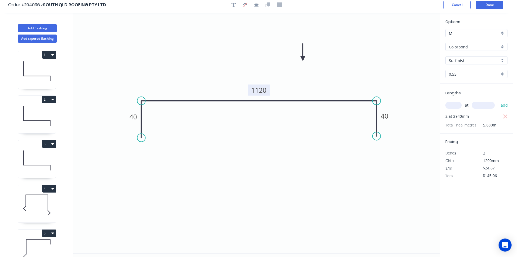
scroll to position [0, 0]
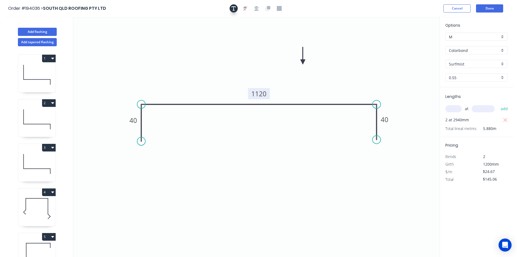
click at [232, 5] on button "button" at bounding box center [234, 8] width 8 height 8
drag, startPoint x: 108, startPoint y: 38, endPoint x: 116, endPoint y: 43, distance: 9.1
click at [116, 43] on textarea at bounding box center [116, 43] width 44 height 20
click at [350, 39] on icon "Changed for pricing 40 1120 40" at bounding box center [256, 137] width 367 height 240
type textarea "Changed for pricing"
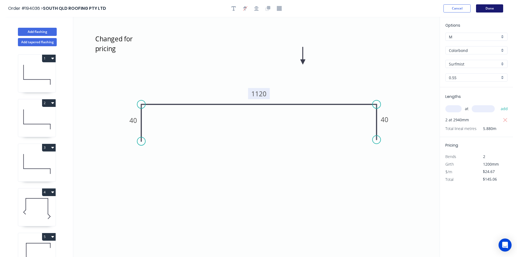
click at [499, 5] on button "Done" at bounding box center [489, 8] width 27 height 8
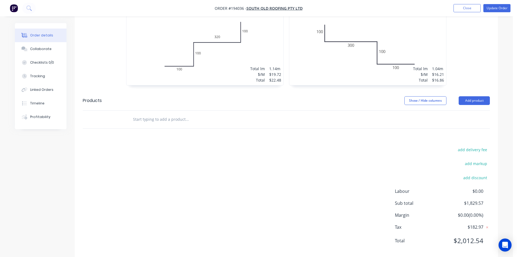
scroll to position [679, 0]
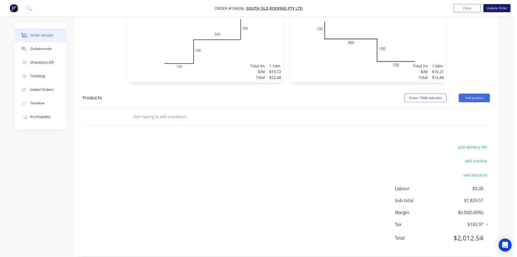
click at [503, 9] on button "Update Order" at bounding box center [497, 8] width 27 height 8
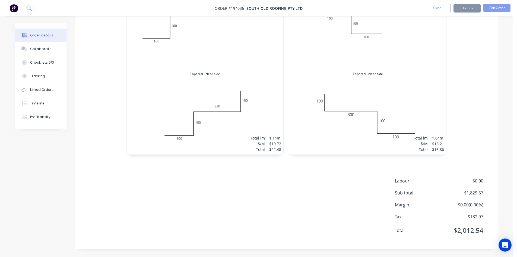
scroll to position [0, 0]
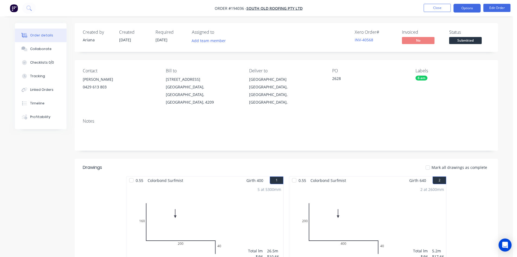
click at [467, 8] on button "Options" at bounding box center [467, 8] width 27 height 9
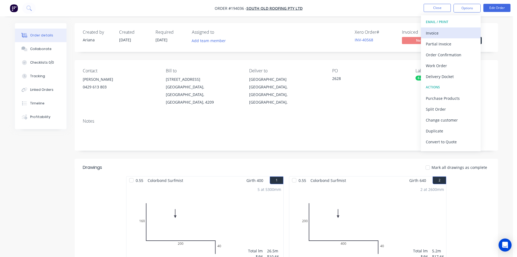
click at [450, 33] on div "Invoice" at bounding box center [451, 33] width 50 height 8
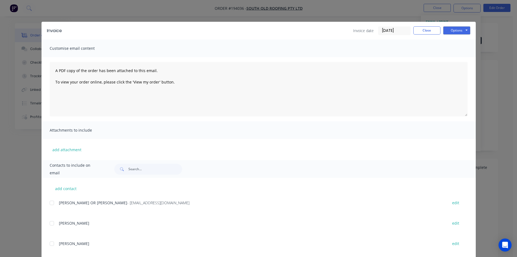
click at [51, 203] on div at bounding box center [51, 202] width 11 height 11
click at [459, 30] on button "Options" at bounding box center [457, 30] width 27 height 8
click at [459, 59] on button "Email" at bounding box center [461, 58] width 35 height 9
click at [431, 32] on button "Close" at bounding box center [427, 30] width 27 height 8
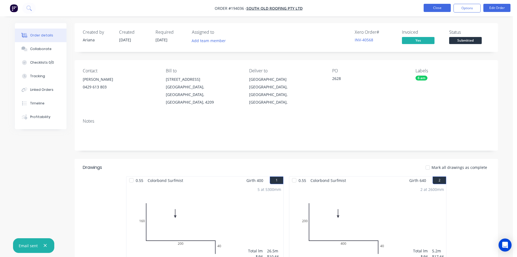
click at [442, 4] on button "Close" at bounding box center [437, 8] width 27 height 8
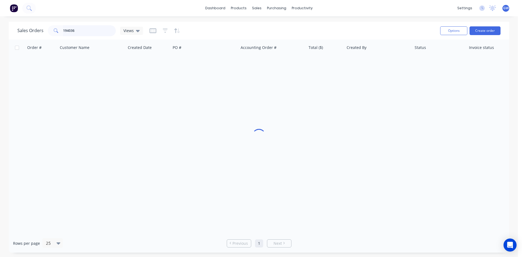
click at [70, 31] on input "194036" at bounding box center [89, 30] width 53 height 11
type input "194021"
click at [362, 65] on div "[PERSON_NAME]" at bounding box center [376, 64] width 60 height 5
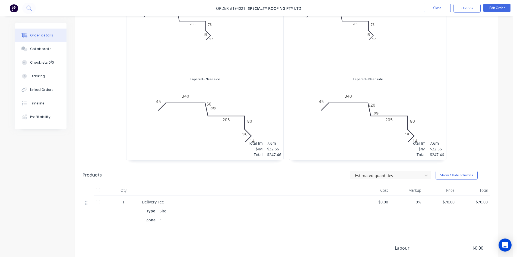
scroll to position [649, 0]
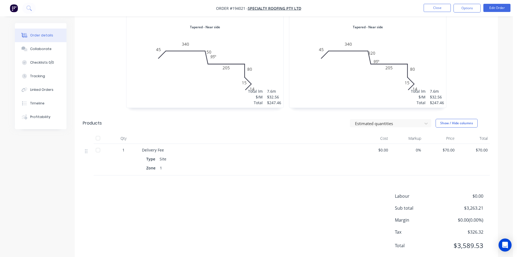
click at [466, 3] on nav "Order #194021 - Specialty Roofing Pty Ltd Close Options Edit Order" at bounding box center [258, 8] width 517 height 16
click at [463, 8] on button "Options" at bounding box center [467, 8] width 27 height 9
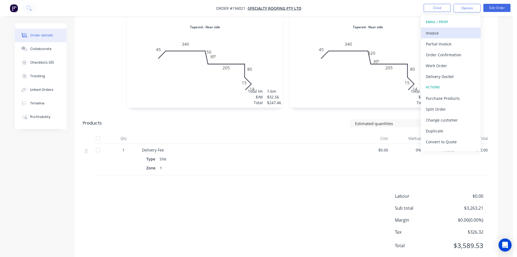
drag, startPoint x: 461, startPoint y: 14, endPoint x: 448, endPoint y: 31, distance: 21.0
click at [448, 31] on div "Invoice" at bounding box center [451, 33] width 50 height 8
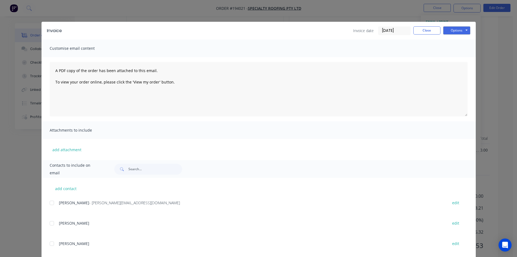
drag, startPoint x: 52, startPoint y: 202, endPoint x: 187, endPoint y: 140, distance: 148.8
click at [53, 202] on div at bounding box center [51, 202] width 11 height 11
click at [453, 28] on button "Options" at bounding box center [457, 30] width 27 height 8
click at [453, 56] on button "Email" at bounding box center [461, 58] width 35 height 9
click at [423, 31] on button "Close" at bounding box center [427, 30] width 27 height 8
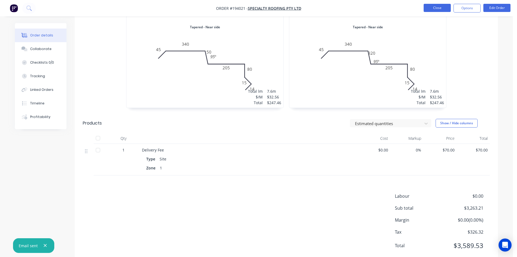
click at [433, 8] on button "Close" at bounding box center [437, 8] width 27 height 8
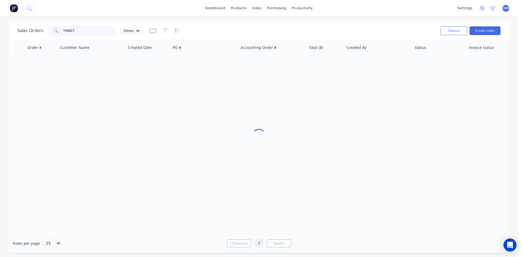
click at [82, 26] on input "194021" at bounding box center [89, 30] width 53 height 11
type input "194052"
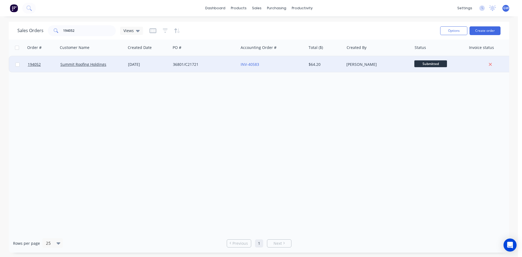
click at [333, 64] on div "$64.20" at bounding box center [324, 64] width 32 height 5
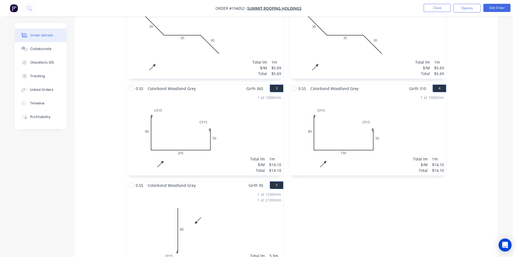
scroll to position [190, 0]
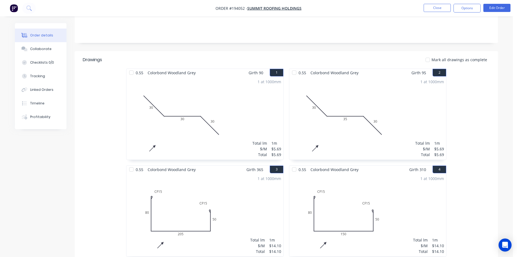
scroll to position [49, 0]
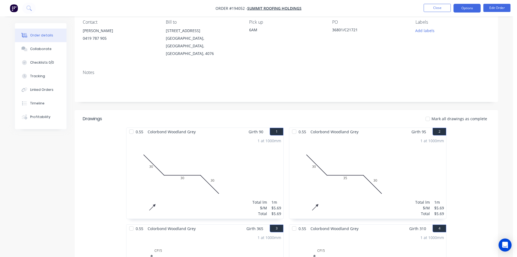
click at [464, 6] on button "Options" at bounding box center [467, 8] width 27 height 9
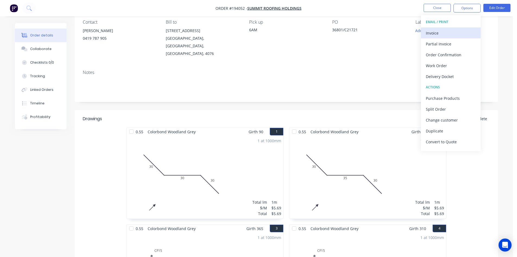
click at [442, 30] on div "Invoice" at bounding box center [451, 33] width 50 height 8
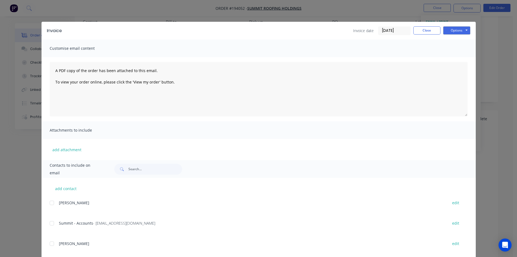
click at [52, 229] on div "Summit - Accounts - [EMAIL_ADDRESS][DOMAIN_NAME] edit" at bounding box center [263, 226] width 426 height 14
drag, startPoint x: 51, startPoint y: 224, endPoint x: 71, endPoint y: 212, distance: 23.4
click at [51, 224] on div at bounding box center [51, 223] width 11 height 11
click at [454, 27] on button "Options" at bounding box center [457, 30] width 27 height 8
click at [459, 59] on button "Email" at bounding box center [461, 58] width 35 height 9
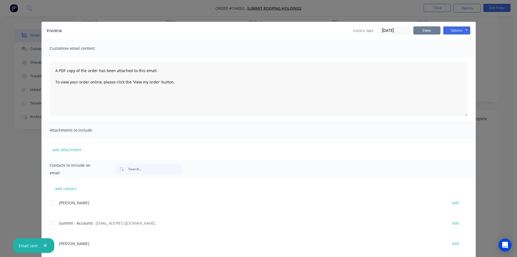
drag, startPoint x: 423, startPoint y: 33, endPoint x: 428, endPoint y: 27, distance: 7.8
click at [423, 33] on button "Close" at bounding box center [427, 30] width 27 height 8
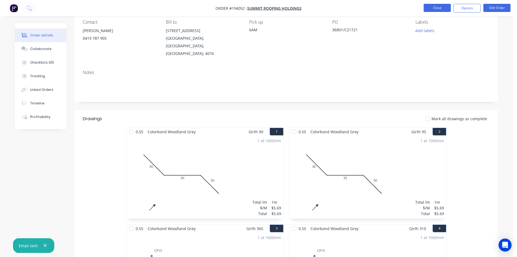
click at [433, 11] on button "Close" at bounding box center [437, 8] width 27 height 8
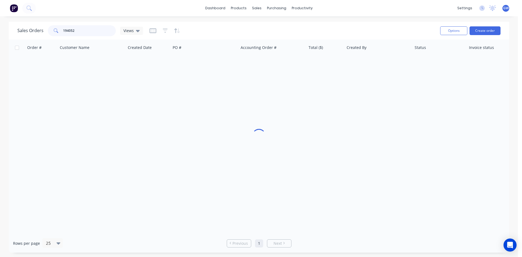
drag, startPoint x: 81, startPoint y: 29, endPoint x: 23, endPoint y: 23, distance: 58.4
click at [43, 27] on div "Sales Orders 194052 Views" at bounding box center [79, 30] width 125 height 11
type input "193686"
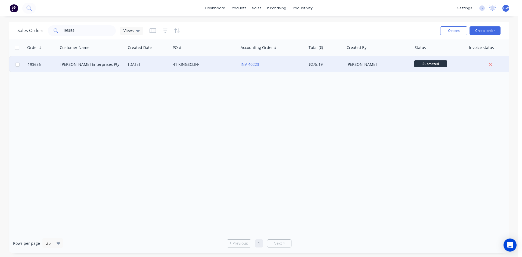
click at [335, 64] on div "$275.19" at bounding box center [324, 64] width 32 height 5
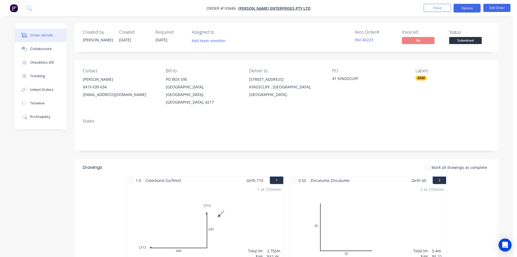
click at [468, 7] on button "Options" at bounding box center [467, 8] width 27 height 9
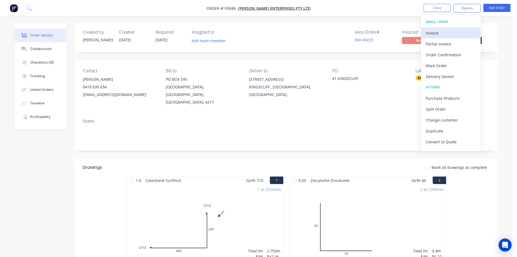
click at [451, 30] on div "Invoice" at bounding box center [451, 33] width 50 height 8
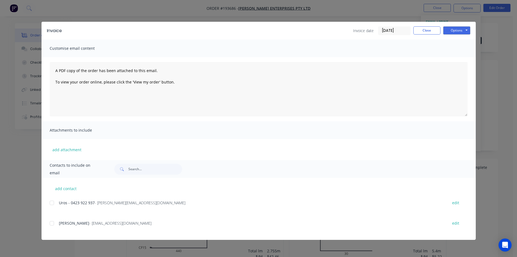
drag, startPoint x: 51, startPoint y: 226, endPoint x: 52, endPoint y: 220, distance: 6.6
click at [51, 226] on div at bounding box center [51, 223] width 11 height 11
drag, startPoint x: 54, startPoint y: 208, endPoint x: 141, endPoint y: 163, distance: 97.4
click at [54, 207] on div at bounding box center [51, 202] width 11 height 11
click at [454, 29] on button "Options" at bounding box center [457, 30] width 27 height 8
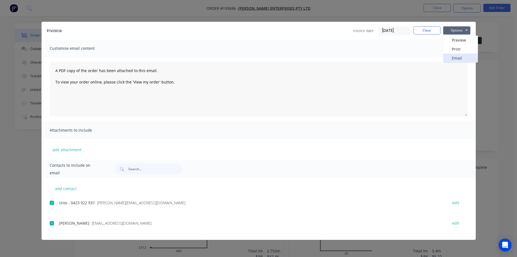
click at [454, 58] on button "Email" at bounding box center [461, 58] width 35 height 9
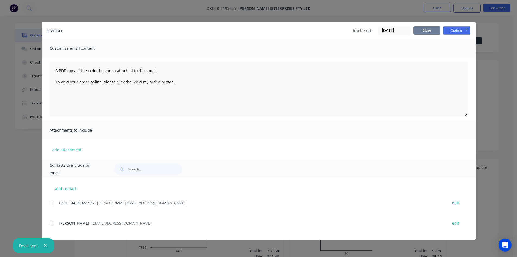
drag, startPoint x: 434, startPoint y: 31, endPoint x: 433, endPoint y: 25, distance: 5.7
click at [433, 31] on button "Close" at bounding box center [427, 30] width 27 height 8
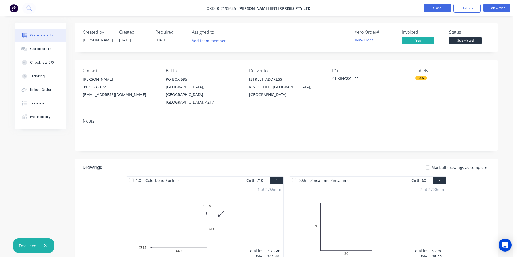
click at [439, 7] on button "Close" at bounding box center [437, 8] width 27 height 8
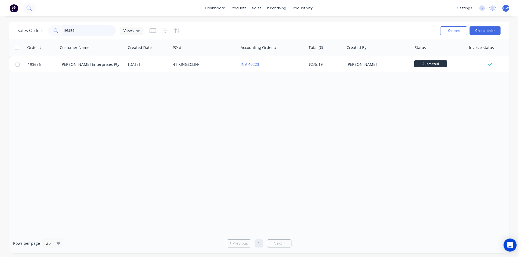
click at [90, 28] on input "193686" at bounding box center [89, 30] width 53 height 11
drag, startPoint x: 90, startPoint y: 28, endPoint x: 86, endPoint y: 29, distance: 4.1
click at [90, 28] on input "193686" at bounding box center [89, 30] width 53 height 11
type input "193921"
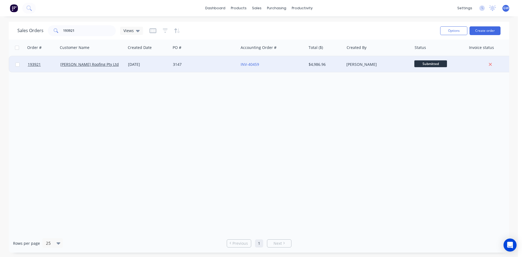
click at [326, 62] on div "$4,986.96" at bounding box center [324, 64] width 32 height 5
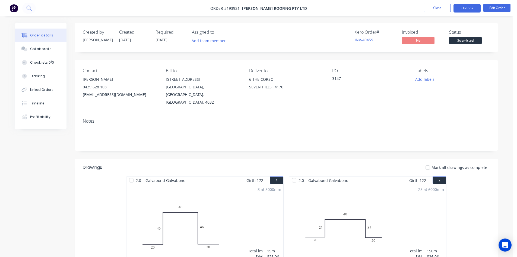
click at [470, 8] on button "Options" at bounding box center [467, 8] width 27 height 9
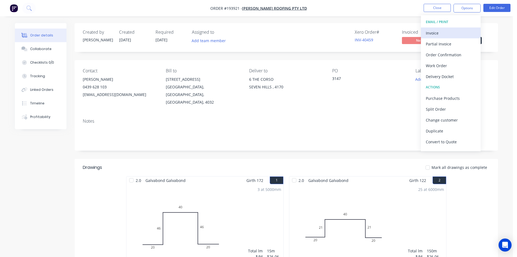
click at [449, 32] on div "Invoice" at bounding box center [451, 33] width 50 height 8
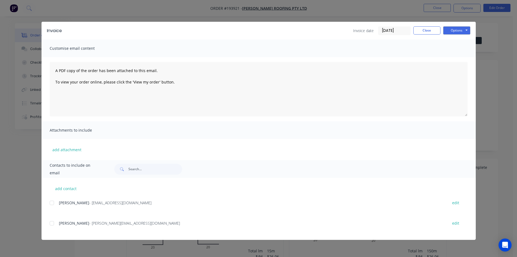
click at [53, 227] on div at bounding box center [51, 223] width 11 height 11
click at [454, 34] on button "Options" at bounding box center [457, 30] width 27 height 8
click at [457, 56] on button "Email" at bounding box center [461, 58] width 35 height 9
click at [420, 33] on button "Close" at bounding box center [427, 30] width 27 height 8
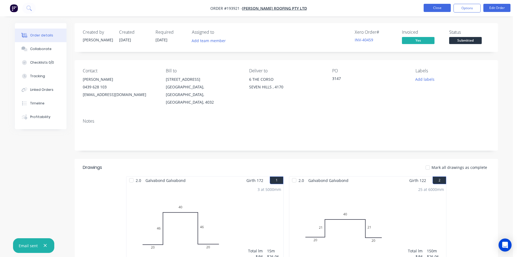
click at [435, 6] on button "Close" at bounding box center [437, 8] width 27 height 8
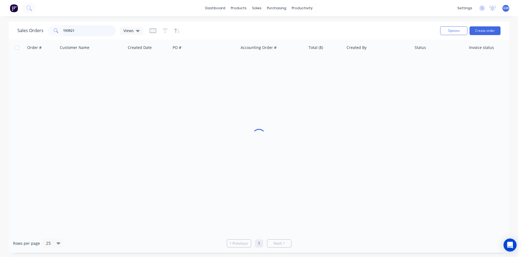
click at [97, 34] on input "193921" at bounding box center [89, 30] width 53 height 11
type input "193913"
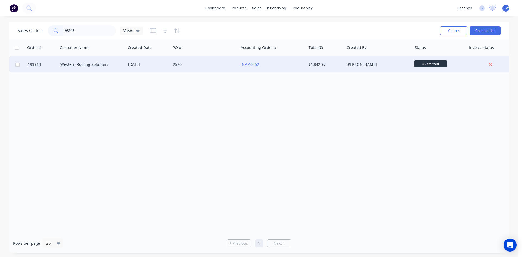
click at [345, 66] on div "[PERSON_NAME]" at bounding box center [378, 64] width 68 height 16
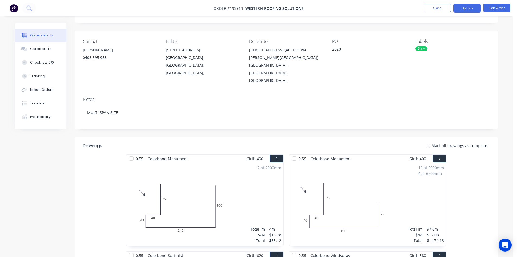
scroll to position [27, 0]
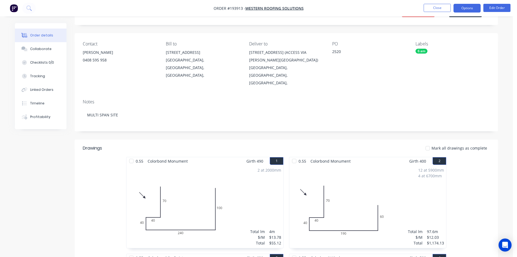
click at [468, 6] on button "Options" at bounding box center [467, 8] width 27 height 9
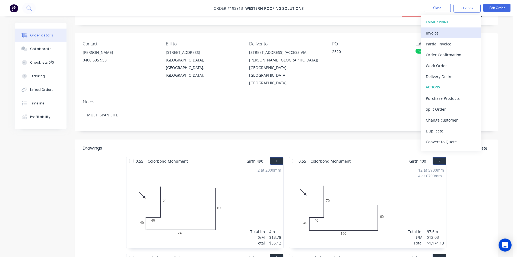
click at [454, 30] on div "Invoice" at bounding box center [451, 33] width 50 height 8
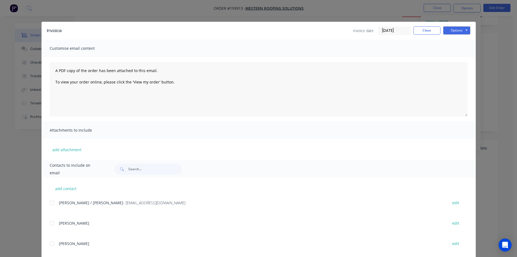
click at [52, 203] on div at bounding box center [51, 202] width 11 height 11
click at [453, 30] on button "Options" at bounding box center [457, 30] width 27 height 8
click at [452, 57] on button "Email" at bounding box center [461, 58] width 35 height 9
click at [427, 31] on button "Close" at bounding box center [427, 30] width 27 height 8
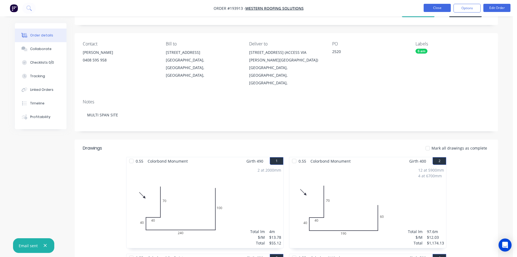
click at [439, 7] on button "Close" at bounding box center [437, 8] width 27 height 8
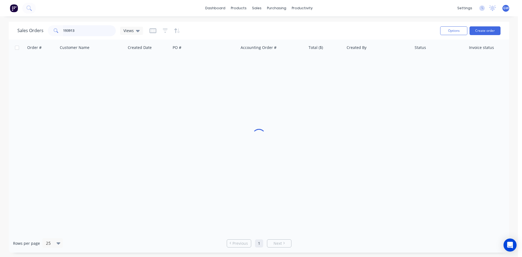
click at [90, 30] on input "193913" at bounding box center [89, 30] width 53 height 11
type input "193979"
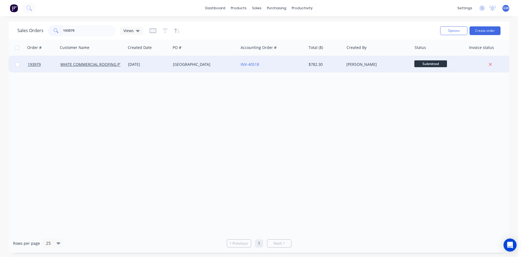
click at [326, 66] on div "$782.30" at bounding box center [324, 64] width 32 height 5
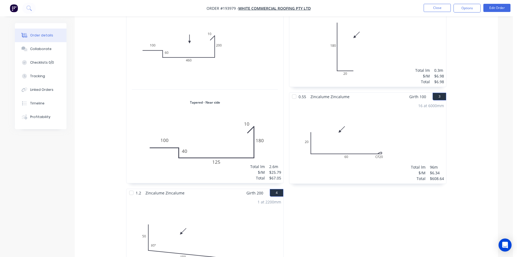
scroll to position [190, 0]
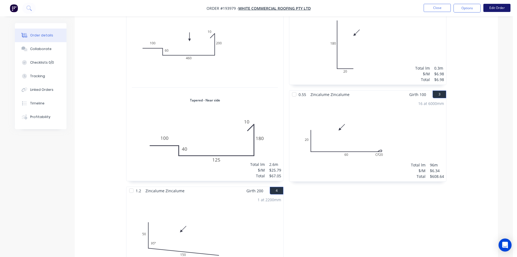
click at [499, 8] on button "Edit Order" at bounding box center [497, 8] width 27 height 8
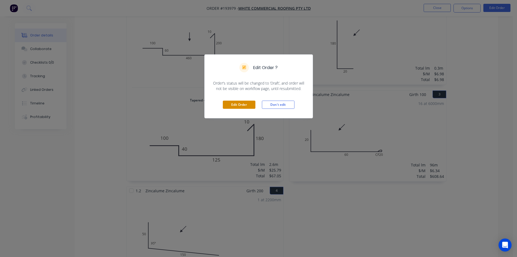
click at [241, 106] on button "Edit Order" at bounding box center [239, 105] width 33 height 8
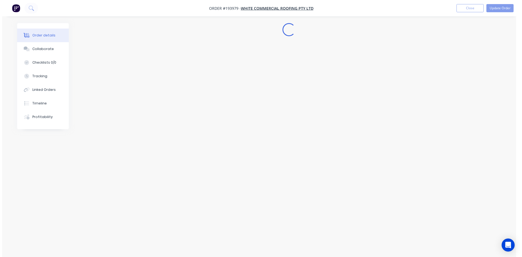
scroll to position [0, 0]
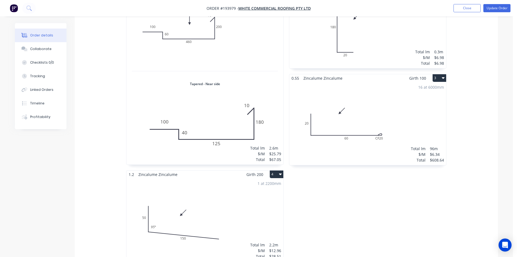
click at [392, 105] on div "16 at 6000mm Total lm $/M Total 96m $6.34 $608.64" at bounding box center [368, 123] width 157 height 83
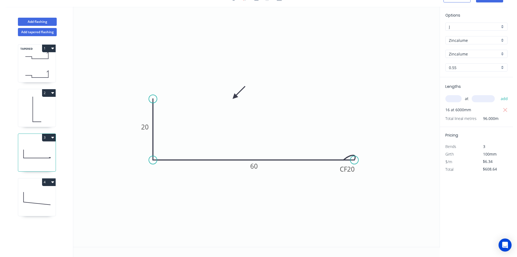
click at [234, 97] on icon "0 20 CF 20 60" at bounding box center [256, 127] width 367 height 240
click at [234, 97] on icon at bounding box center [240, 97] width 17 height 5
click at [235, 97] on icon at bounding box center [239, 101] width 16 height 16
drag, startPoint x: 235, startPoint y: 97, endPoint x: 350, endPoint y: 101, distance: 115.5
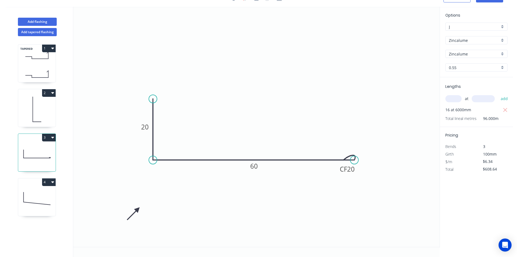
click at [138, 209] on icon at bounding box center [133, 213] width 16 height 16
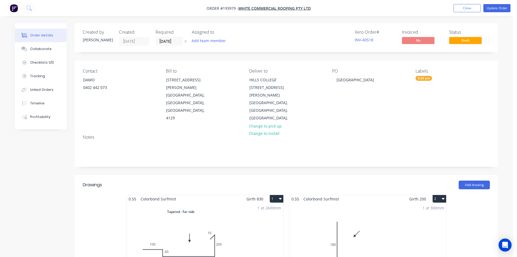
click at [496, 4] on nav "Order #193979 - WHITE COMMERCIAL ROOFING PTY LTD Add product Close Update Order" at bounding box center [258, 8] width 517 height 16
click at [494, 6] on button "Update Order" at bounding box center [497, 8] width 27 height 8
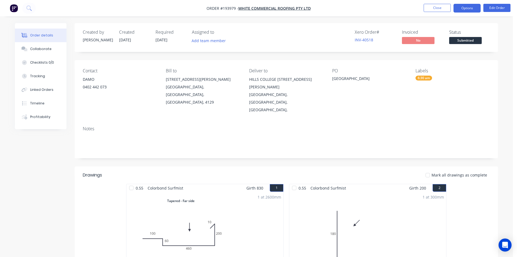
click at [463, 6] on button "Options" at bounding box center [467, 8] width 27 height 9
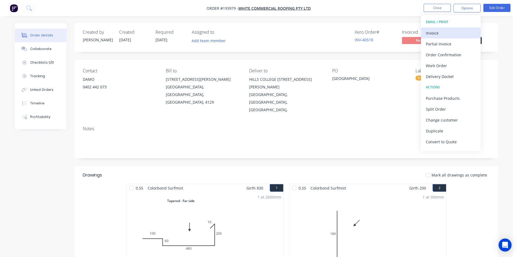
click at [444, 32] on div "Invoice" at bounding box center [451, 33] width 50 height 8
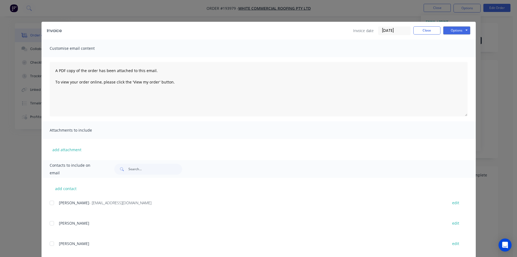
click at [54, 205] on div at bounding box center [51, 202] width 11 height 11
click at [460, 30] on button "Options" at bounding box center [457, 30] width 27 height 8
click at [454, 57] on button "Email" at bounding box center [461, 58] width 35 height 9
